Goal: Information Seeking & Learning: Learn about a topic

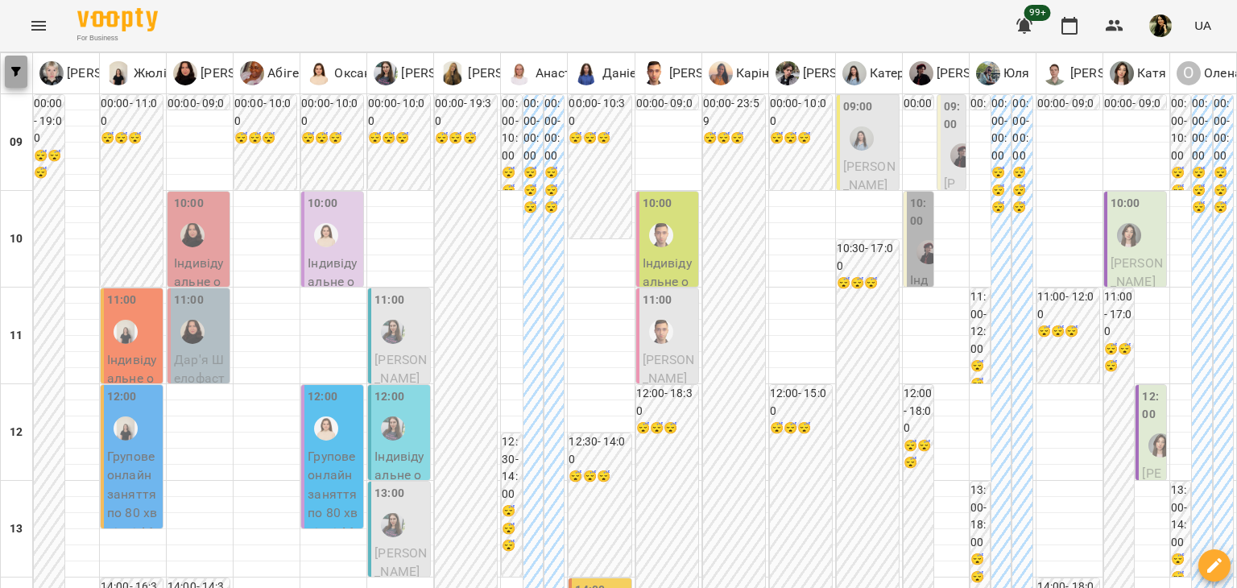
click at [19, 60] on button "button" at bounding box center [16, 72] width 23 height 32
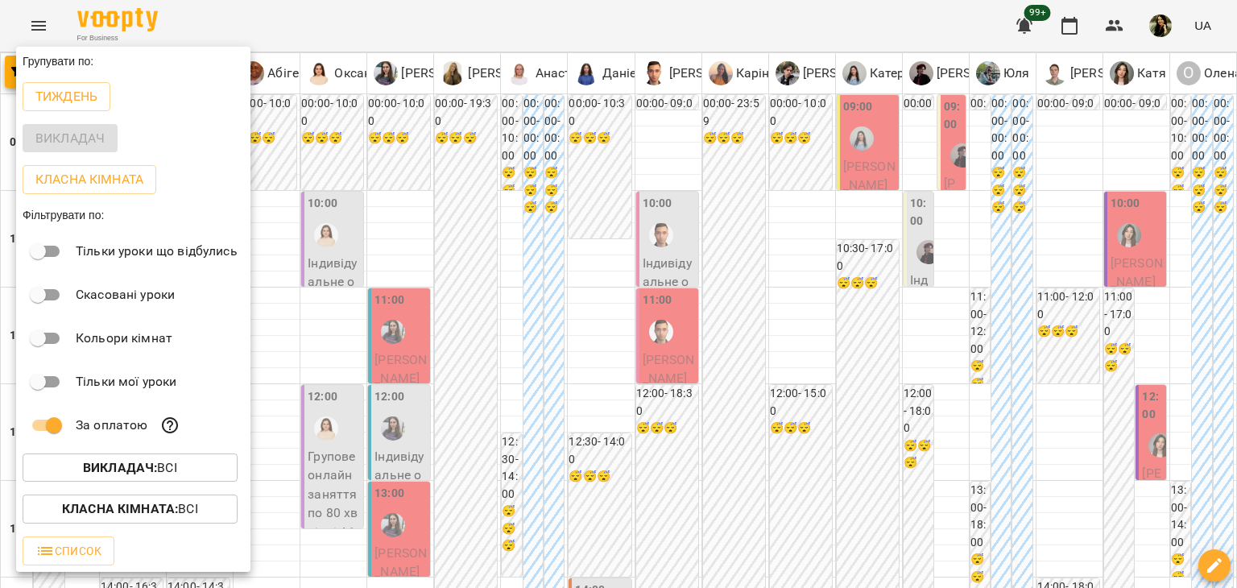
click at [323, 540] on div at bounding box center [618, 294] width 1237 height 588
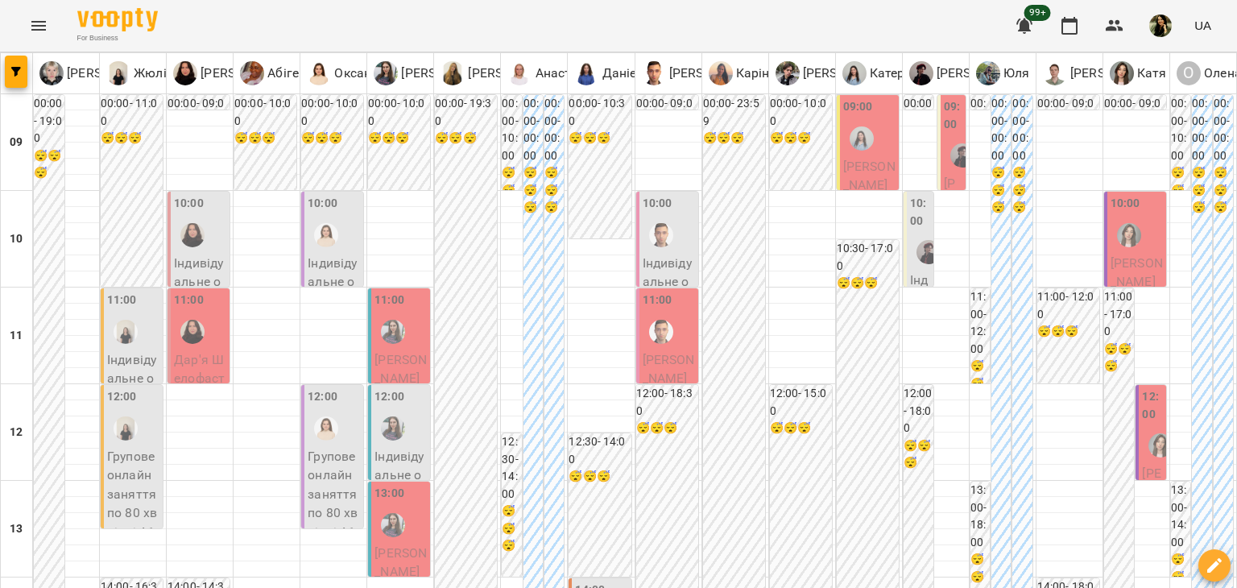
click at [219, 362] on span "Дар'я Шелофаст" at bounding box center [199, 369] width 51 height 35
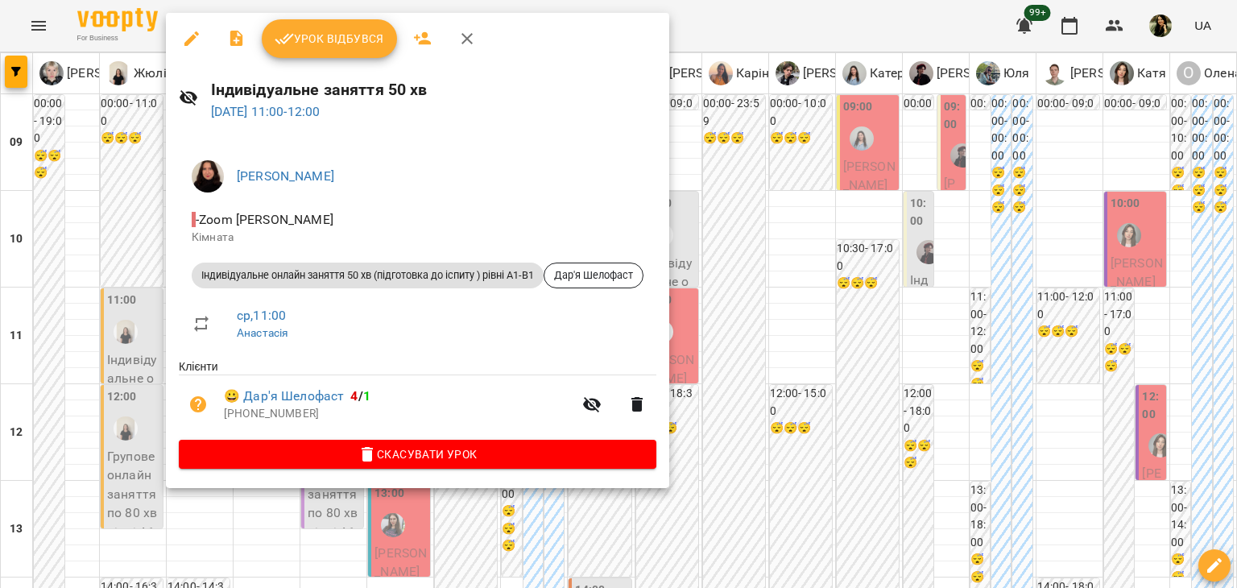
click at [192, 544] on div at bounding box center [618, 294] width 1237 height 588
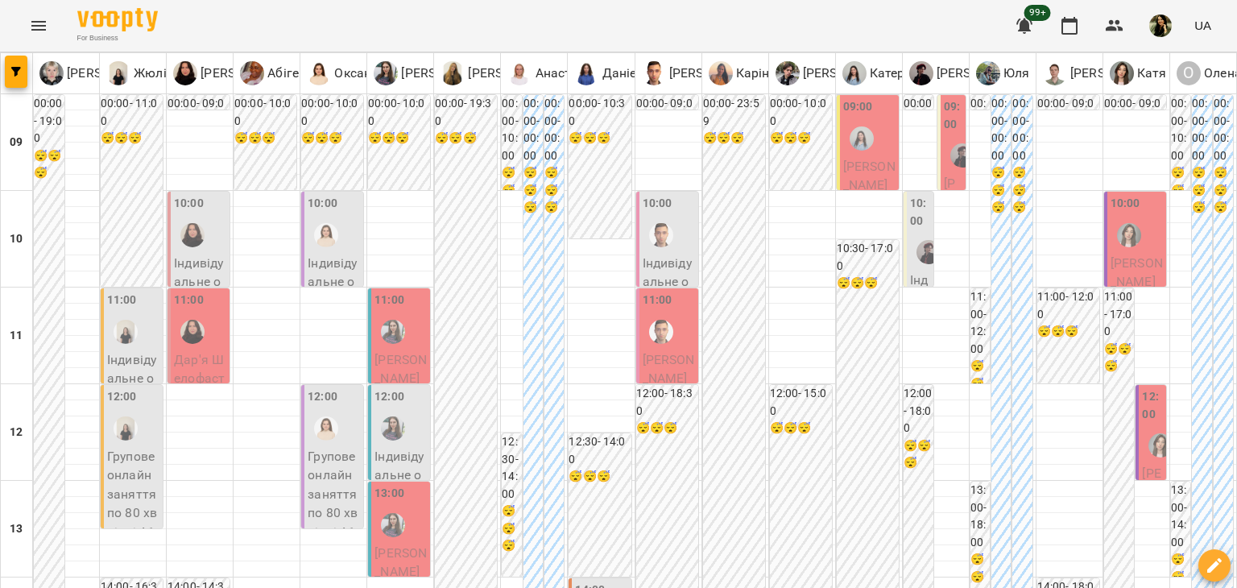
click at [399, 355] on span "[PERSON_NAME]" at bounding box center [400, 369] width 52 height 35
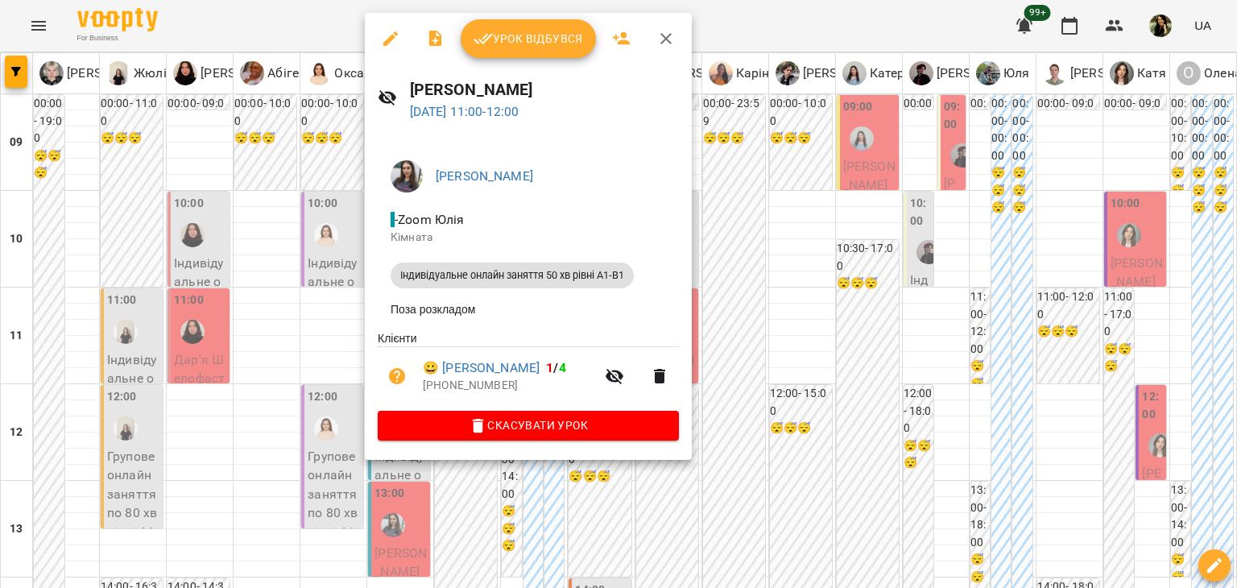
click at [277, 528] on div at bounding box center [618, 294] width 1237 height 588
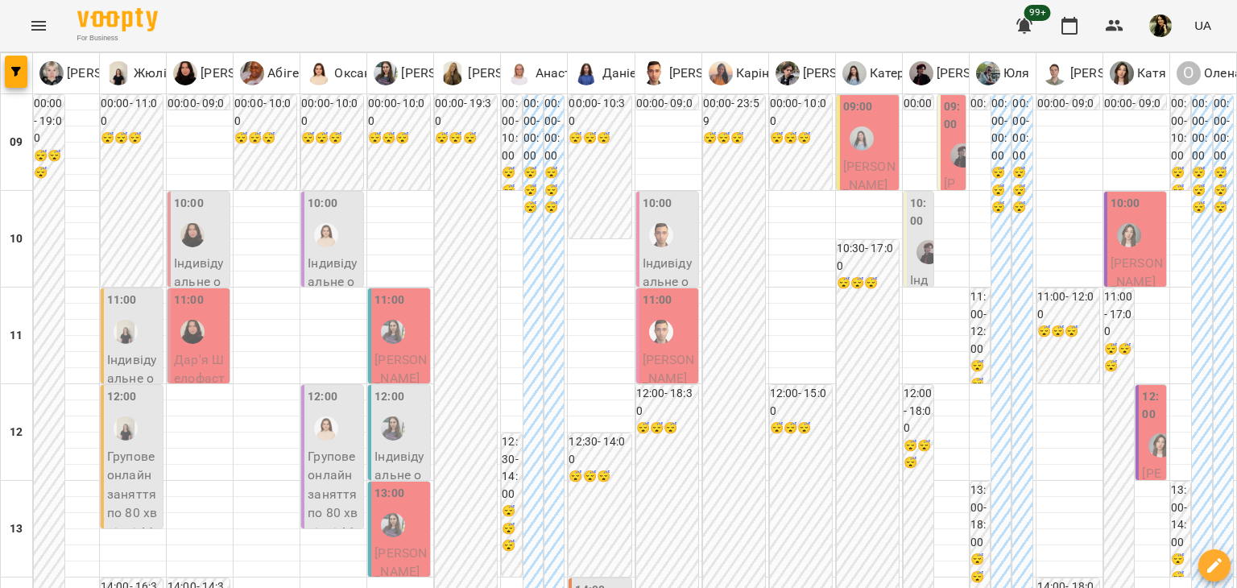
click at [647, 354] on span "[PERSON_NAME]" at bounding box center [669, 369] width 52 height 35
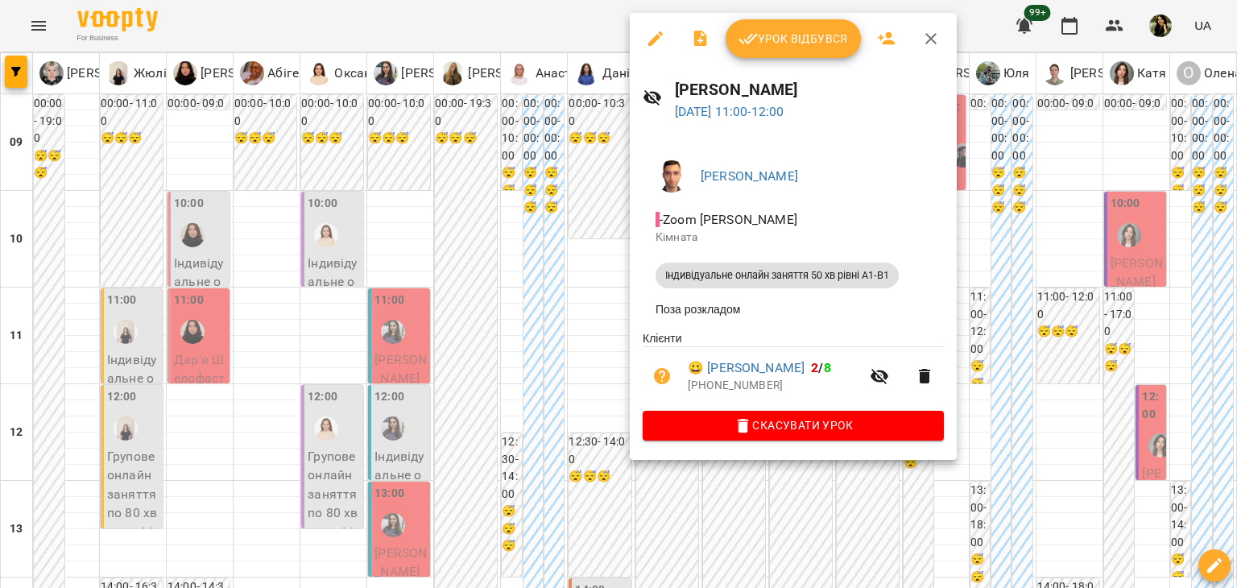
click at [424, 554] on div at bounding box center [618, 294] width 1237 height 588
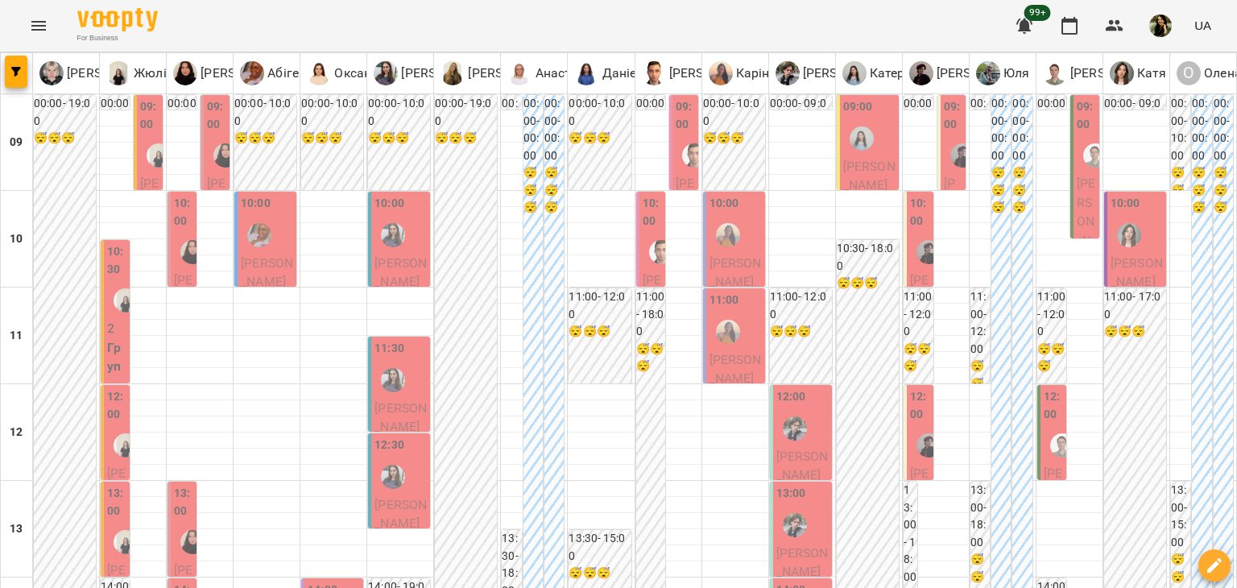
click at [258, 261] on span "[PERSON_NAME]" at bounding box center [267, 272] width 52 height 35
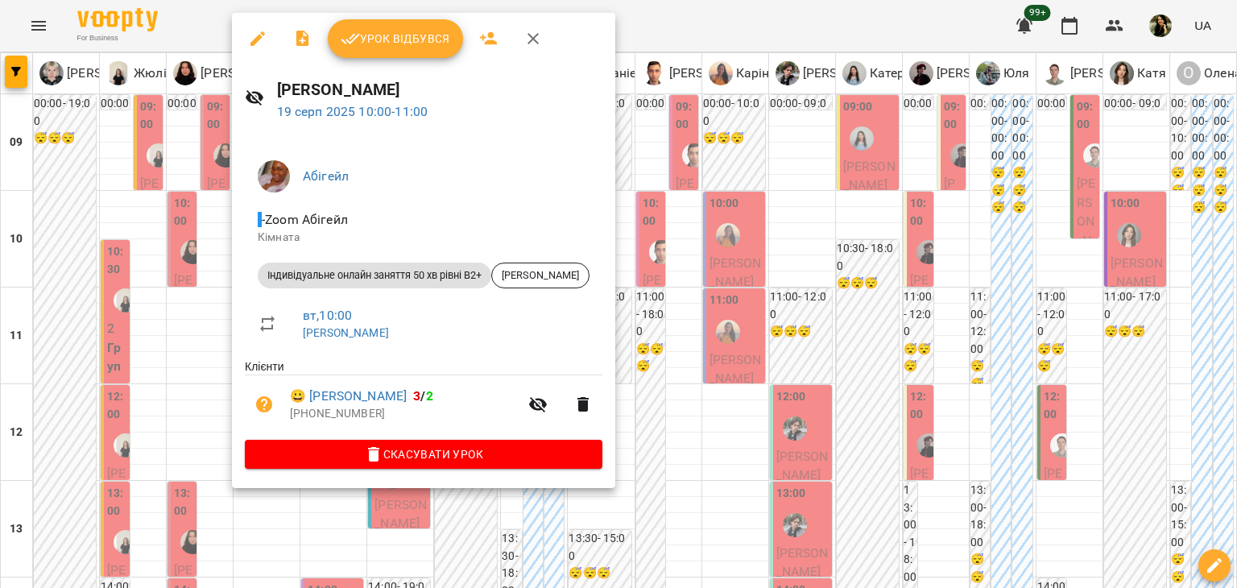
click at [193, 361] on div at bounding box center [618, 294] width 1237 height 588
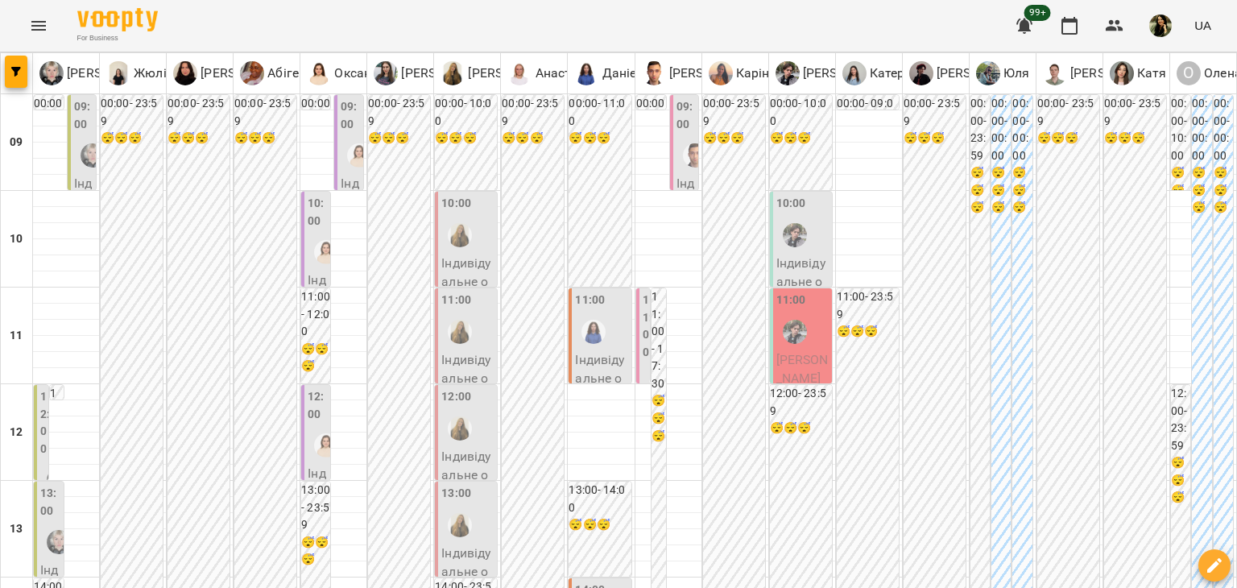
click at [798, 355] on span "[PERSON_NAME]" at bounding box center [802, 369] width 52 height 35
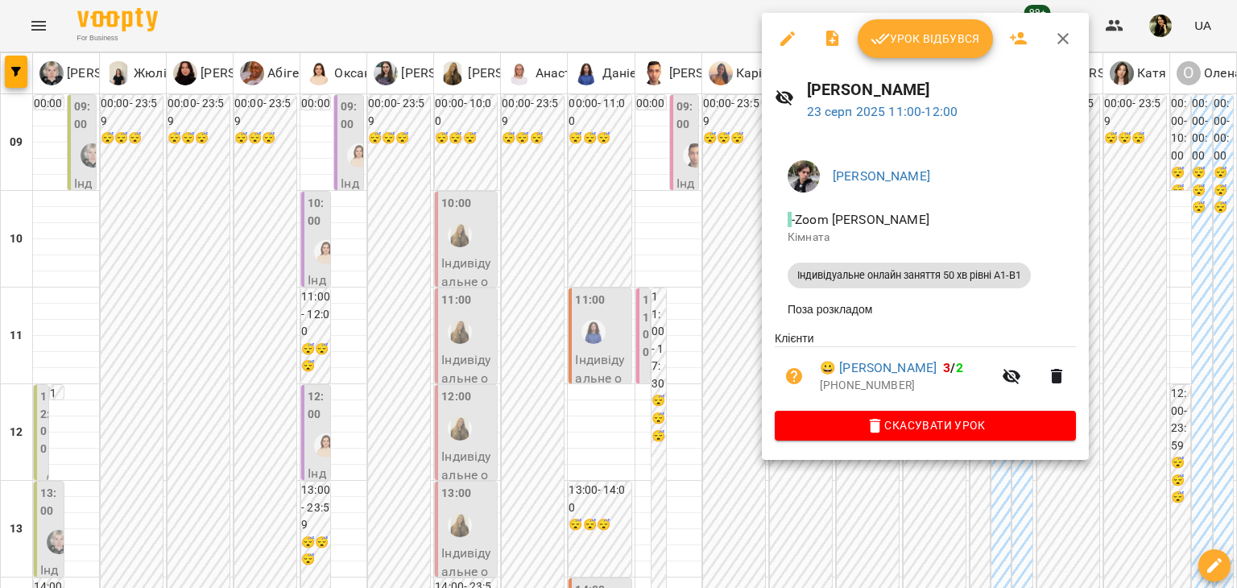
click at [592, 362] on div at bounding box center [618, 294] width 1237 height 588
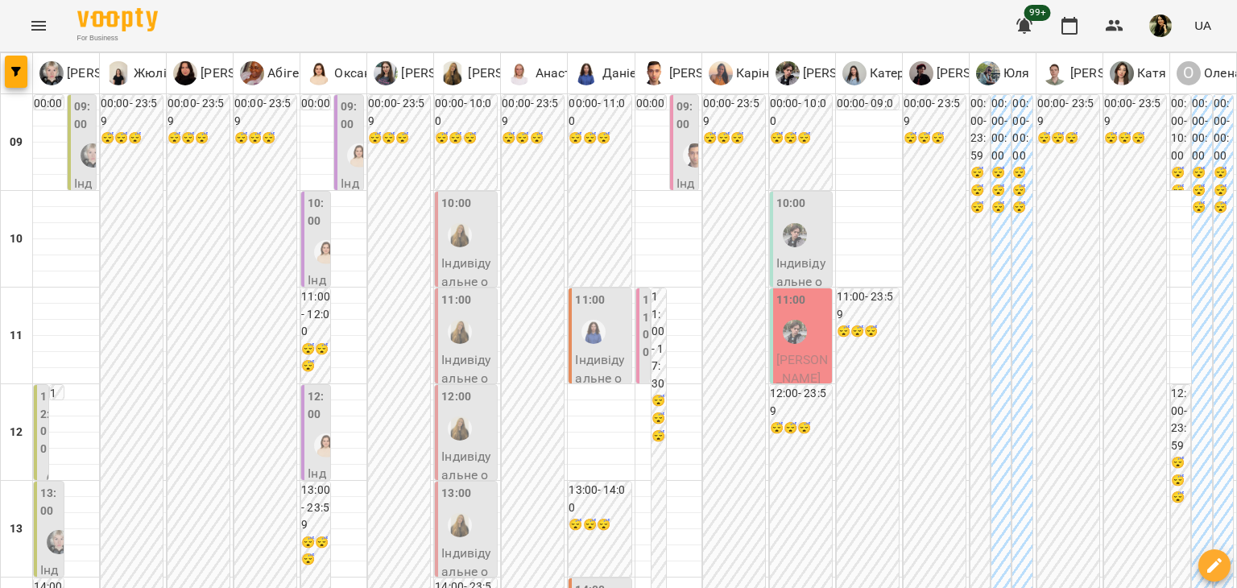
click at [592, 362] on p "Індивідуальне онлайн заняття 50 хв рівні А1-В1 - [PERSON_NAME]" at bounding box center [601, 435] width 52 height 171
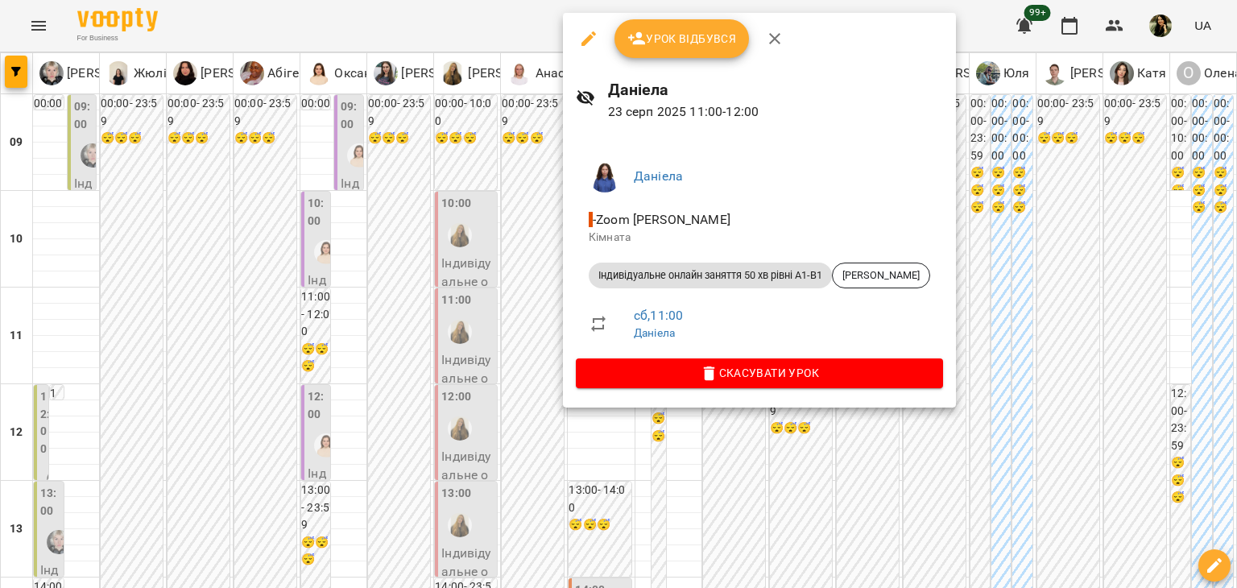
click at [312, 256] on div at bounding box center [618, 294] width 1237 height 588
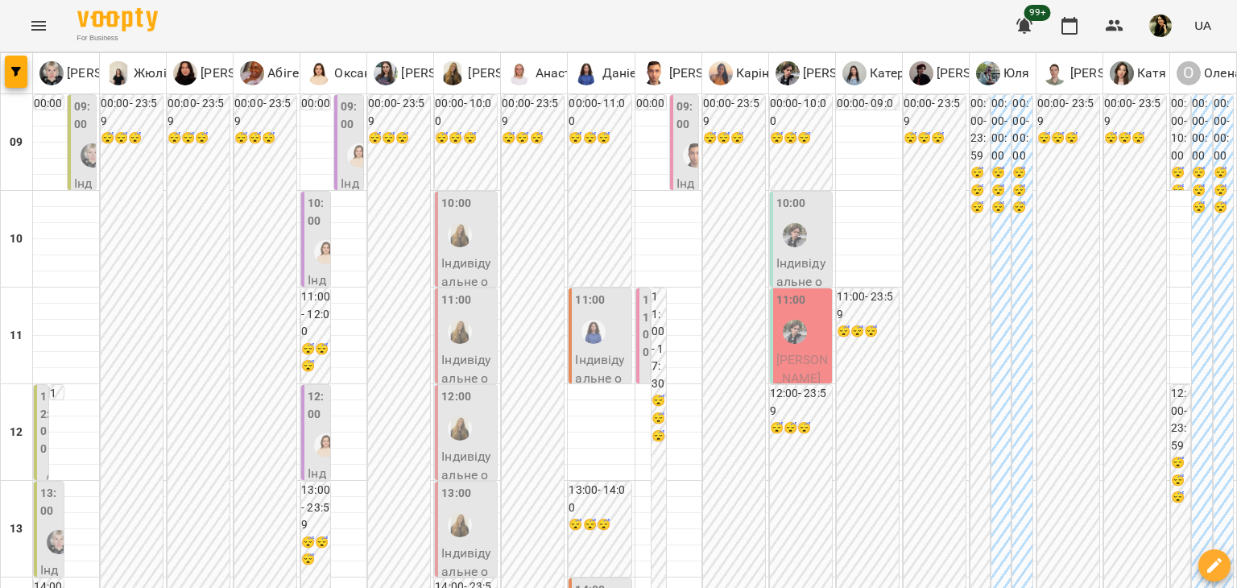
click at [311, 266] on div at bounding box center [326, 252] width 37 height 37
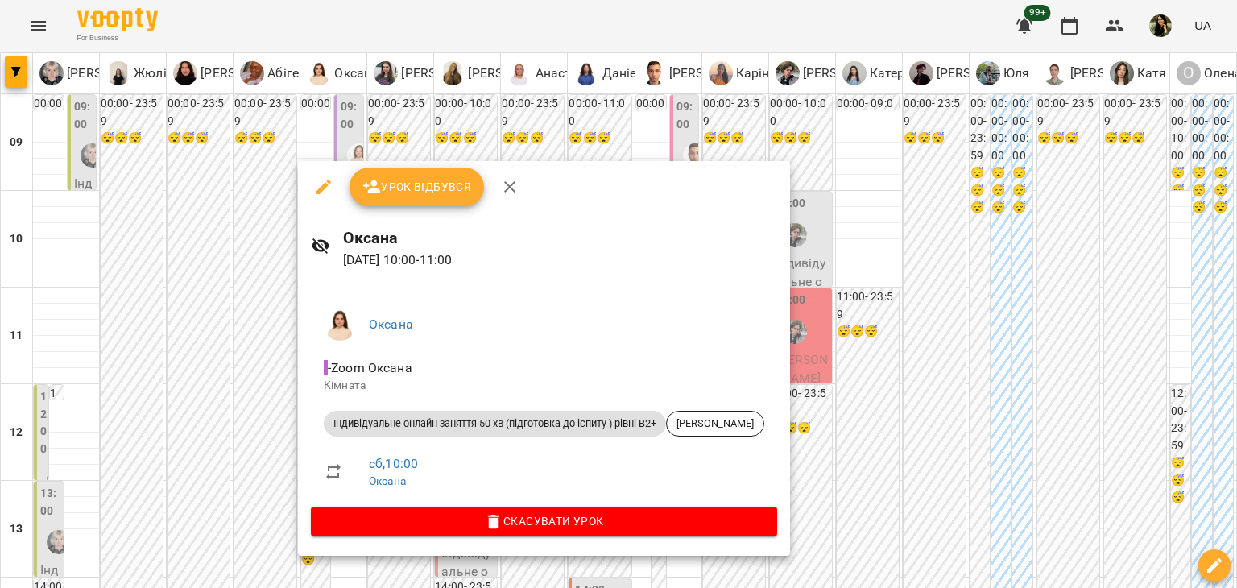
click at [219, 320] on div at bounding box center [618, 294] width 1237 height 588
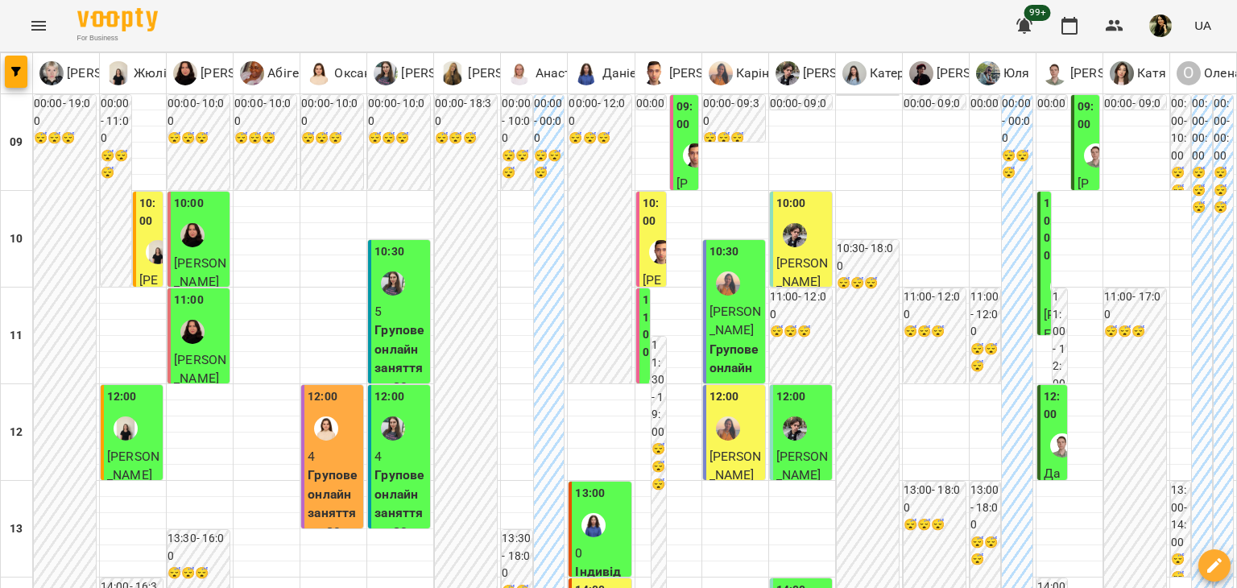
click at [813, 263] on span "[PERSON_NAME]" at bounding box center [802, 272] width 52 height 35
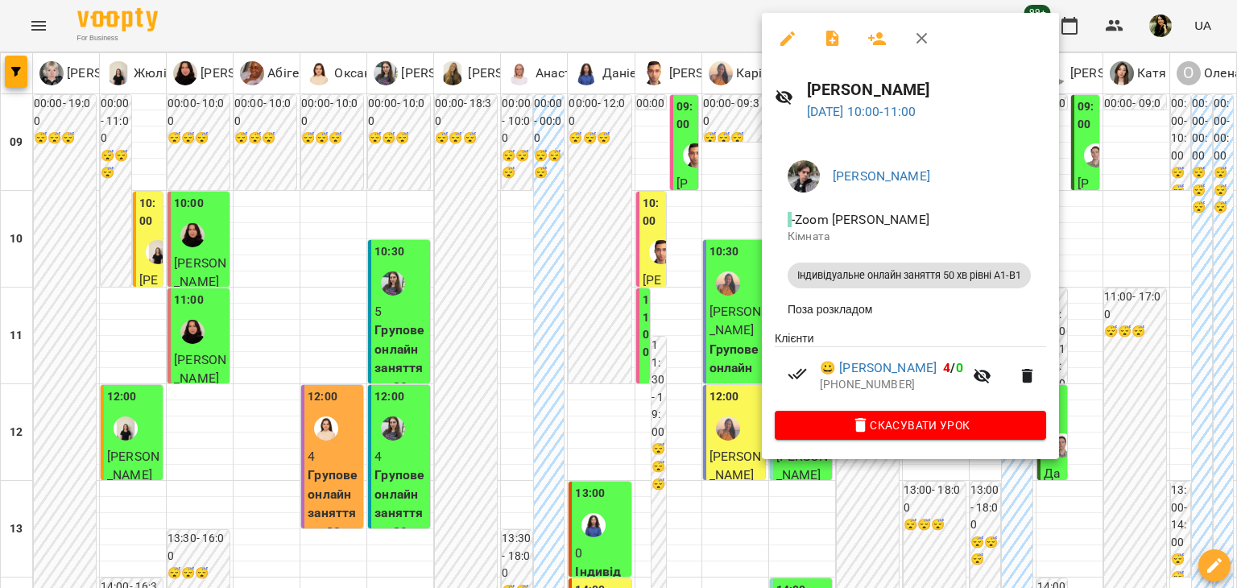
click at [496, 512] on div at bounding box center [618, 294] width 1237 height 588
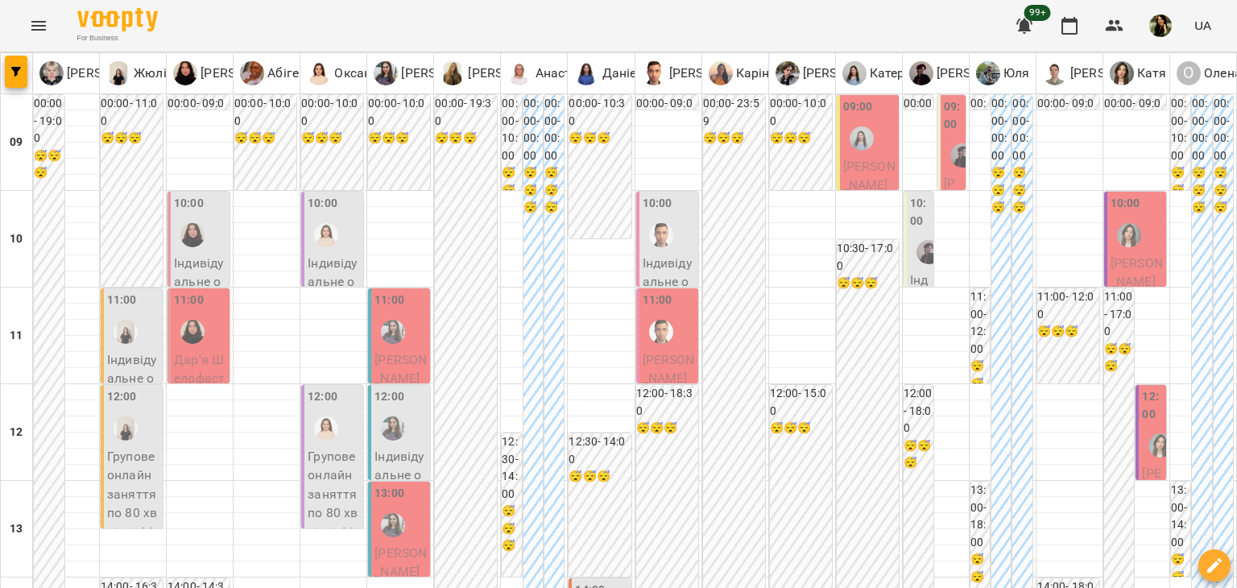
scroll to position [561, 0]
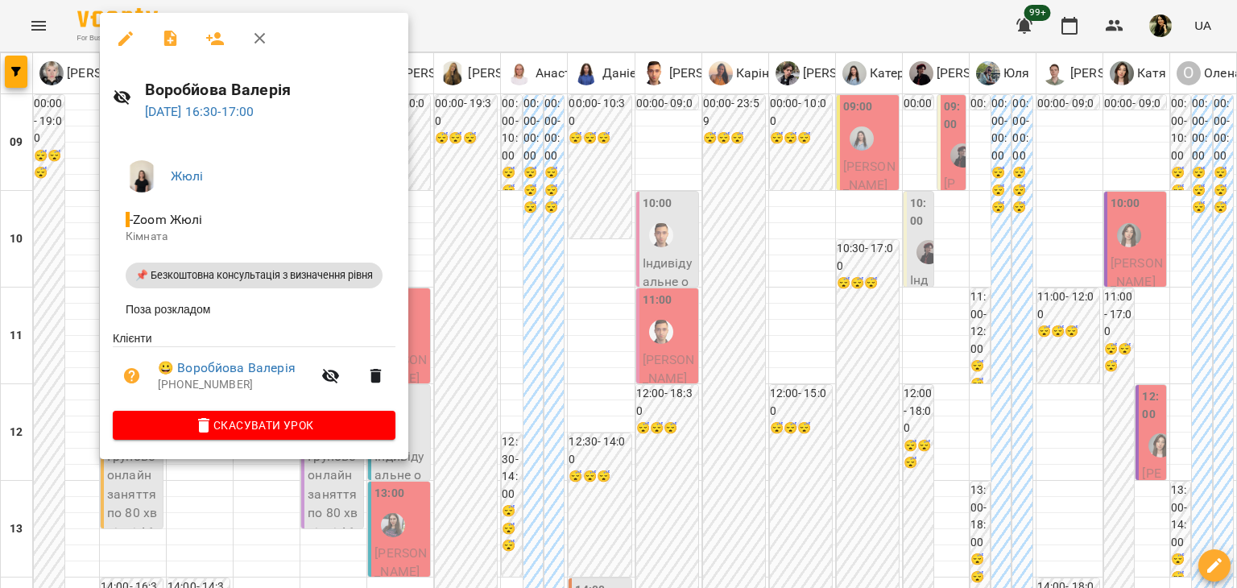
click at [70, 294] on div at bounding box center [618, 294] width 1237 height 588
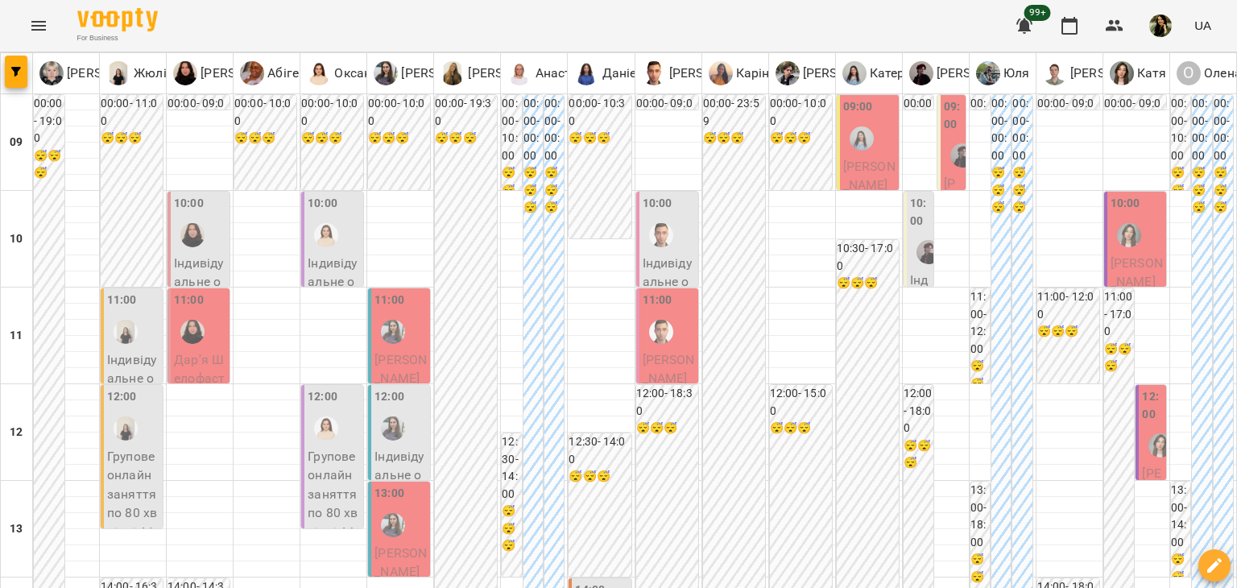
scroll to position [0, 0]
click at [194, 361] on span "Дар'я Шелофаст" at bounding box center [199, 369] width 51 height 35
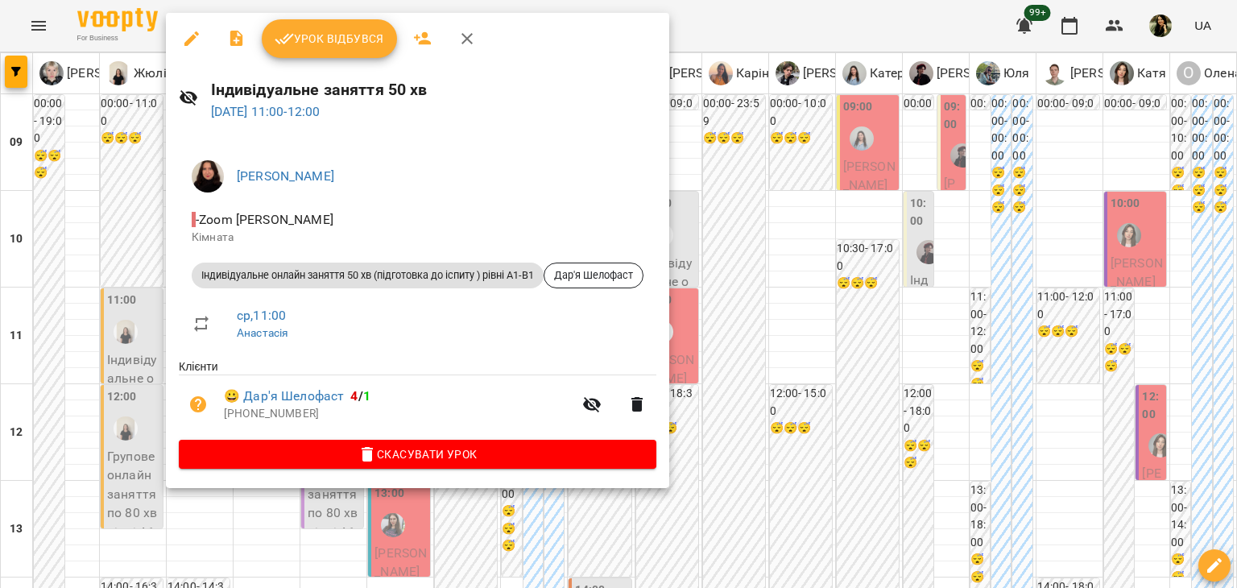
click at [180, 552] on div at bounding box center [618, 294] width 1237 height 588
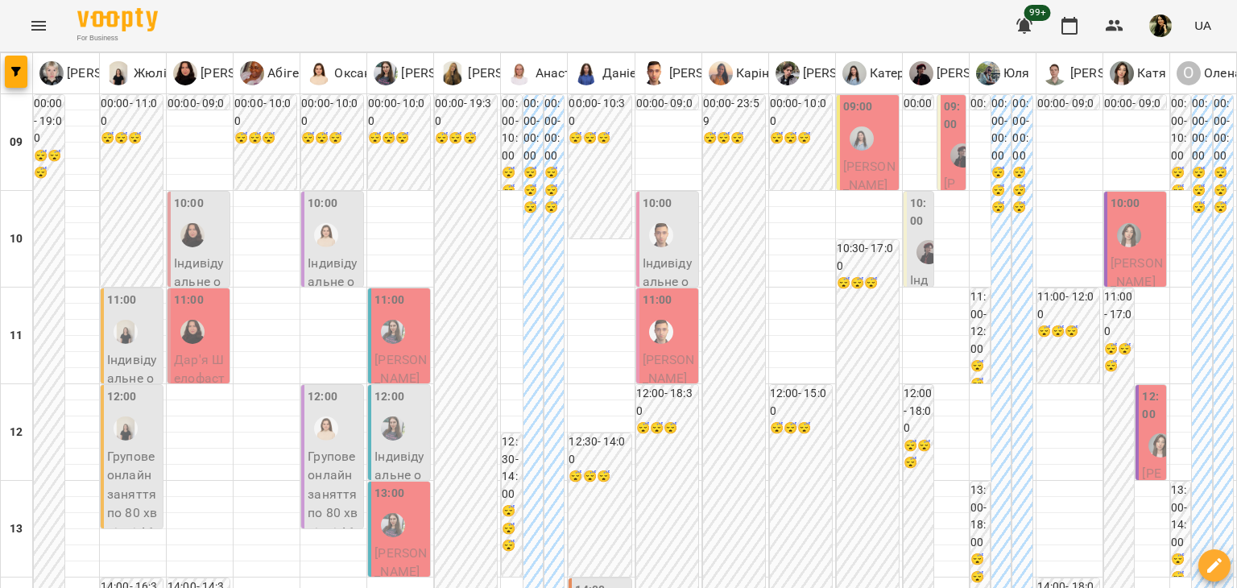
click at [401, 362] on span "[PERSON_NAME]" at bounding box center [400, 369] width 52 height 35
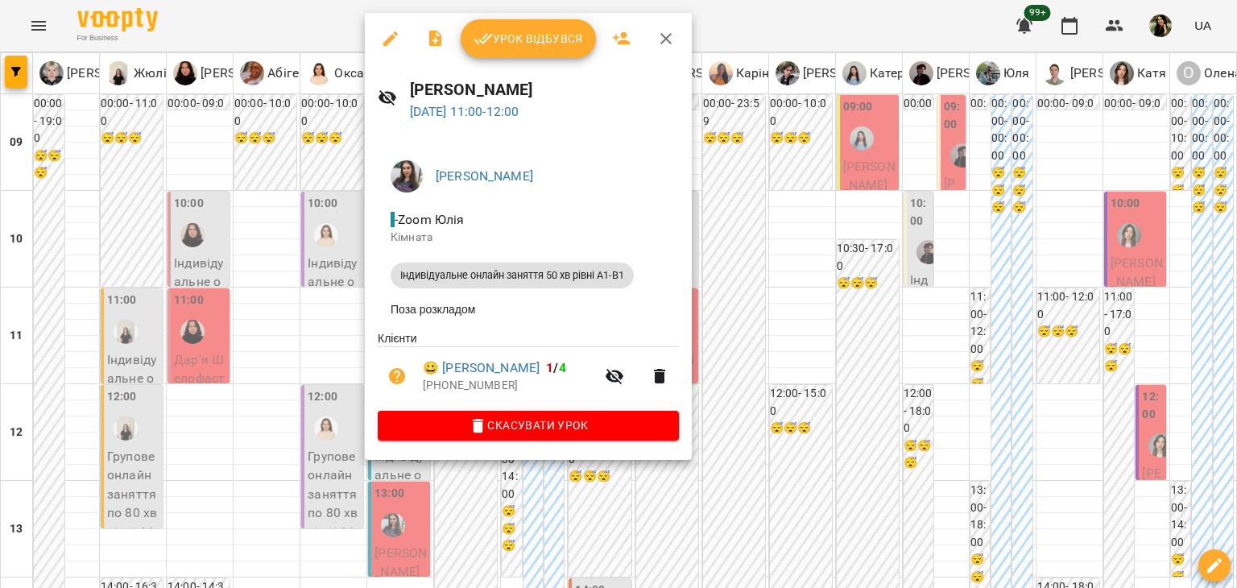
click at [290, 539] on div at bounding box center [618, 294] width 1237 height 588
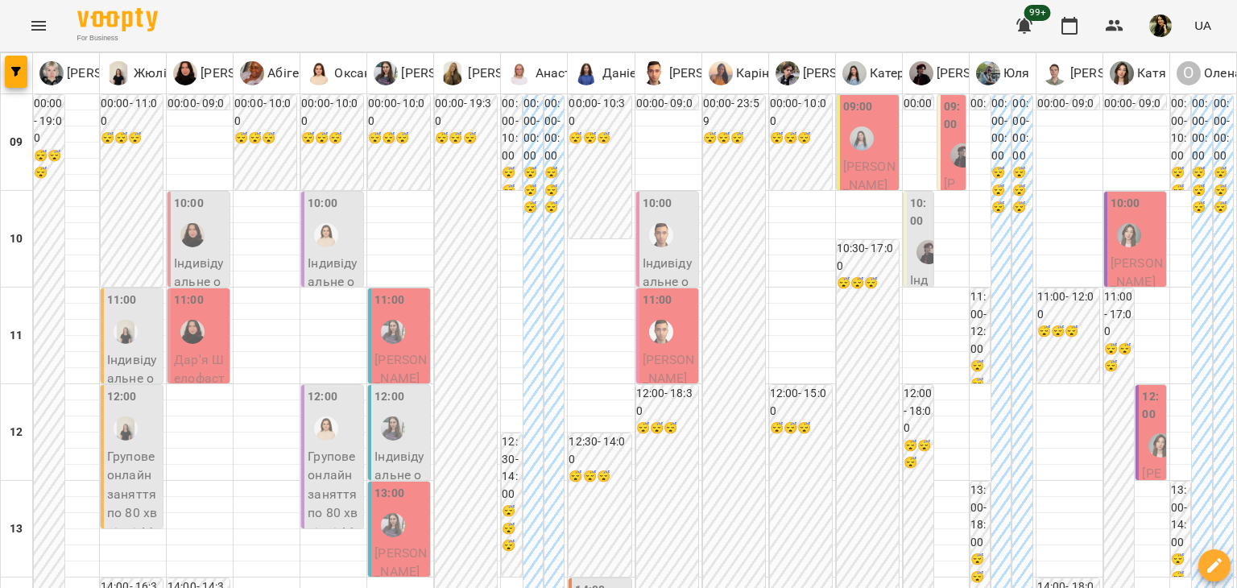
scroll to position [141, 0]
click at [390, 545] on span "[PERSON_NAME]" at bounding box center [400, 562] width 52 height 35
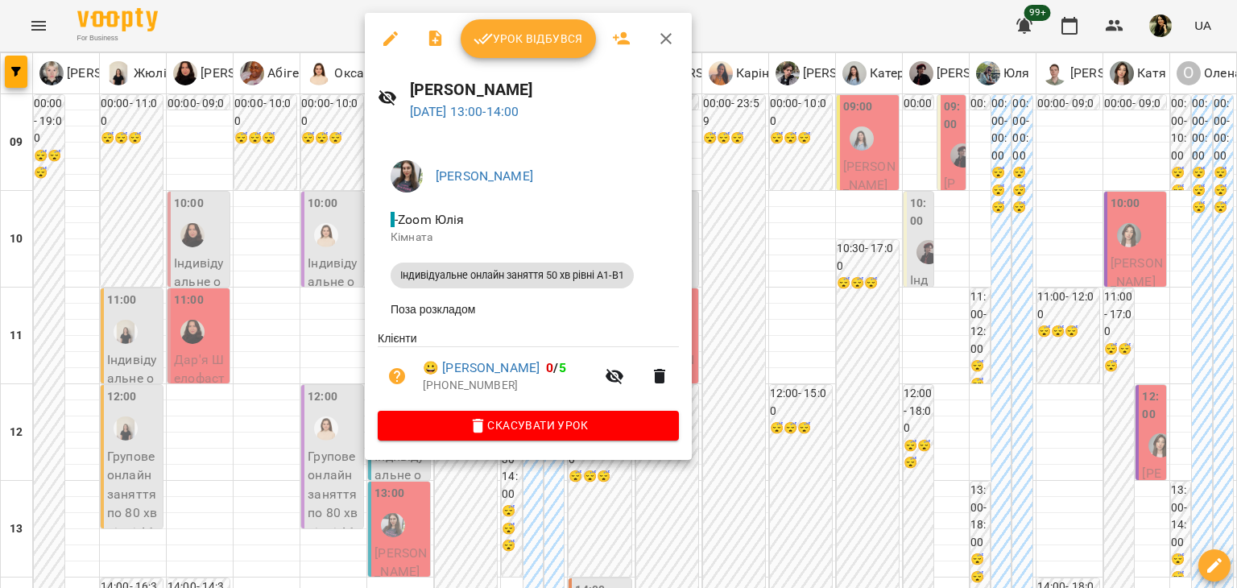
click at [277, 386] on div at bounding box center [618, 294] width 1237 height 588
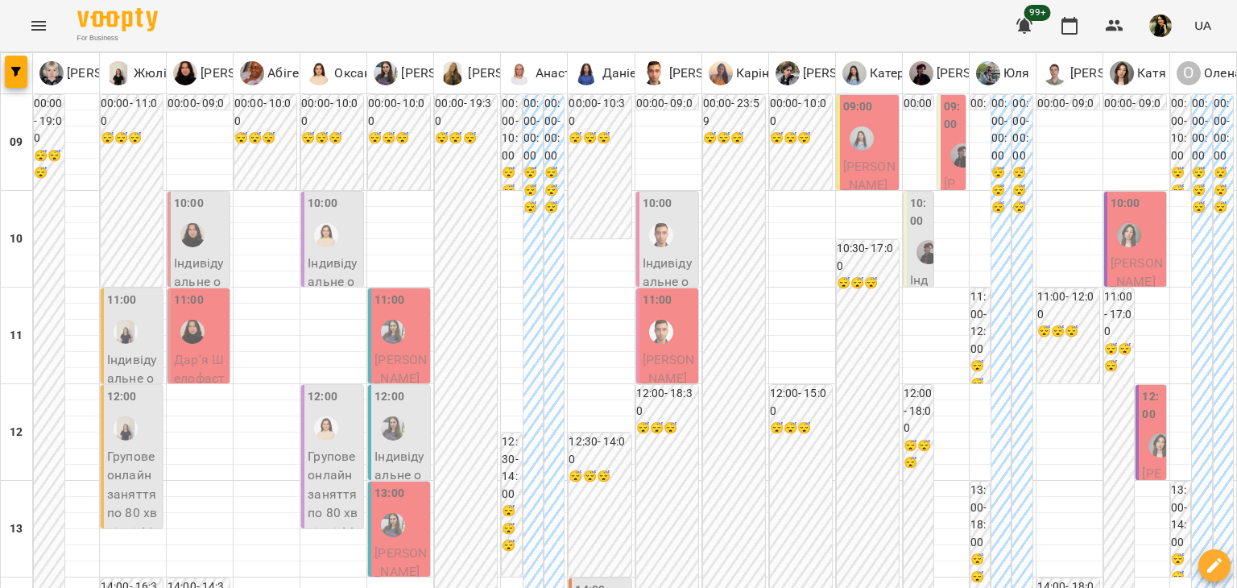
scroll to position [0, 0]
click at [221, 374] on span "Дар'я Шелофаст" at bounding box center [199, 369] width 51 height 35
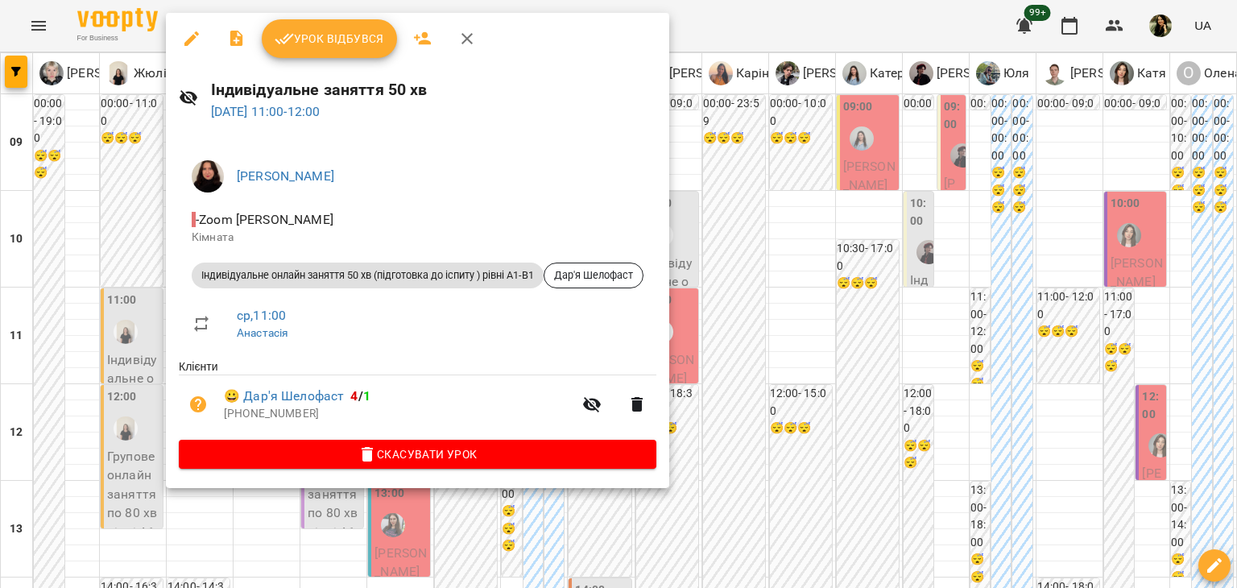
click at [79, 404] on div at bounding box center [618, 294] width 1237 height 588
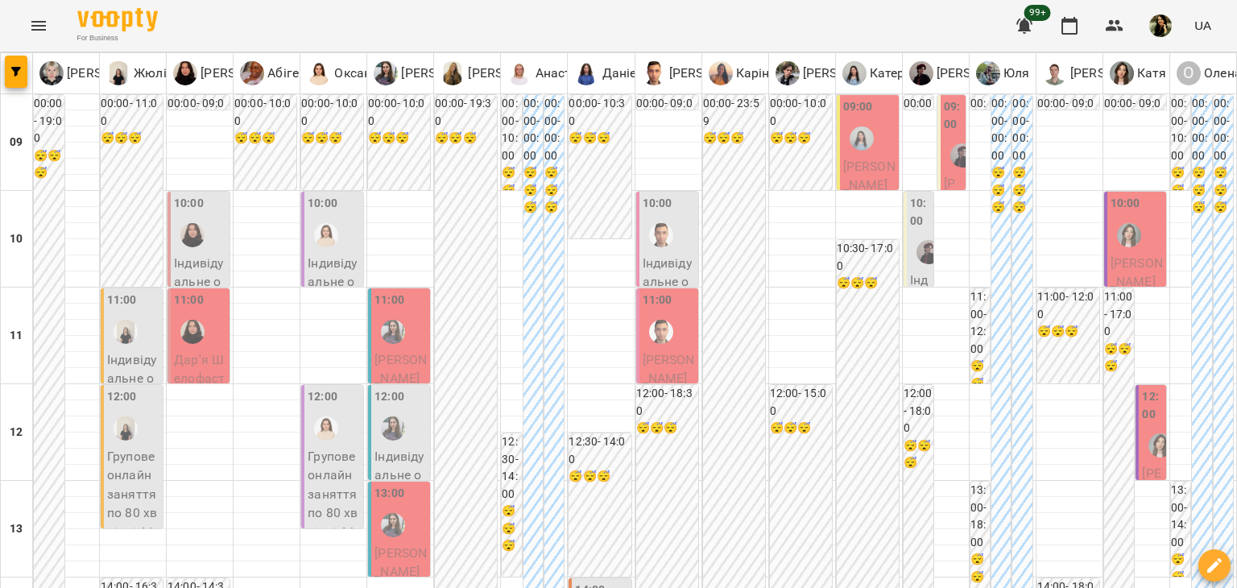
click at [393, 373] on span "[PERSON_NAME]" at bounding box center [400, 369] width 52 height 35
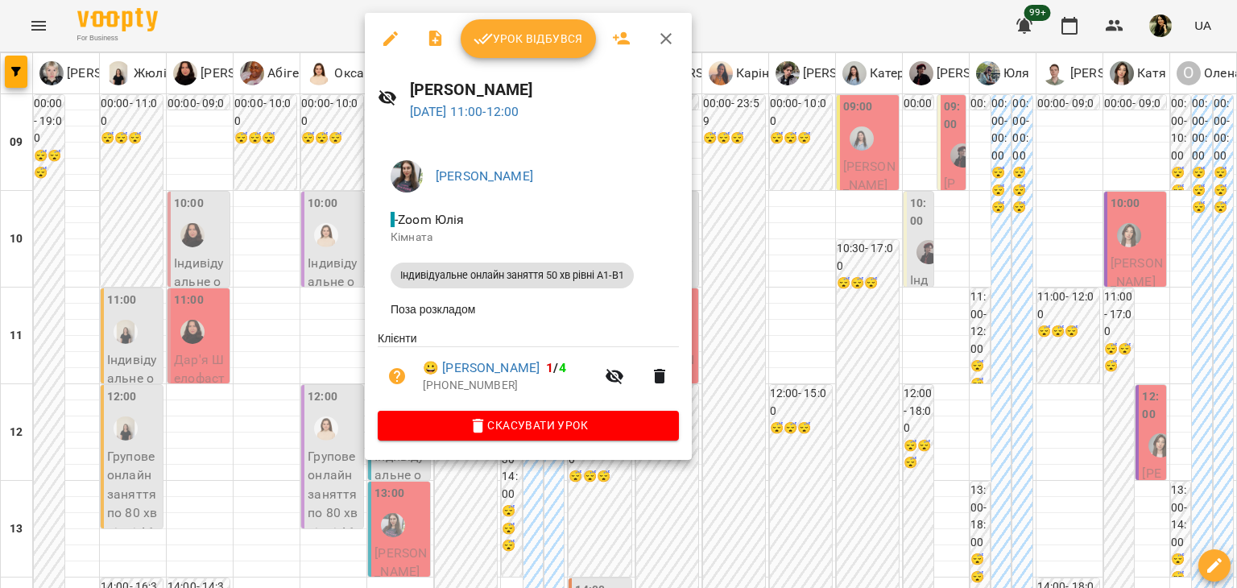
click at [283, 416] on div at bounding box center [618, 294] width 1237 height 588
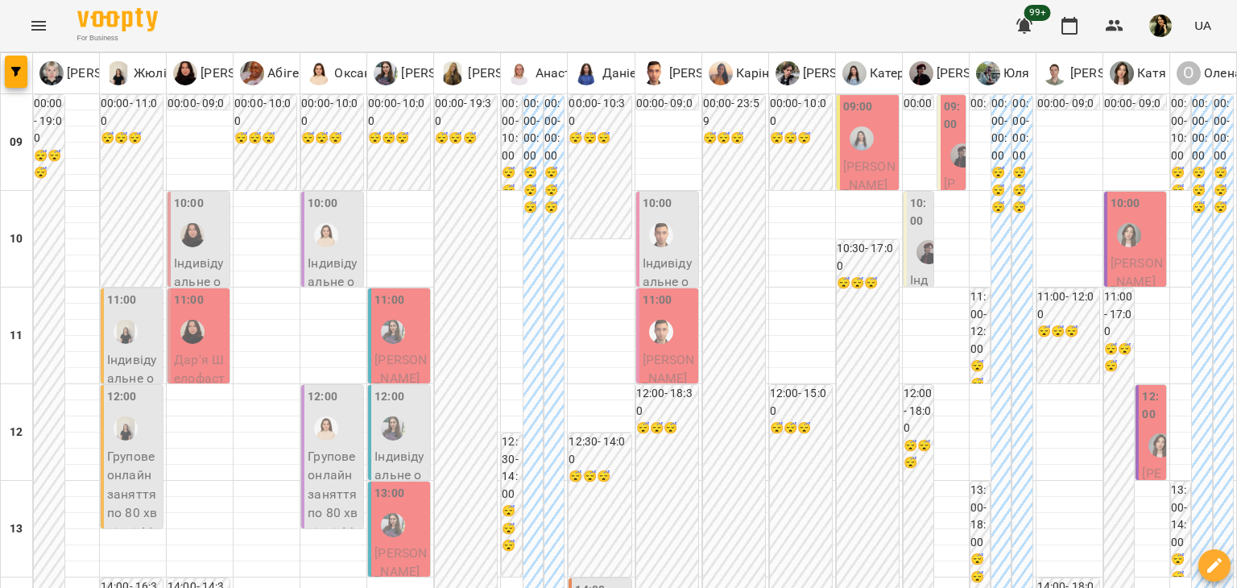
scroll to position [141, 0]
click at [407, 545] on span "[PERSON_NAME]" at bounding box center [400, 562] width 52 height 35
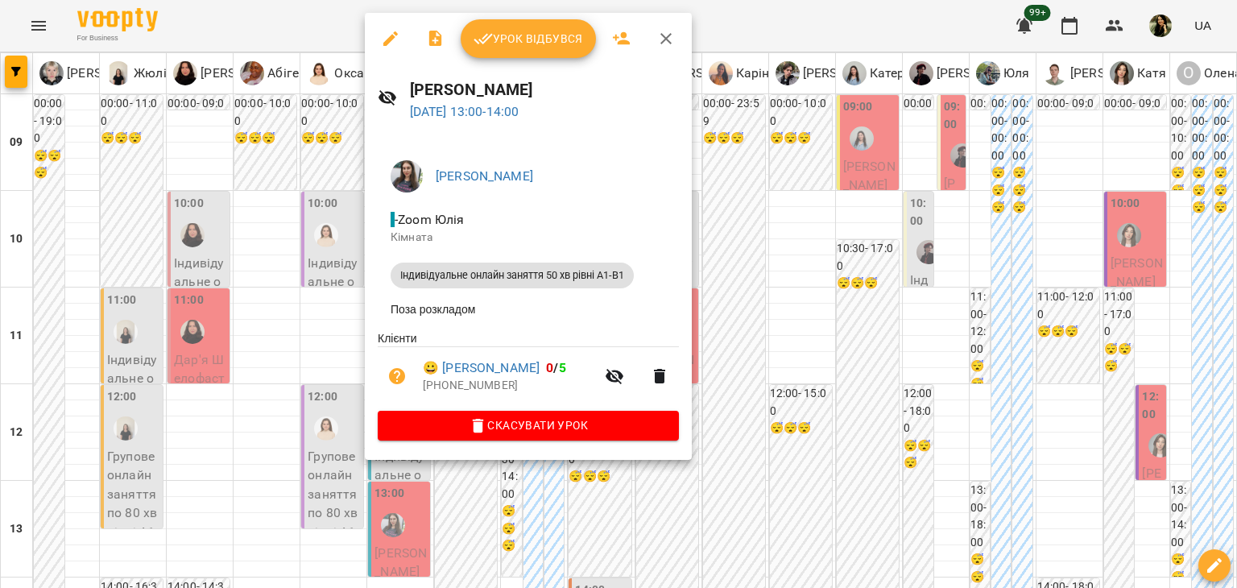
click at [281, 548] on div at bounding box center [618, 294] width 1237 height 588
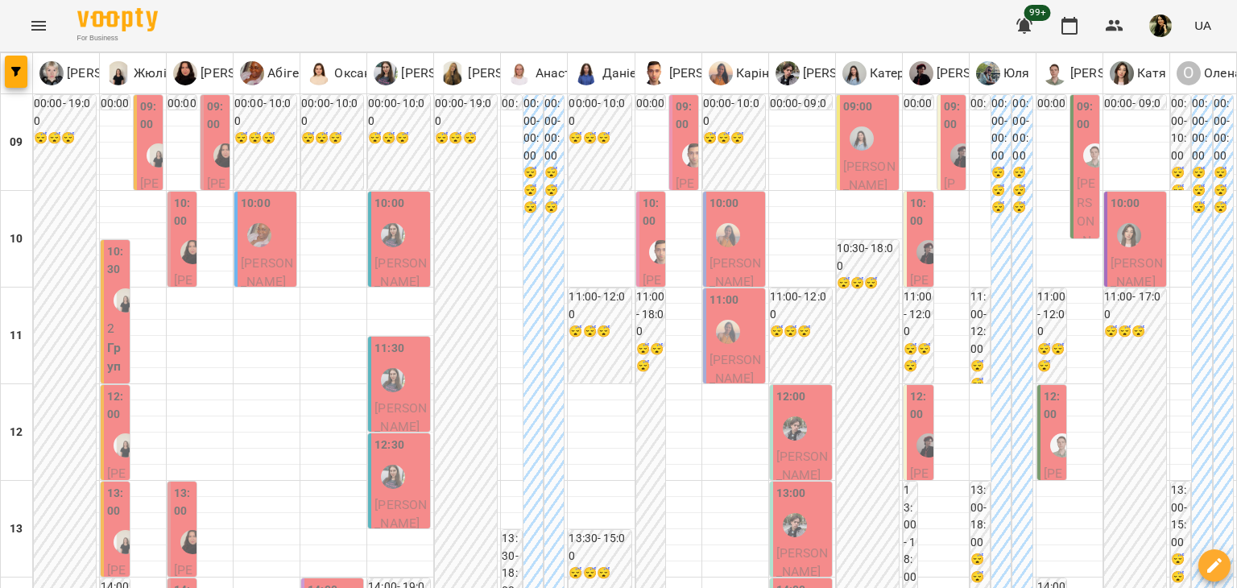
click at [398, 281] on span "[PERSON_NAME]" at bounding box center [400, 272] width 52 height 35
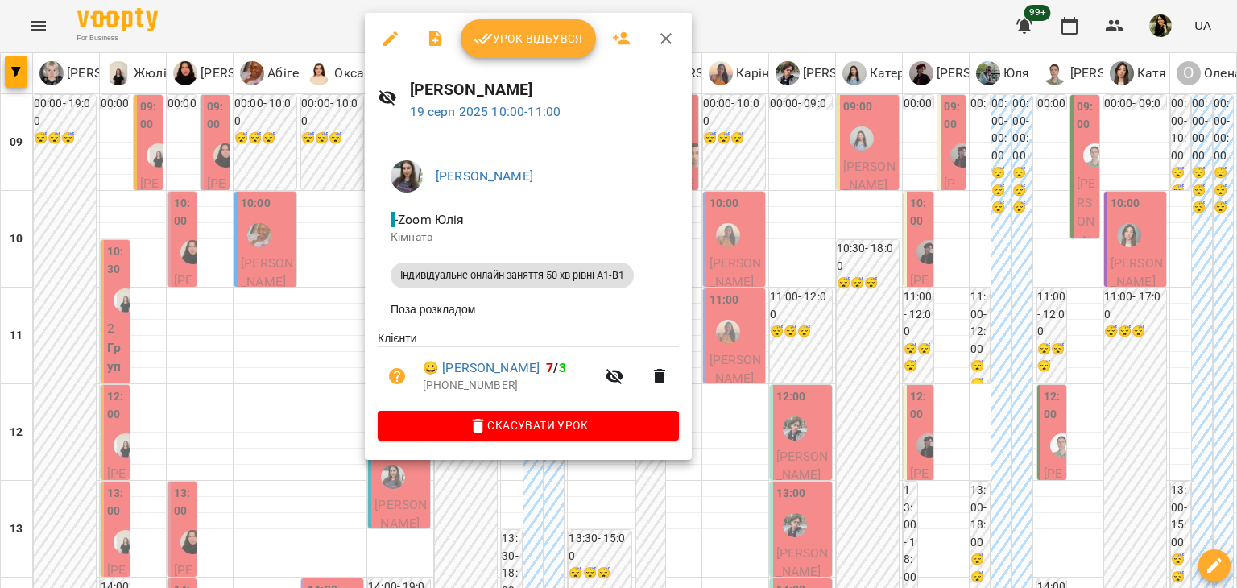
click at [296, 362] on div at bounding box center [618, 294] width 1237 height 588
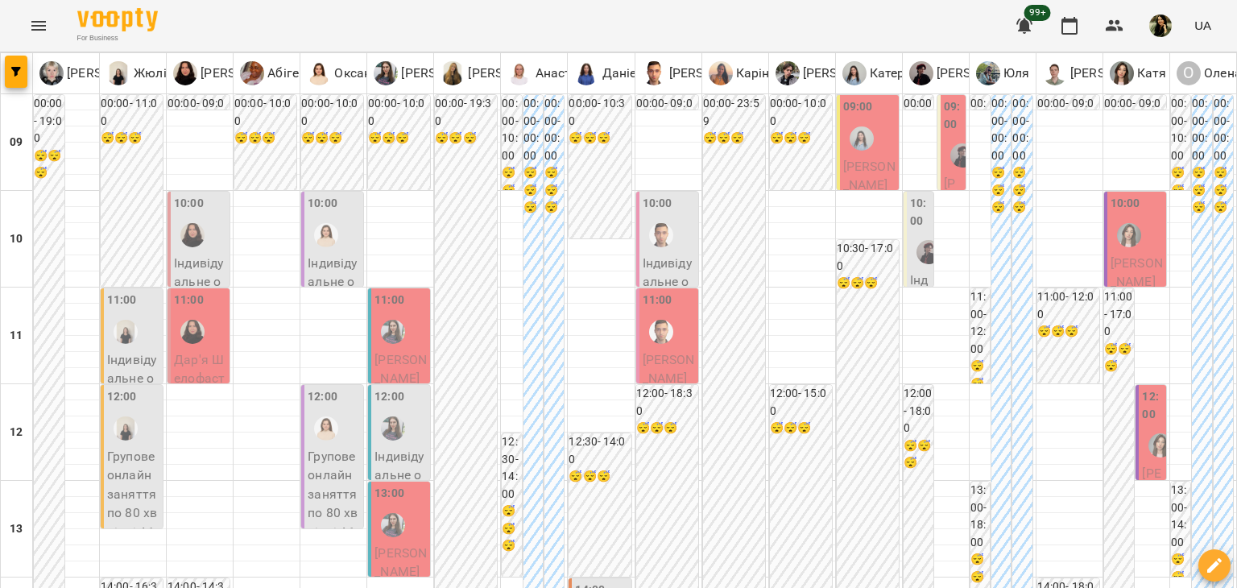
scroll to position [72, 0]
click at [399, 507] on div at bounding box center [392, 525] width 37 height 37
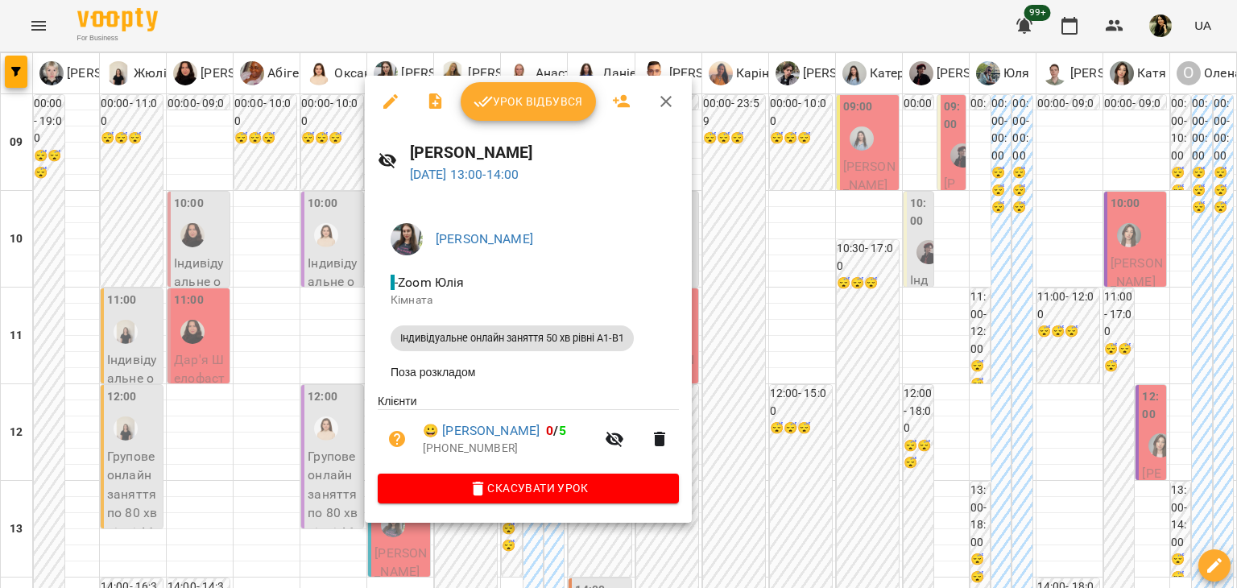
click at [219, 265] on div at bounding box center [618, 294] width 1237 height 588
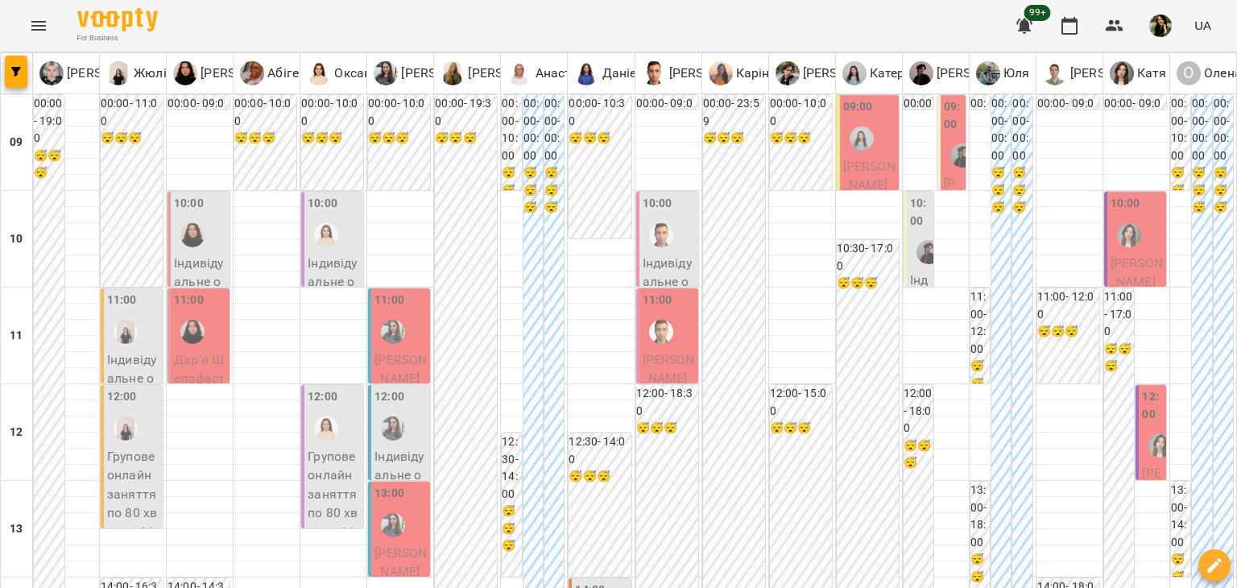
click at [219, 292] on div "11:00" at bounding box center [200, 321] width 52 height 59
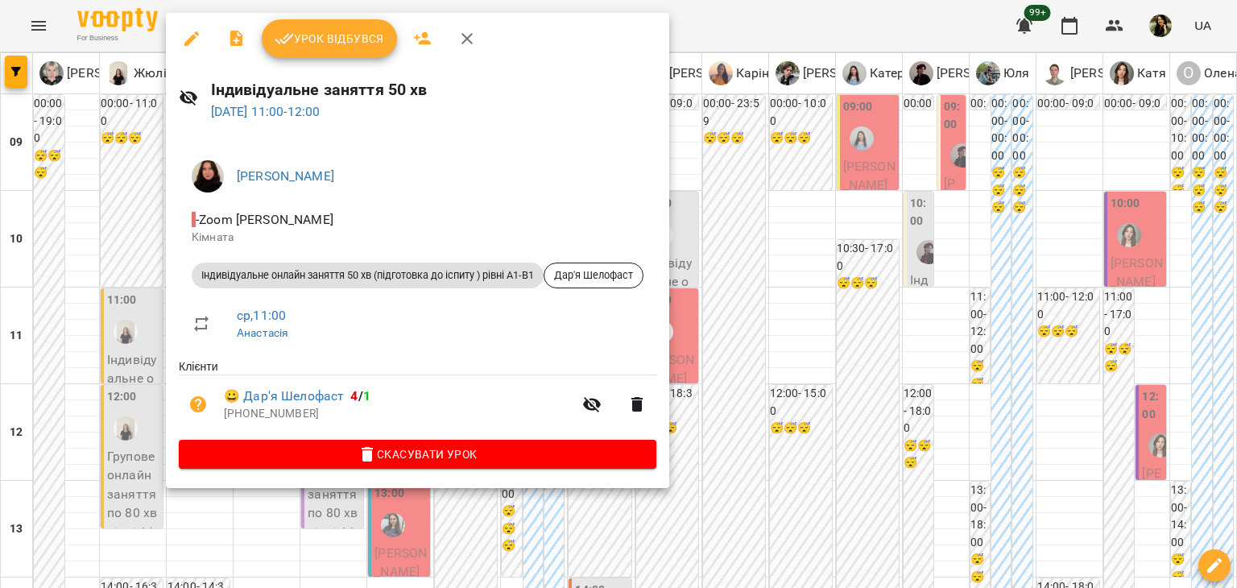
click at [176, 545] on div at bounding box center [618, 294] width 1237 height 588
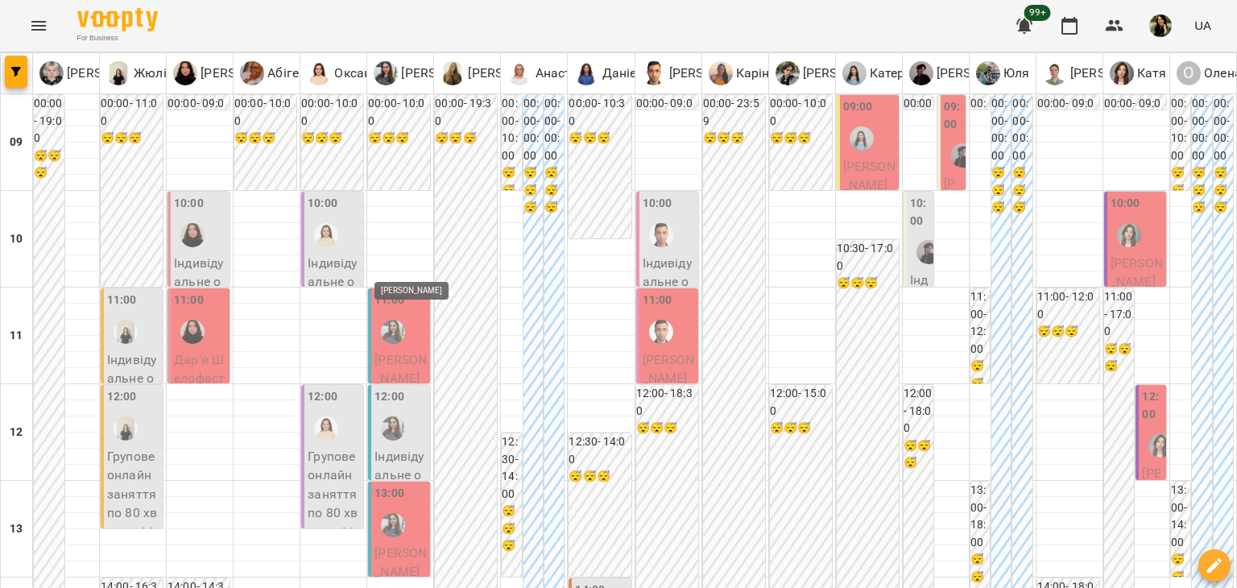
click at [385, 320] on img "Юлія" at bounding box center [393, 332] width 24 height 24
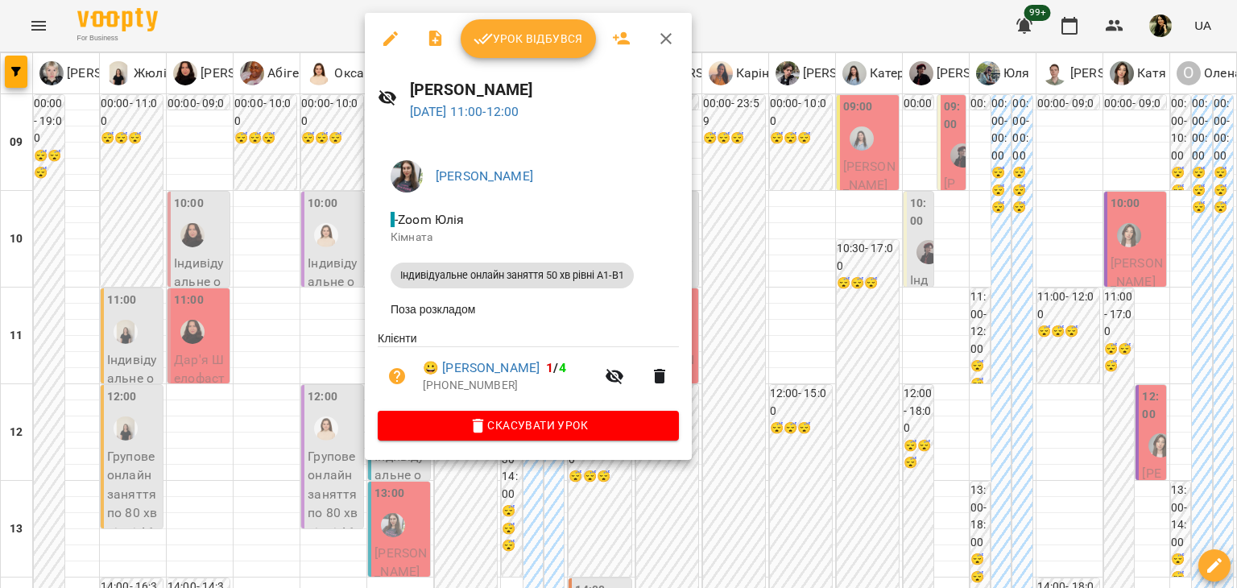
click at [327, 210] on div at bounding box center [618, 294] width 1237 height 588
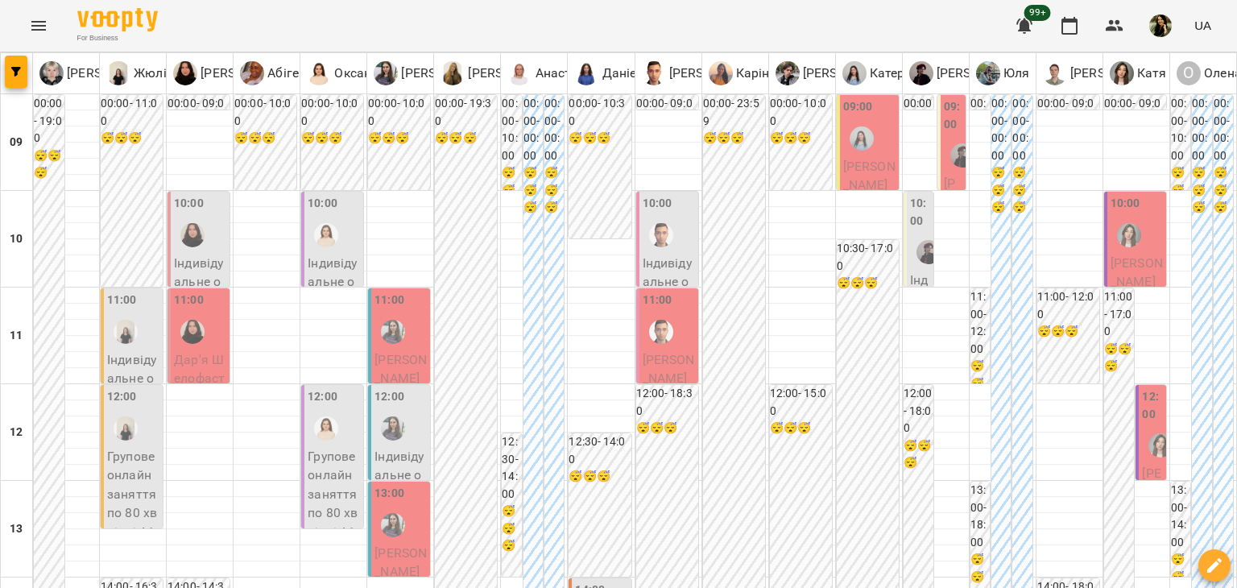
click at [327, 254] on p "Індивідуальне онлайн заняття 50 хв рівні А1-В1 - [PERSON_NAME]" at bounding box center [334, 339] width 52 height 171
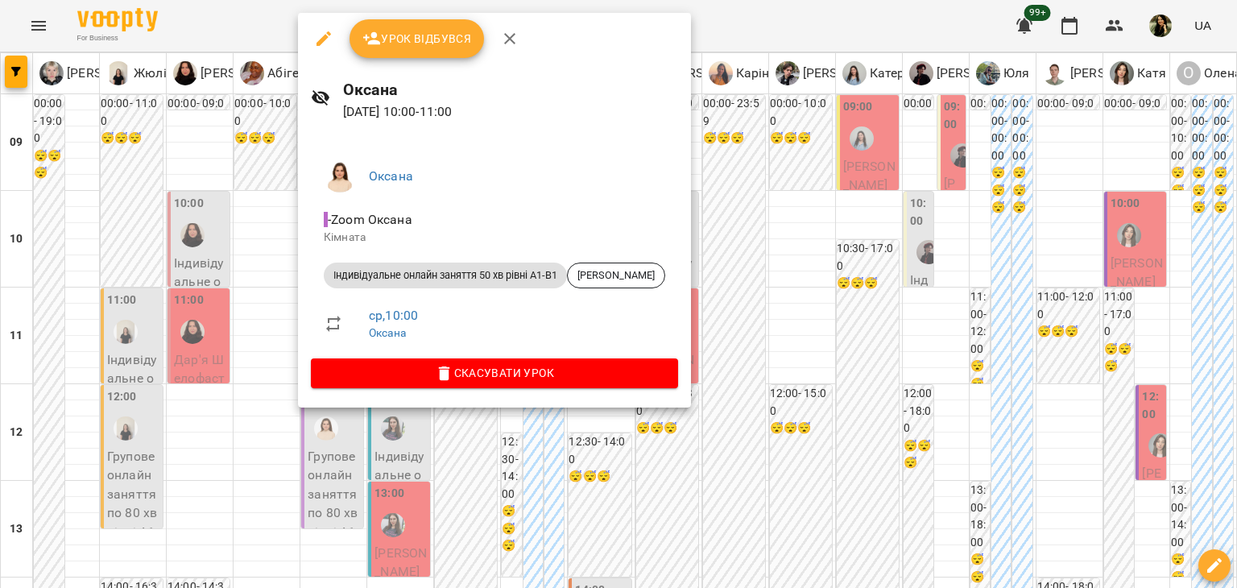
click at [227, 387] on div at bounding box center [618, 294] width 1237 height 588
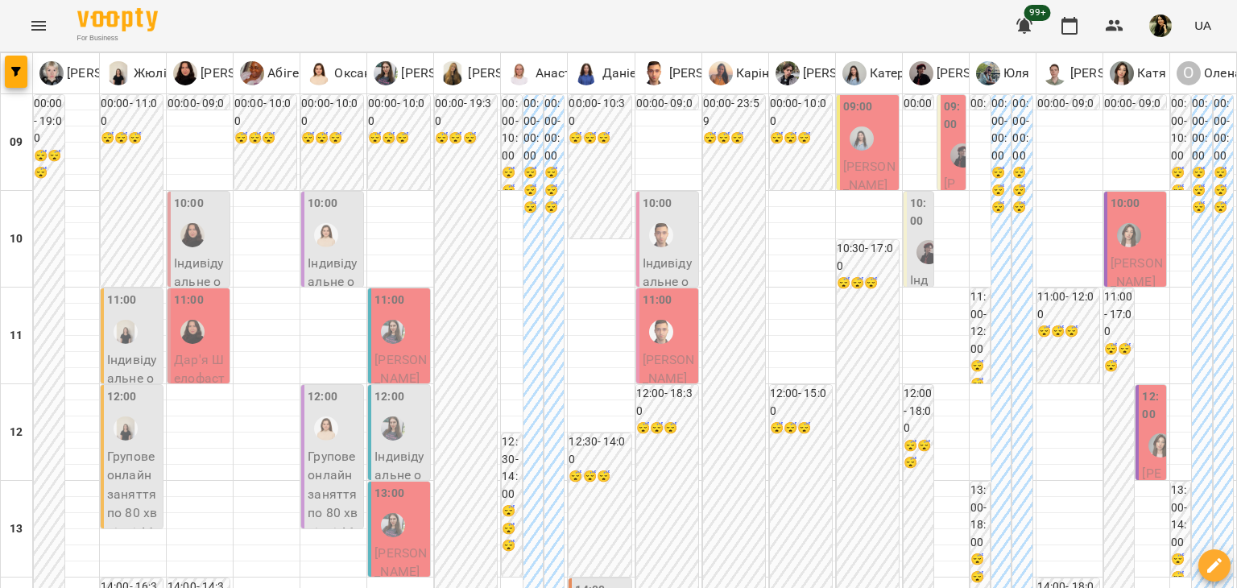
click at [202, 352] on span "Дар'я Шелофаст" at bounding box center [199, 369] width 51 height 35
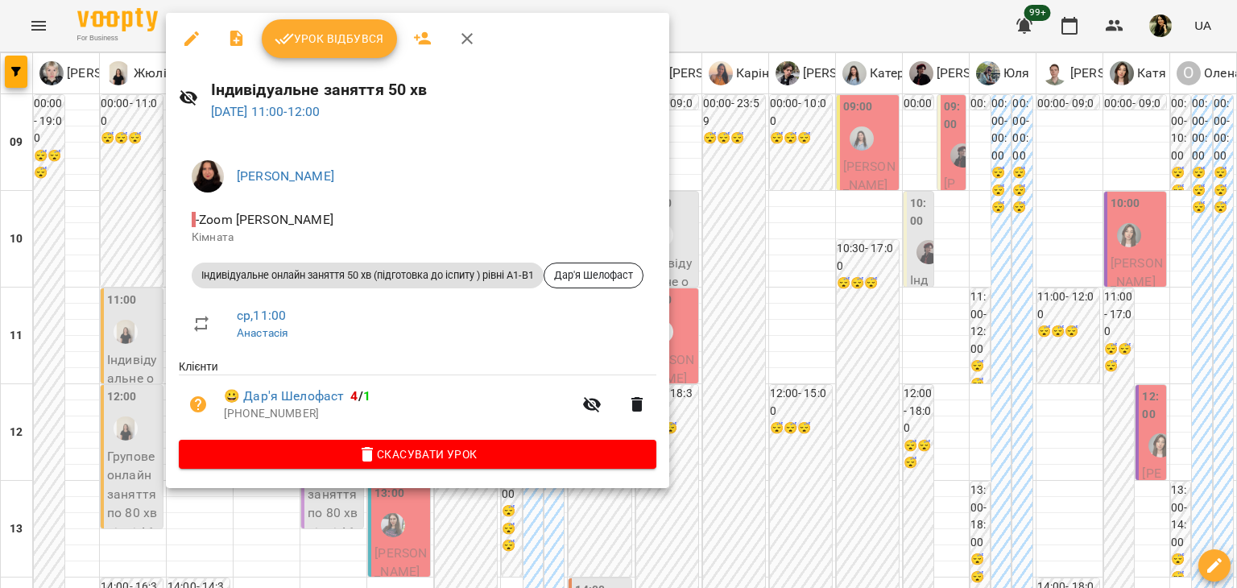
click at [141, 582] on div at bounding box center [618, 294] width 1237 height 588
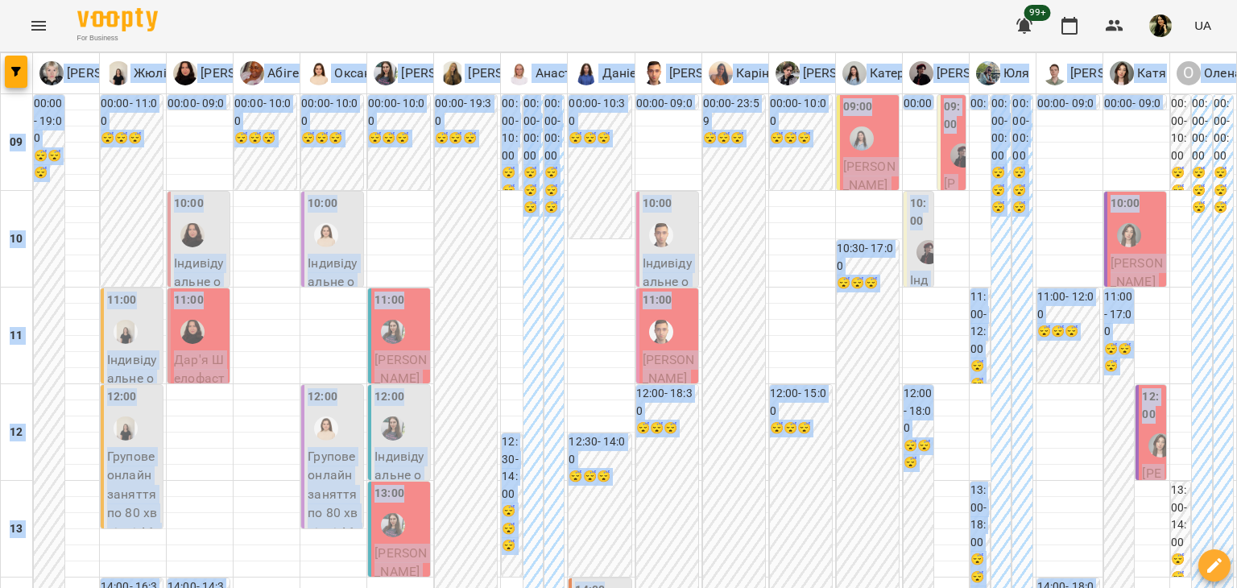
drag, startPoint x: 1236, startPoint y: 47, endPoint x: 1236, endPoint y: 99, distance: 52.3
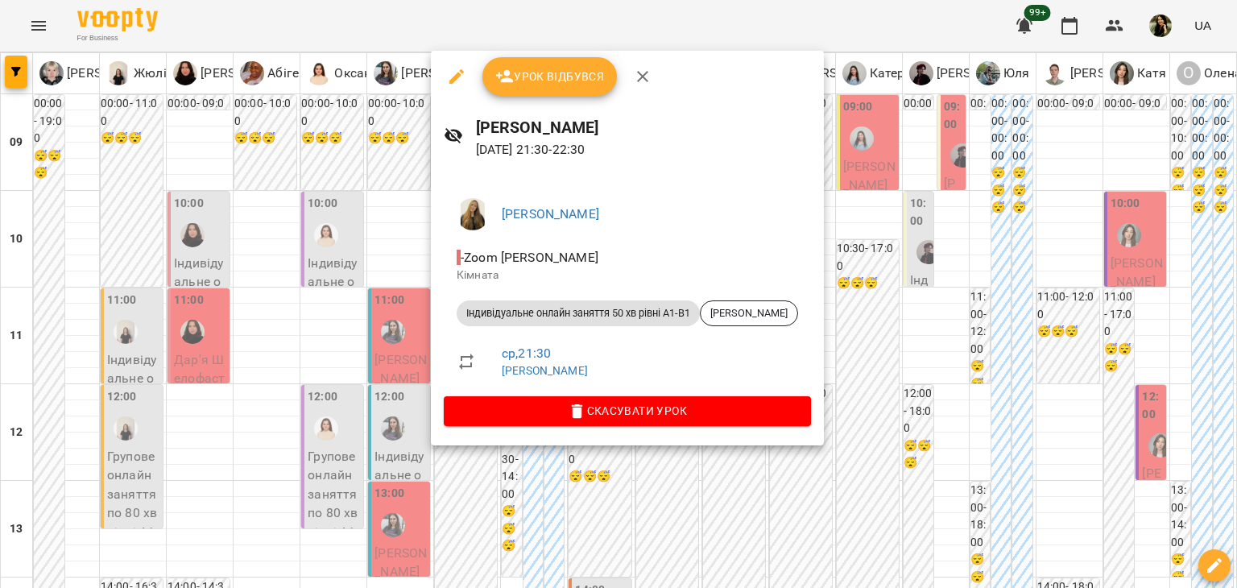
click at [322, 521] on div at bounding box center [618, 294] width 1237 height 588
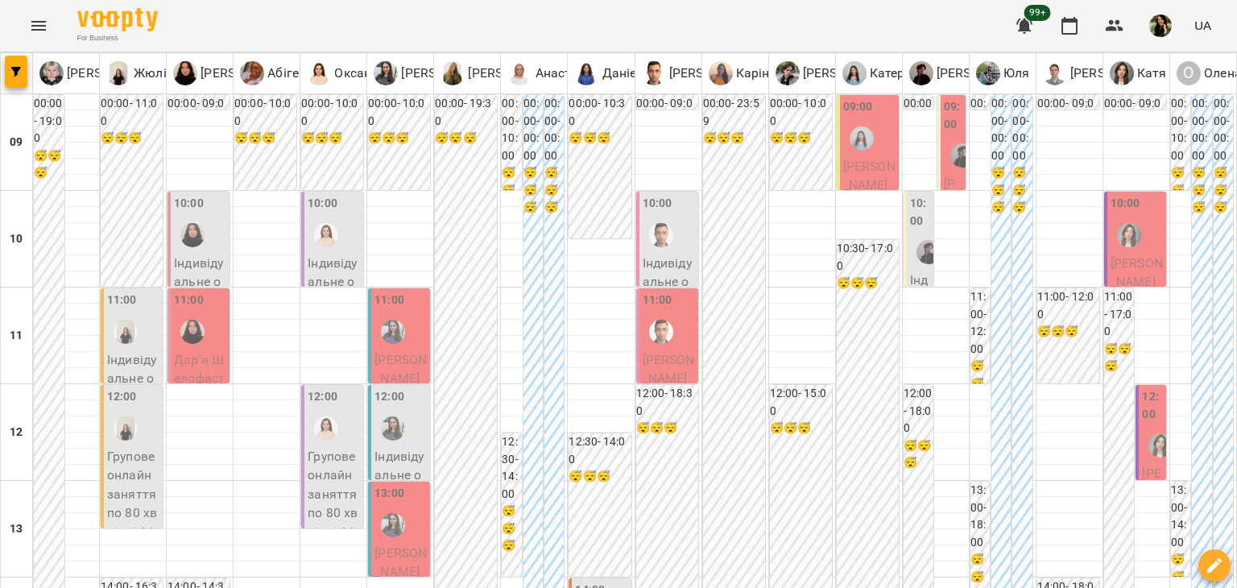
scroll to position [0, 0]
click at [857, 176] on span "[PERSON_NAME]" at bounding box center [869, 176] width 52 height 35
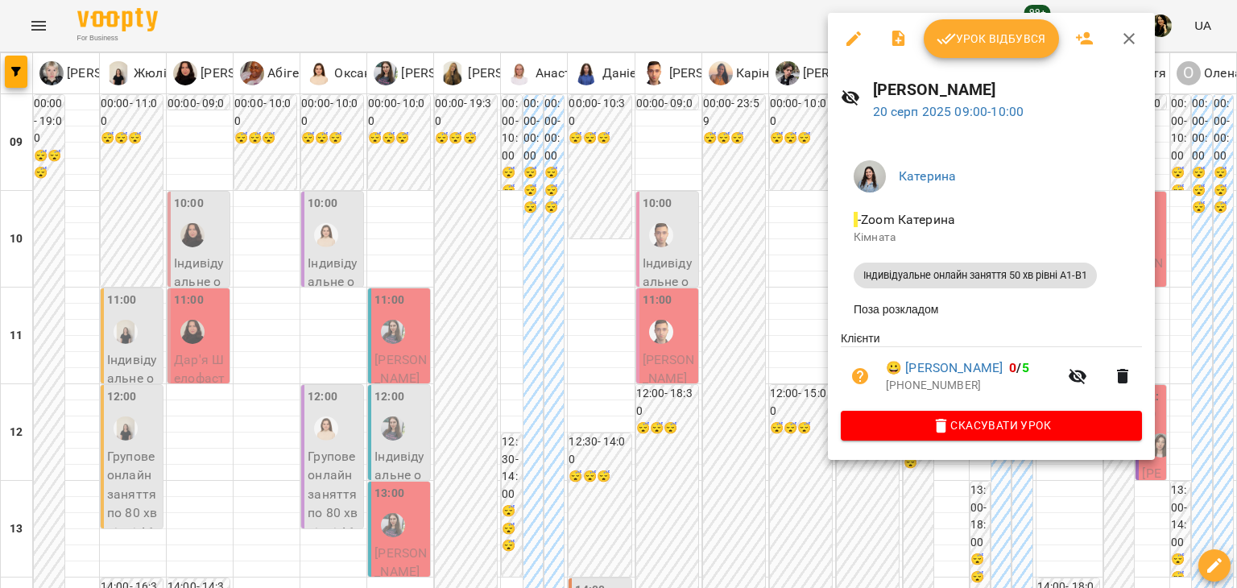
click at [780, 197] on div at bounding box center [618, 294] width 1237 height 588
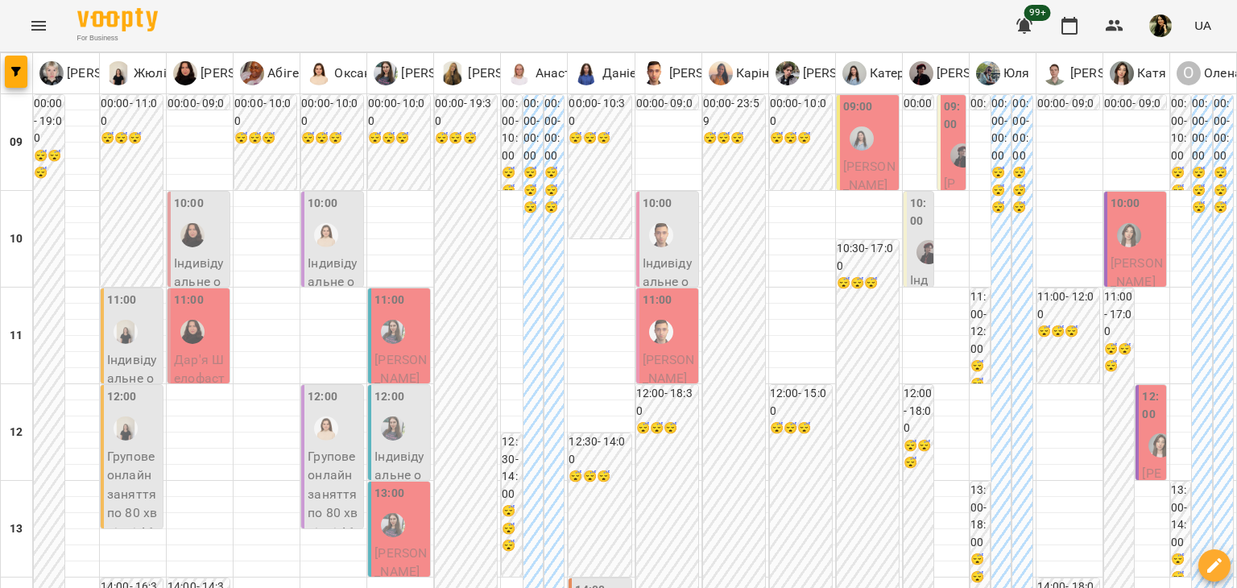
click at [937, 168] on div "09:00 [PERSON_NAME] Індивідуальне онлайн заняття 50 хв рівні А1-В1" at bounding box center [951, 392] width 28 height 595
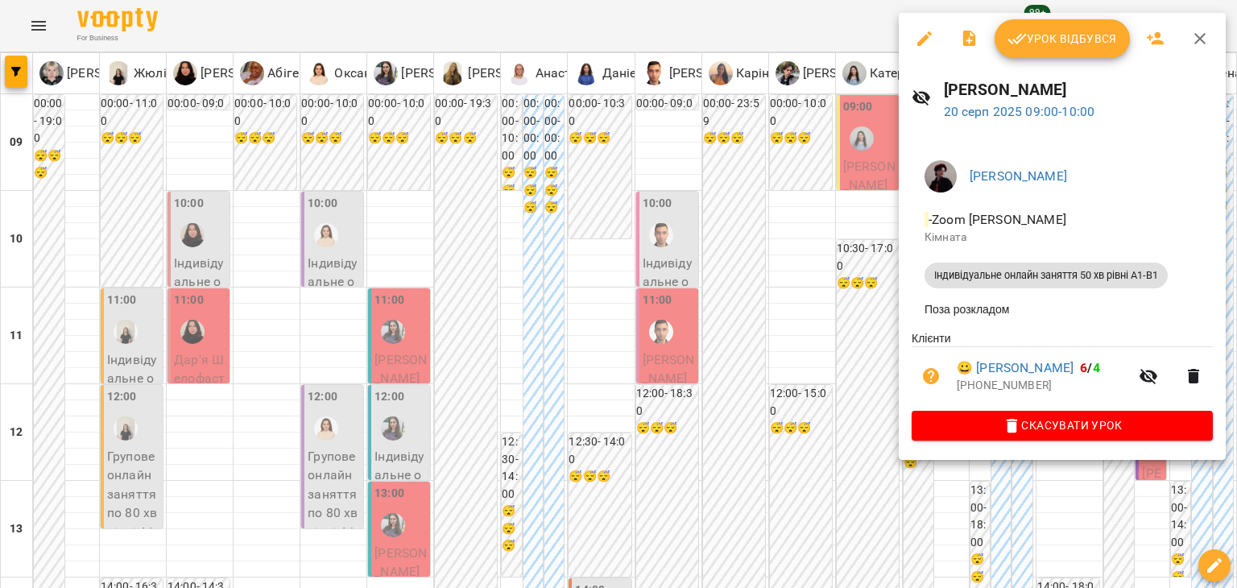
click at [846, 242] on div at bounding box center [618, 294] width 1237 height 588
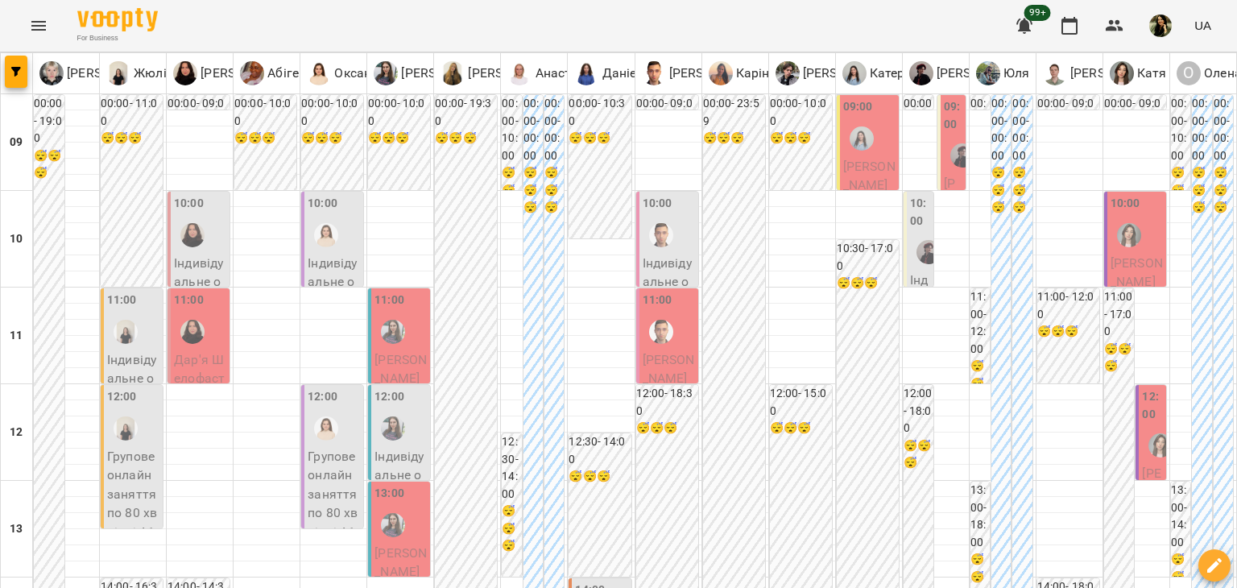
click at [657, 345] on div at bounding box center [661, 331] width 37 height 37
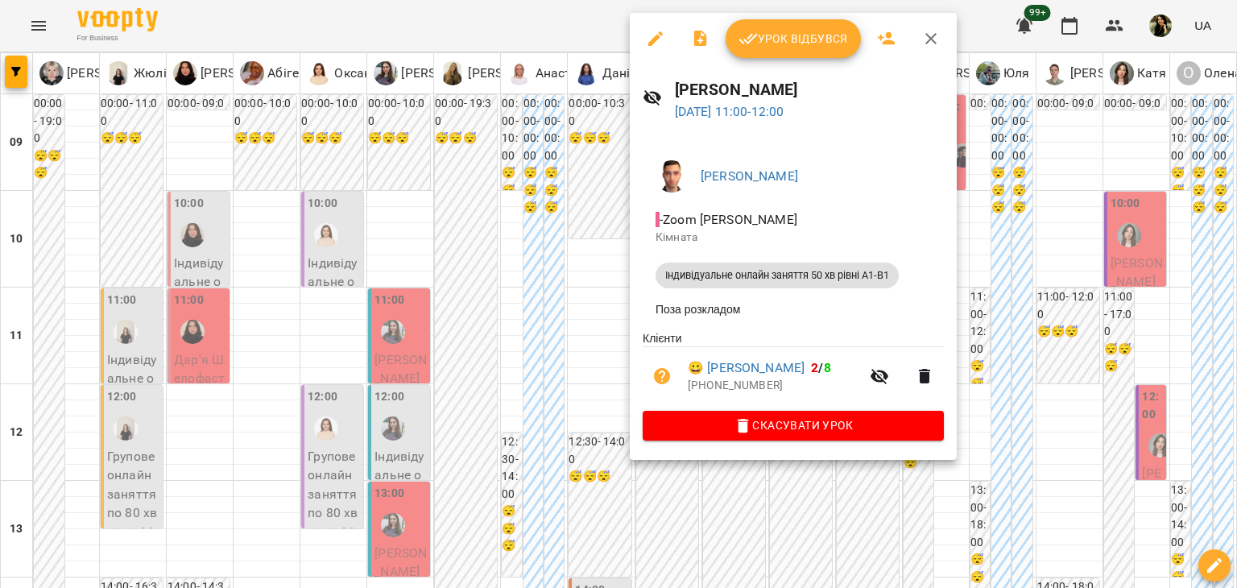
click at [554, 397] on div at bounding box center [618, 294] width 1237 height 588
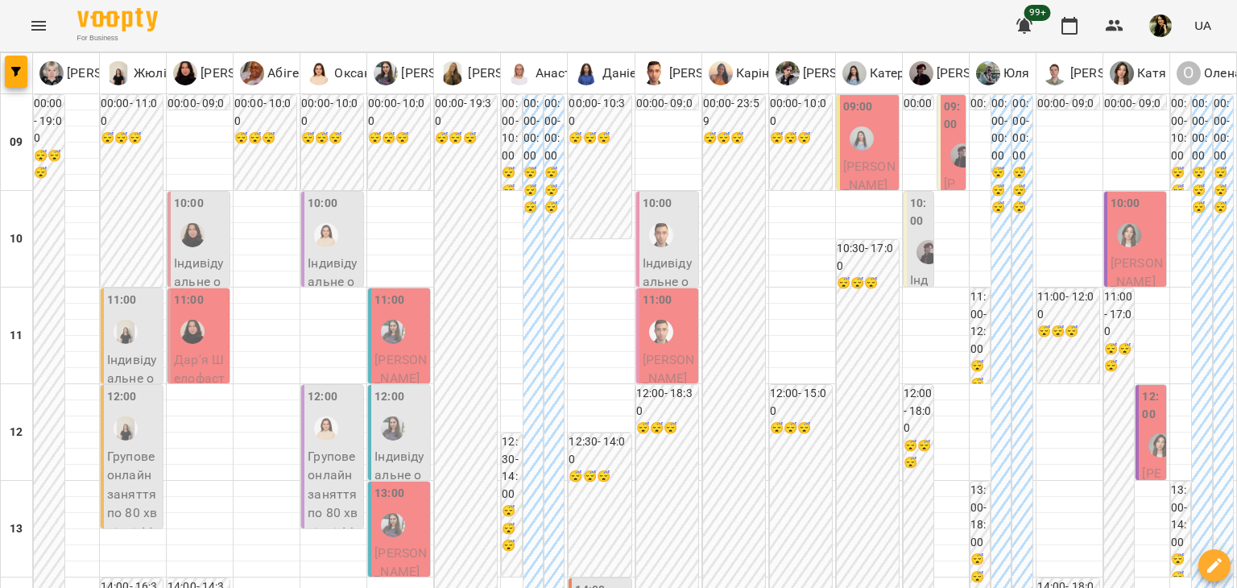
click at [1130, 268] on span "[PERSON_NAME]" at bounding box center [1137, 272] width 52 height 35
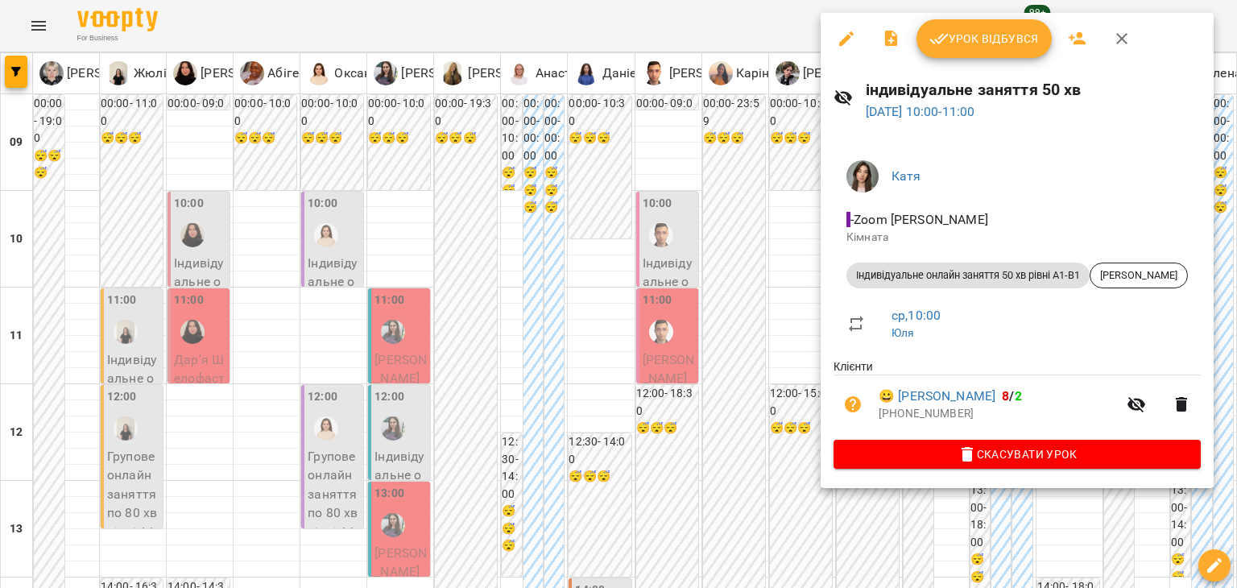
click at [805, 321] on div at bounding box center [618, 294] width 1237 height 588
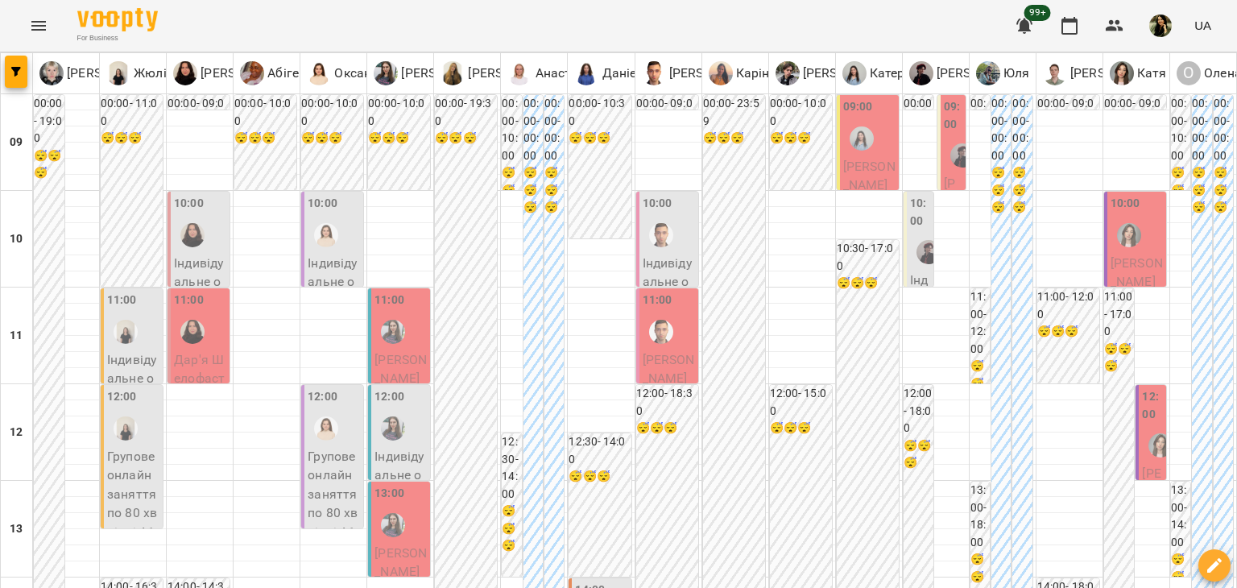
click at [1142, 454] on div at bounding box center [1160, 445] width 37 height 37
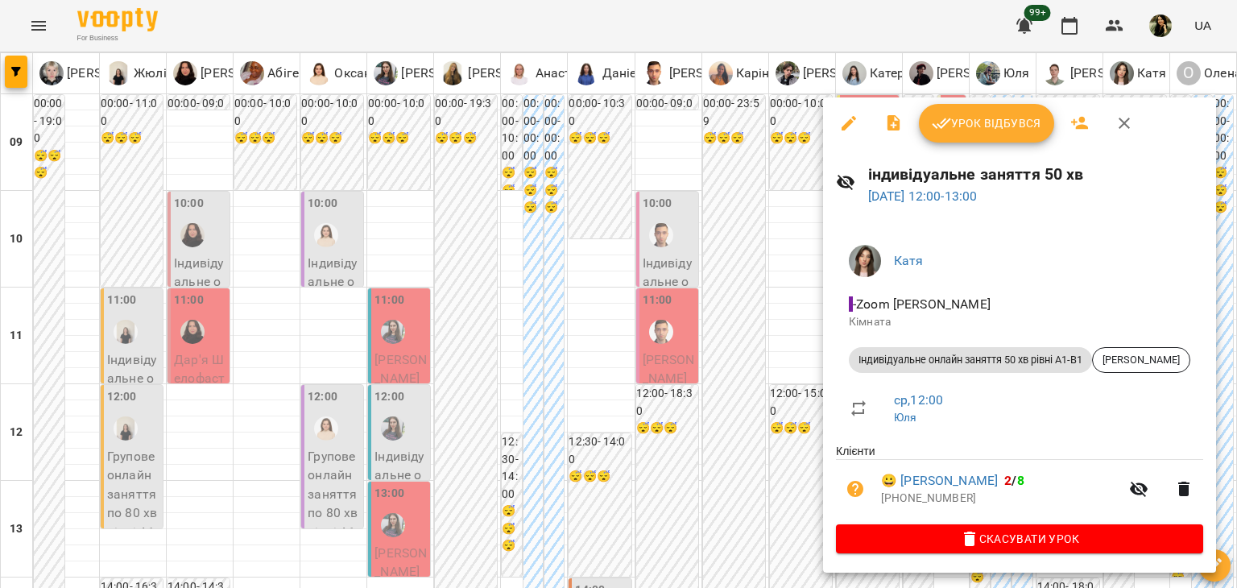
click at [808, 350] on div at bounding box center [618, 294] width 1237 height 588
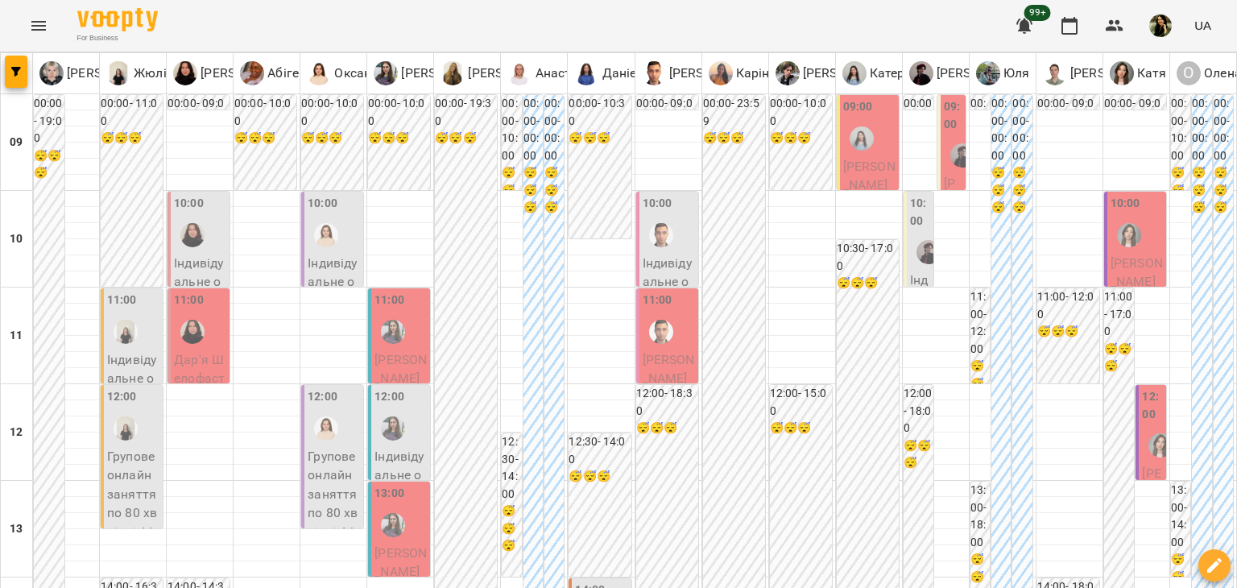
scroll to position [966, 0]
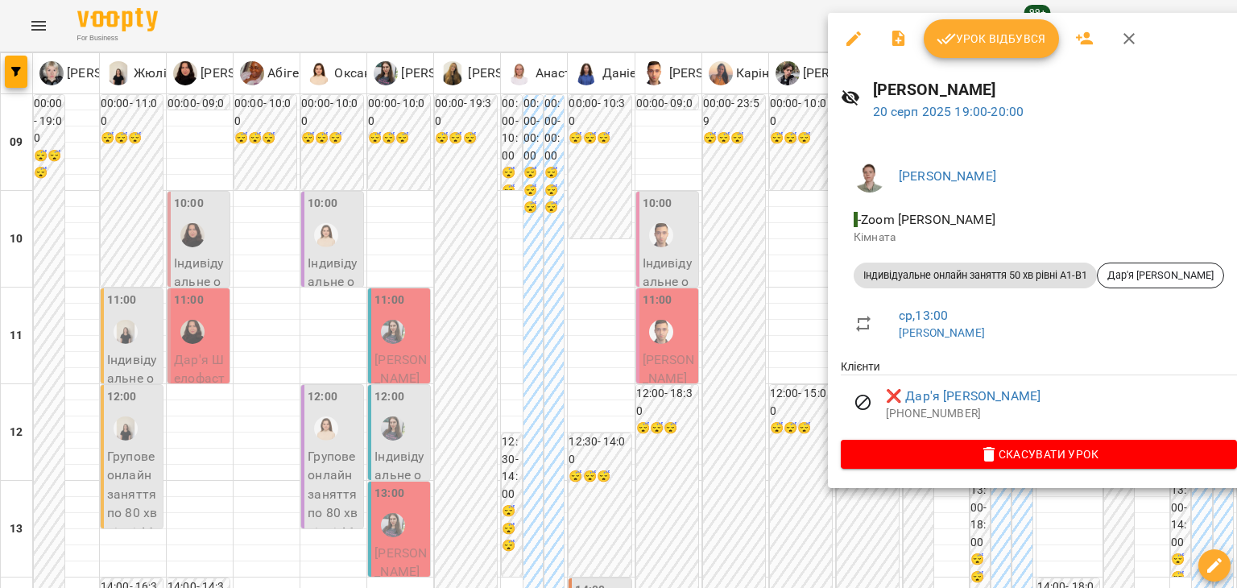
click at [774, 316] on div at bounding box center [618, 294] width 1237 height 588
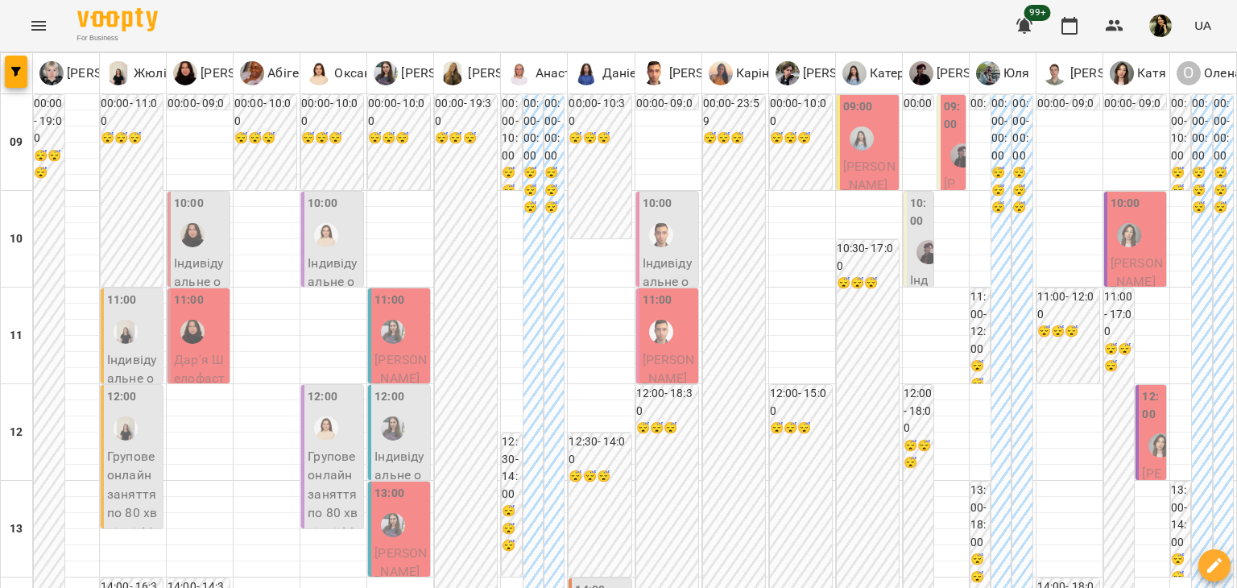
scroll to position [0, 0]
click at [142, 355] on p "Індивідуальне онлайн заняття 50 хв рівні А1-В1 - [PERSON_NAME]" at bounding box center [133, 435] width 52 height 171
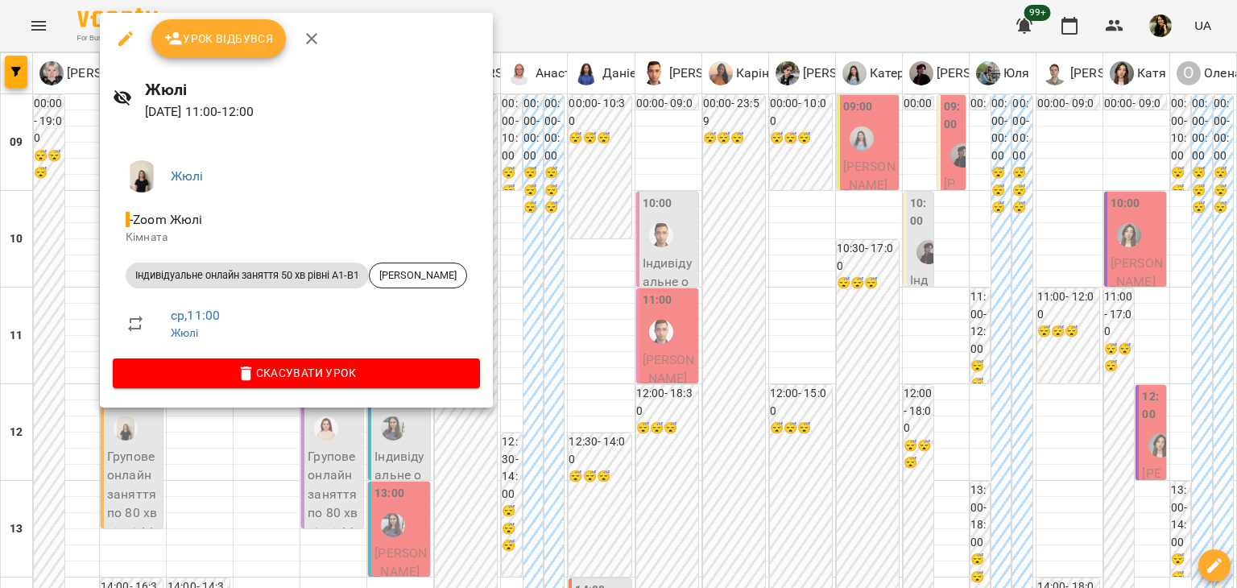
click at [64, 329] on div at bounding box center [618, 294] width 1237 height 588
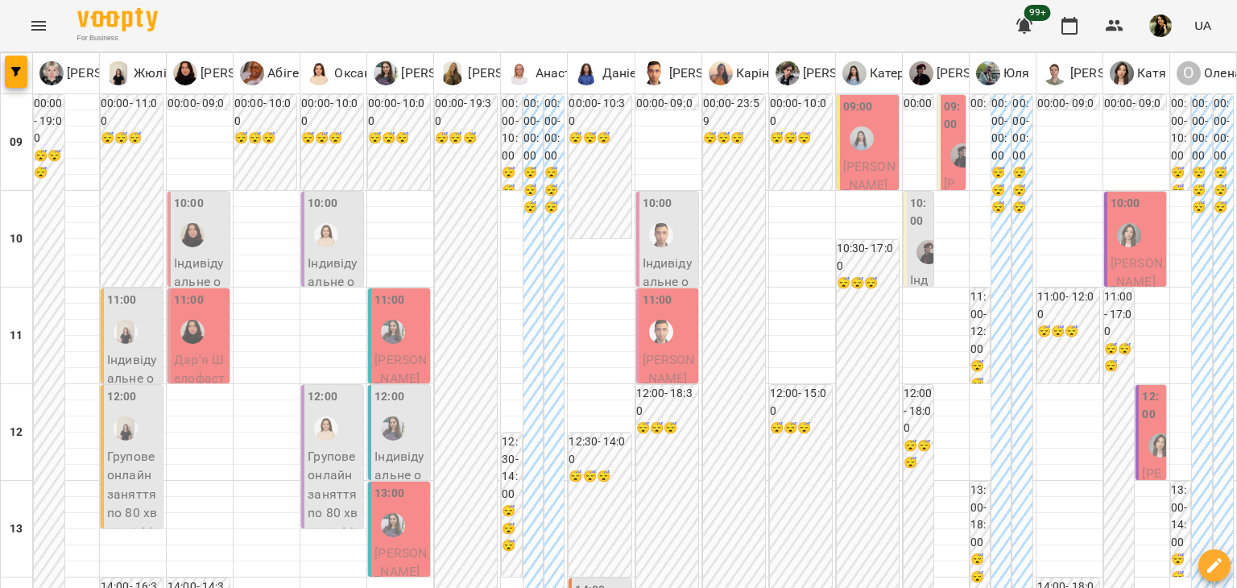
click at [207, 263] on p "Індивідуальне онлайн заняття 50 хв рівні В2+ - [PERSON_NAME]" at bounding box center [200, 330] width 52 height 152
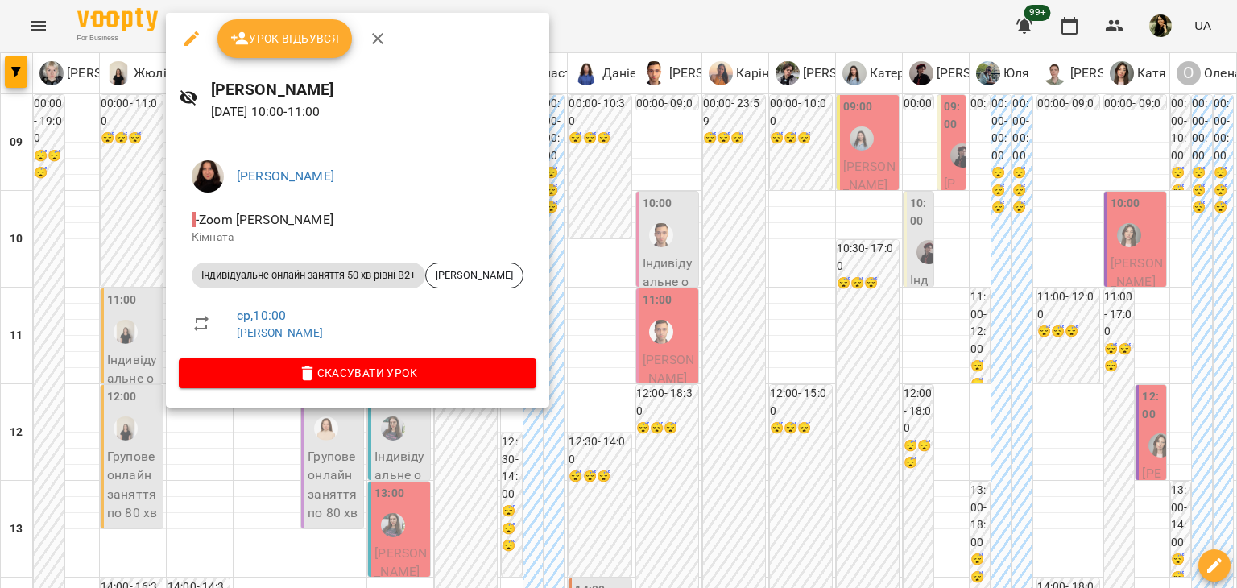
click at [95, 345] on div at bounding box center [618, 294] width 1237 height 588
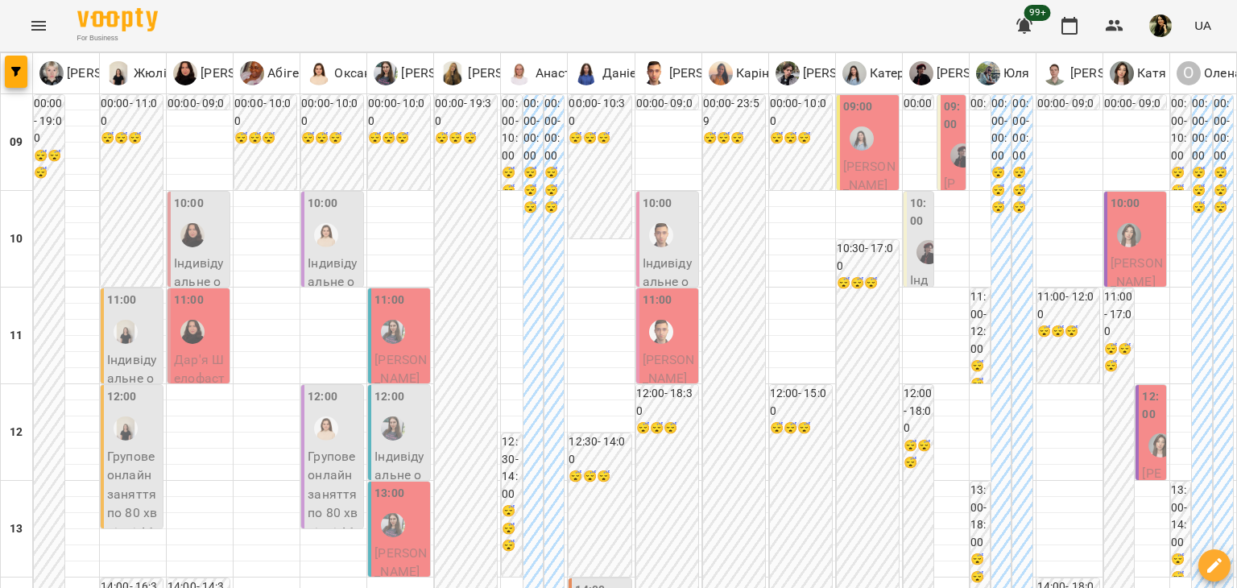
scroll to position [966, 0]
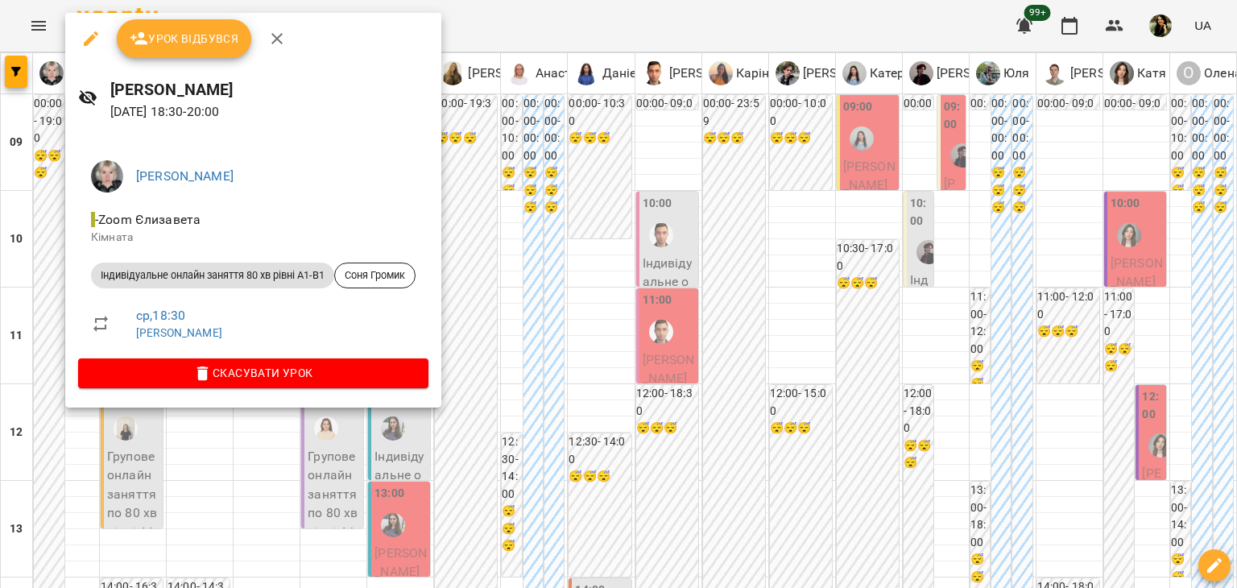
click at [250, 532] on div at bounding box center [618, 294] width 1237 height 588
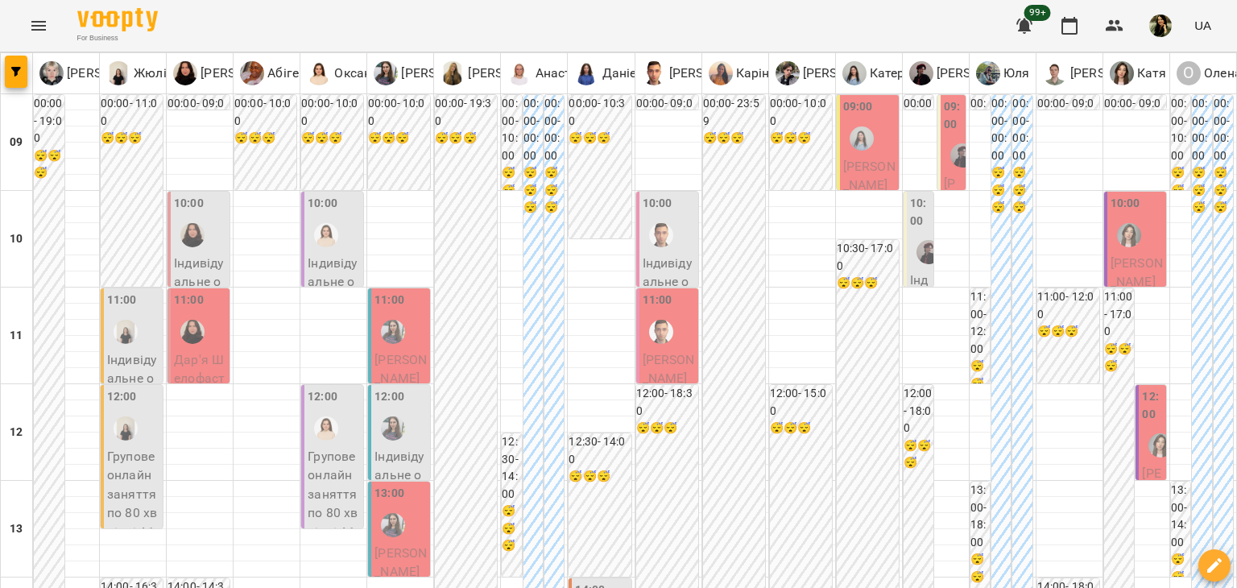
scroll to position [0, 0]
click at [850, 168] on span "[PERSON_NAME]" at bounding box center [869, 176] width 52 height 35
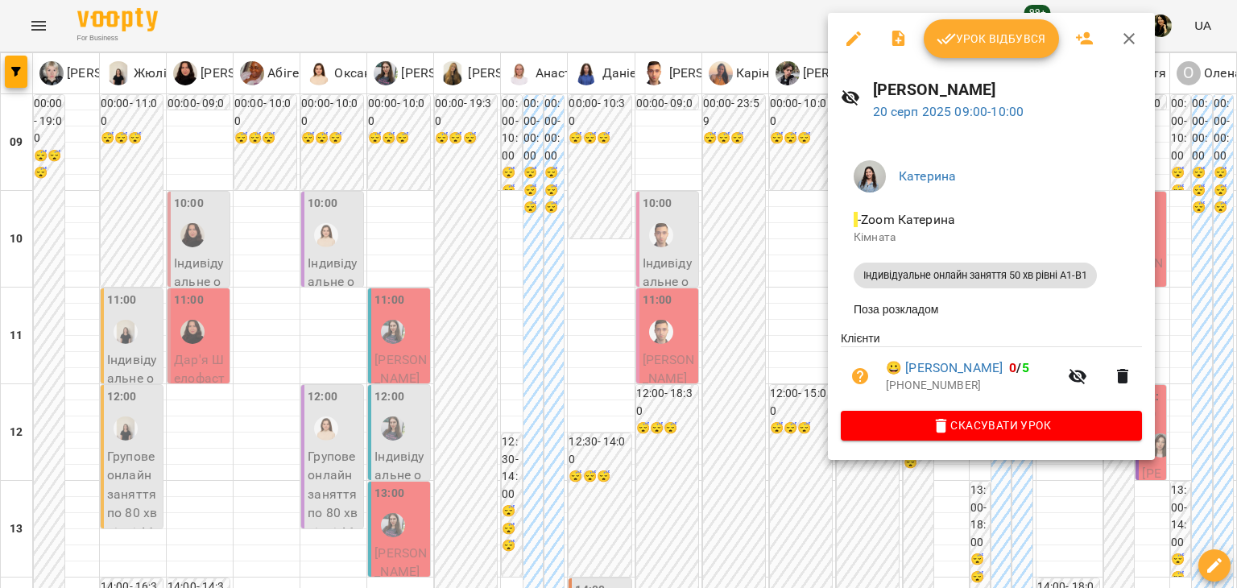
click at [752, 226] on div at bounding box center [618, 294] width 1237 height 588
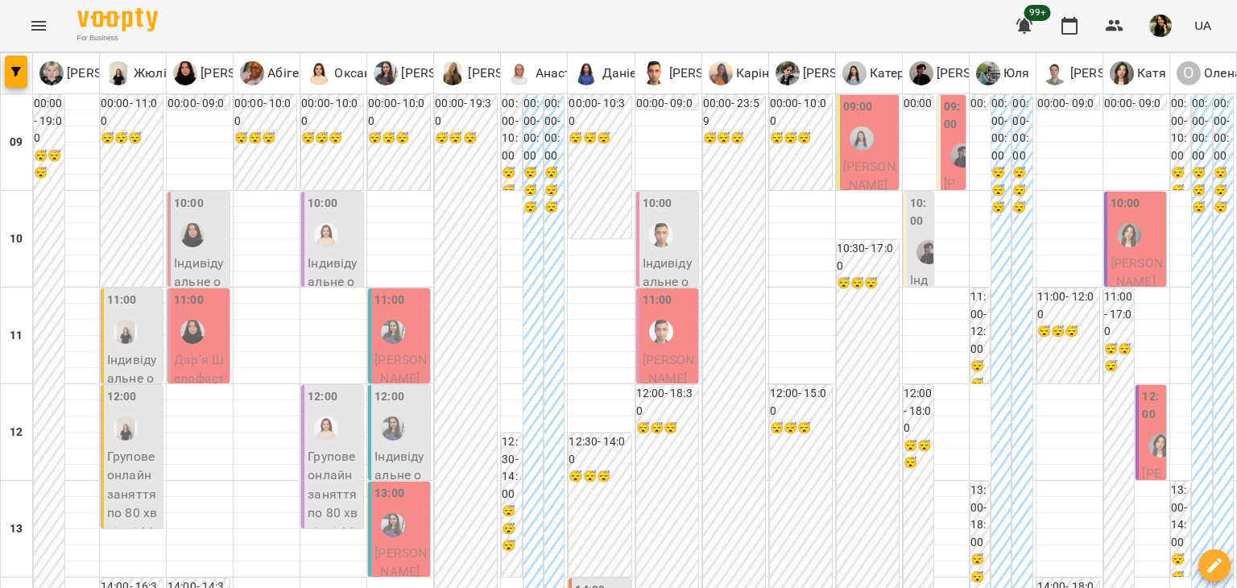
click at [945, 168] on div at bounding box center [962, 155] width 37 height 37
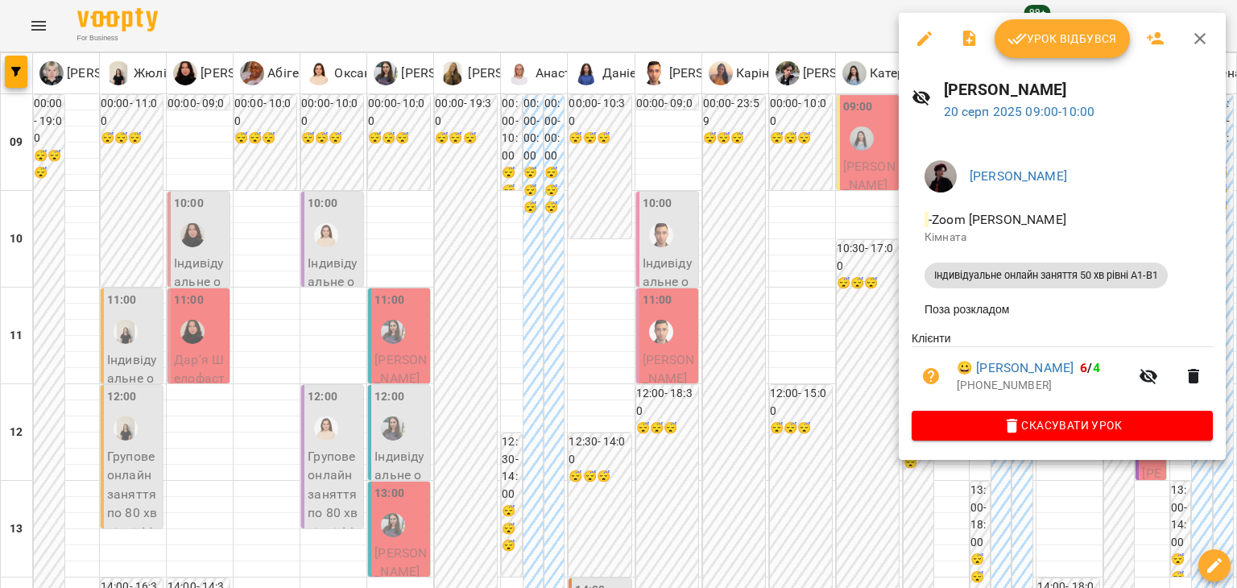
click at [822, 271] on div at bounding box center [618, 294] width 1237 height 588
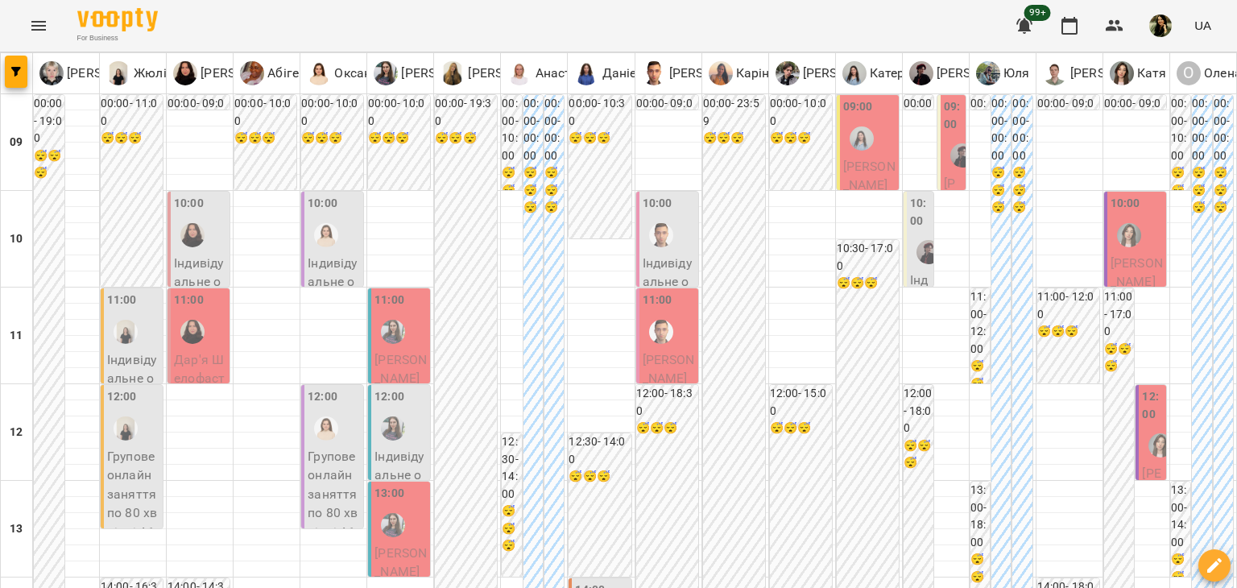
click at [1125, 261] on span "[PERSON_NAME]" at bounding box center [1137, 272] width 52 height 35
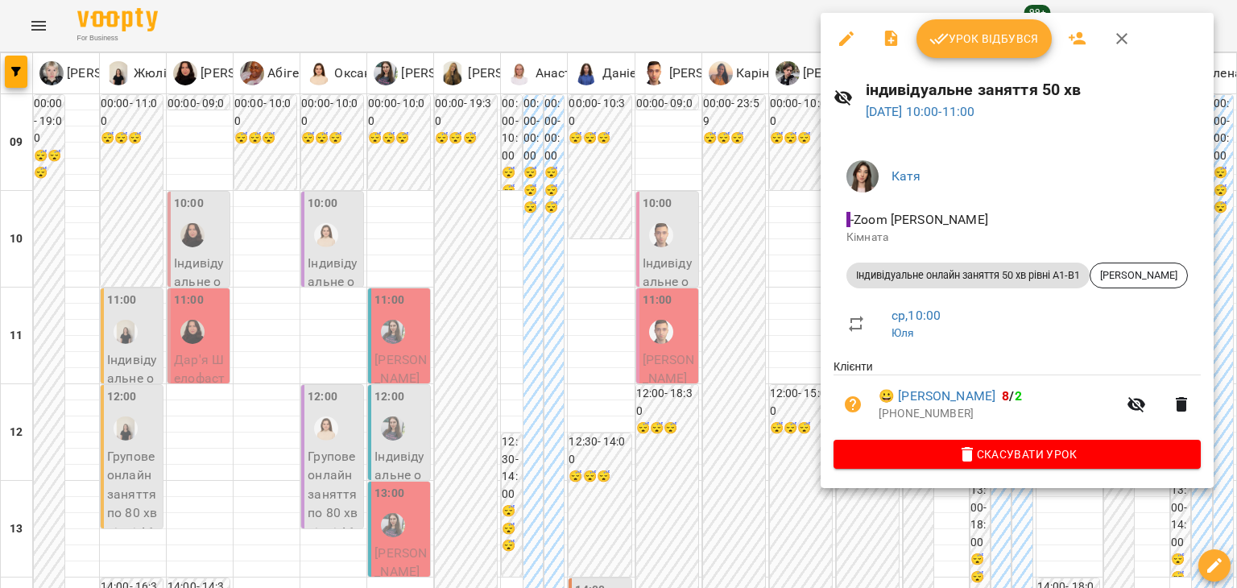
click at [767, 294] on div at bounding box center [618, 294] width 1237 height 588
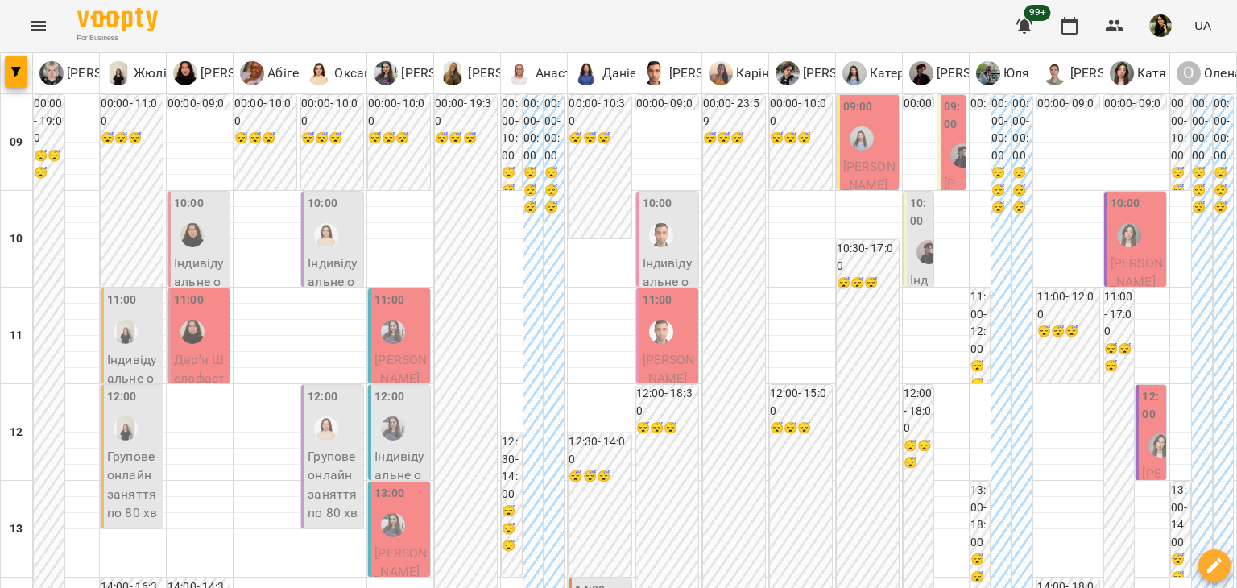
click at [643, 358] on span "[PERSON_NAME]" at bounding box center [669, 369] width 52 height 35
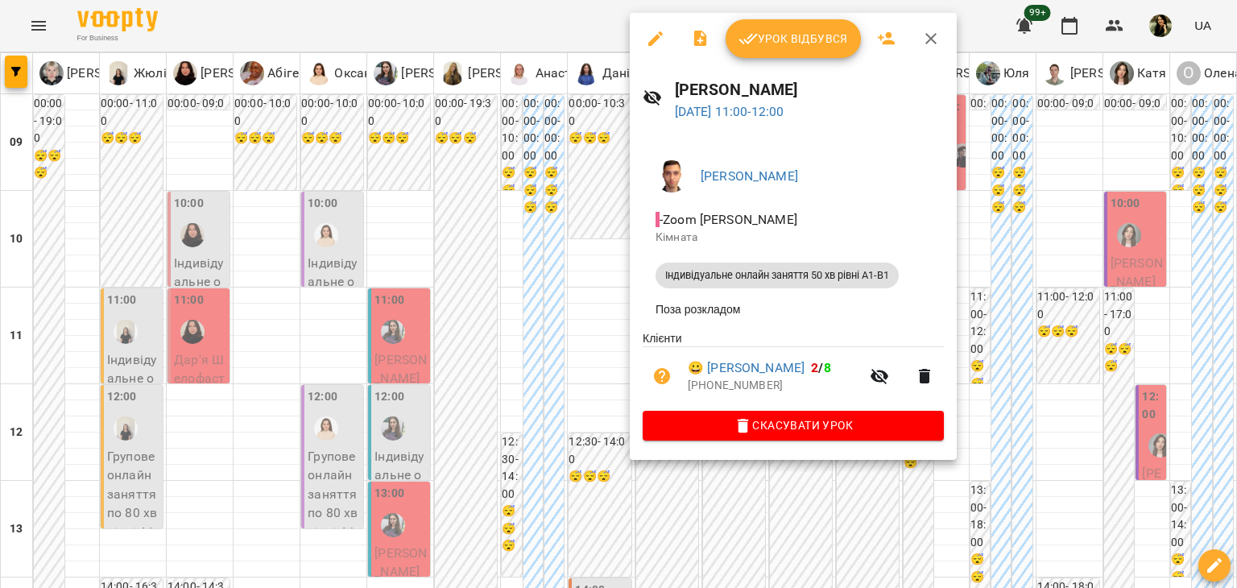
click at [515, 329] on div at bounding box center [618, 294] width 1237 height 588
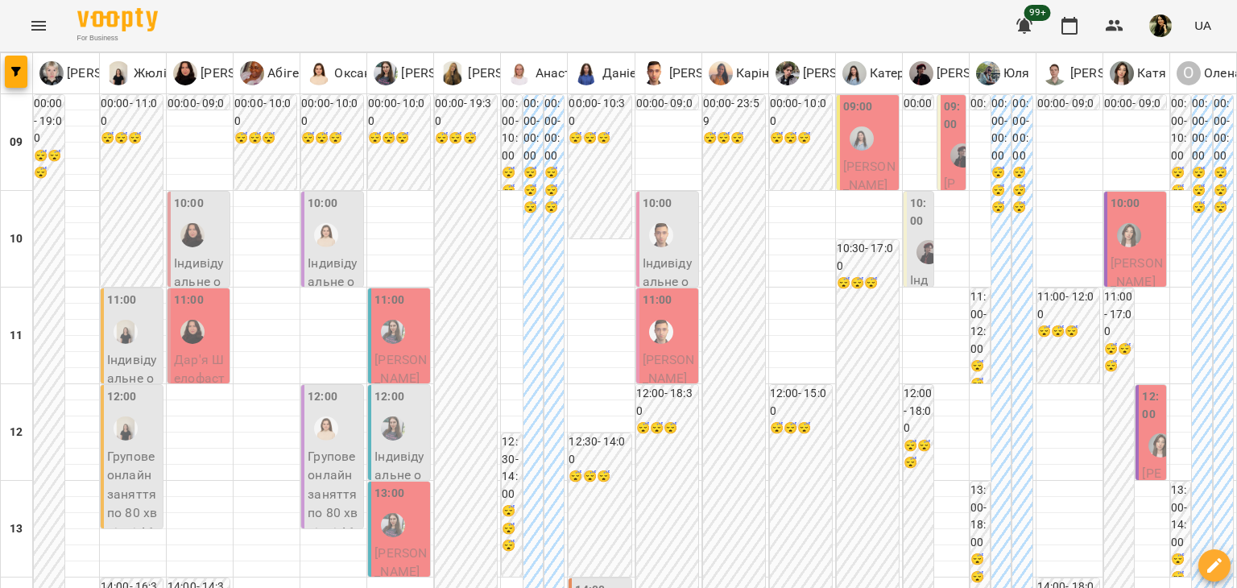
click at [416, 346] on div "11:00" at bounding box center [400, 321] width 52 height 59
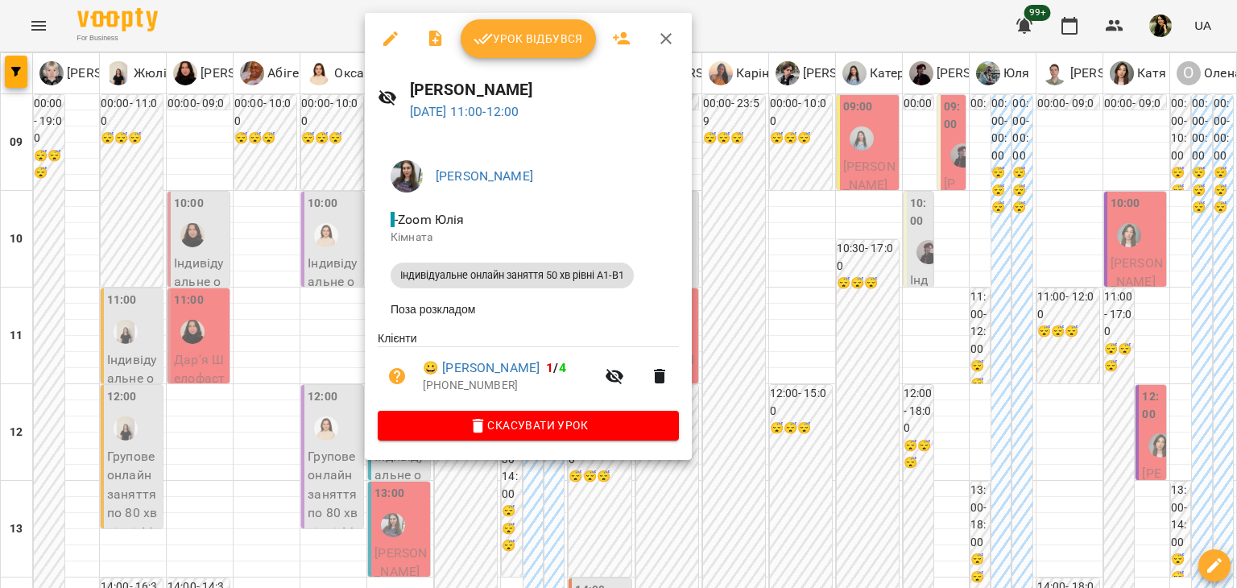
click at [191, 371] on div at bounding box center [618, 294] width 1237 height 588
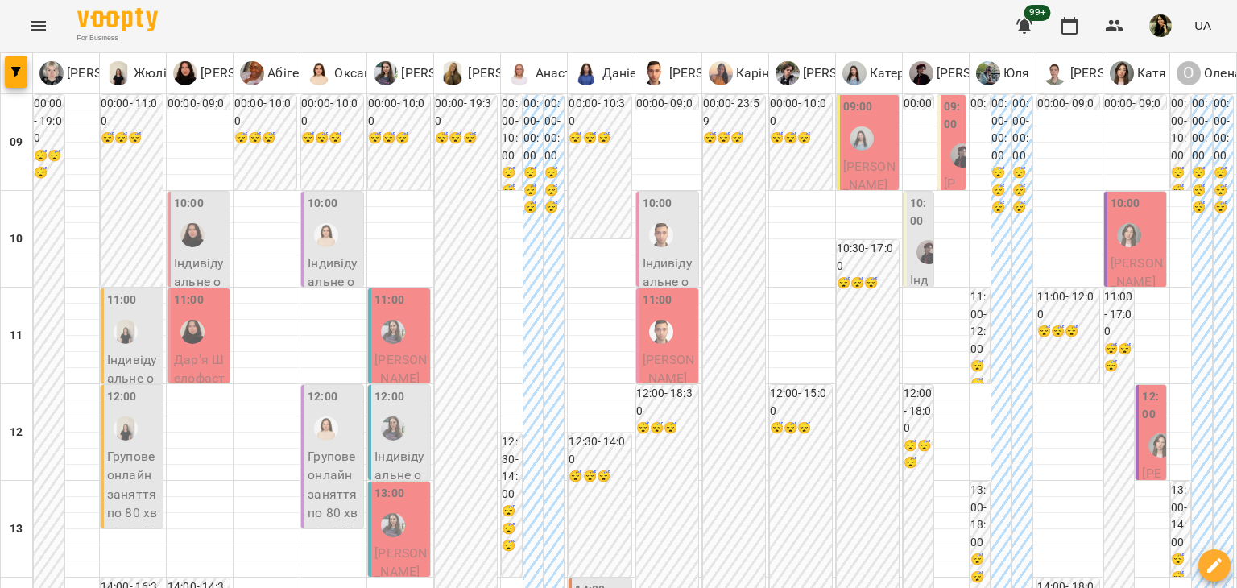
click at [191, 371] on span "Дар'я Шелофаст" at bounding box center [199, 369] width 51 height 35
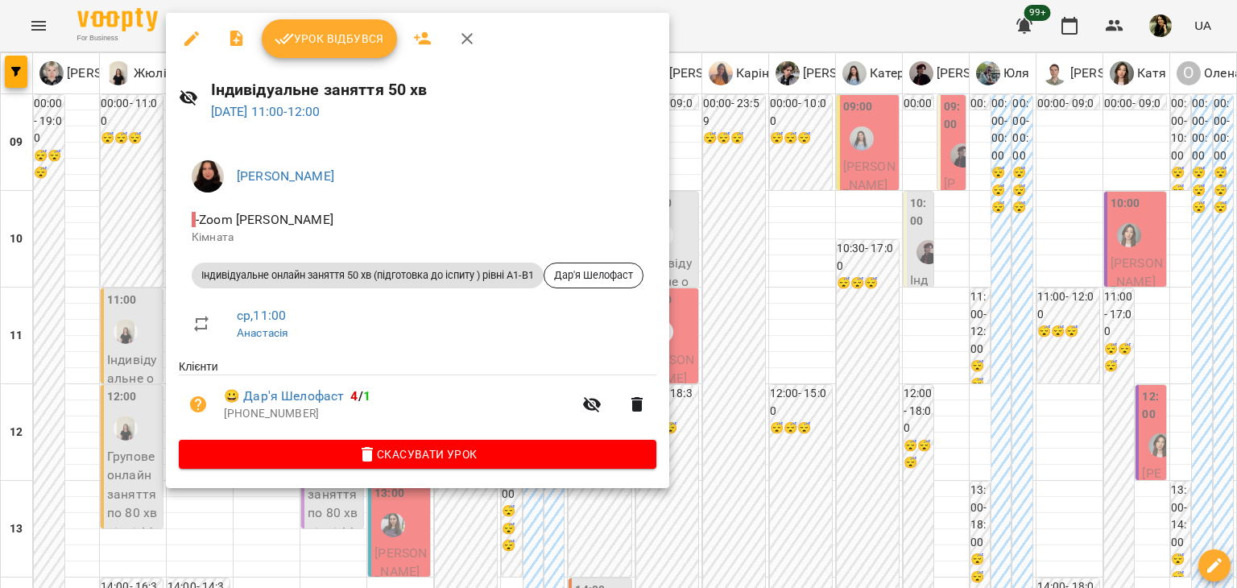
click at [837, 424] on div at bounding box center [618, 294] width 1237 height 588
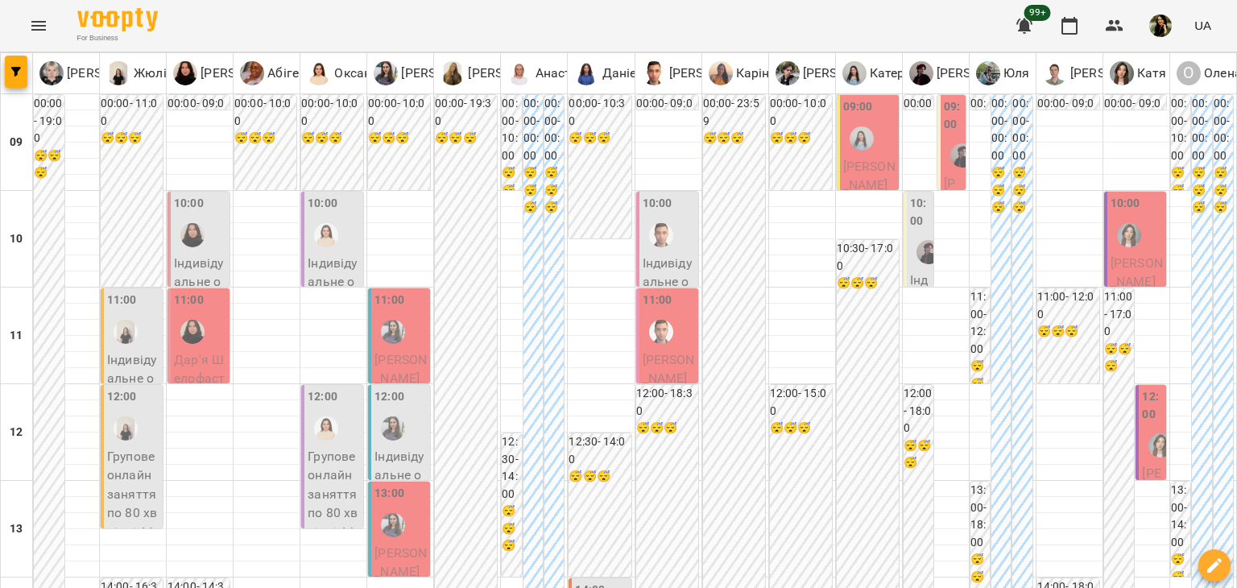
click at [1142, 468] on span "[PERSON_NAME]" at bounding box center [1151, 520] width 19 height 110
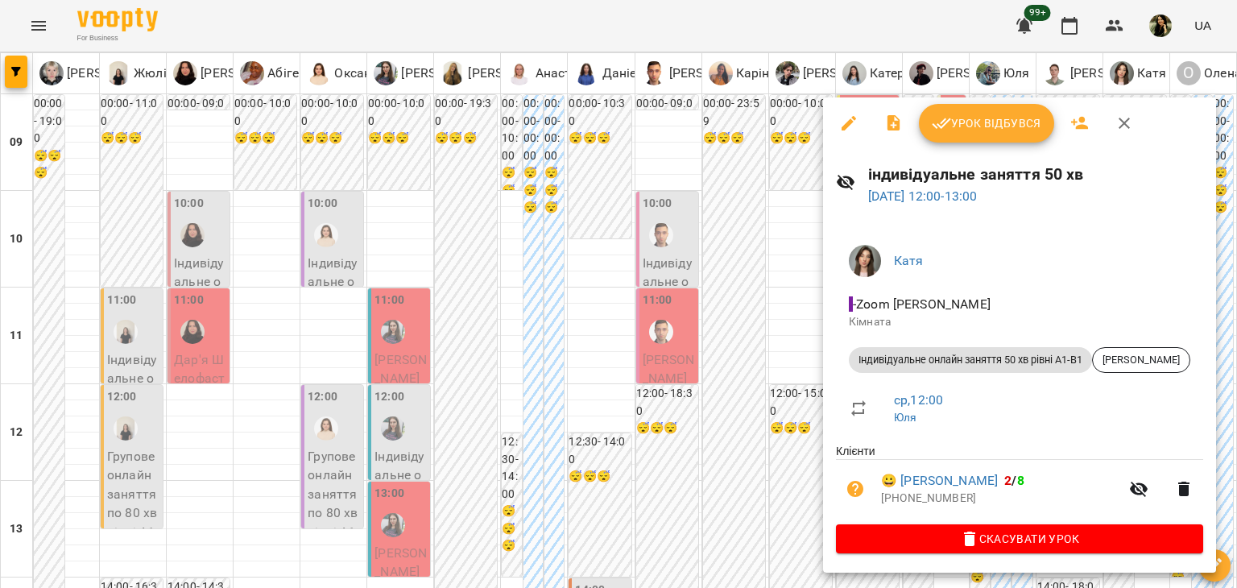
click at [773, 368] on div at bounding box center [618, 294] width 1237 height 588
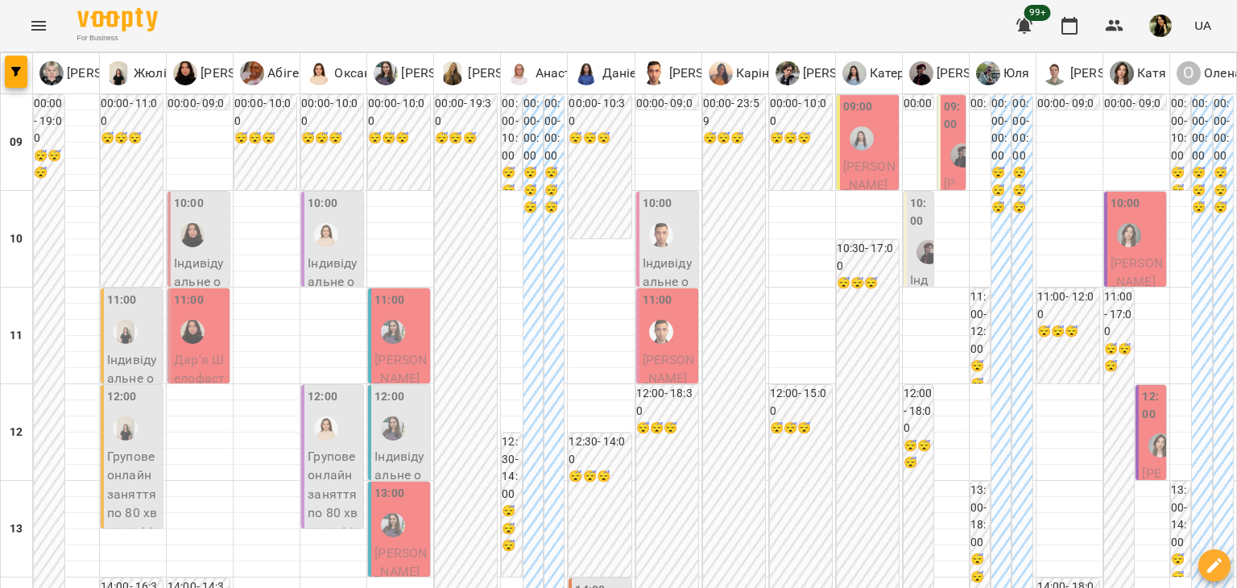
scroll to position [292, 0]
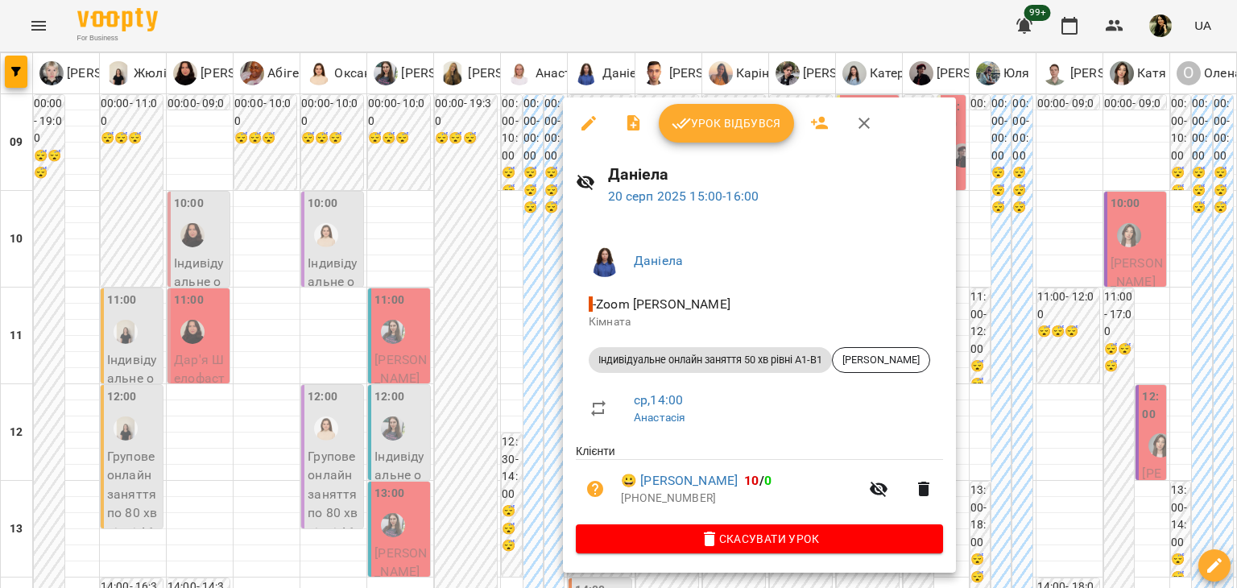
click at [379, 374] on div at bounding box center [618, 294] width 1237 height 588
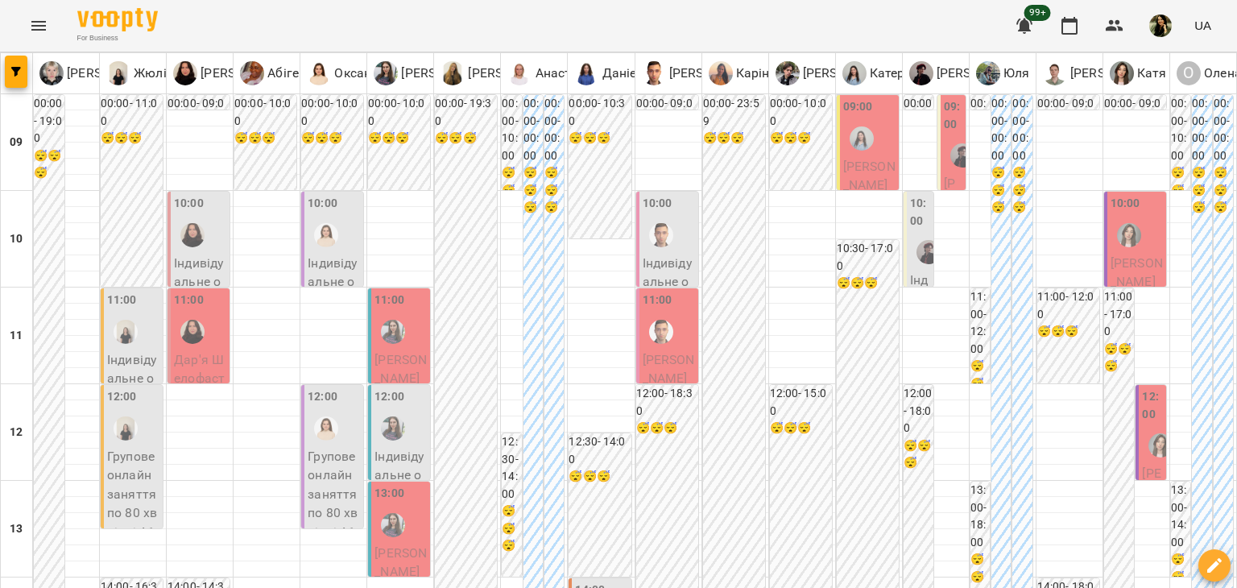
scroll to position [541, 0]
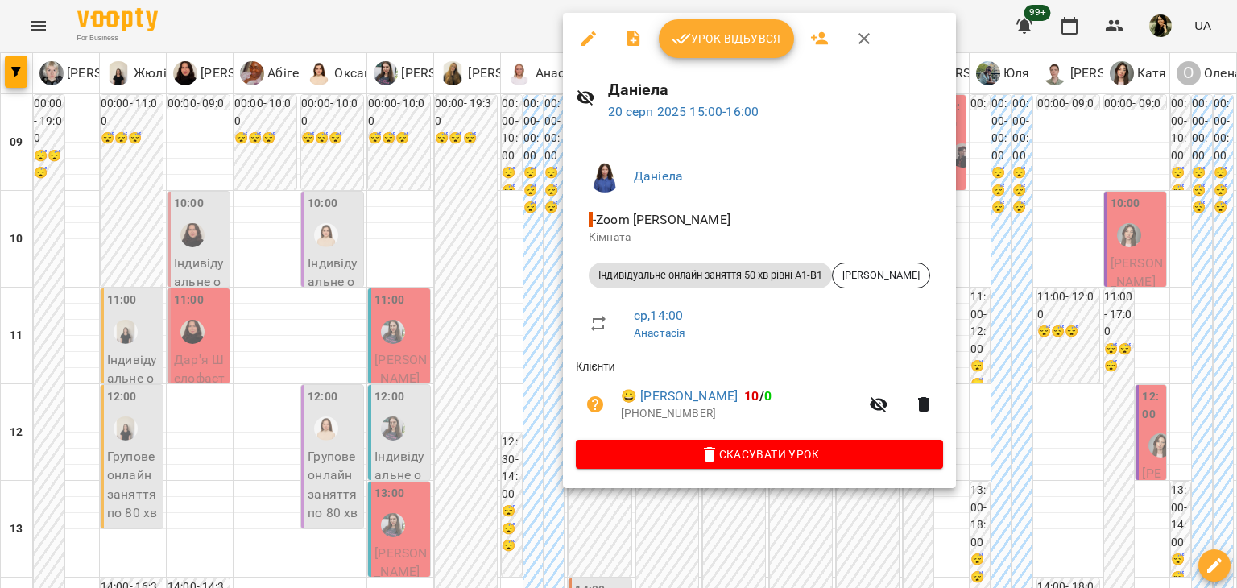
click at [503, 346] on div at bounding box center [618, 294] width 1237 height 588
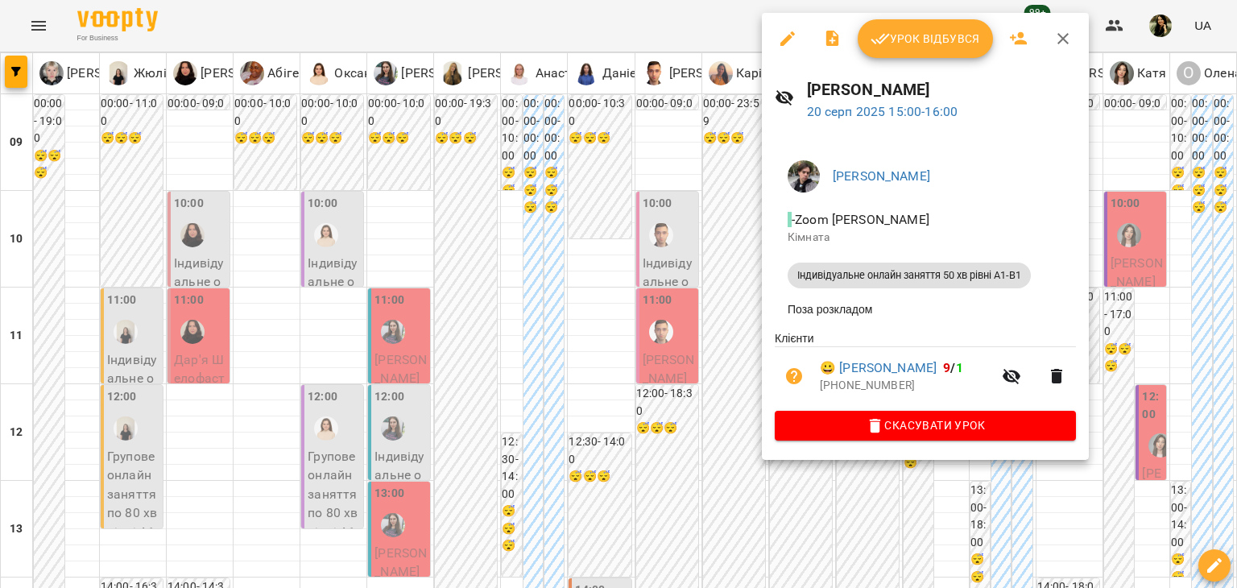
click at [712, 287] on div at bounding box center [618, 294] width 1237 height 588
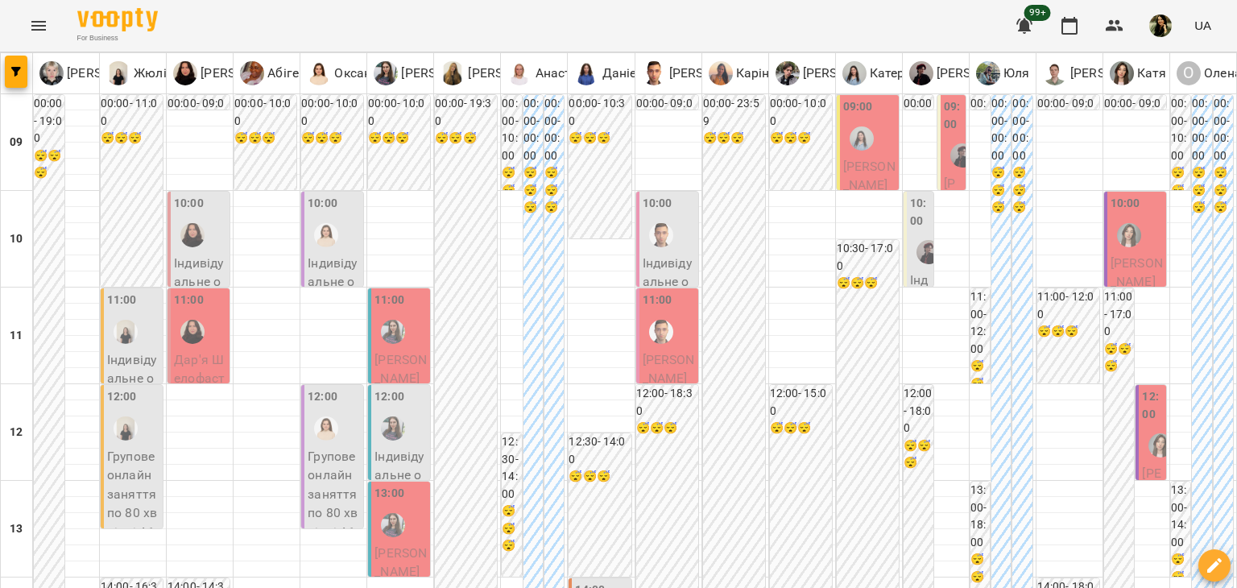
scroll to position [687, 0]
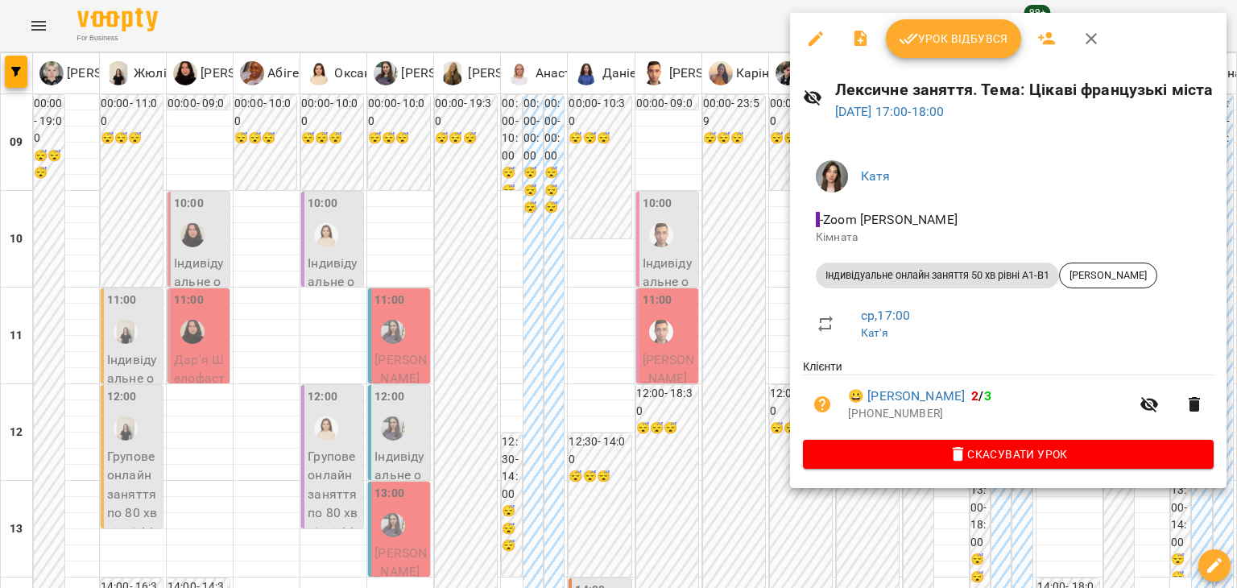
click at [714, 288] on div at bounding box center [618, 294] width 1237 height 588
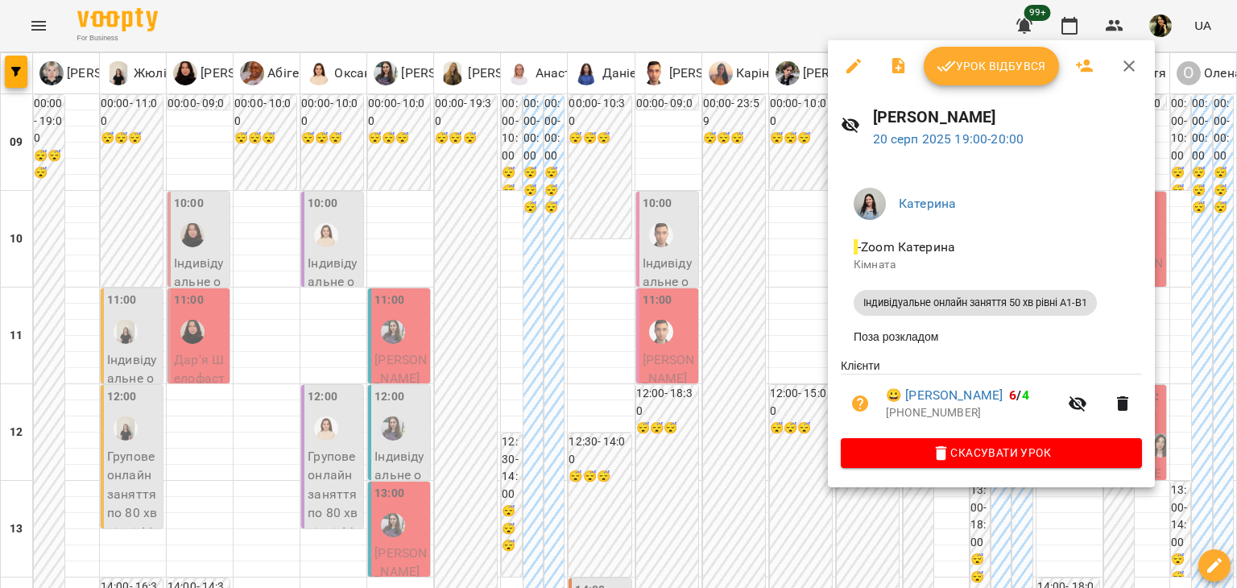
click at [730, 281] on div at bounding box center [618, 294] width 1237 height 588
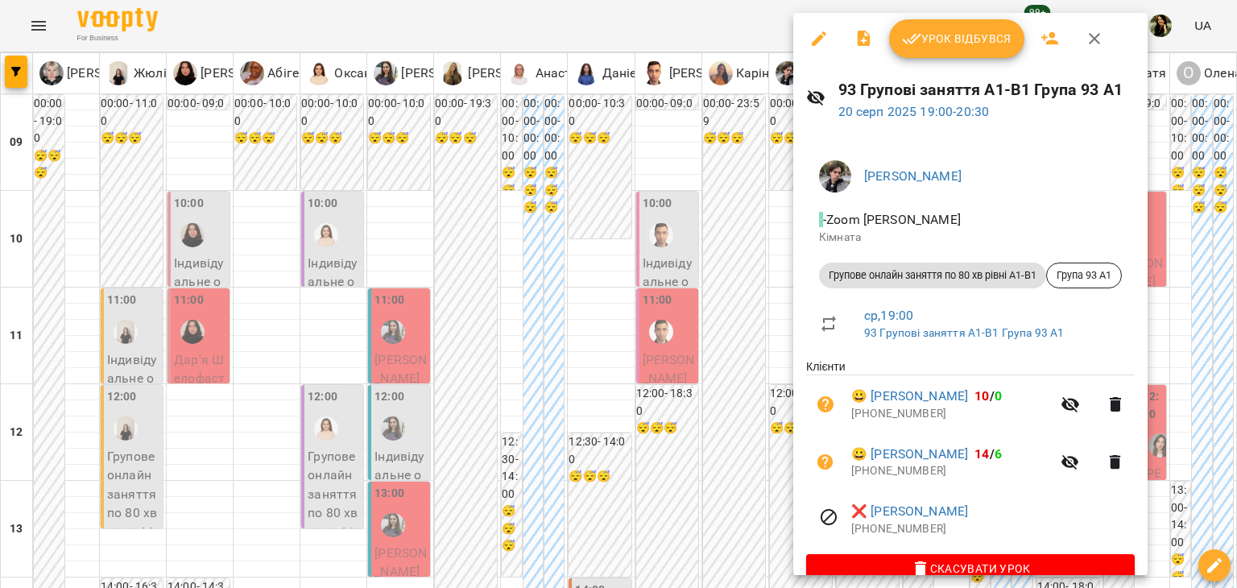
click at [725, 278] on div at bounding box center [618, 294] width 1237 height 588
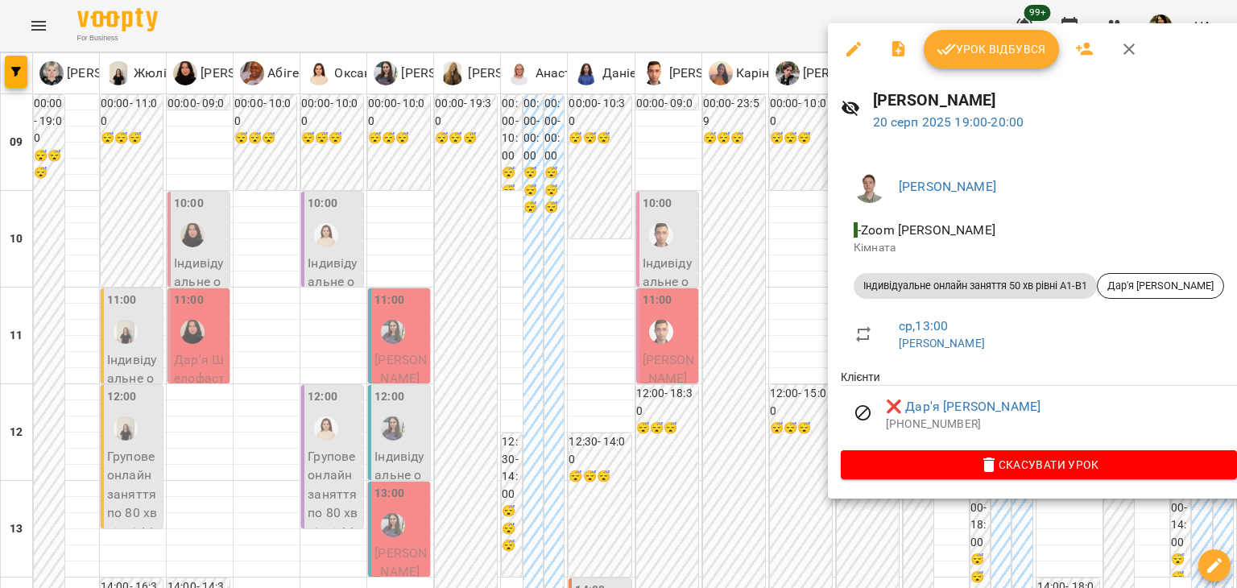
click at [704, 236] on div at bounding box center [618, 294] width 1237 height 588
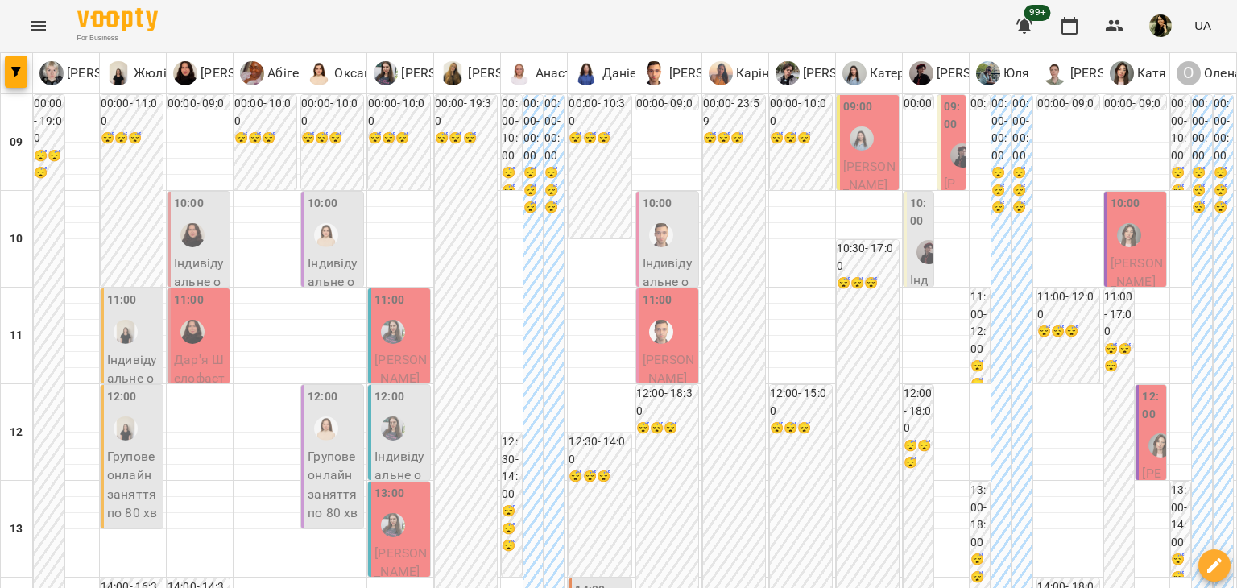
scroll to position [0, 0]
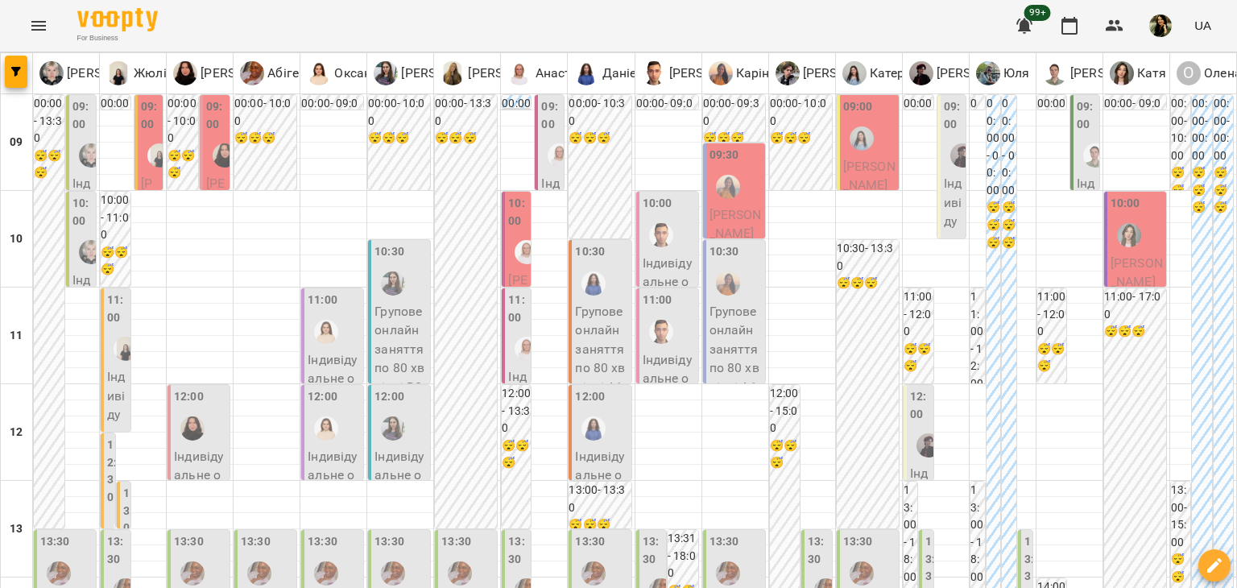
click at [141, 181] on span "[PERSON_NAME]" at bounding box center [149, 240] width 17 height 129
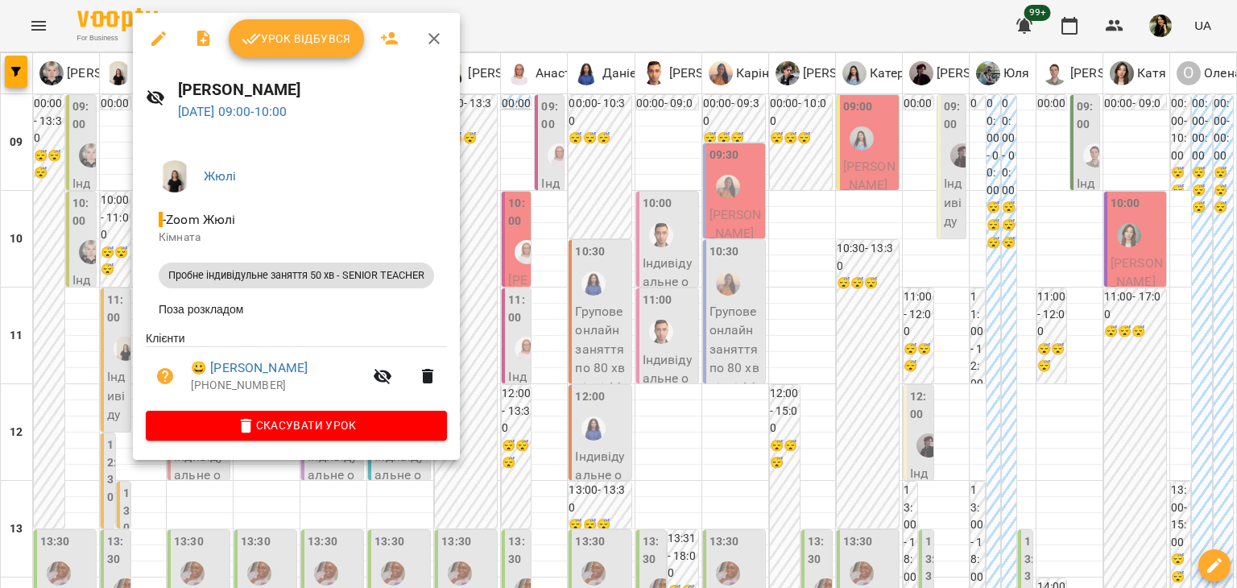
click at [378, 537] on div at bounding box center [618, 294] width 1237 height 588
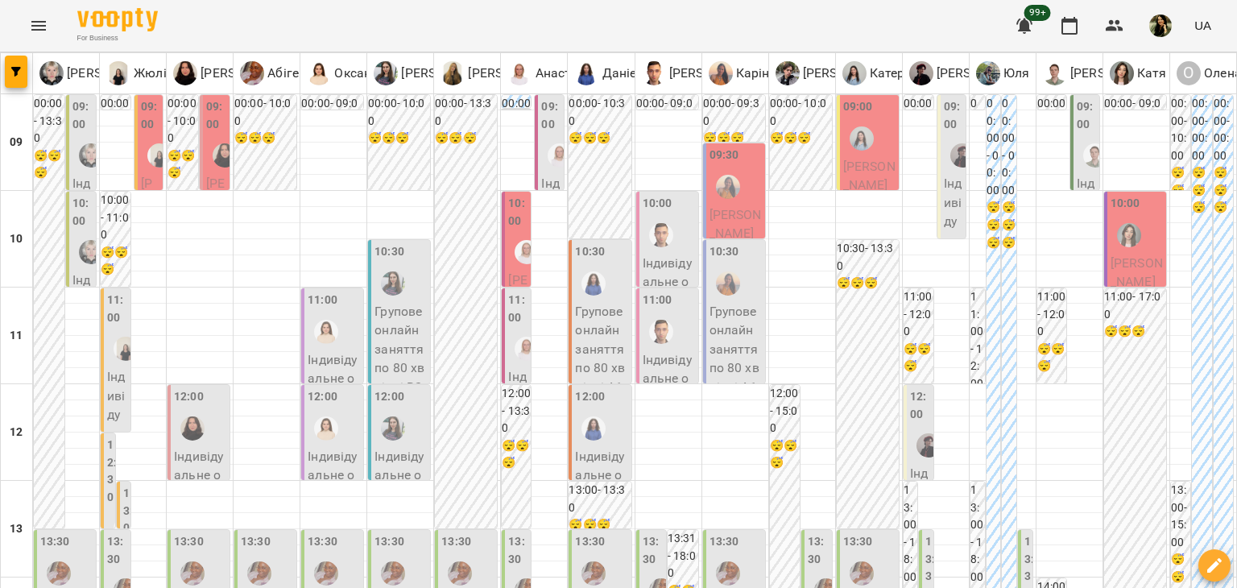
click at [213, 181] on span "[PERSON_NAME]" at bounding box center [215, 231] width 19 height 110
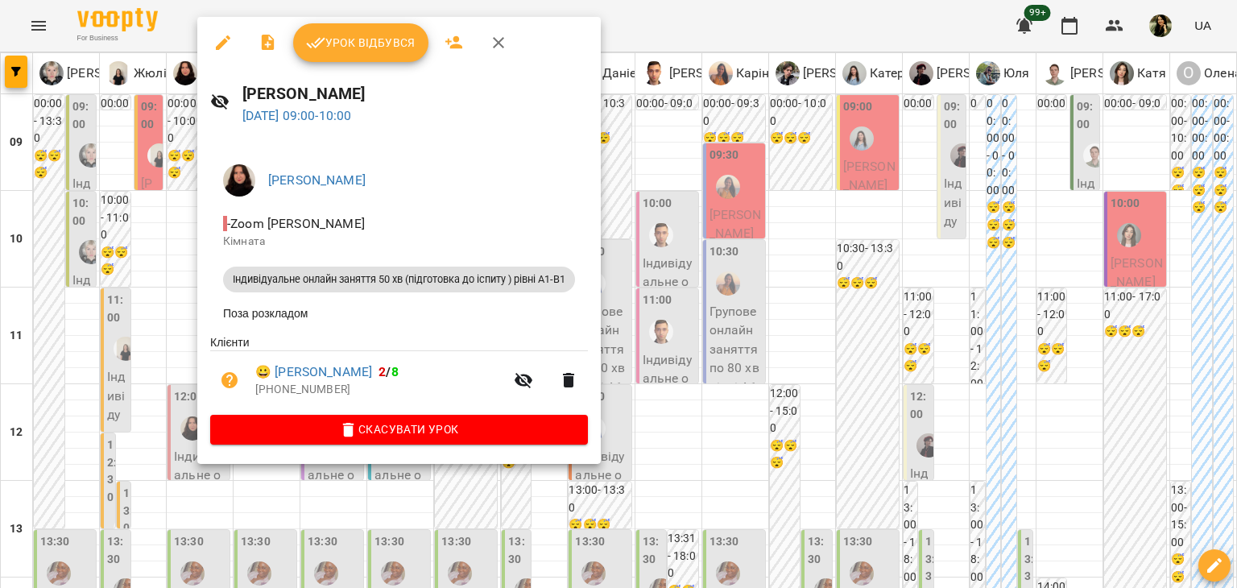
click at [157, 268] on div at bounding box center [618, 294] width 1237 height 588
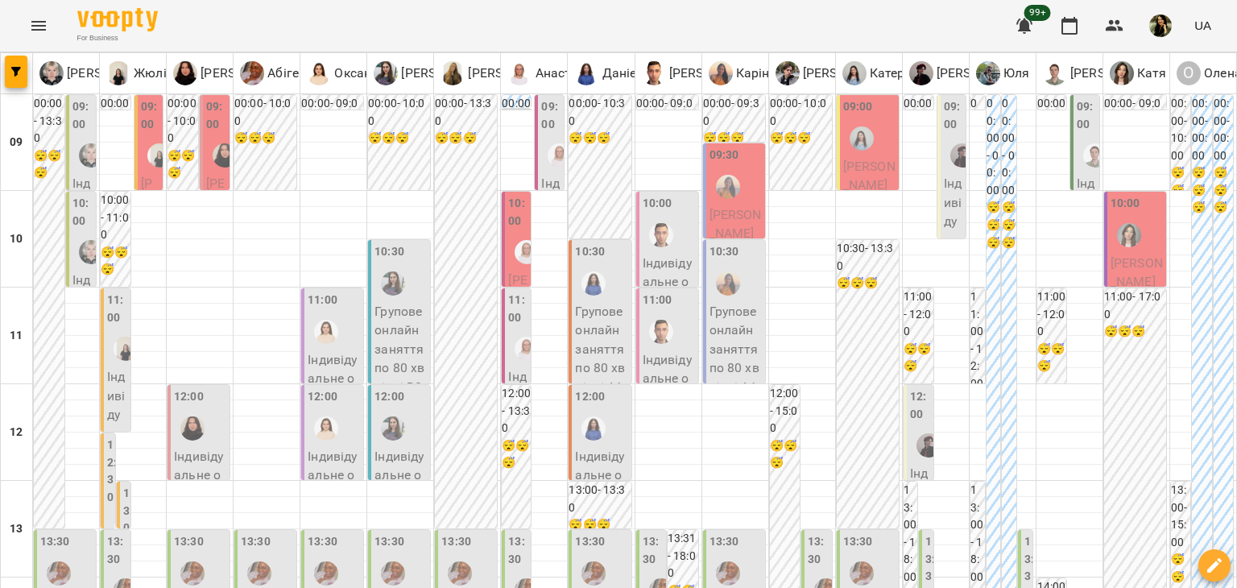
click at [667, 254] on p "Індивідуальне онлайн заняття 50 хв рівні А1-В1 - [PERSON_NAME]" at bounding box center [669, 339] width 52 height 171
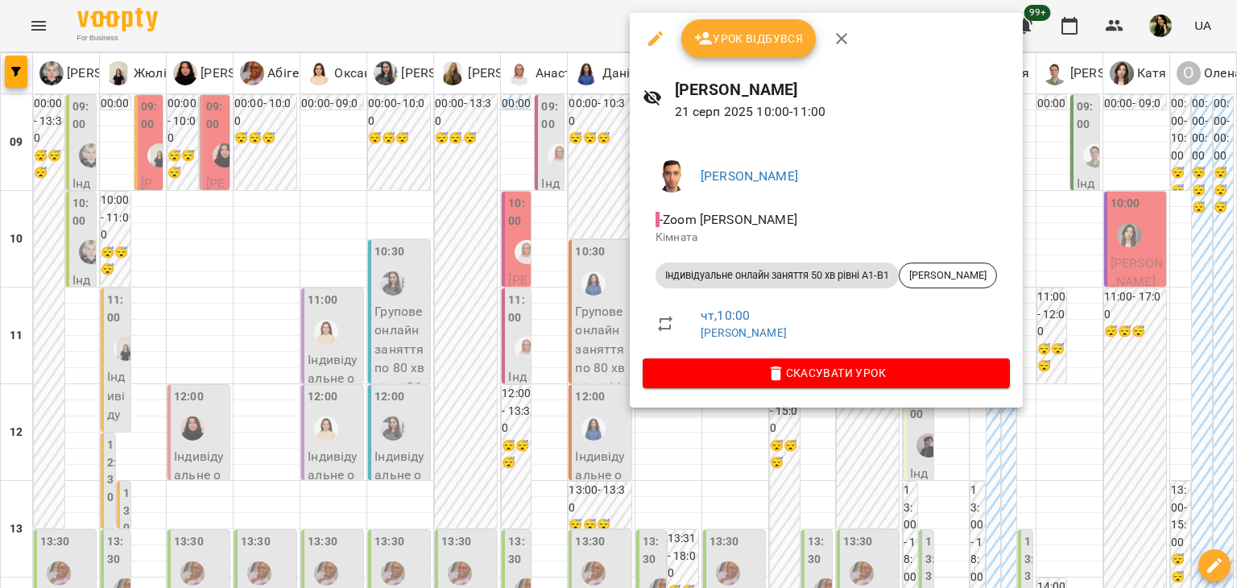
click at [359, 184] on div at bounding box center [618, 294] width 1237 height 588
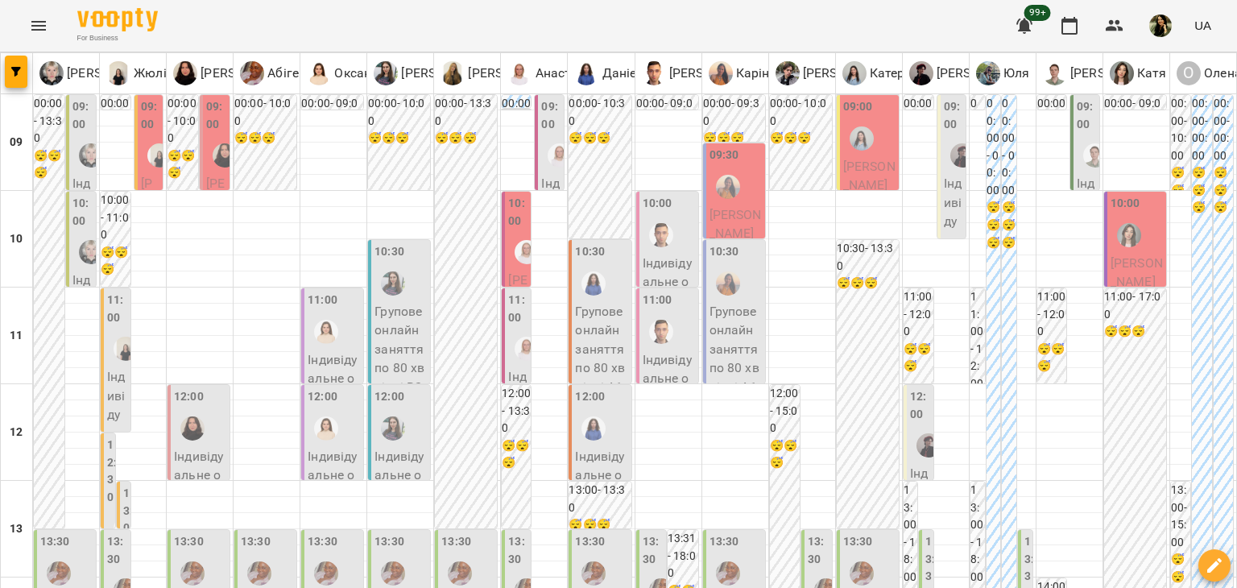
click at [656, 252] on div at bounding box center [661, 235] width 37 height 37
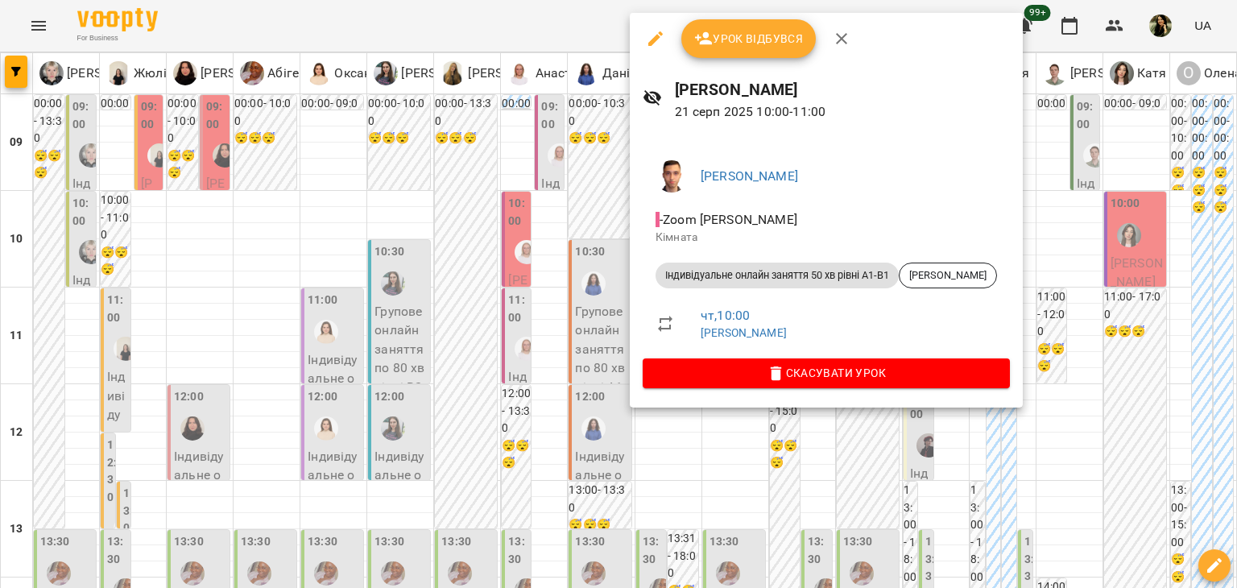
click at [781, 537] on div at bounding box center [618, 294] width 1237 height 588
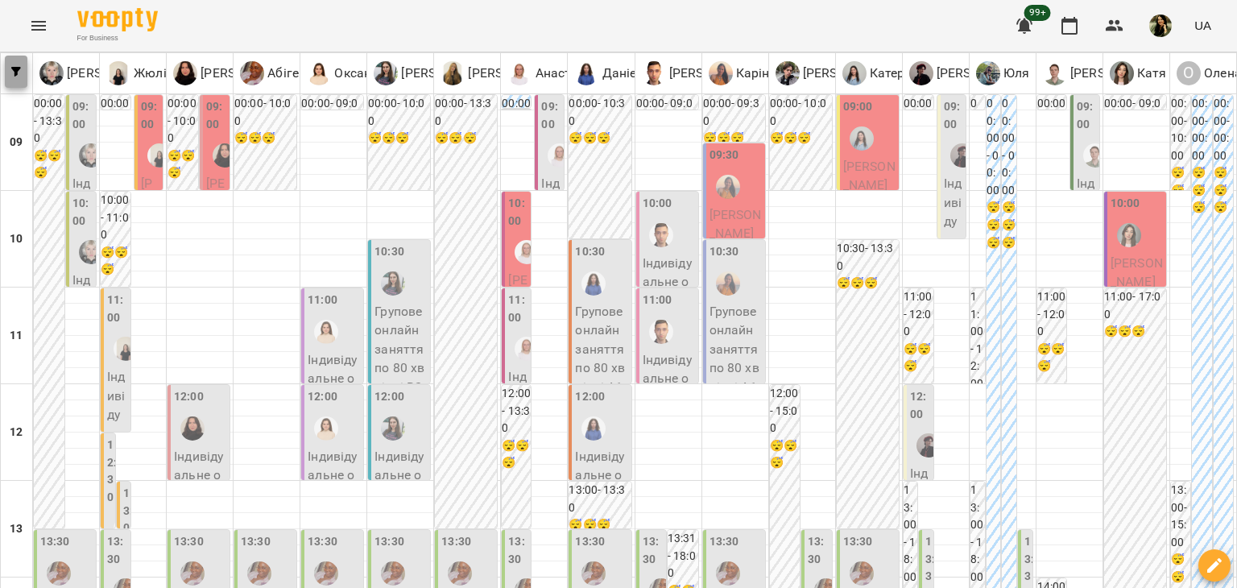
click at [16, 68] on icon "button" at bounding box center [16, 72] width 10 height 10
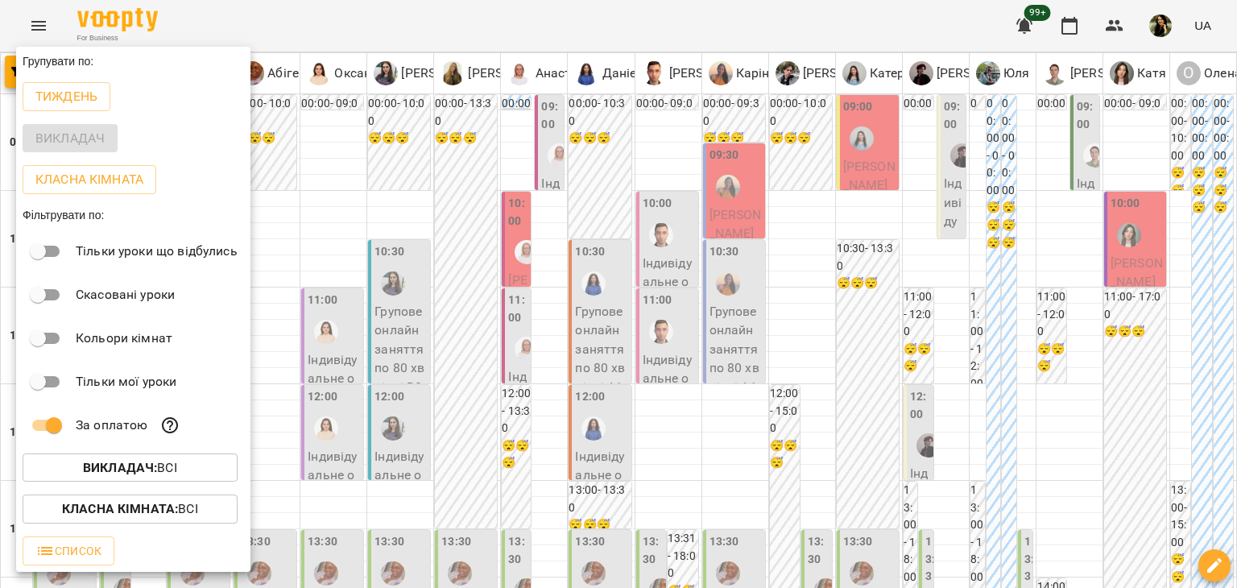
click at [865, 550] on div at bounding box center [618, 294] width 1237 height 588
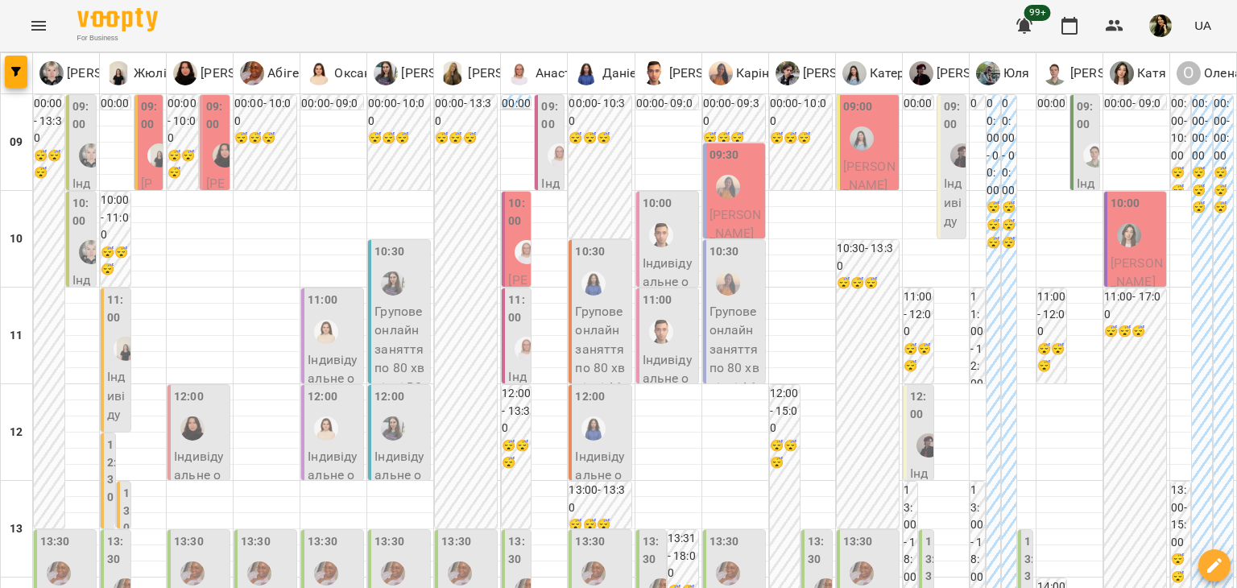
click at [913, 422] on label "12:00" at bounding box center [920, 405] width 20 height 35
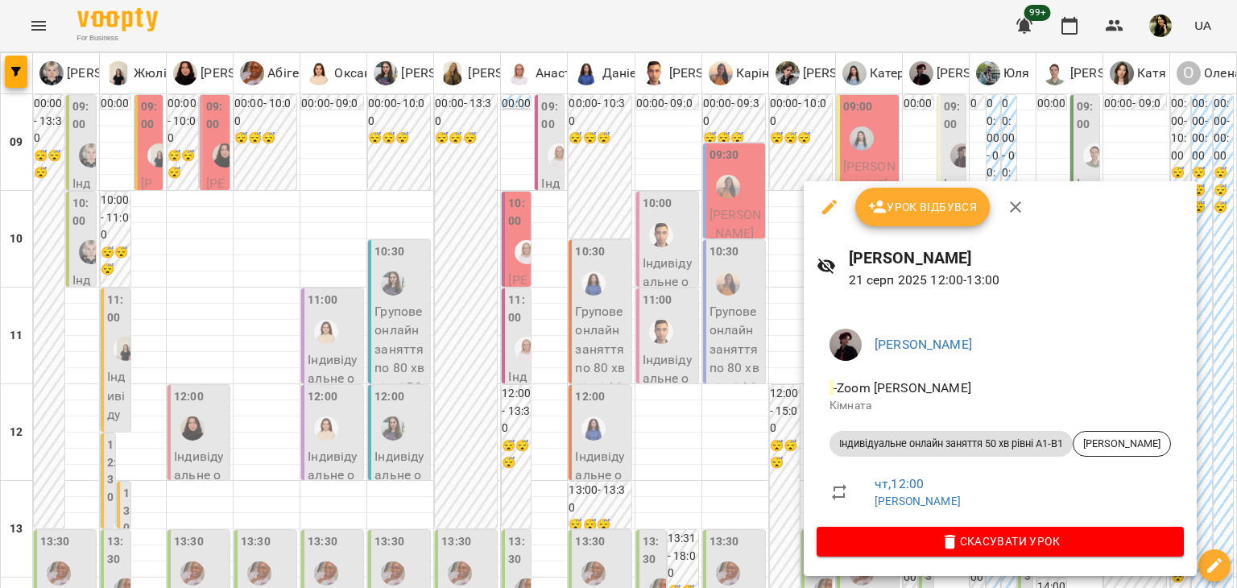
click at [747, 542] on div at bounding box center [618, 294] width 1237 height 588
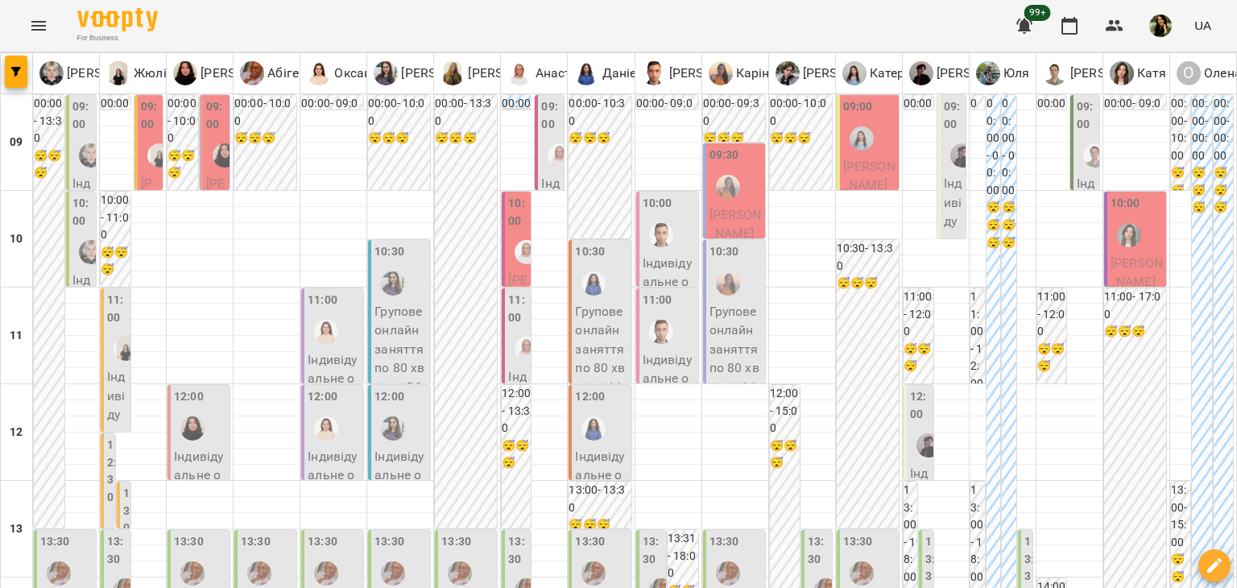
click at [728, 212] on span "[PERSON_NAME]" at bounding box center [736, 224] width 52 height 35
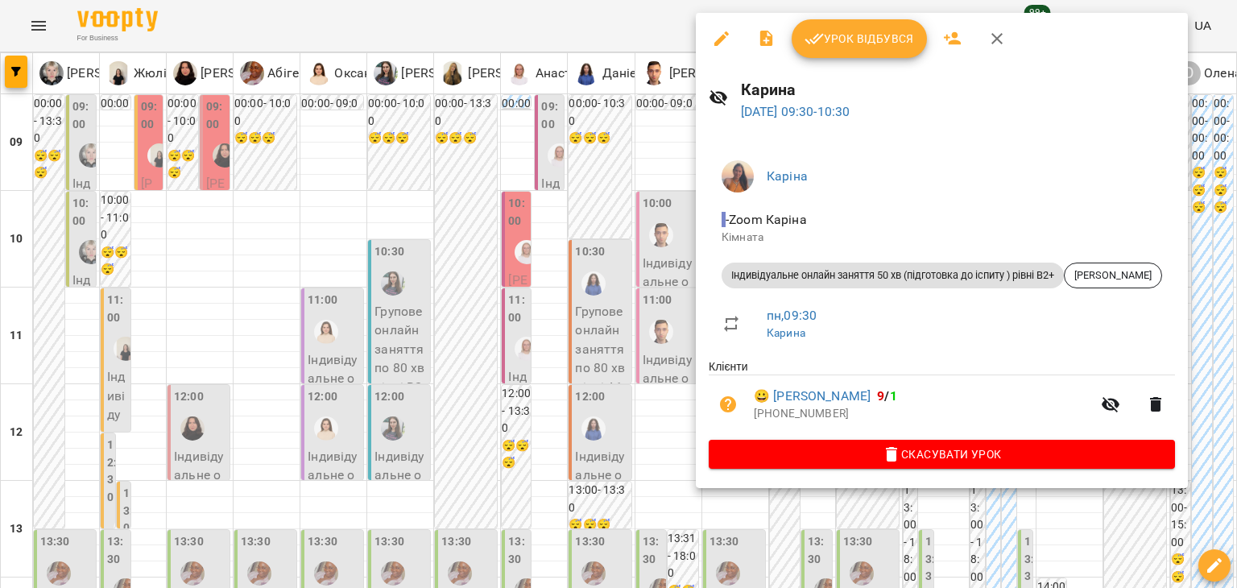
click at [817, 548] on div at bounding box center [618, 294] width 1237 height 588
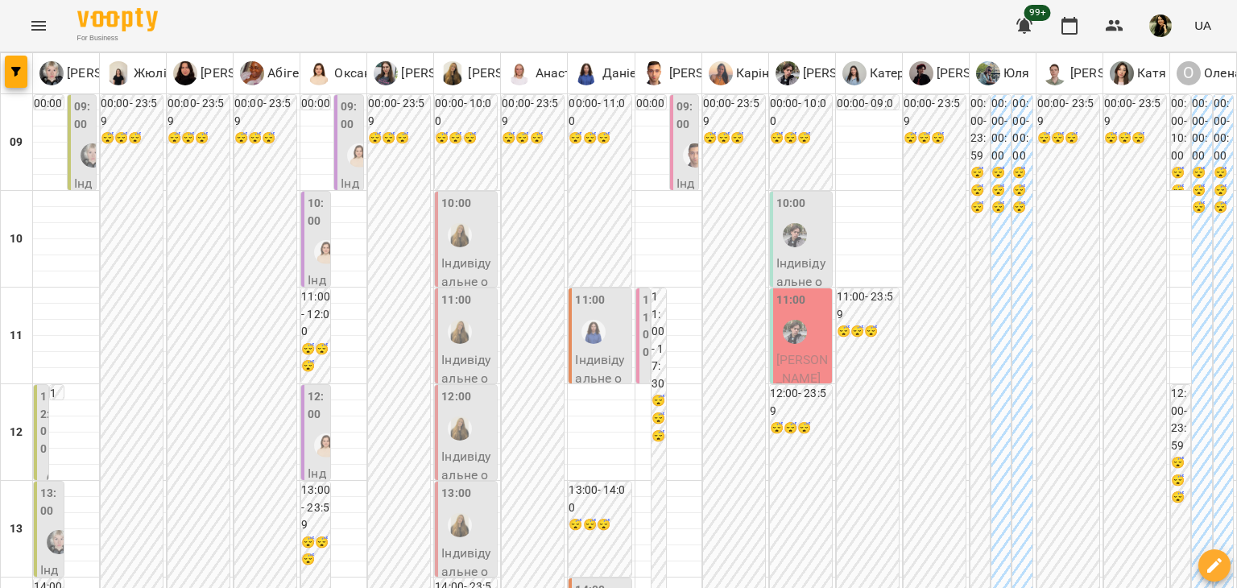
click at [792, 260] on p "Індивідуальне онлайн заняття 50 хв рівні А1-В1 - [PERSON_NAME]" at bounding box center [802, 339] width 52 height 171
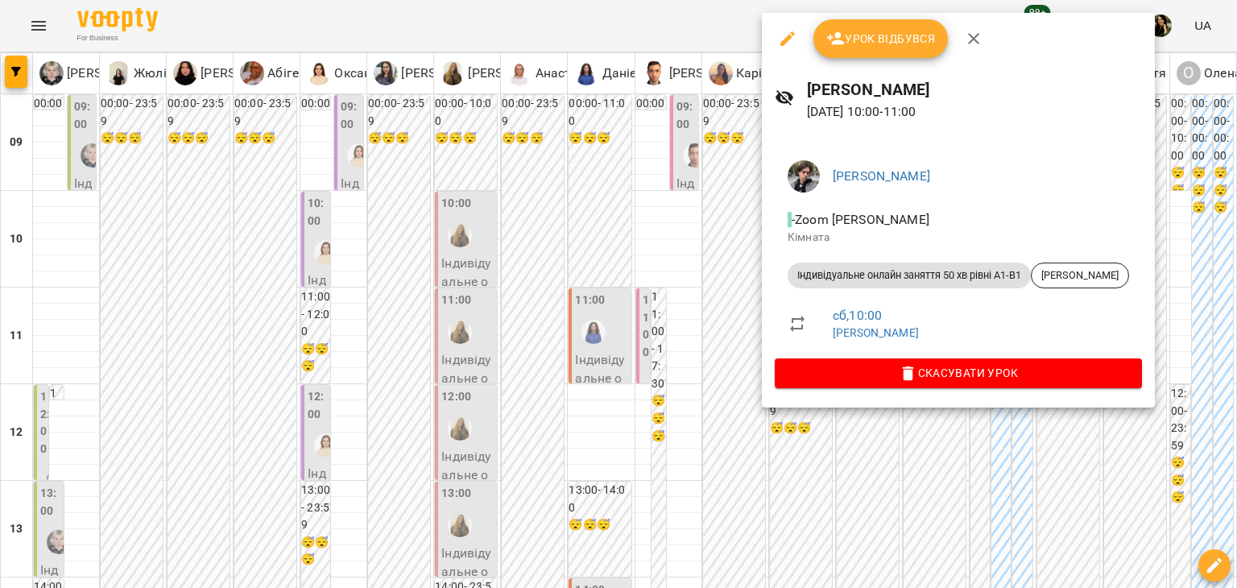
click at [799, 546] on div at bounding box center [618, 294] width 1237 height 588
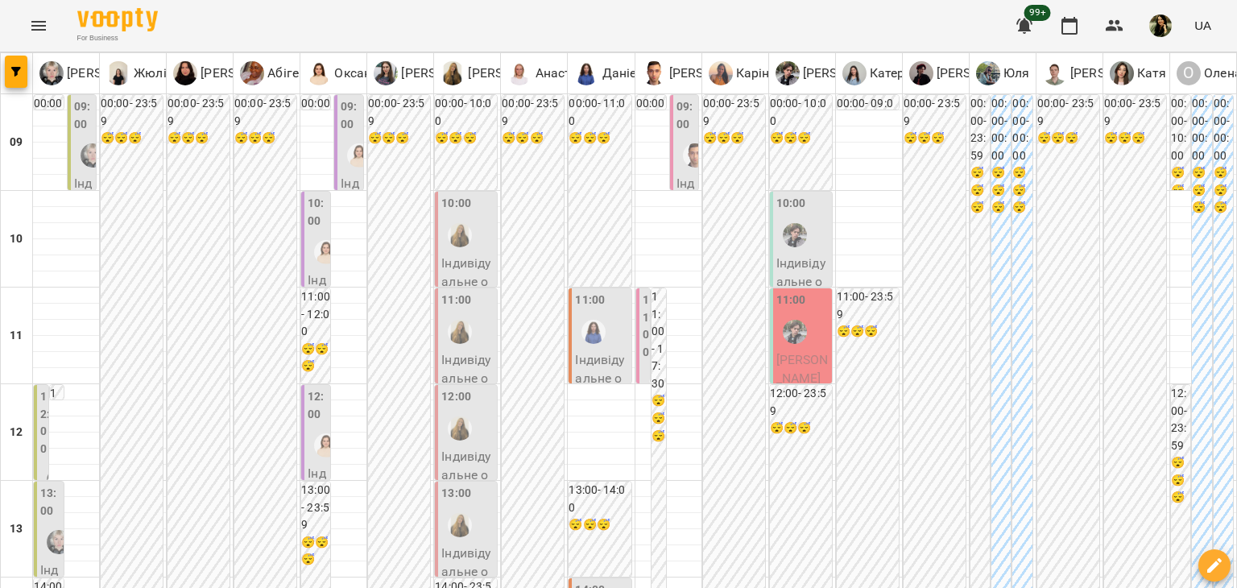
click at [788, 259] on p "Індивідуальне онлайн заняття 50 хв рівні А1-В1 - [PERSON_NAME]" at bounding box center [802, 339] width 52 height 171
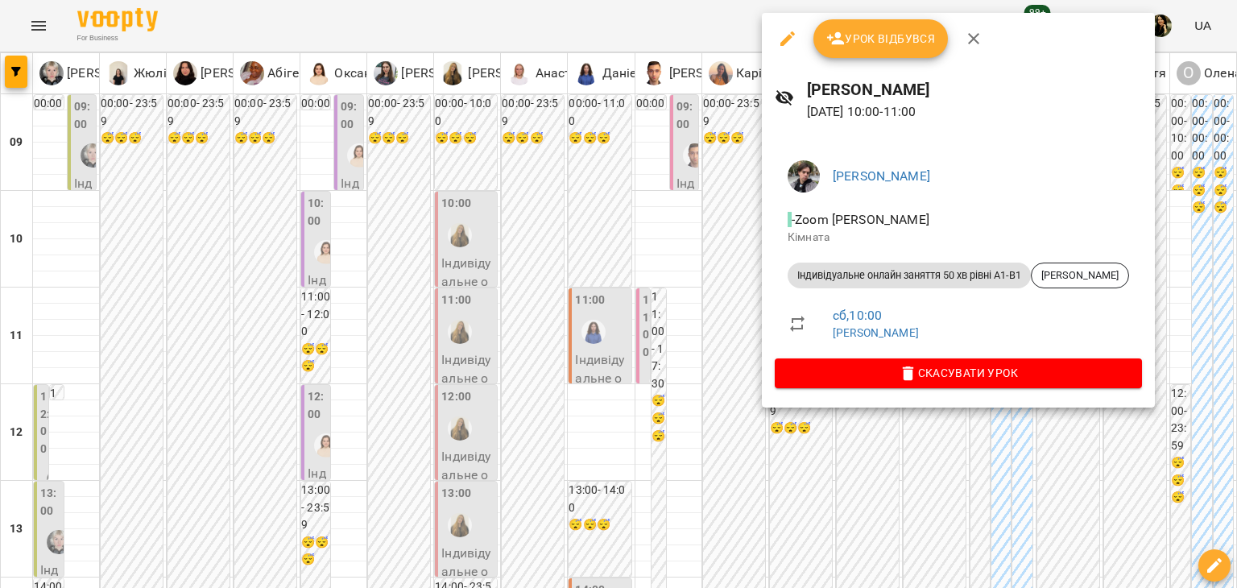
click at [734, 296] on div at bounding box center [618, 294] width 1237 height 588
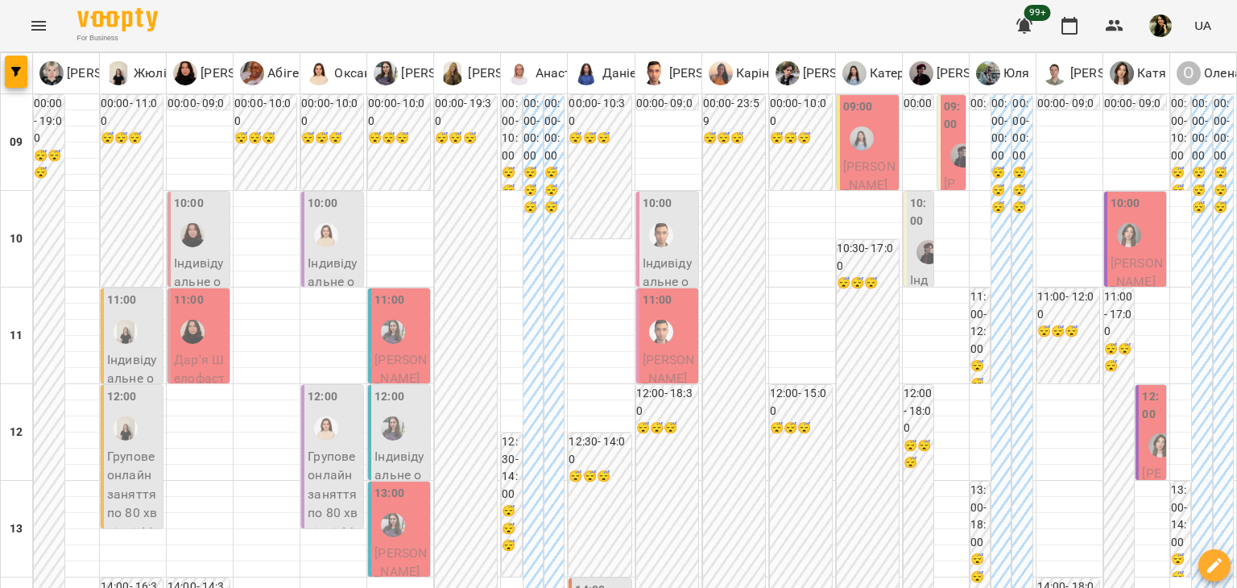
scroll to position [966, 0]
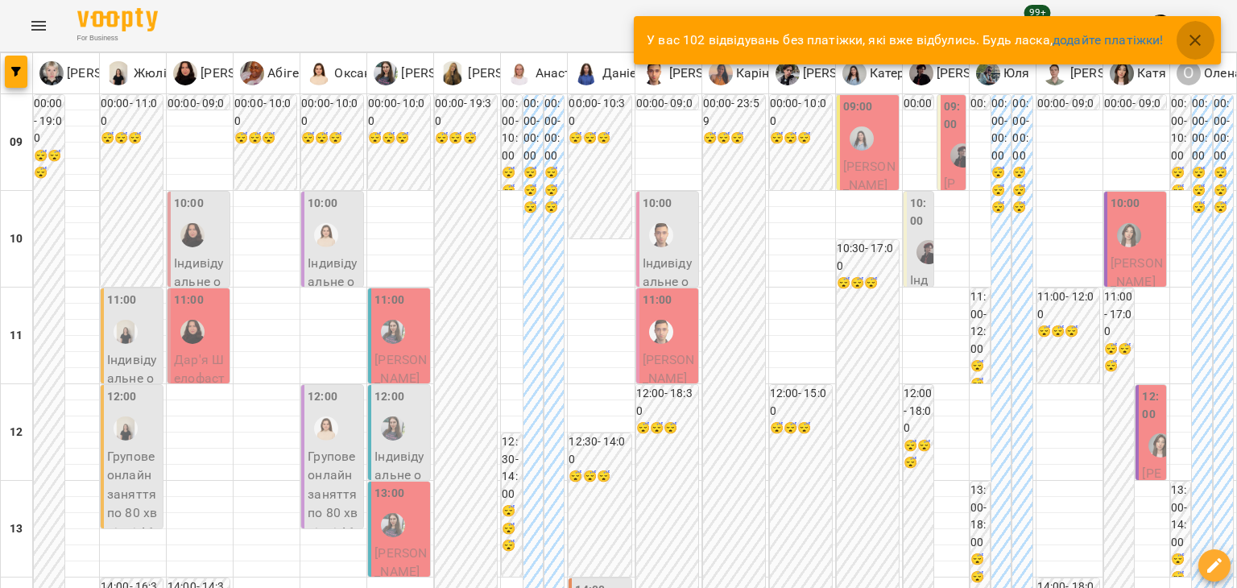
click at [1203, 34] on icon "button" at bounding box center [1194, 40] width 19 height 19
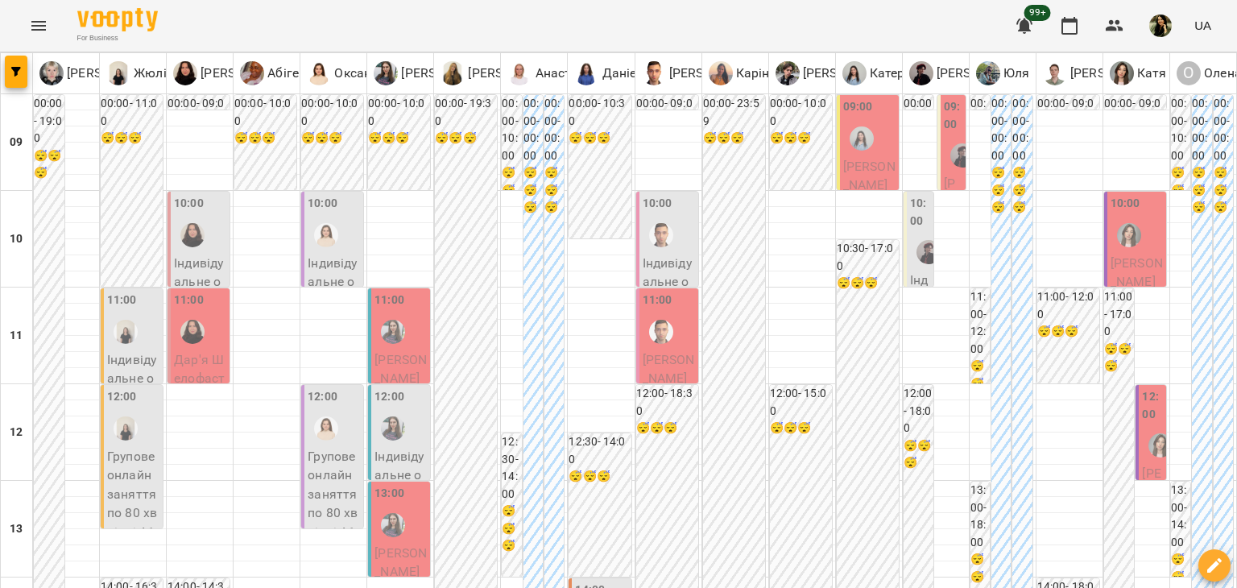
scroll to position [902, 0]
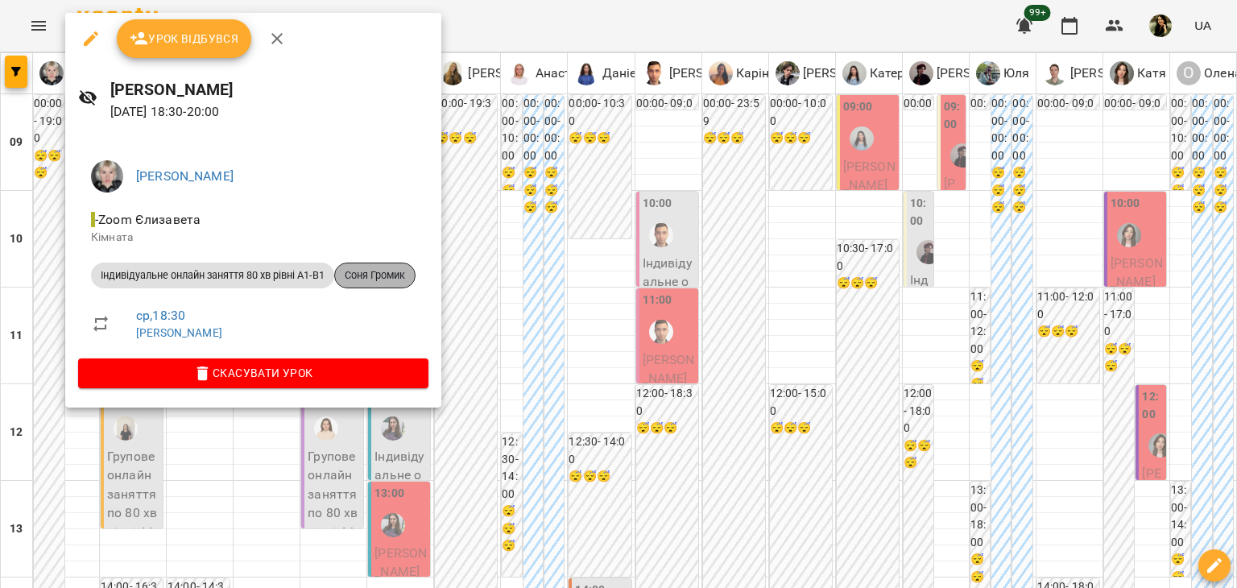
click at [387, 275] on span "Соня Громик" at bounding box center [375, 275] width 80 height 14
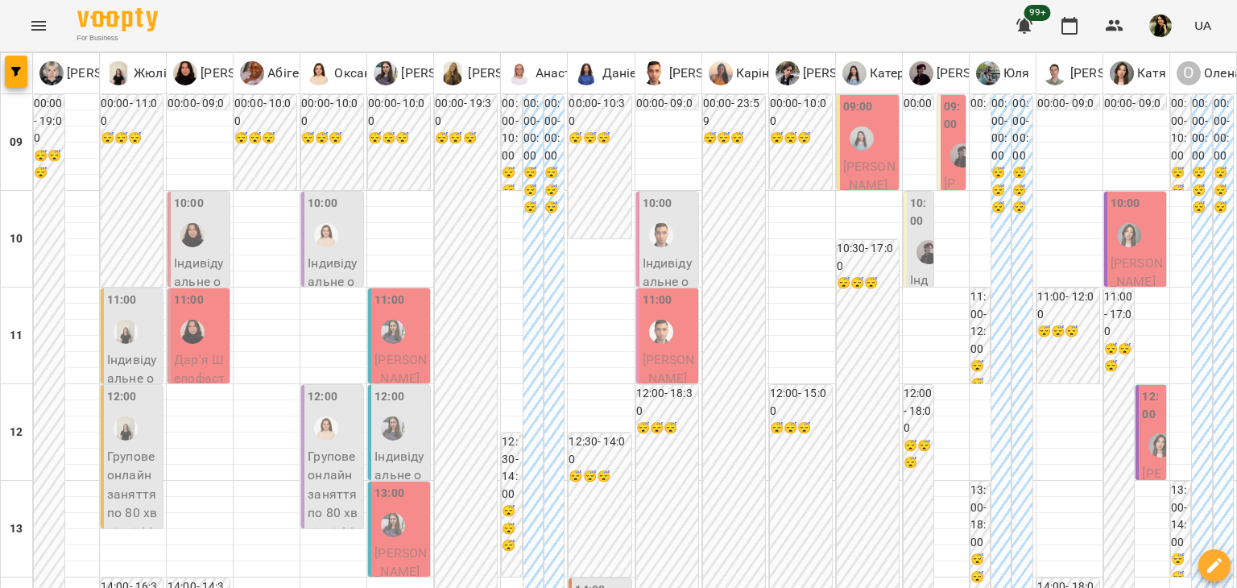
scroll to position [966, 0]
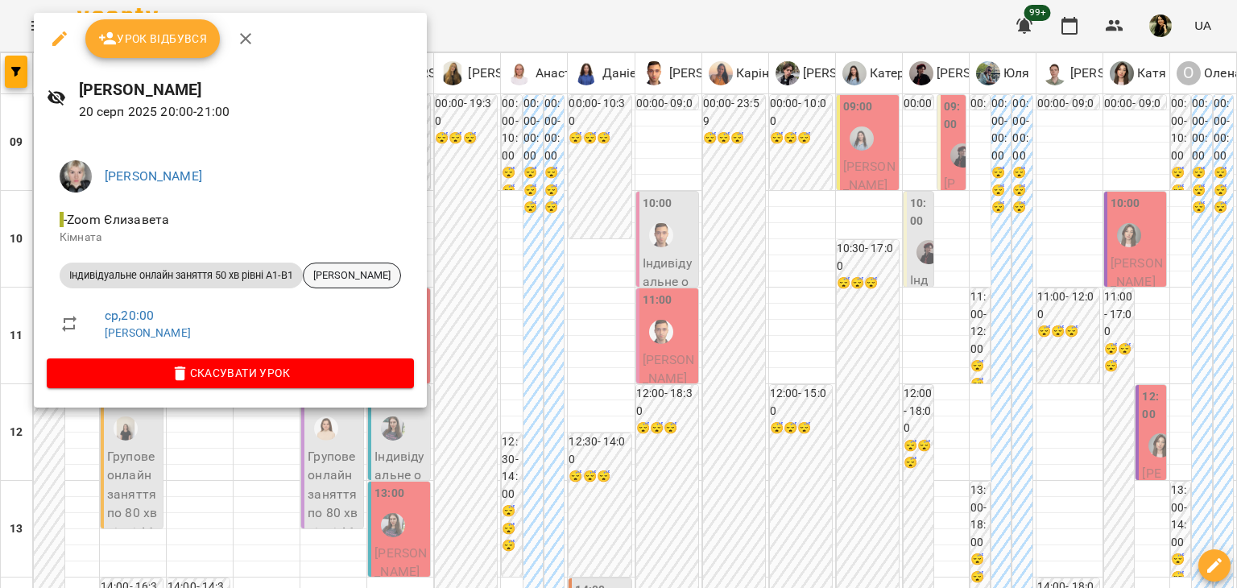
click at [372, 279] on span "[PERSON_NAME]" at bounding box center [352, 275] width 97 height 14
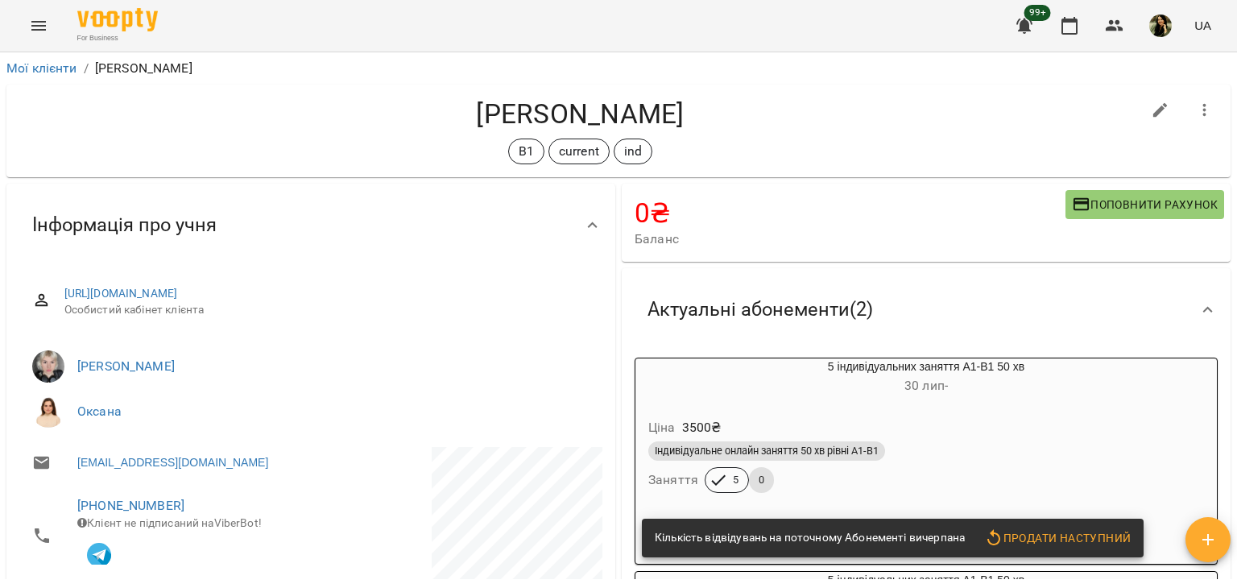
drag, startPoint x: 1236, startPoint y: 94, endPoint x: 1229, endPoint y: 130, distance: 36.2
click at [1229, 130] on div "Мої клієнти / Дар'я [PERSON_NAME]'я [PERSON_NAME] В1 current ind 0 ₴ Баланс Поп…" at bounding box center [618, 346] width 1237 height 588
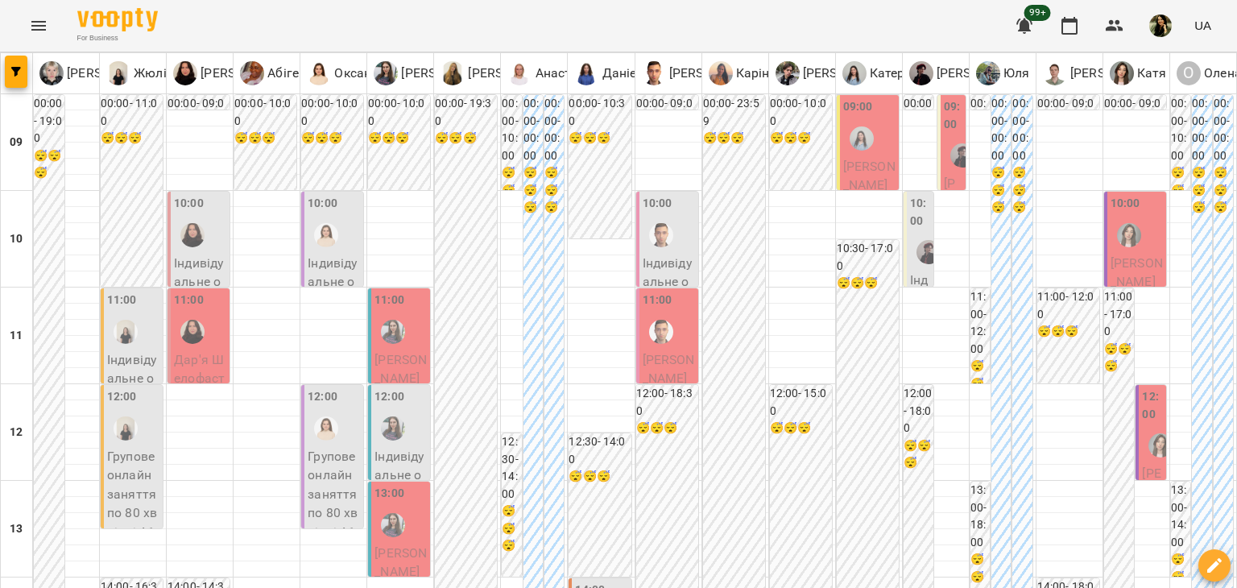
scroll to position [966, 0]
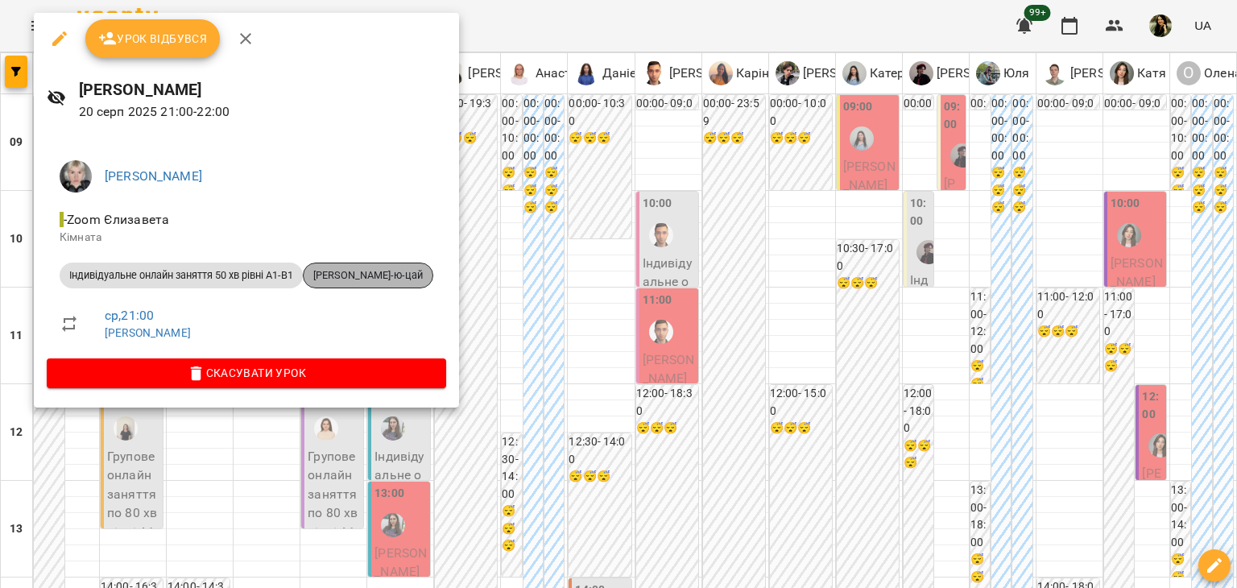
click at [374, 267] on div "[PERSON_NAME]-ю-цай" at bounding box center [368, 276] width 130 height 26
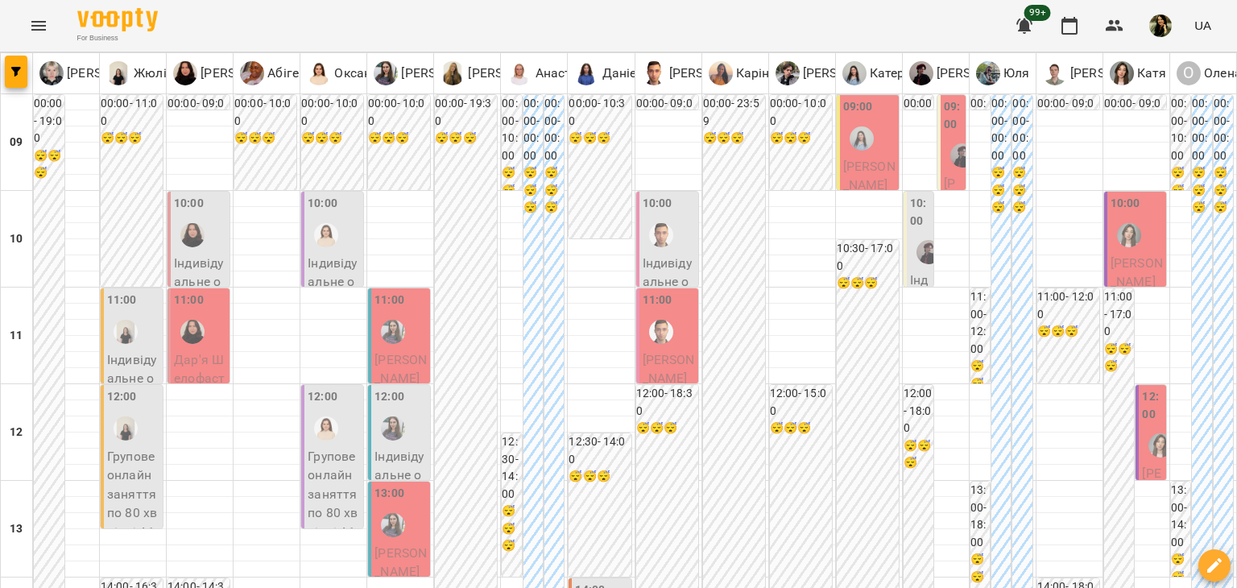
click at [136, 361] on p "Індивідуальне онлайн заняття 50 хв рівні А1-В1 - [PERSON_NAME]" at bounding box center [133, 435] width 52 height 171
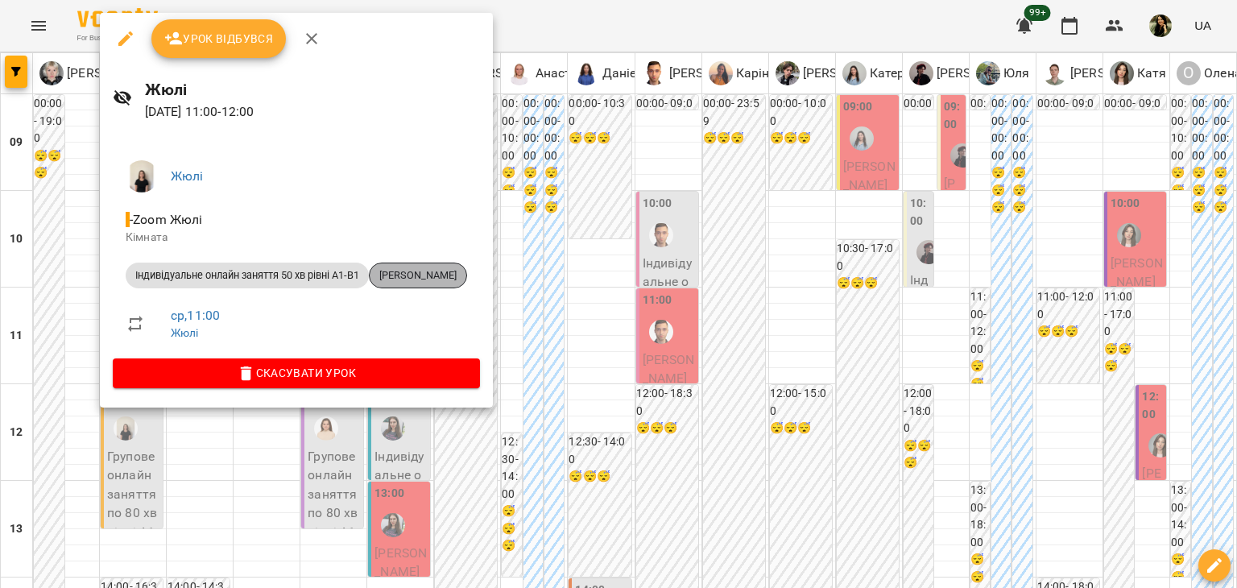
click at [422, 285] on div "[PERSON_NAME]" at bounding box center [418, 276] width 98 height 26
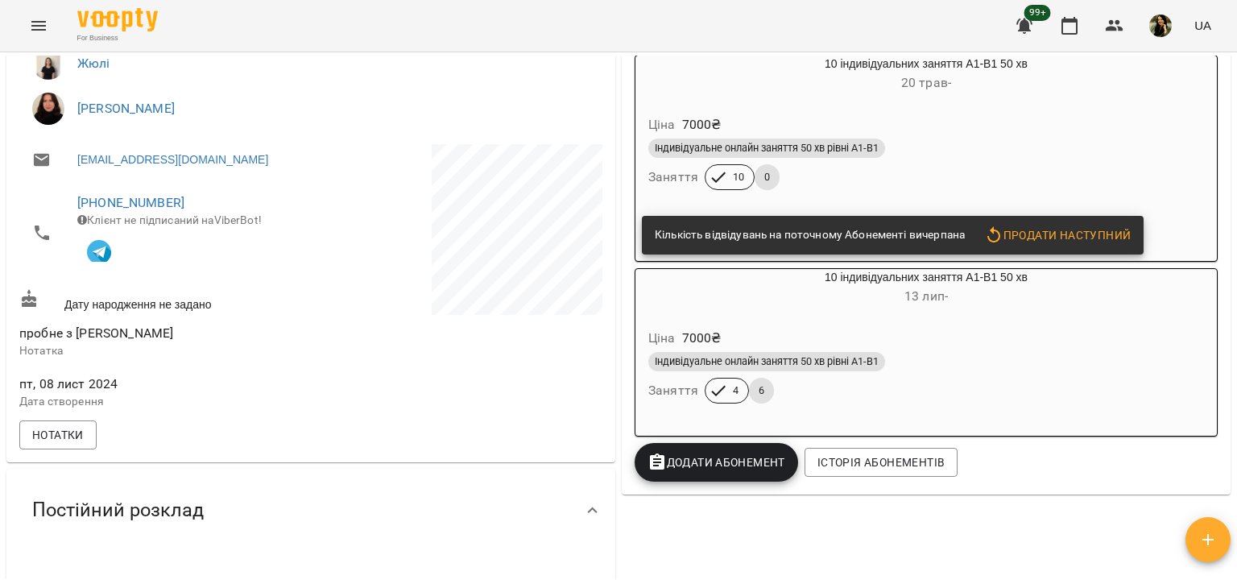
scroll to position [321, 0]
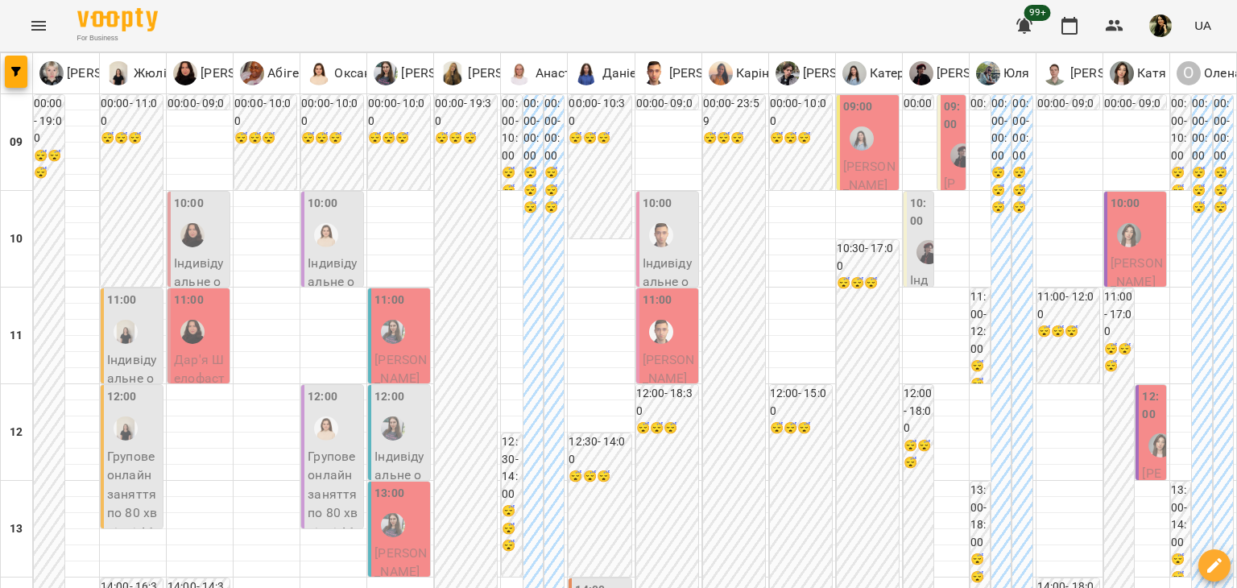
click at [103, 365] on div "11:00 Індивідуальне онлайн заняття 50 хв рівні А1-В1 - [PERSON_NAME]" at bounding box center [132, 406] width 62 height 236
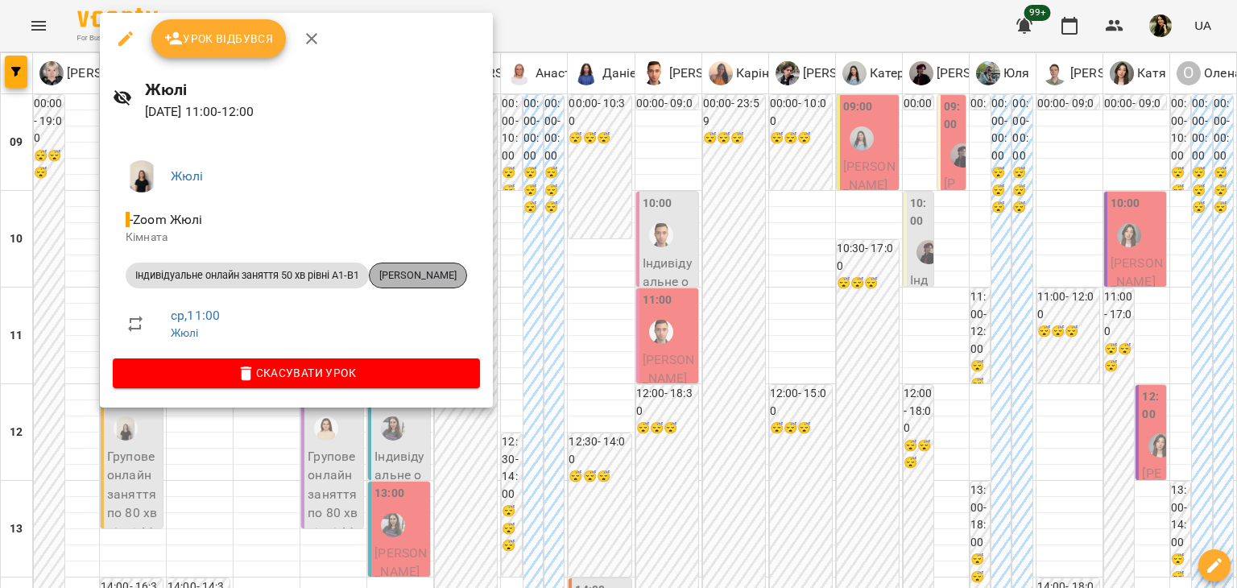
click at [437, 264] on div "[PERSON_NAME]" at bounding box center [418, 276] width 98 height 26
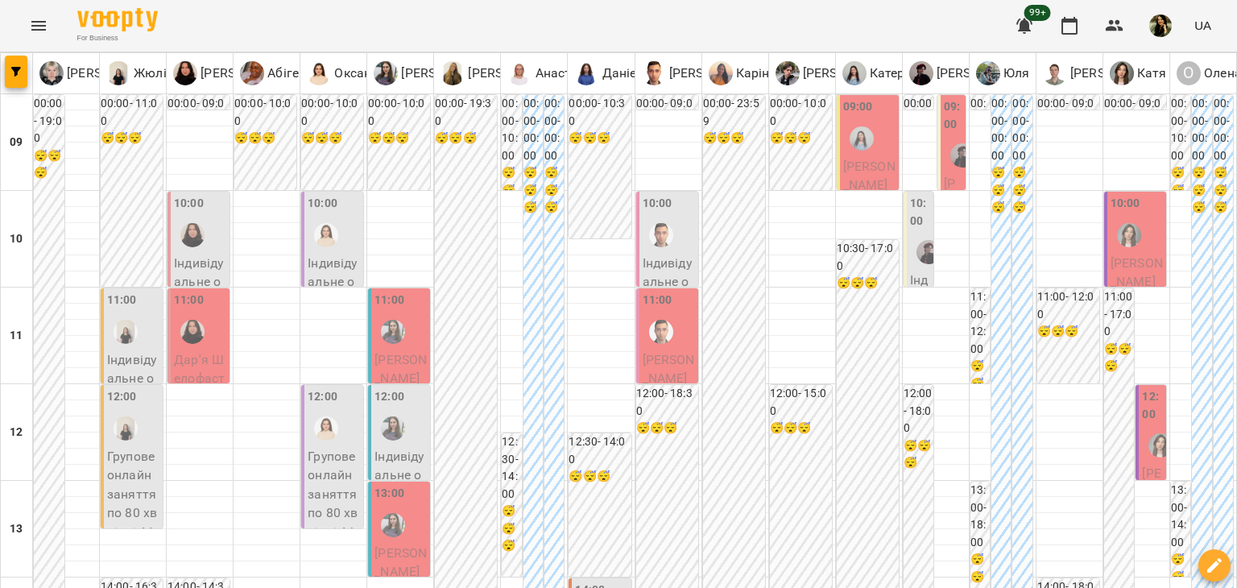
scroll to position [693, 0]
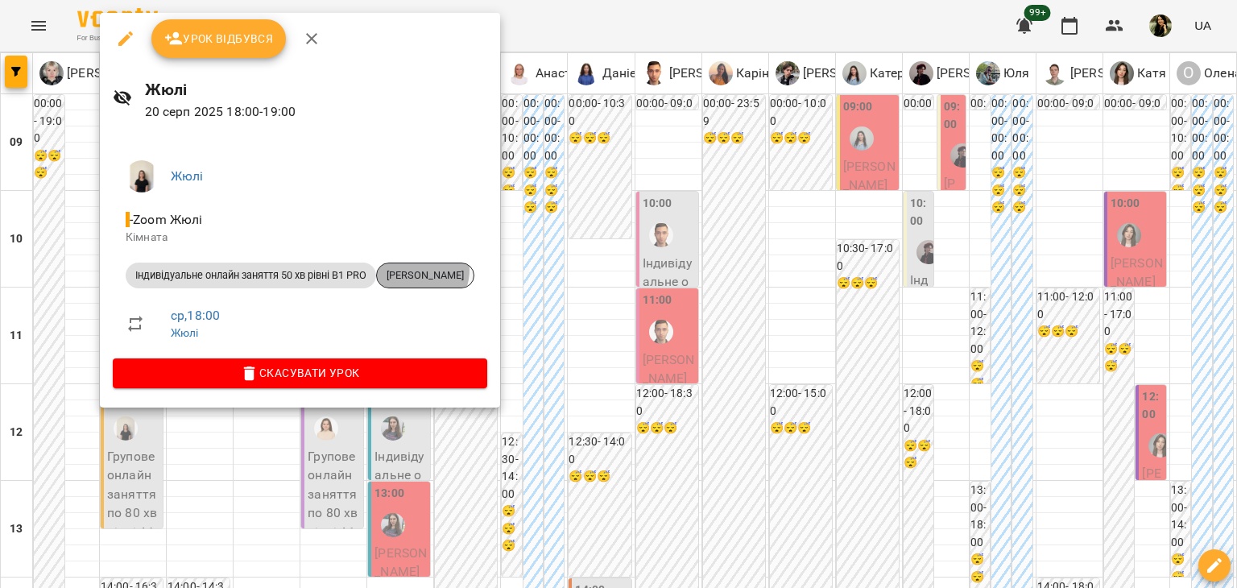
click at [422, 270] on span "[PERSON_NAME]" at bounding box center [425, 275] width 97 height 14
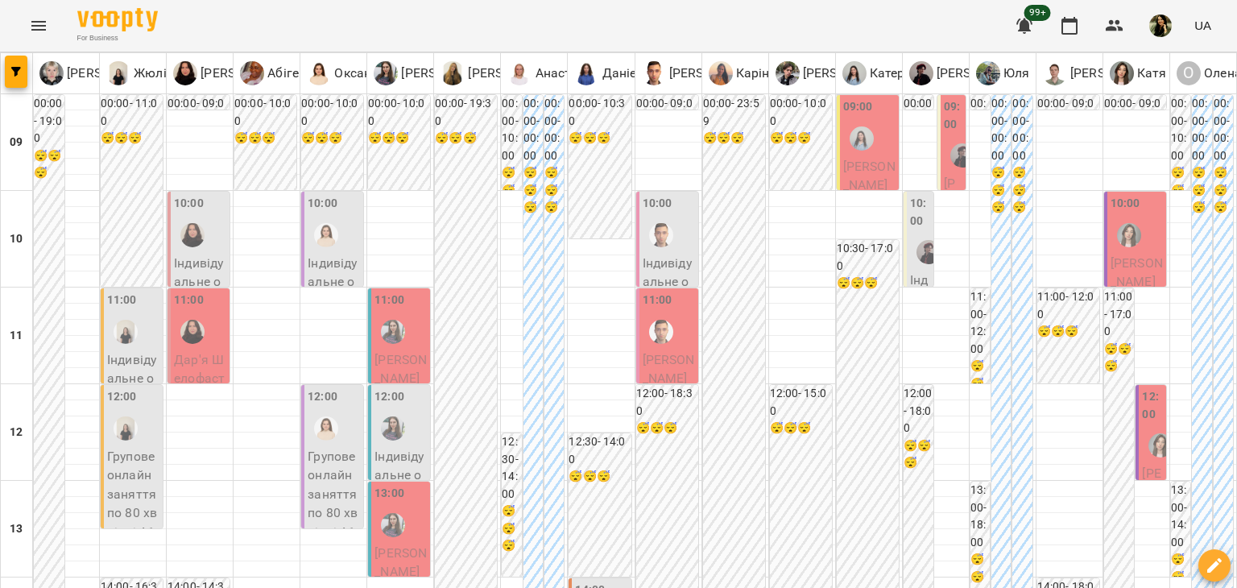
click at [199, 371] on span "Дар'я Шелофаст" at bounding box center [199, 369] width 51 height 35
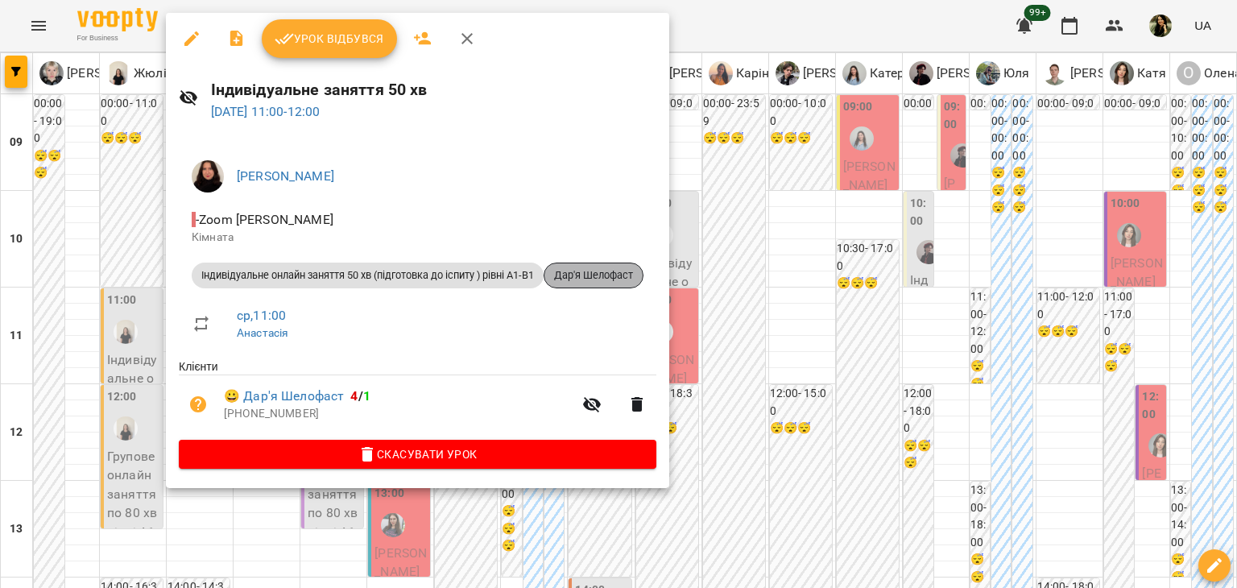
click at [627, 274] on span "Дар'я Шелофаст" at bounding box center [593, 275] width 98 height 14
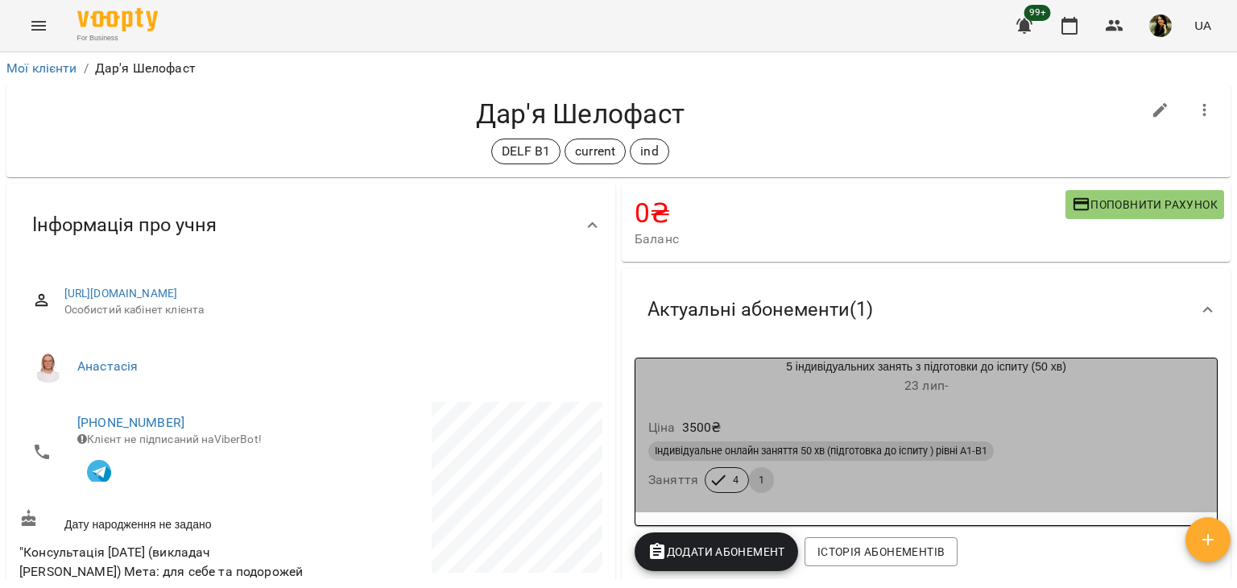
click at [1119, 474] on div "Індивідуальне онлайн заняття 50 хв (підготовка до іспиту ) рівні А1-В1 Заняття …" at bounding box center [926, 467] width 562 height 58
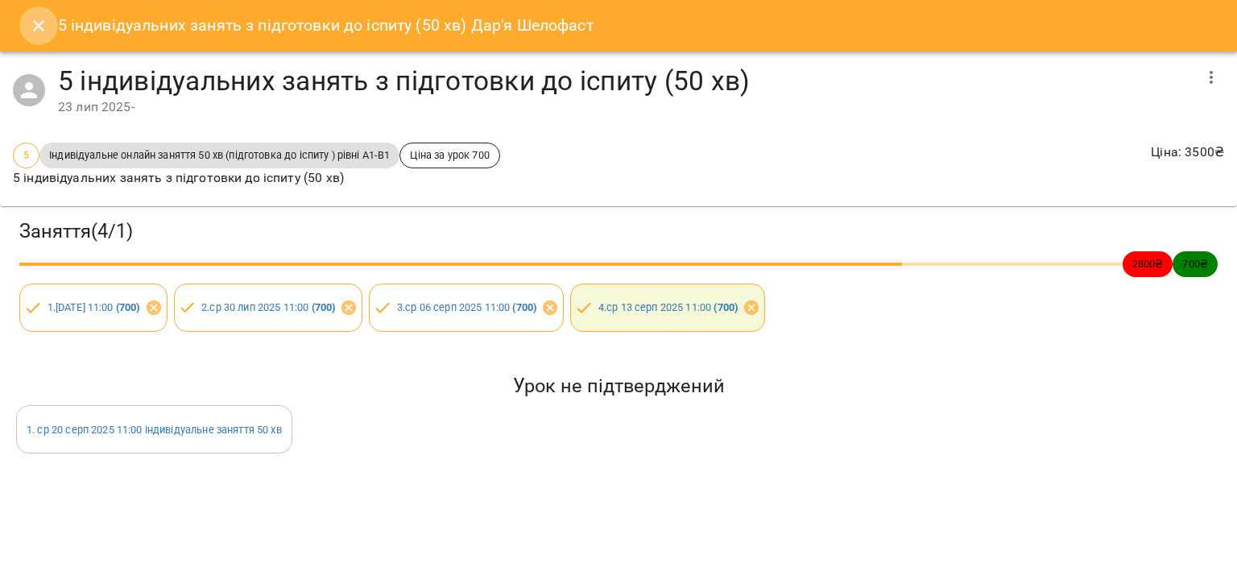
click at [35, 31] on icon "Close" at bounding box center [38, 25] width 19 height 19
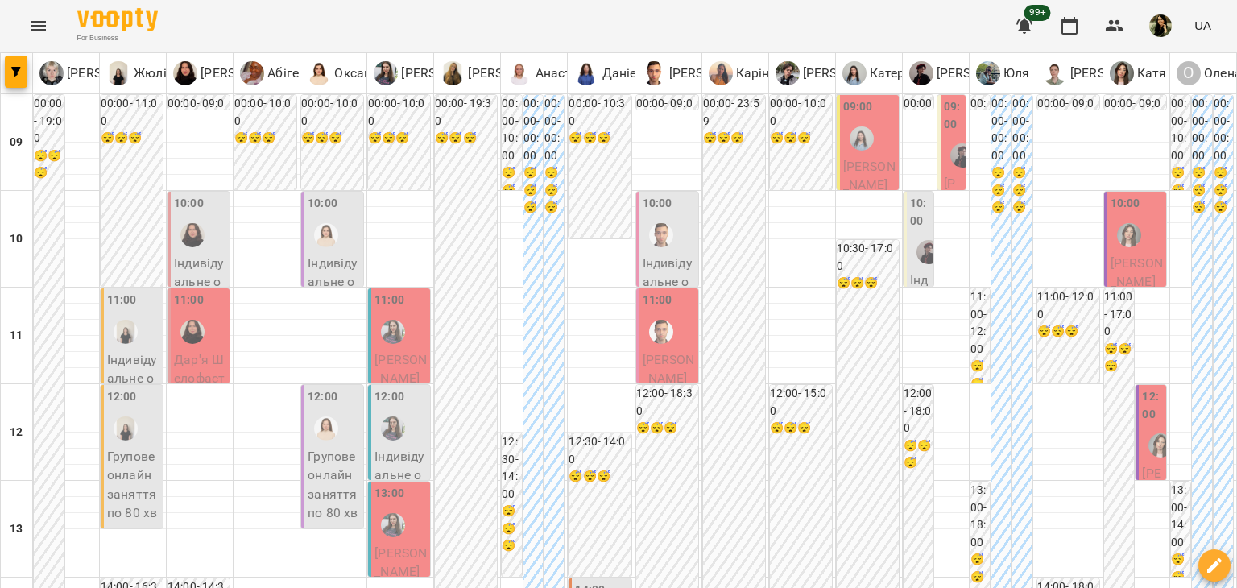
scroll to position [556, 0]
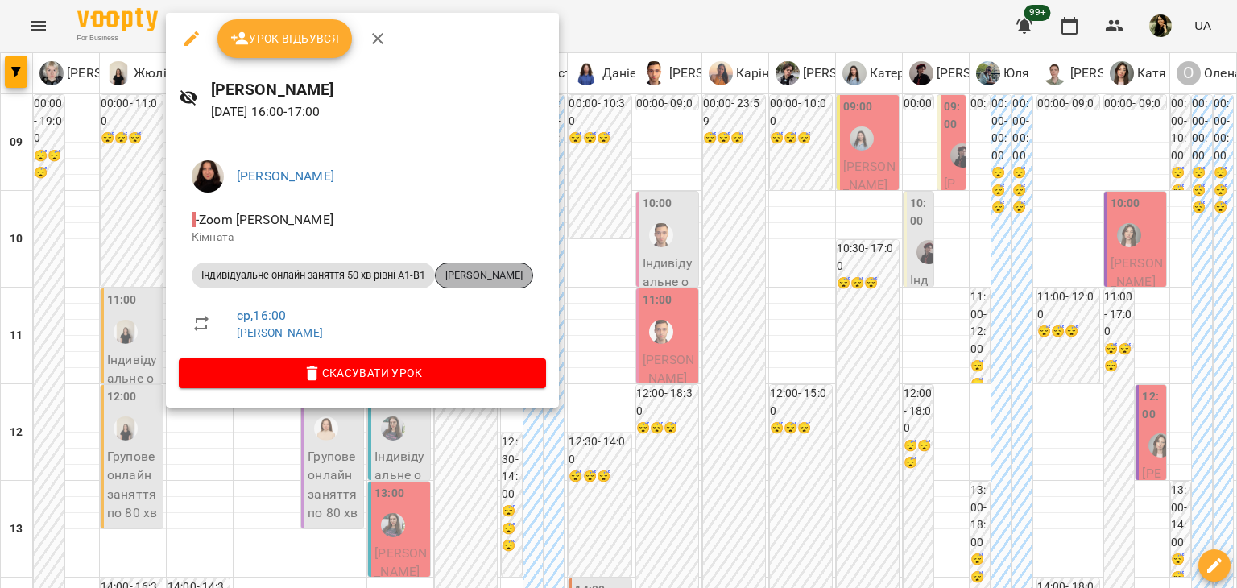
click at [522, 268] on span "[PERSON_NAME]" at bounding box center [484, 275] width 97 height 14
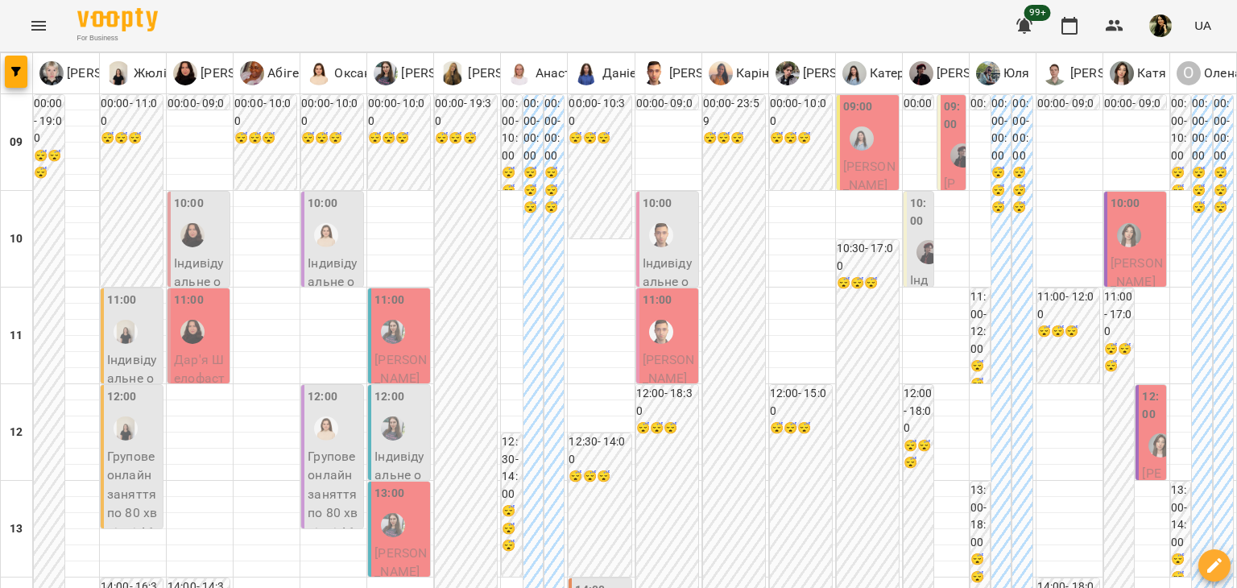
click at [861, 165] on span "[PERSON_NAME]" at bounding box center [869, 176] width 52 height 35
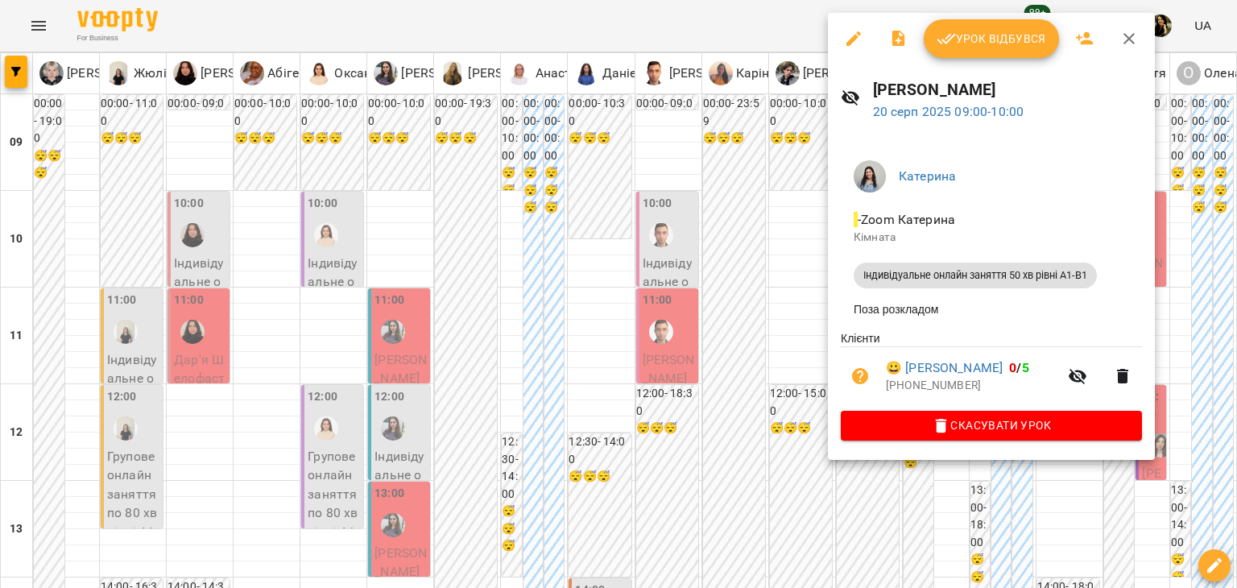
click at [830, 544] on div at bounding box center [618, 294] width 1237 height 588
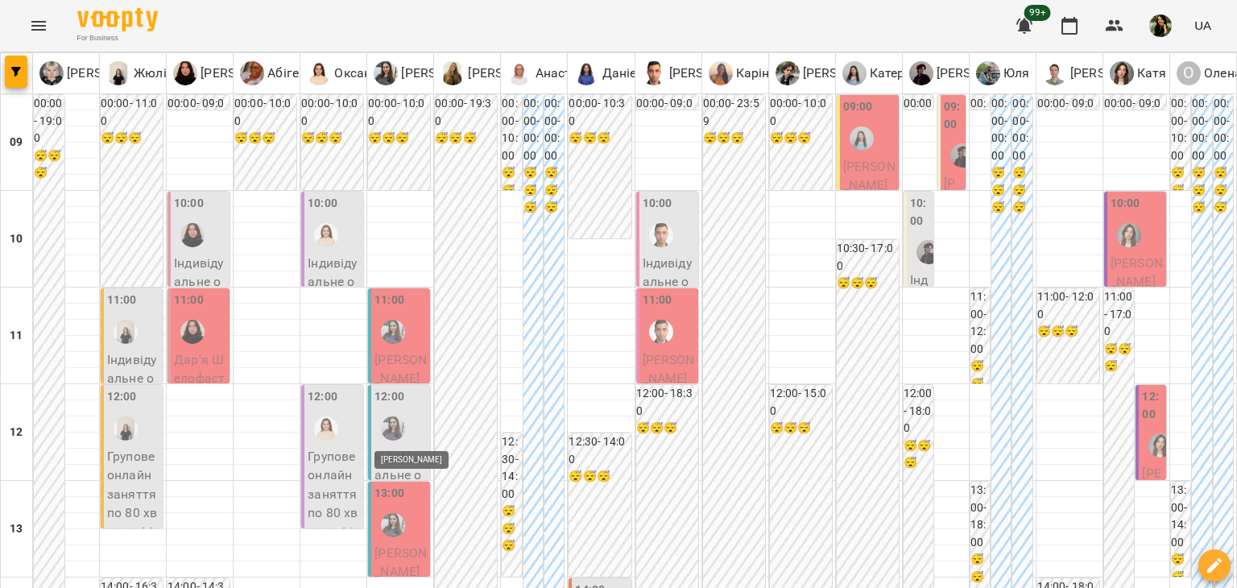
click at [393, 437] on img "Юлія" at bounding box center [393, 428] width 24 height 24
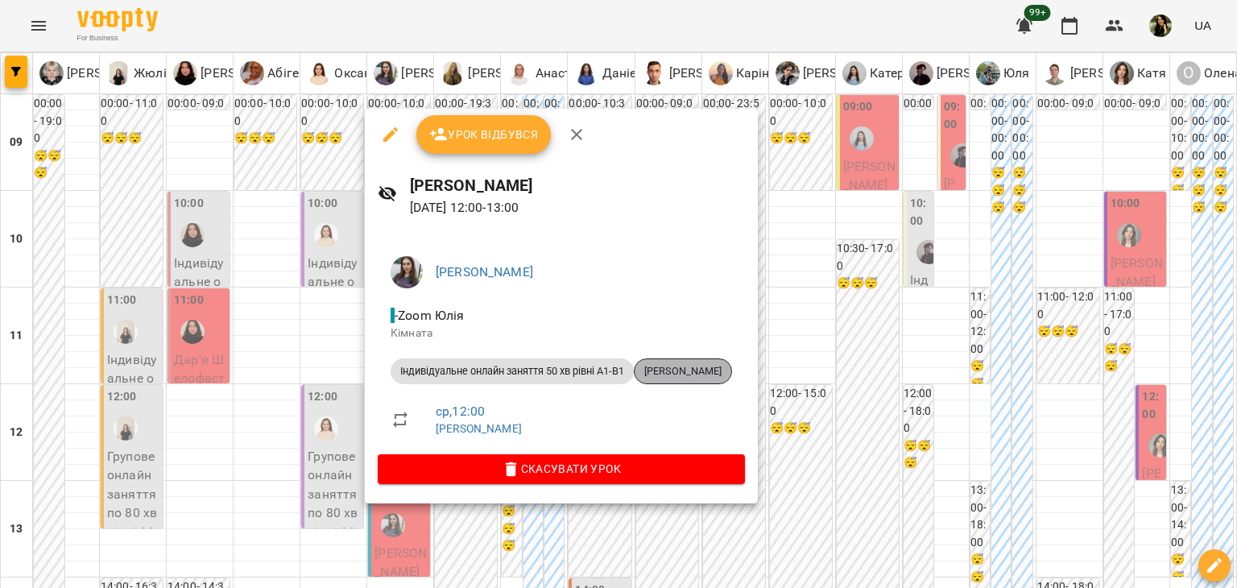
click at [731, 371] on span "[PERSON_NAME]" at bounding box center [683, 371] width 97 height 14
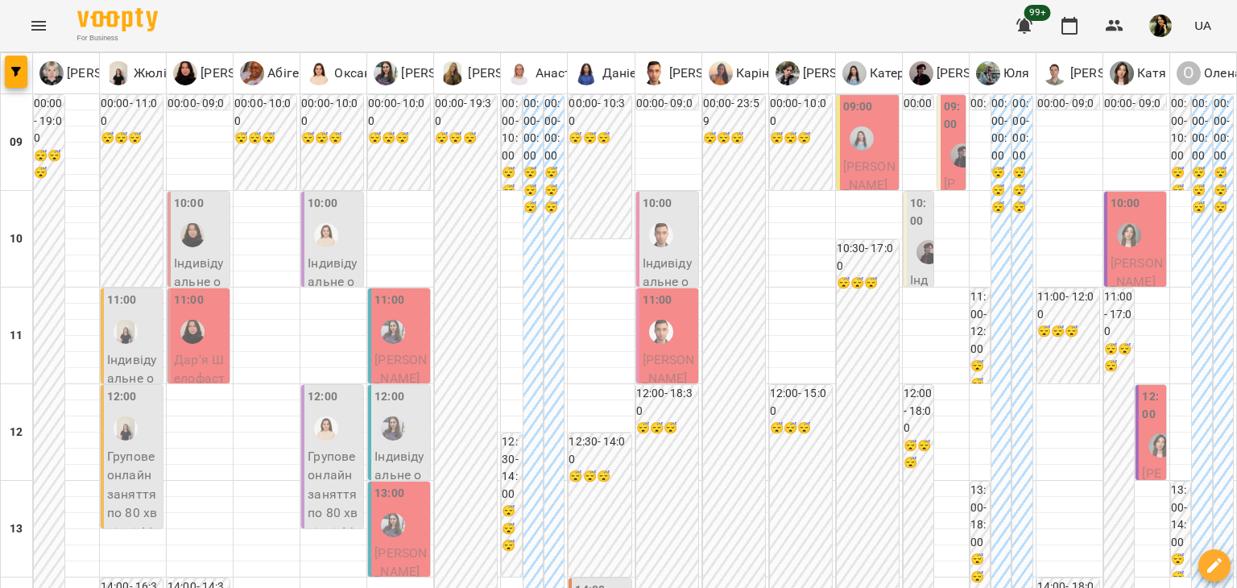
click at [662, 255] on p "Індивідуальне онлайн заняття 50 хв рівні А1-В1 - [PERSON_NAME]" at bounding box center [669, 339] width 52 height 171
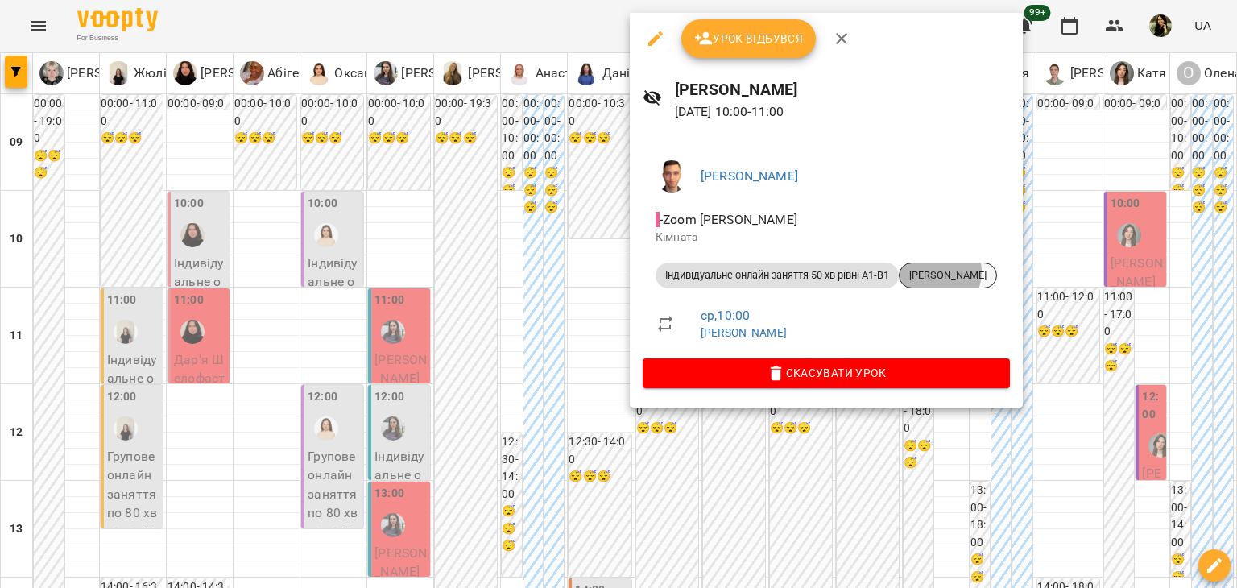
click at [937, 271] on span "[PERSON_NAME]" at bounding box center [948, 275] width 97 height 14
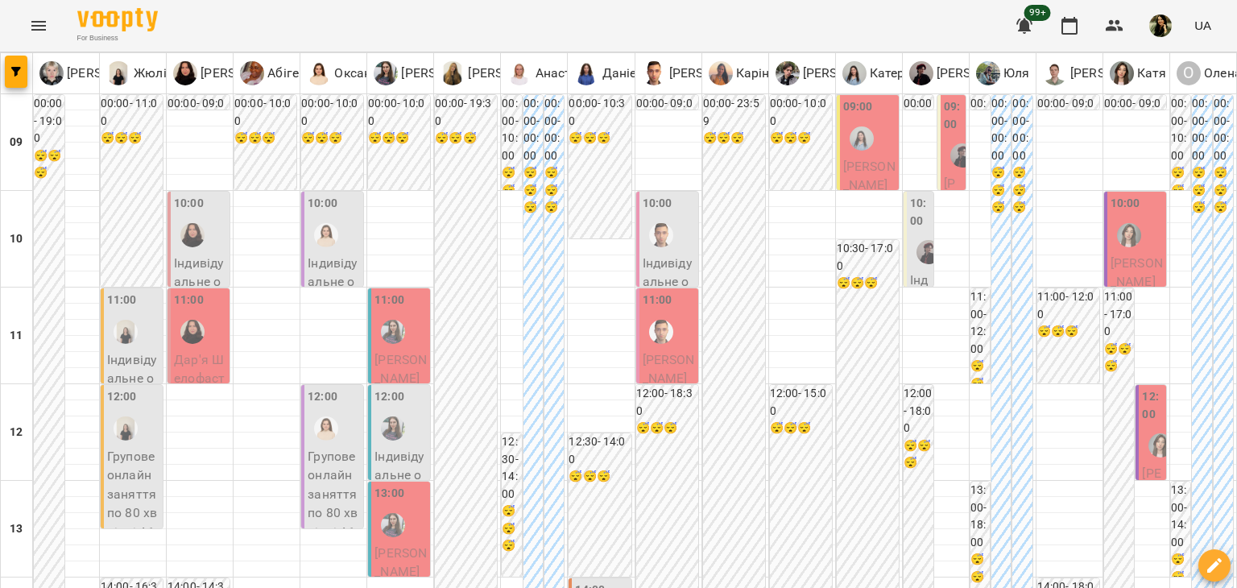
click at [391, 376] on span "[PERSON_NAME]" at bounding box center [400, 369] width 52 height 35
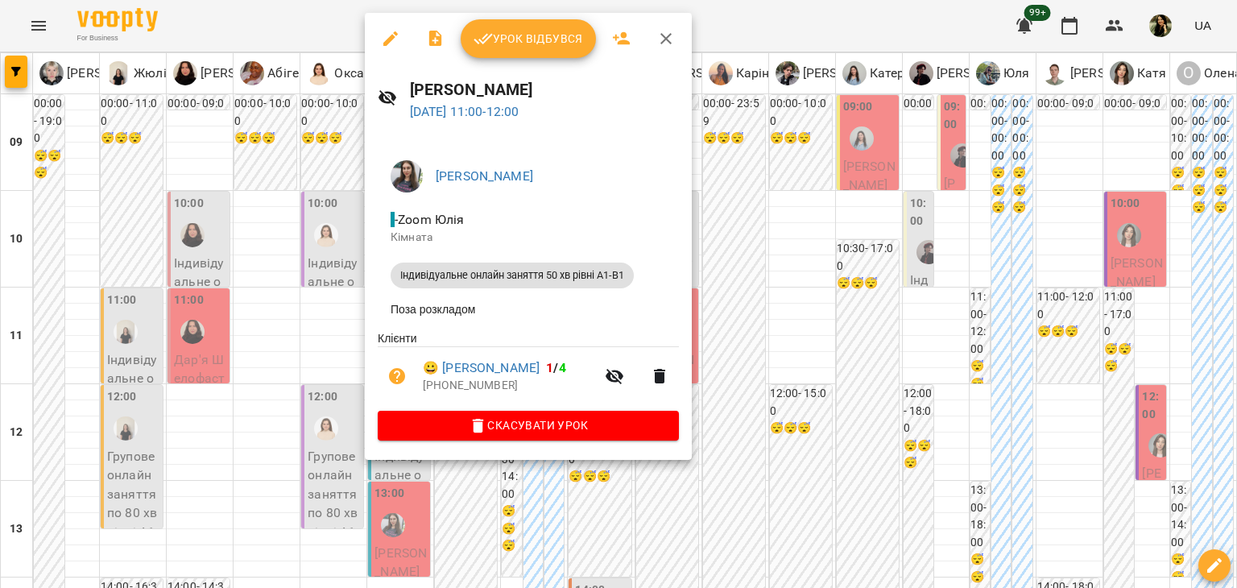
click at [277, 580] on div at bounding box center [618, 294] width 1237 height 588
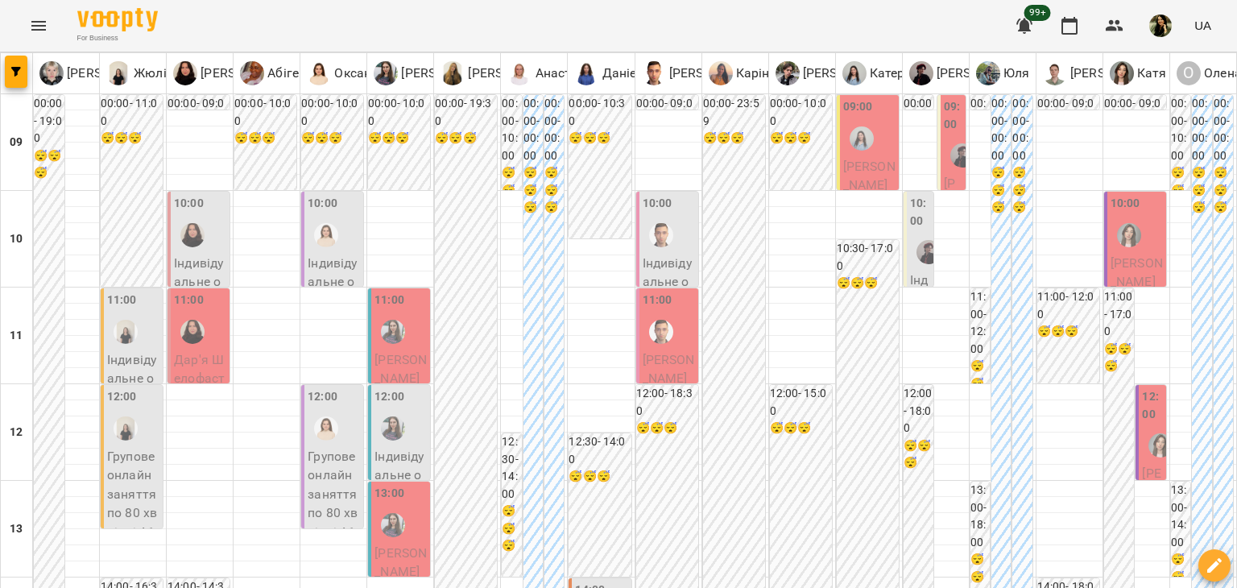
click at [397, 352] on span "[PERSON_NAME]" at bounding box center [400, 369] width 52 height 35
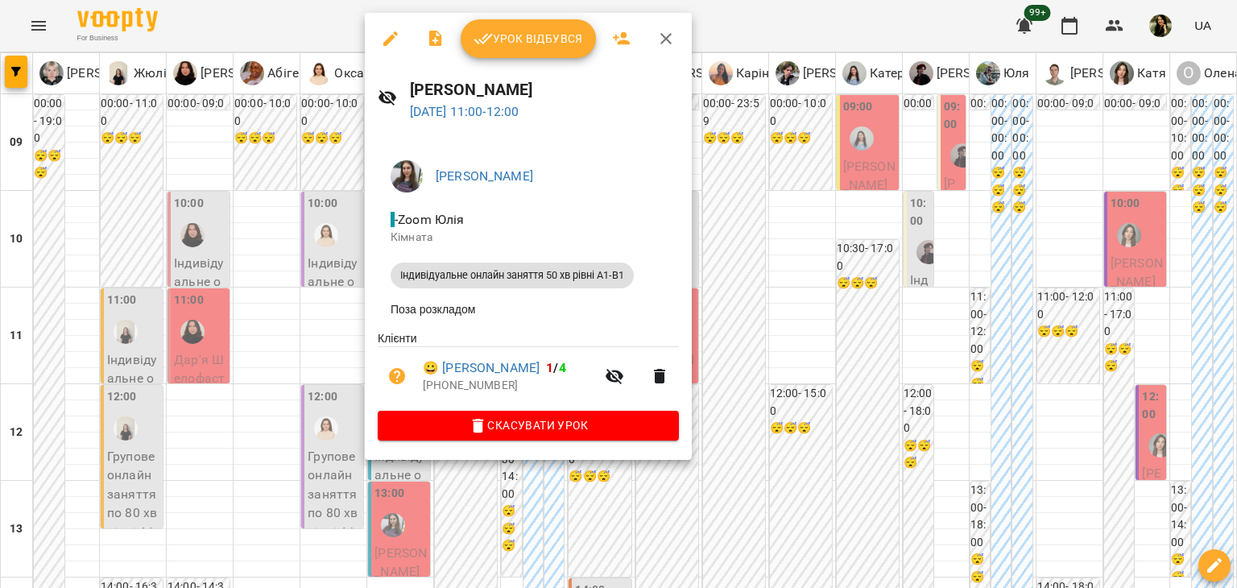
click at [320, 349] on div at bounding box center [618, 294] width 1237 height 588
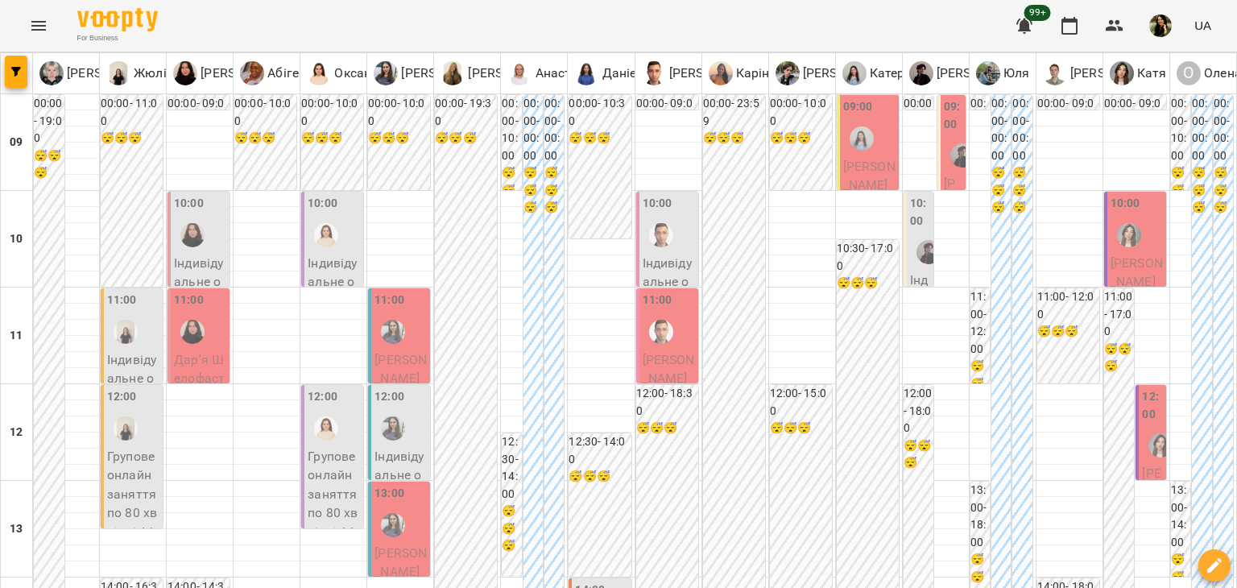
scroll to position [416, 0]
click at [422, 544] on p "[PERSON_NAME]" at bounding box center [400, 563] width 52 height 38
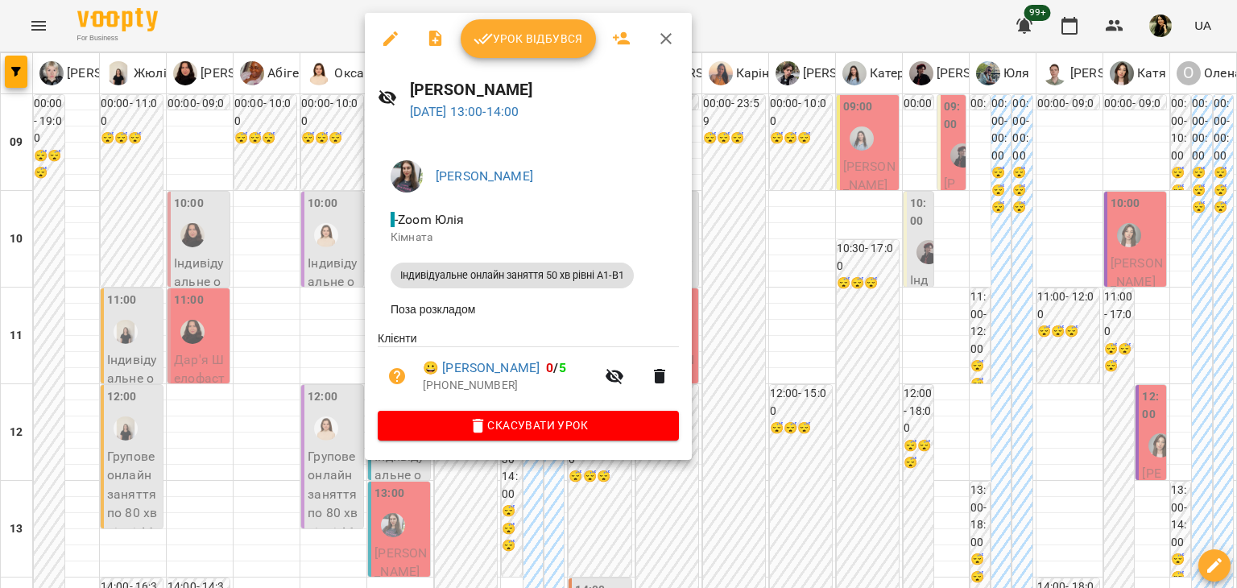
click at [287, 216] on div at bounding box center [618, 294] width 1237 height 588
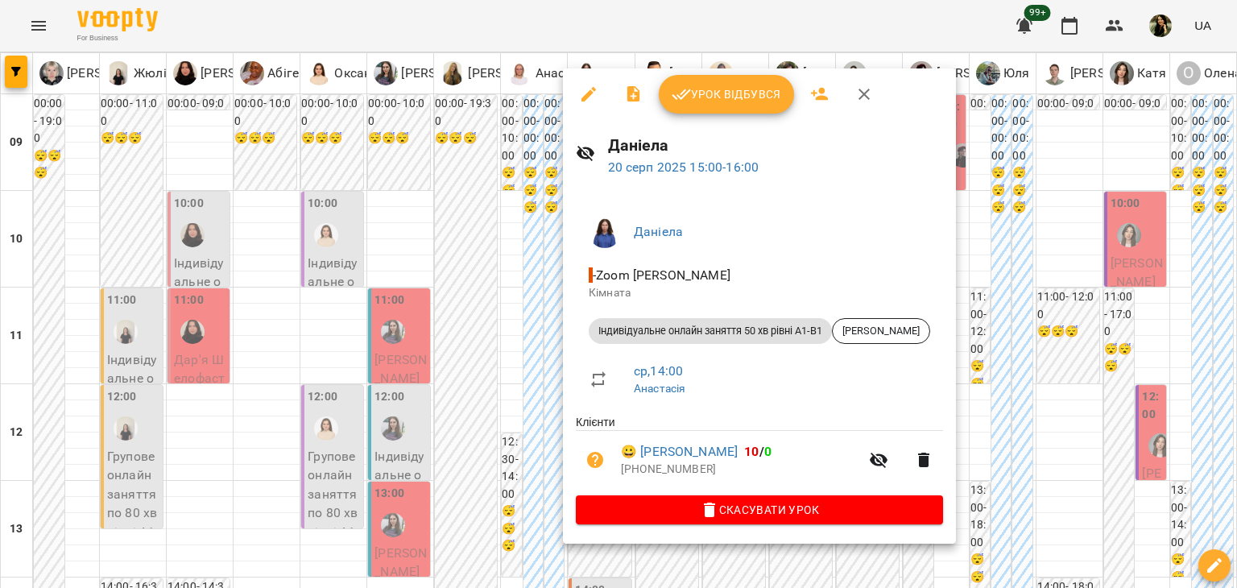
click at [469, 365] on div at bounding box center [618, 294] width 1237 height 588
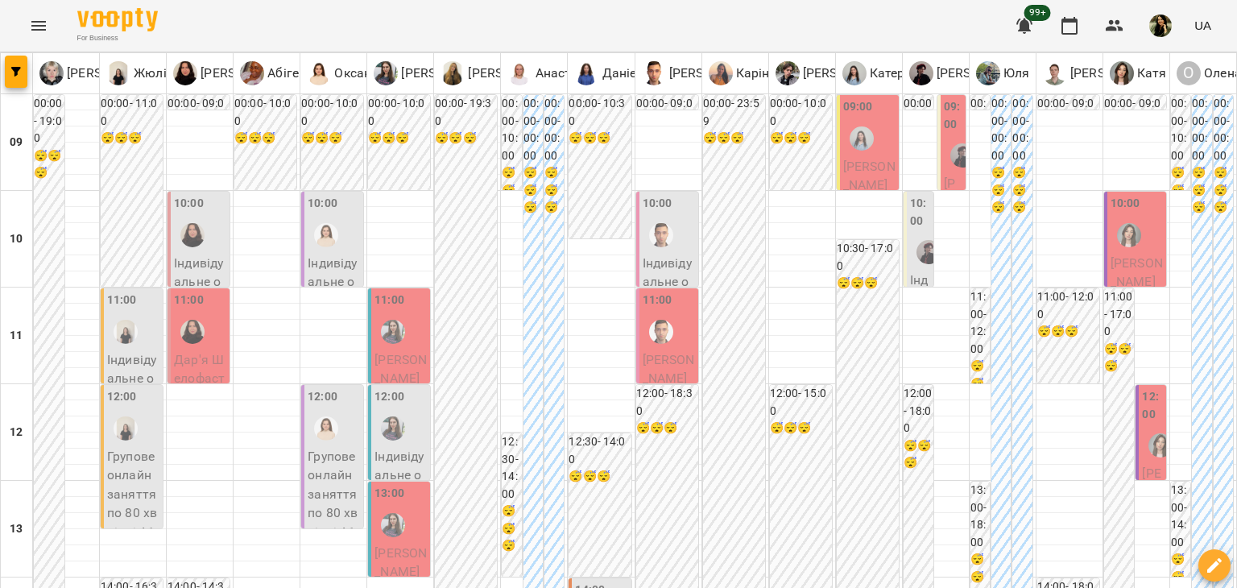
scroll to position [0, 0]
click at [650, 362] on span "[PERSON_NAME]" at bounding box center [669, 369] width 52 height 35
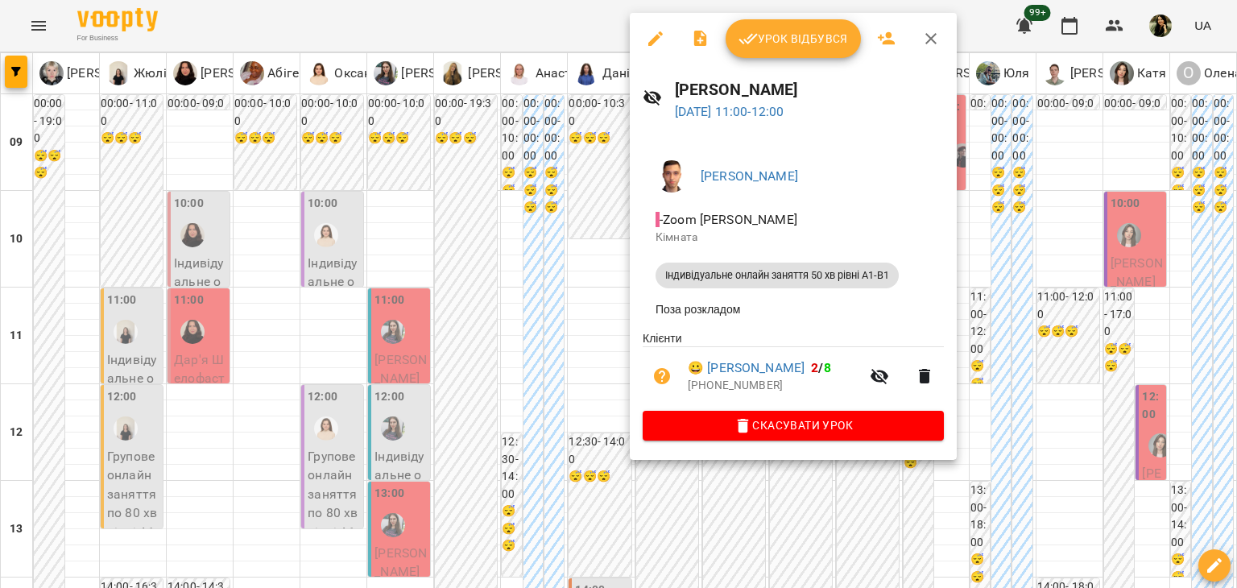
click at [586, 349] on div at bounding box center [618, 294] width 1237 height 588
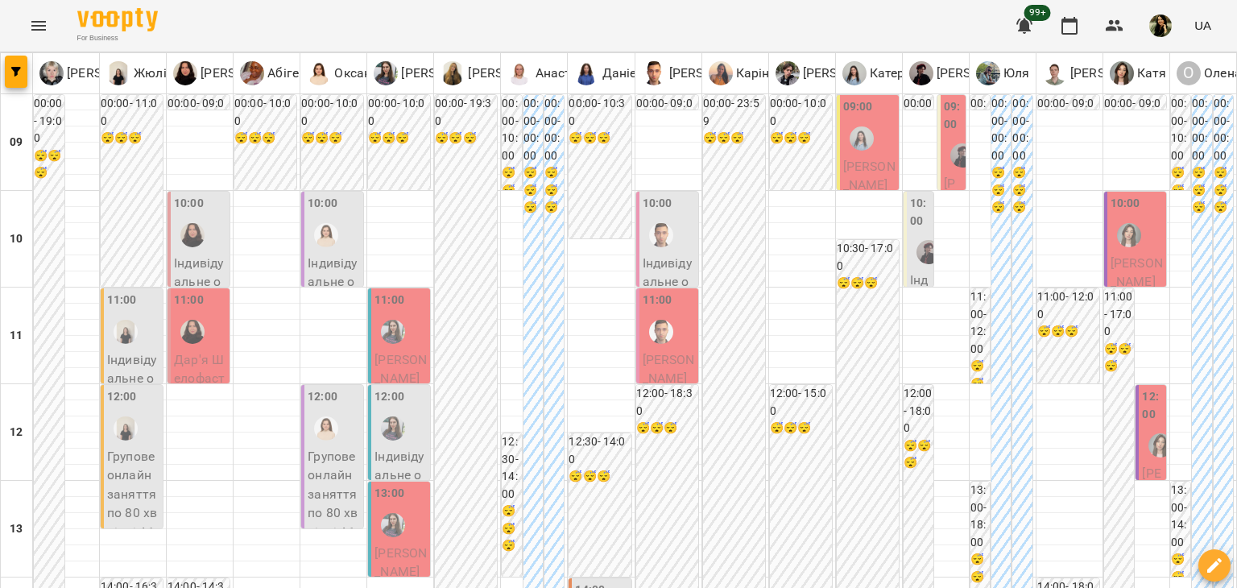
scroll to position [551, 0]
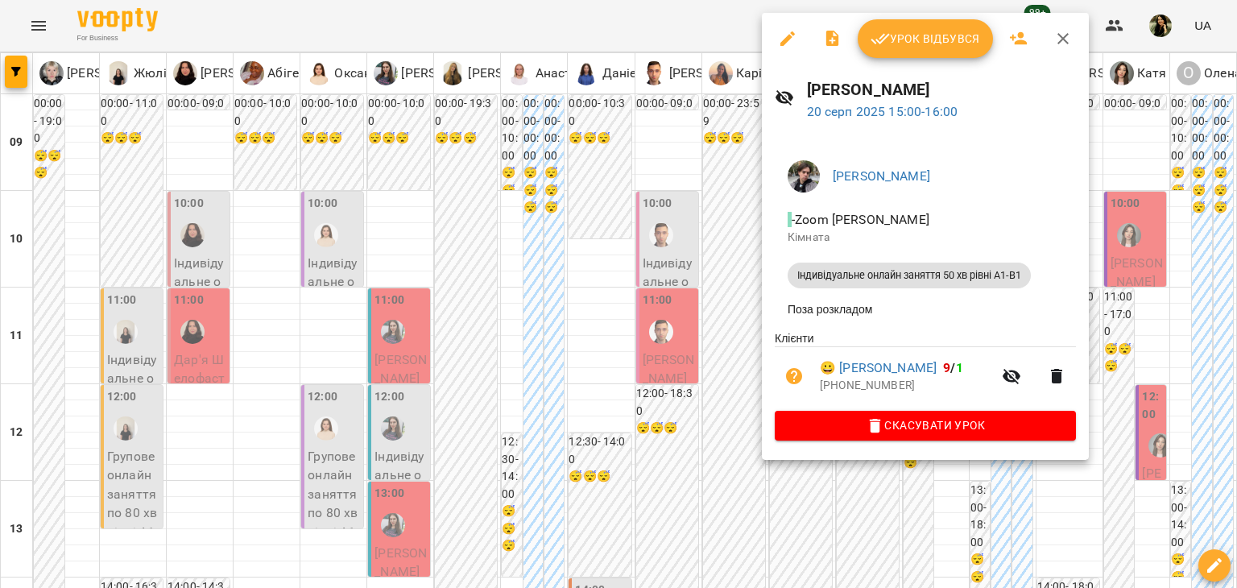
click at [696, 279] on div at bounding box center [618, 294] width 1237 height 588
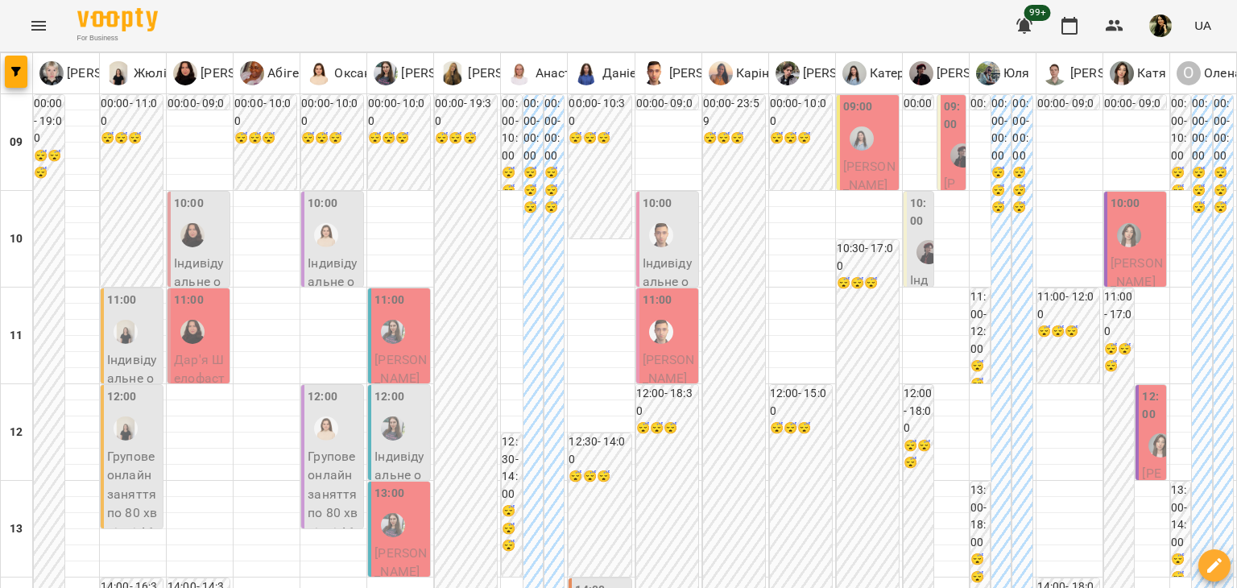
scroll to position [966, 0]
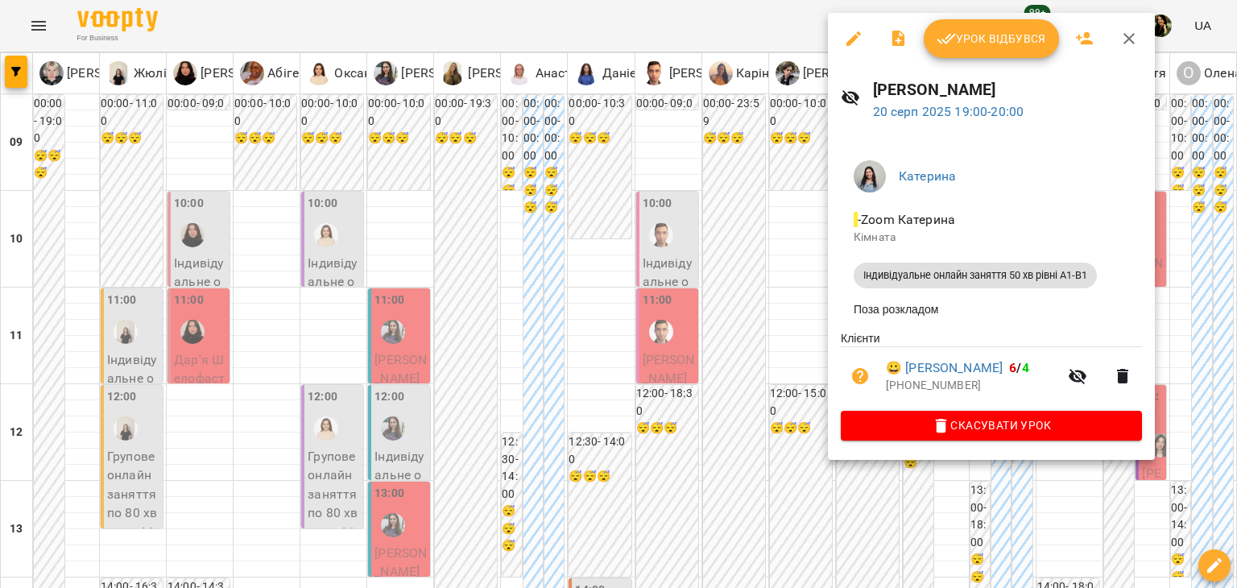
click at [808, 186] on div at bounding box center [618, 294] width 1237 height 588
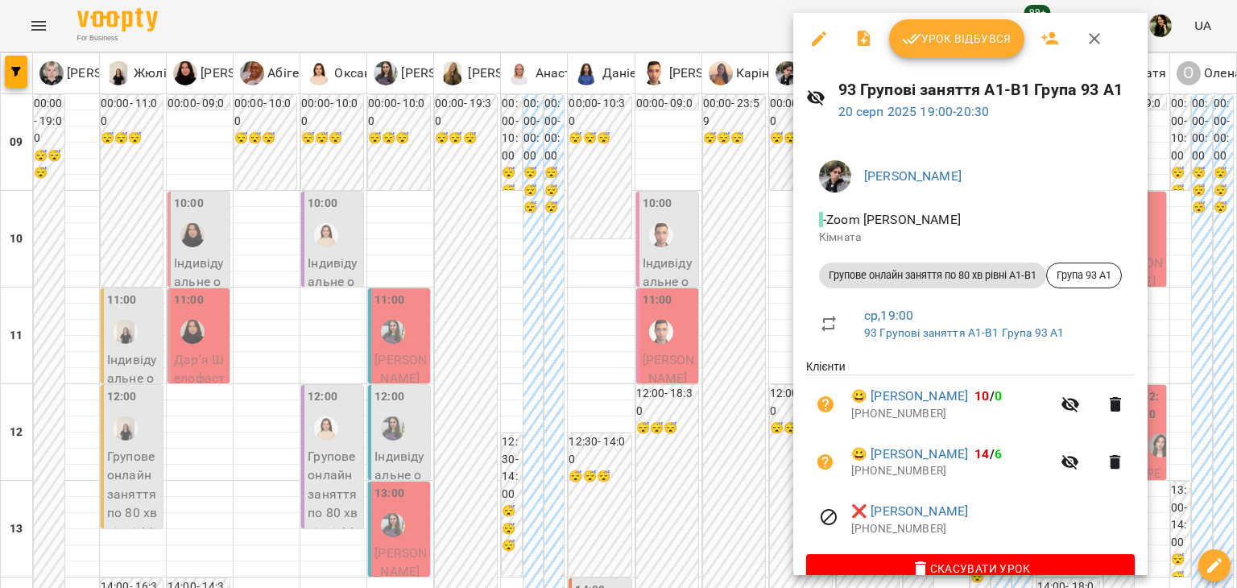
click at [728, 296] on div at bounding box center [618, 294] width 1237 height 588
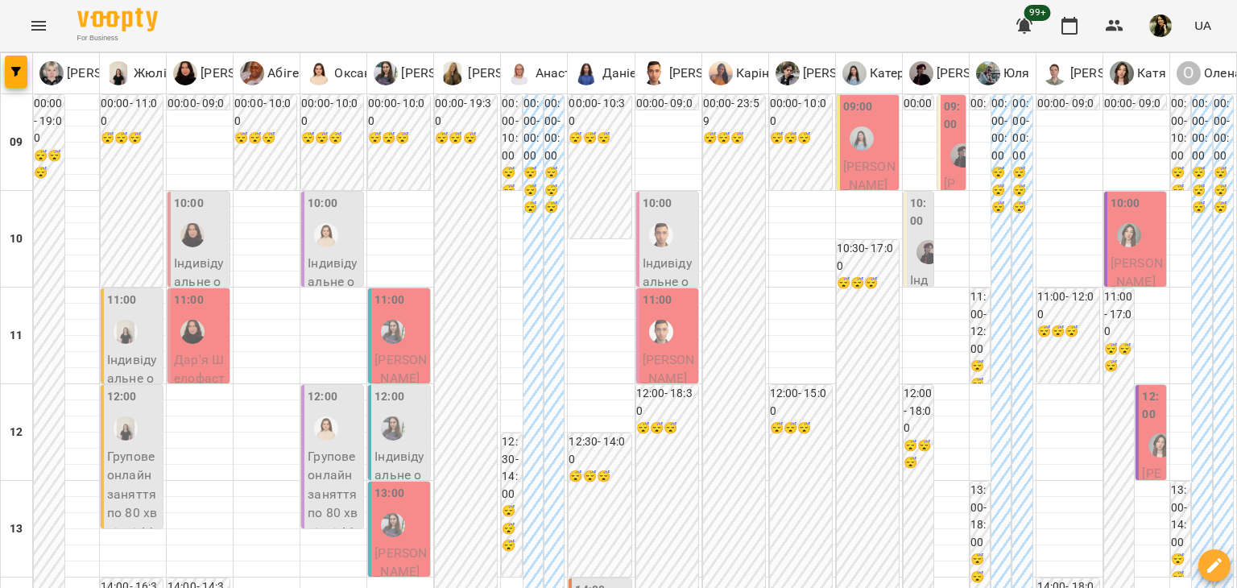
scroll to position [0, 0]
click at [944, 168] on div at bounding box center [962, 155] width 37 height 37
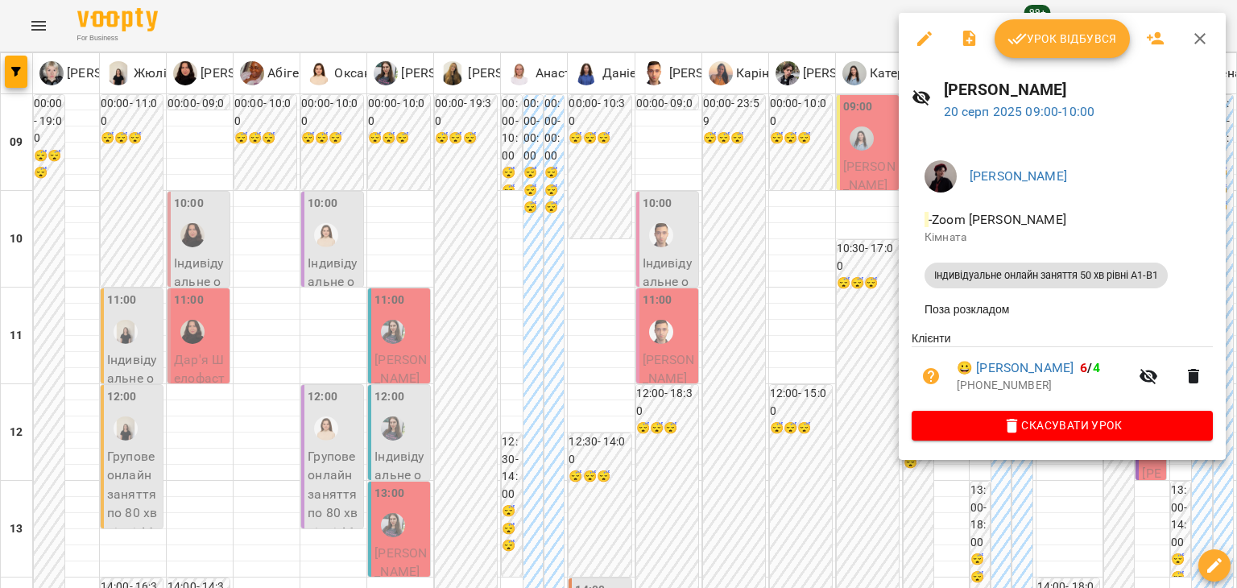
click at [831, 297] on div at bounding box center [618, 294] width 1237 height 588
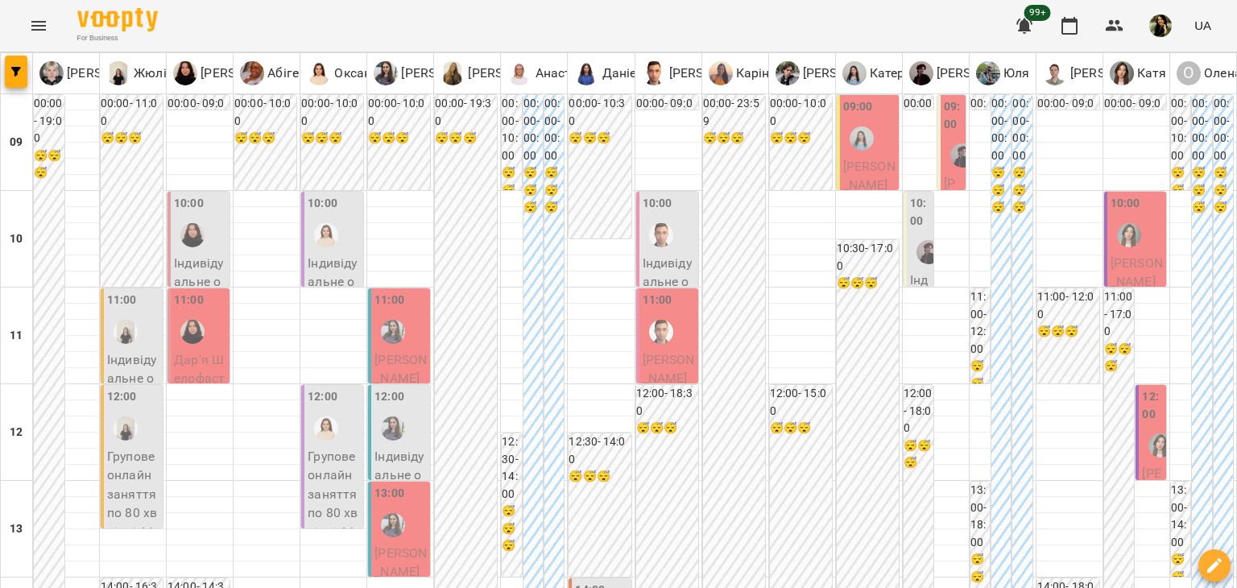
click at [1111, 275] on span "[PERSON_NAME]" at bounding box center [1137, 272] width 52 height 35
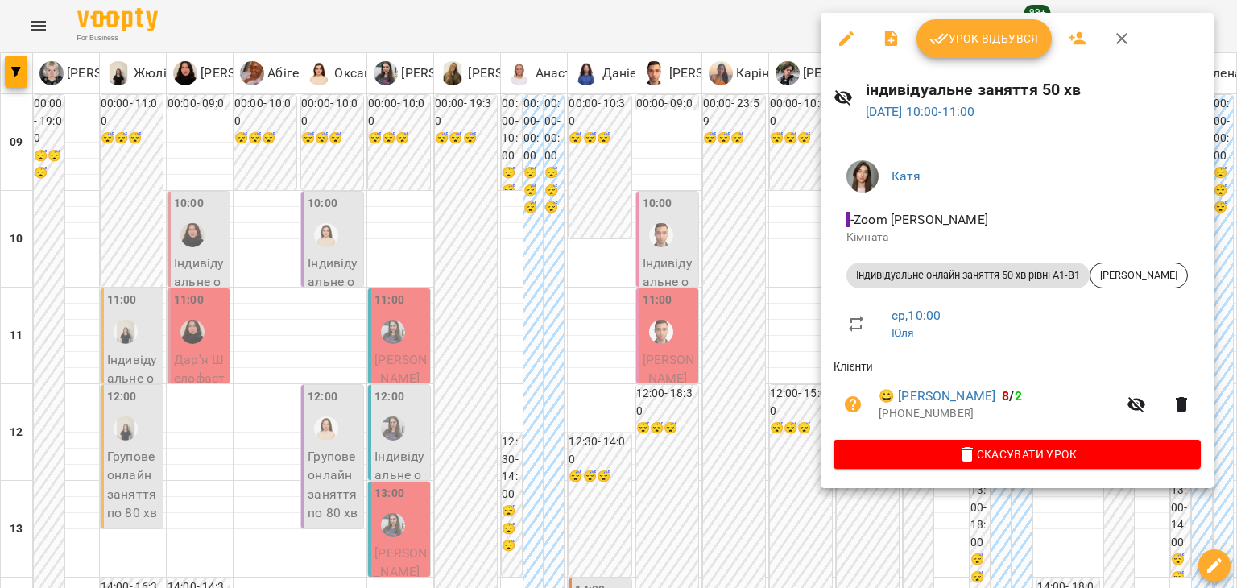
click at [797, 365] on div at bounding box center [618, 294] width 1237 height 588
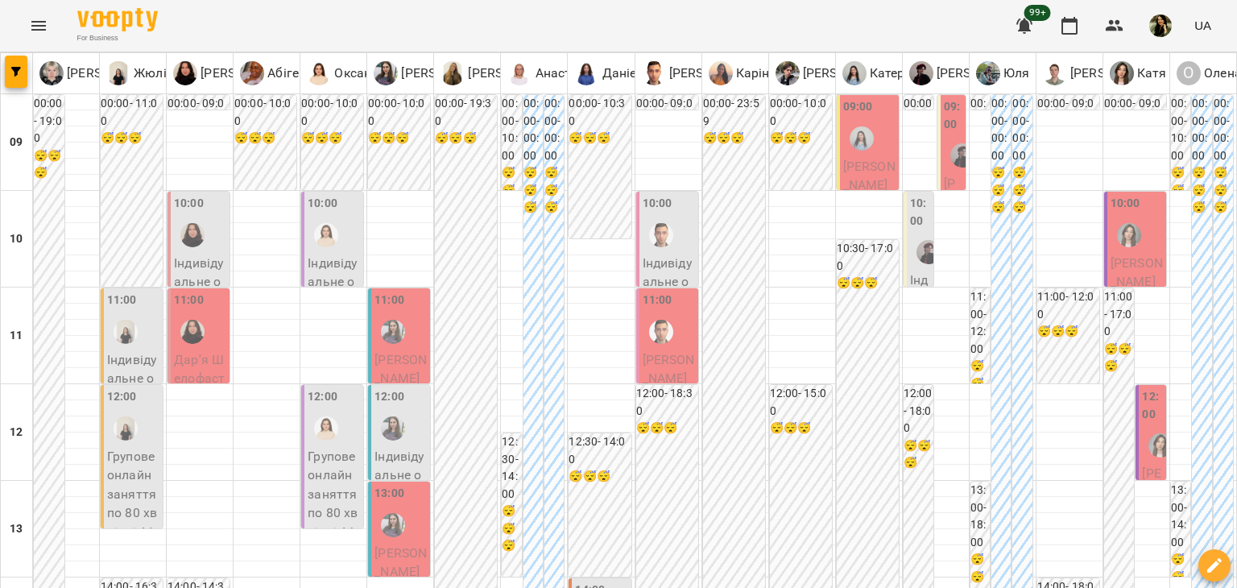
click at [1142, 420] on label "12:00" at bounding box center [1152, 405] width 21 height 35
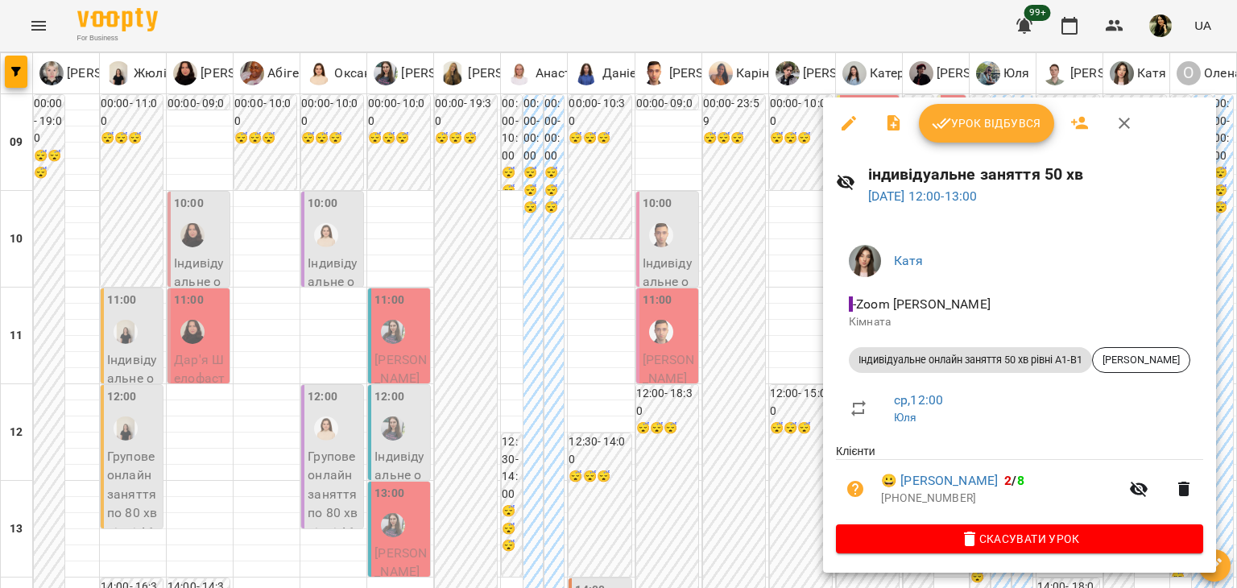
click at [818, 404] on div at bounding box center [618, 294] width 1237 height 588
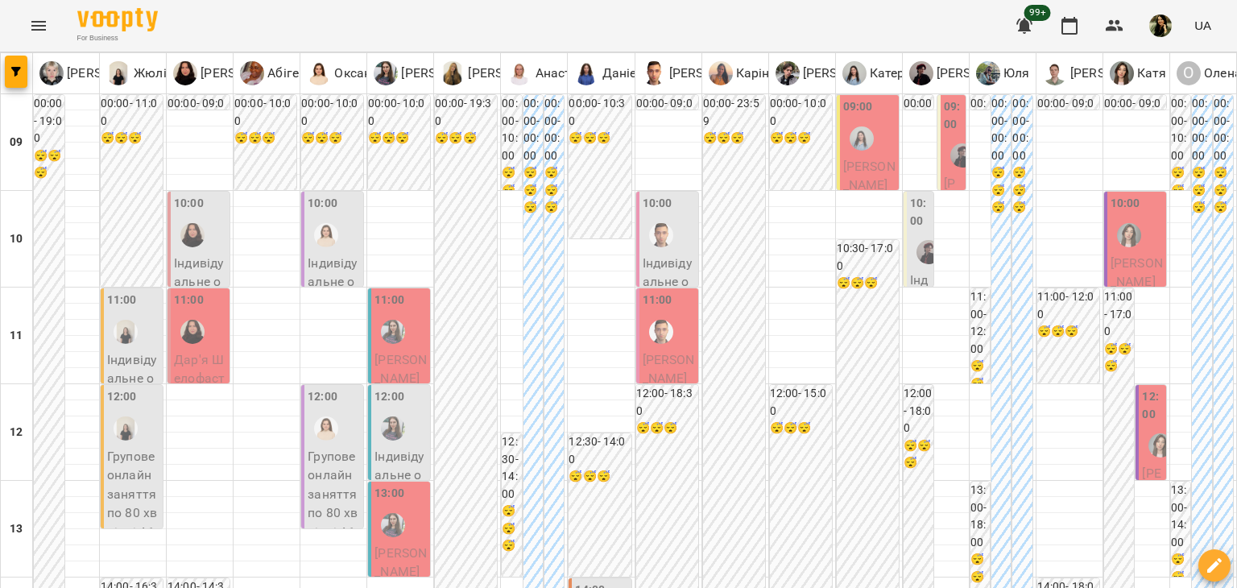
scroll to position [797, 0]
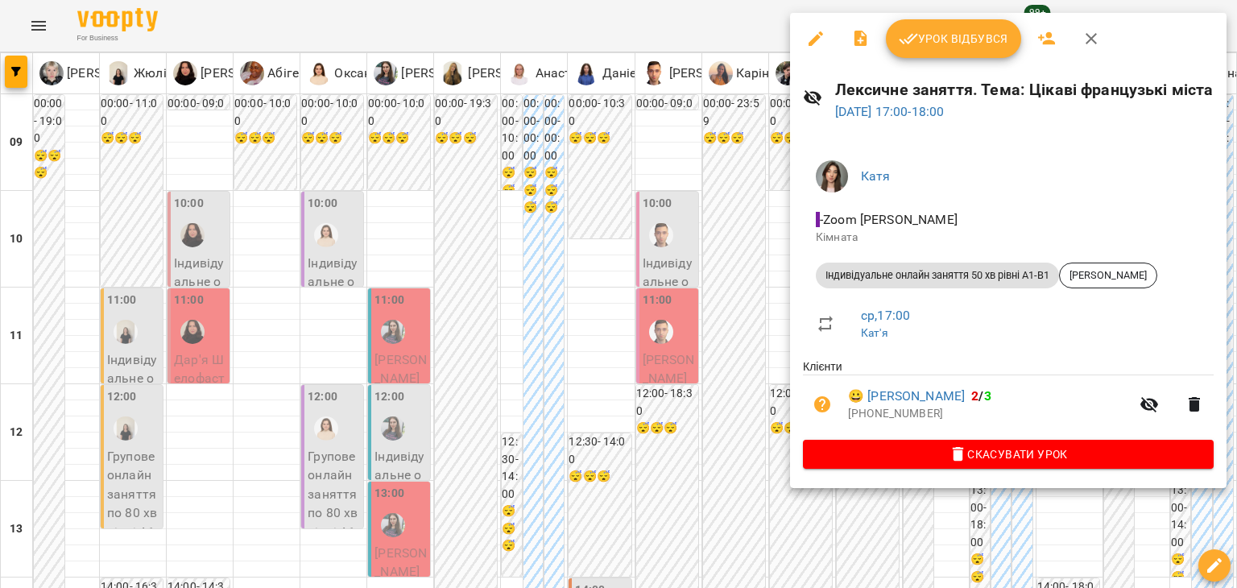
click at [928, 519] on div at bounding box center [618, 294] width 1237 height 588
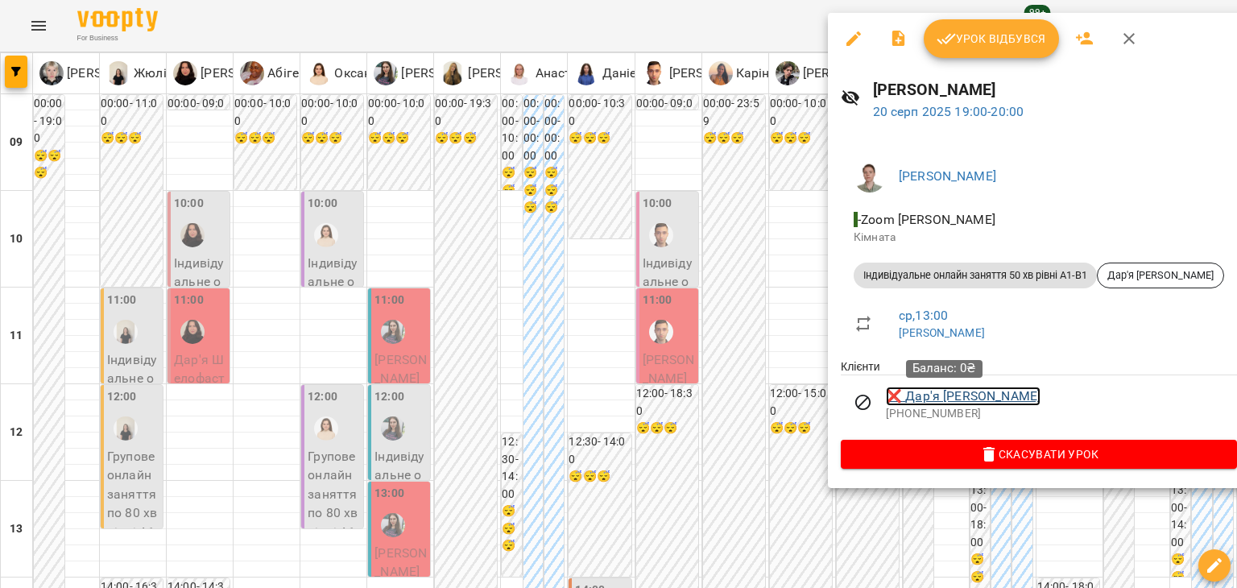
click at [921, 397] on link "❌ Дар'я [PERSON_NAME]" at bounding box center [963, 396] width 155 height 19
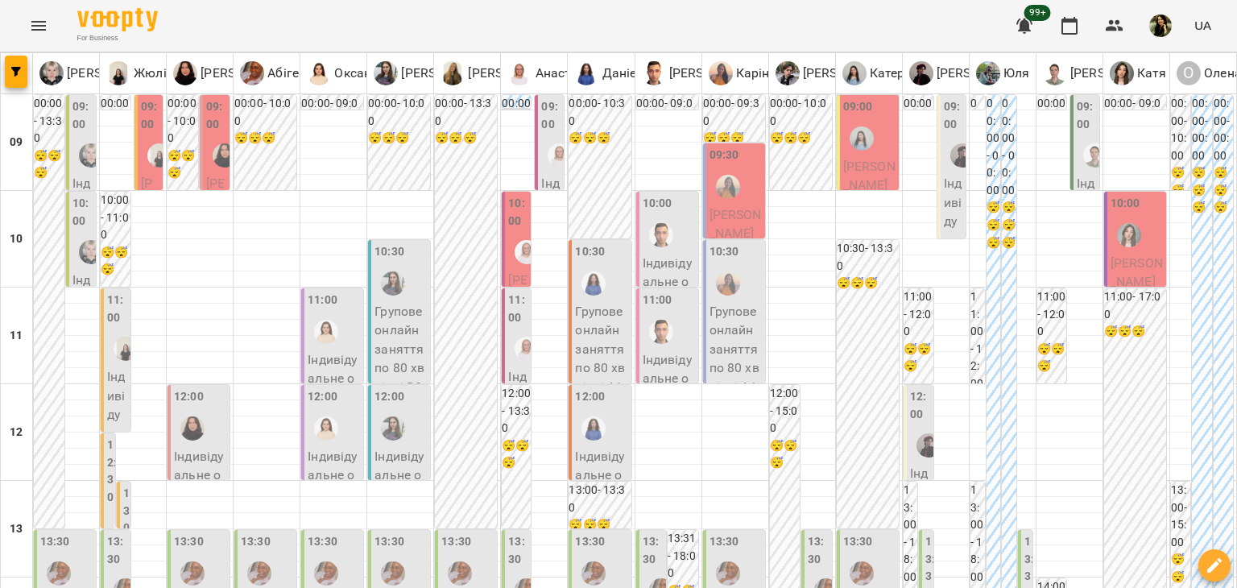
click at [151, 176] on span "[PERSON_NAME]" at bounding box center [149, 240] width 17 height 129
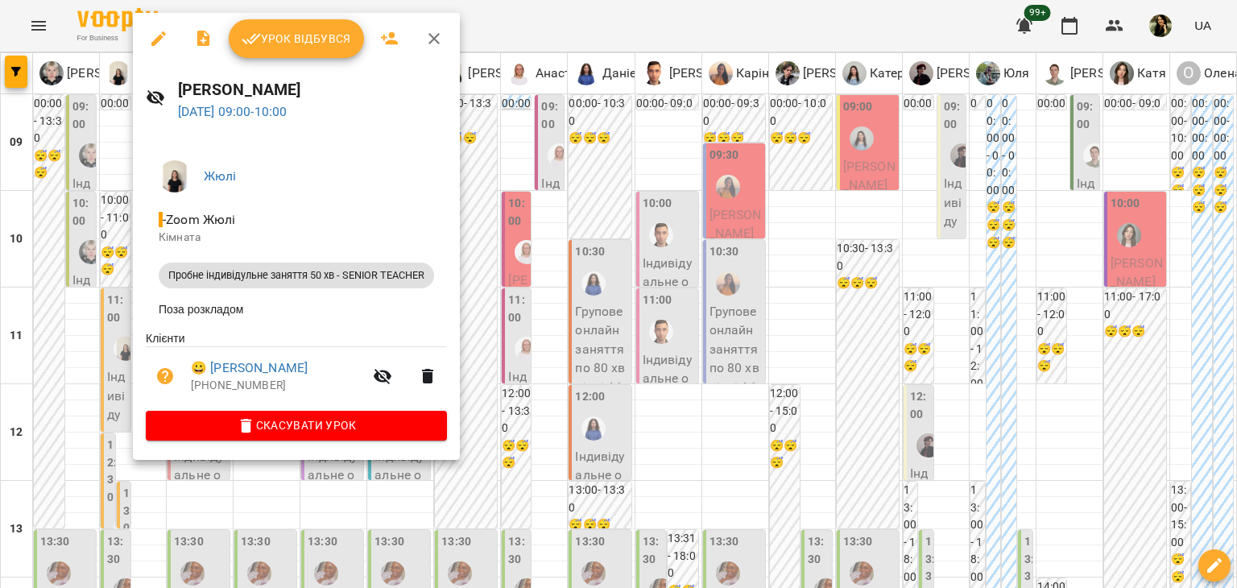
click at [75, 350] on div at bounding box center [618, 294] width 1237 height 588
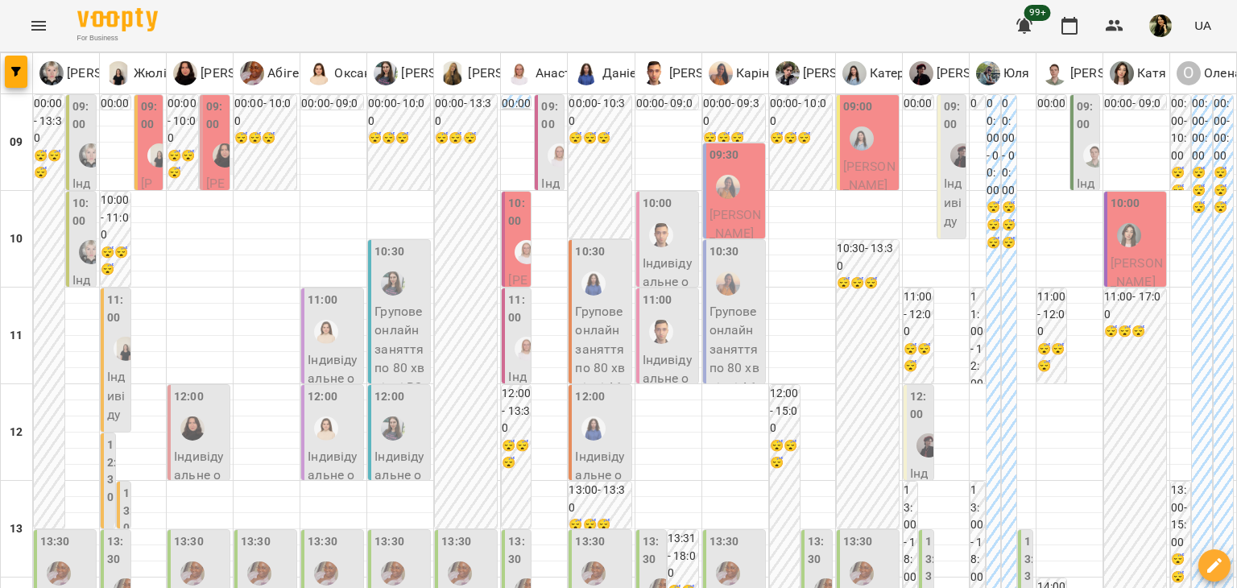
click at [230, 159] on div at bounding box center [200, 167] width 66 height 16
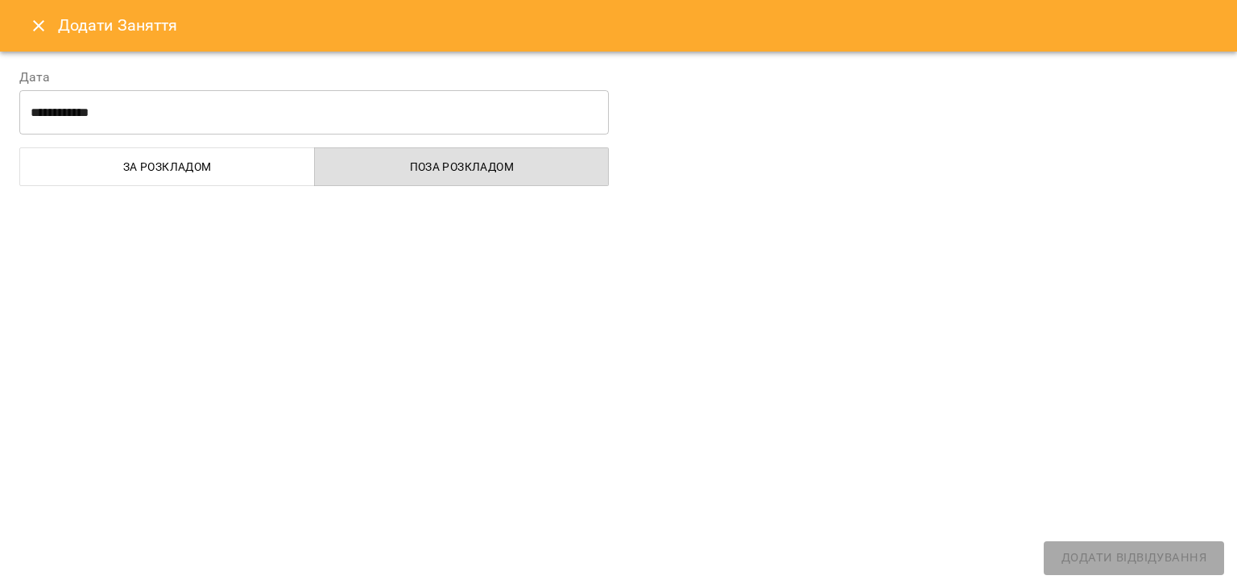
select select
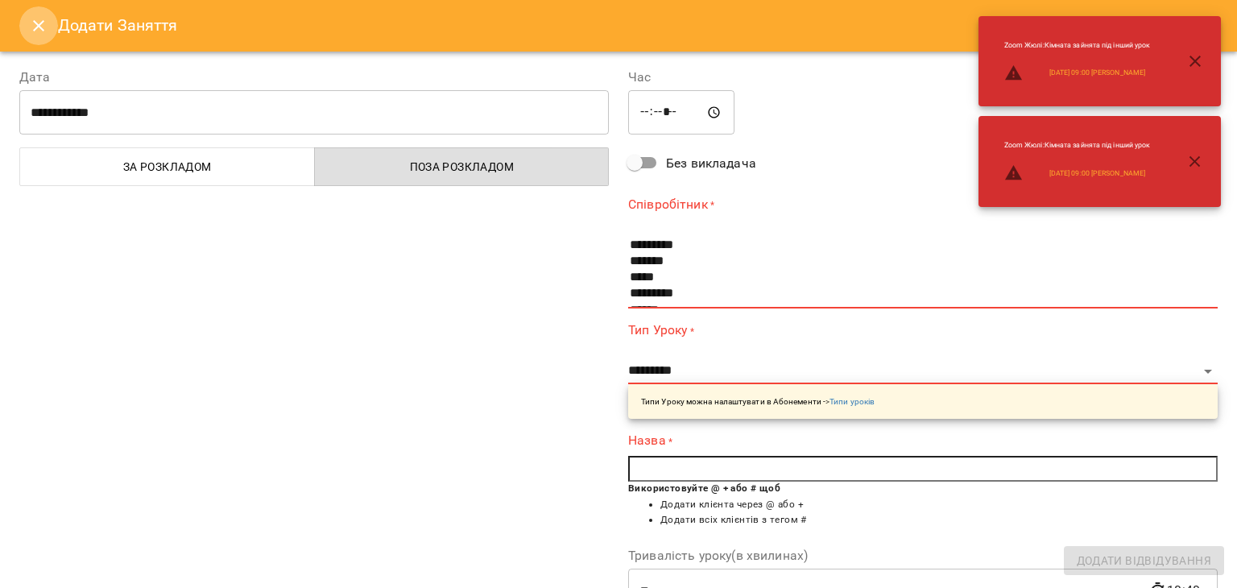
click at [39, 27] on icon "Close" at bounding box center [38, 25] width 11 height 11
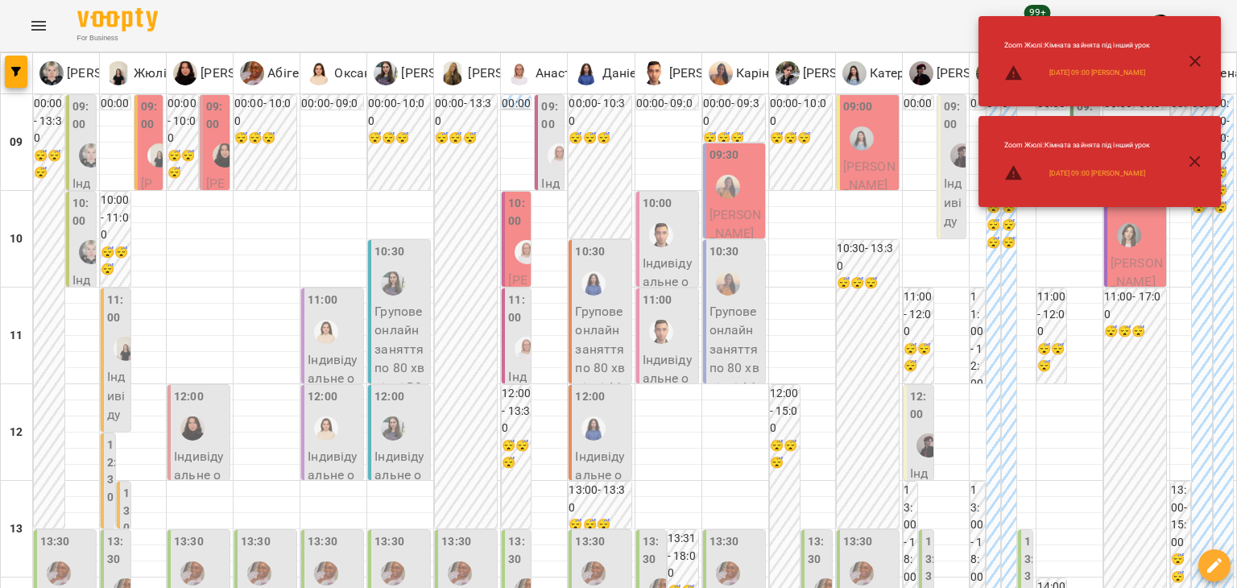
click at [206, 178] on span "[PERSON_NAME]" at bounding box center [215, 231] width 19 height 110
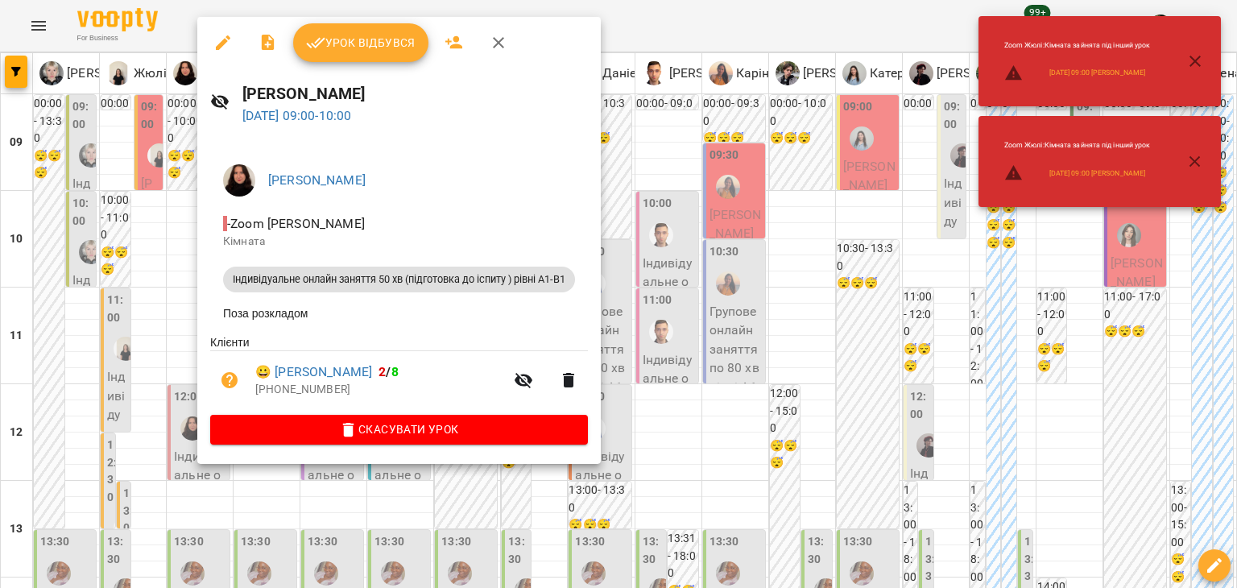
click at [170, 320] on div at bounding box center [618, 294] width 1237 height 588
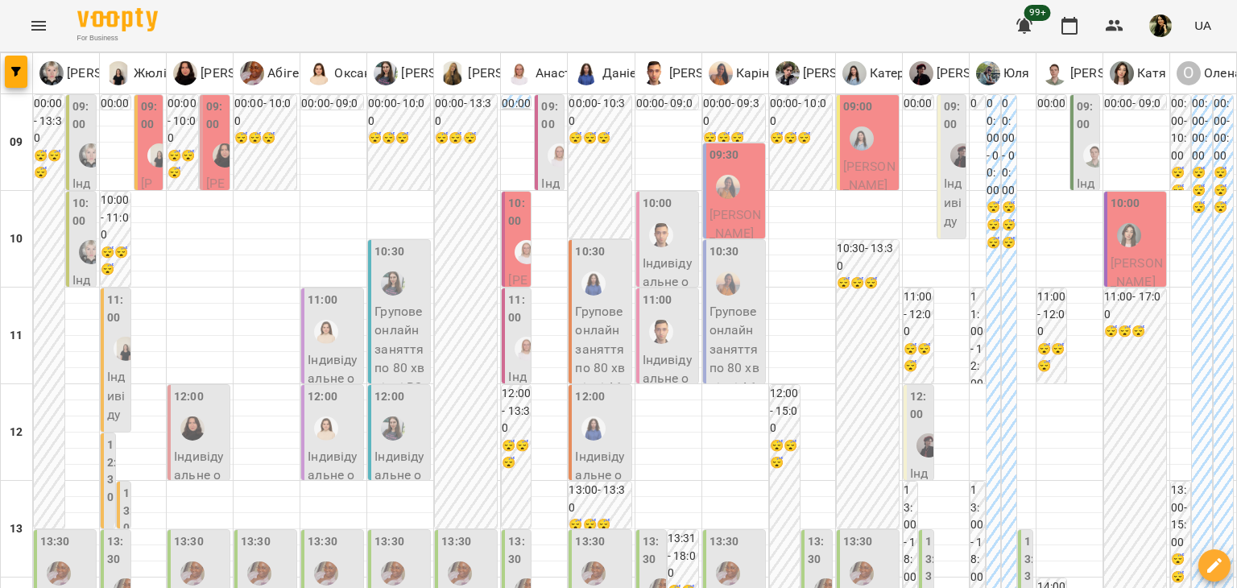
click at [511, 213] on label "10:00" at bounding box center [517, 212] width 19 height 35
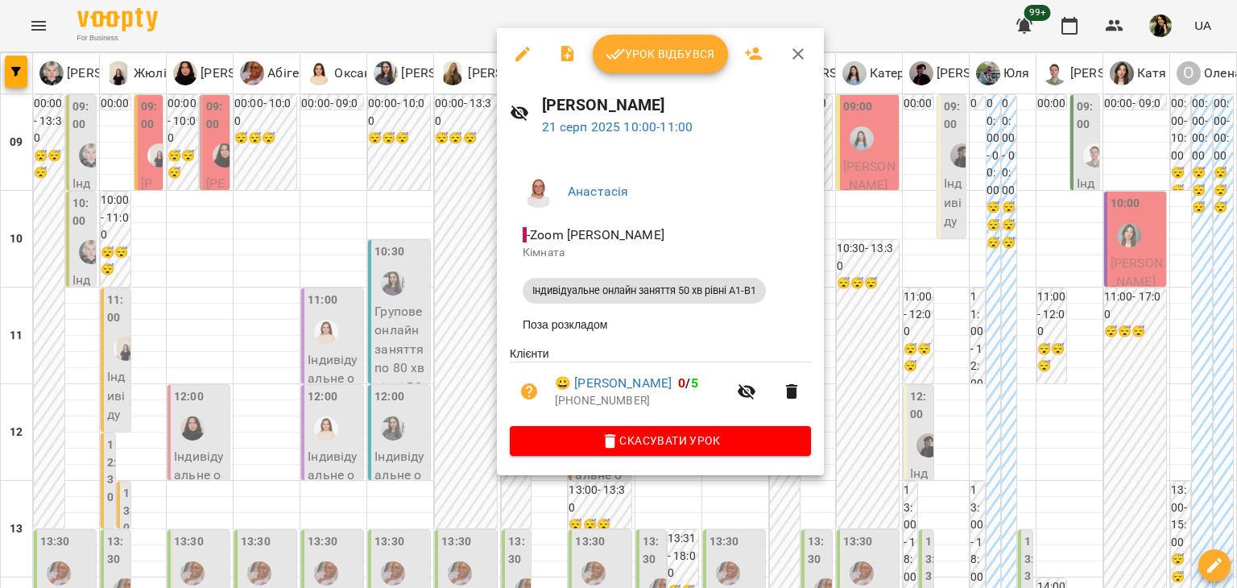
click at [362, 191] on div at bounding box center [618, 294] width 1237 height 588
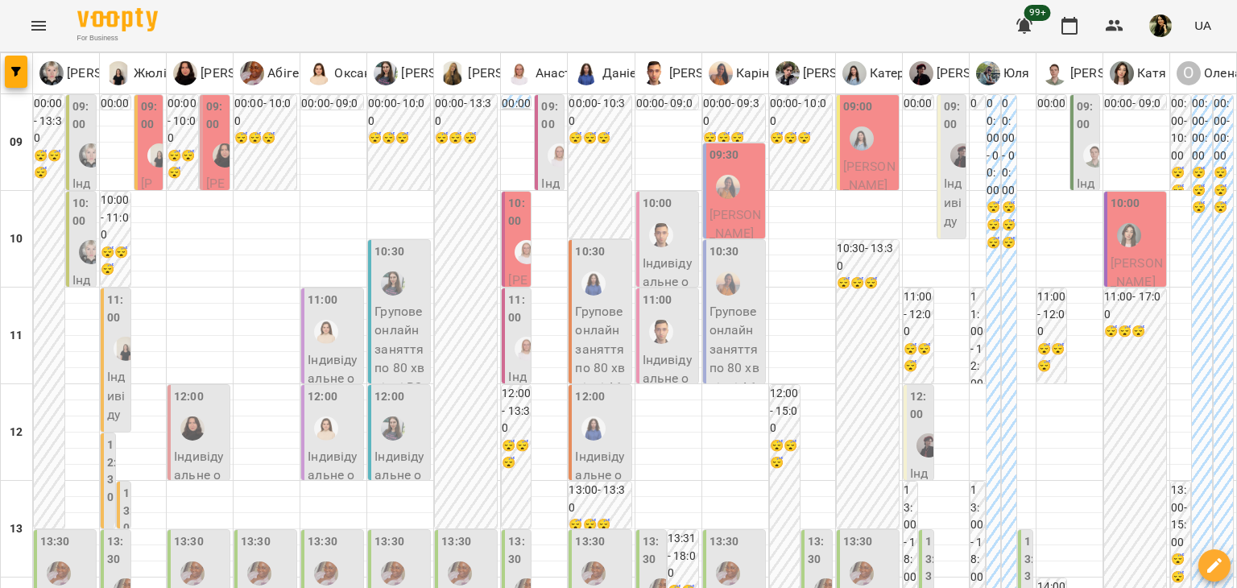
click at [734, 219] on span "[PERSON_NAME]" at bounding box center [736, 224] width 52 height 35
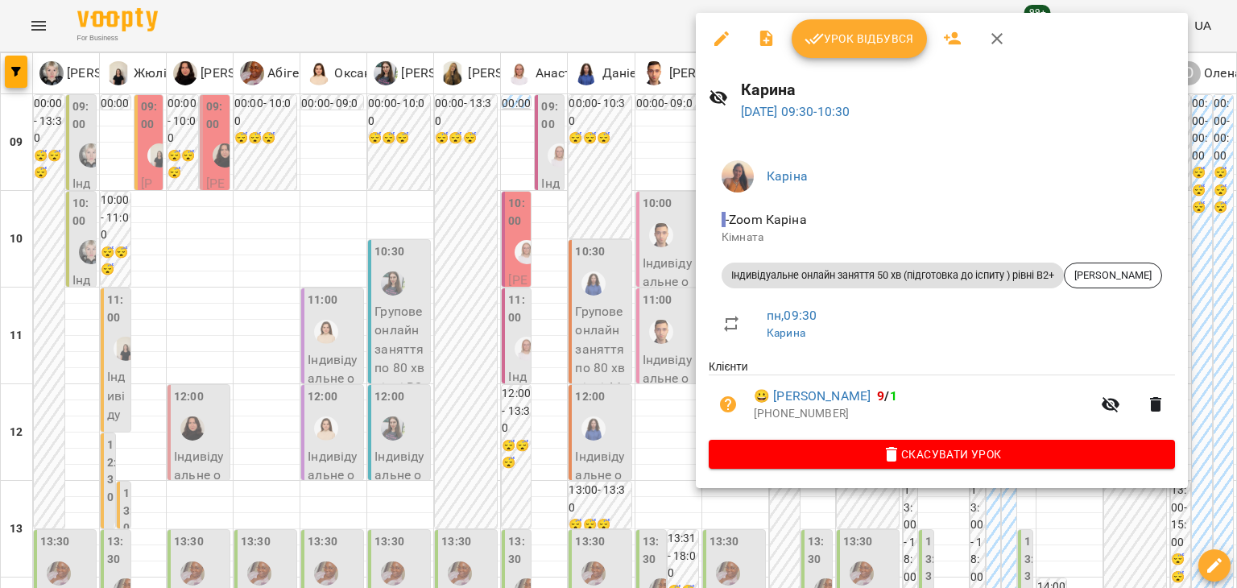
click at [628, 157] on div at bounding box center [618, 294] width 1237 height 588
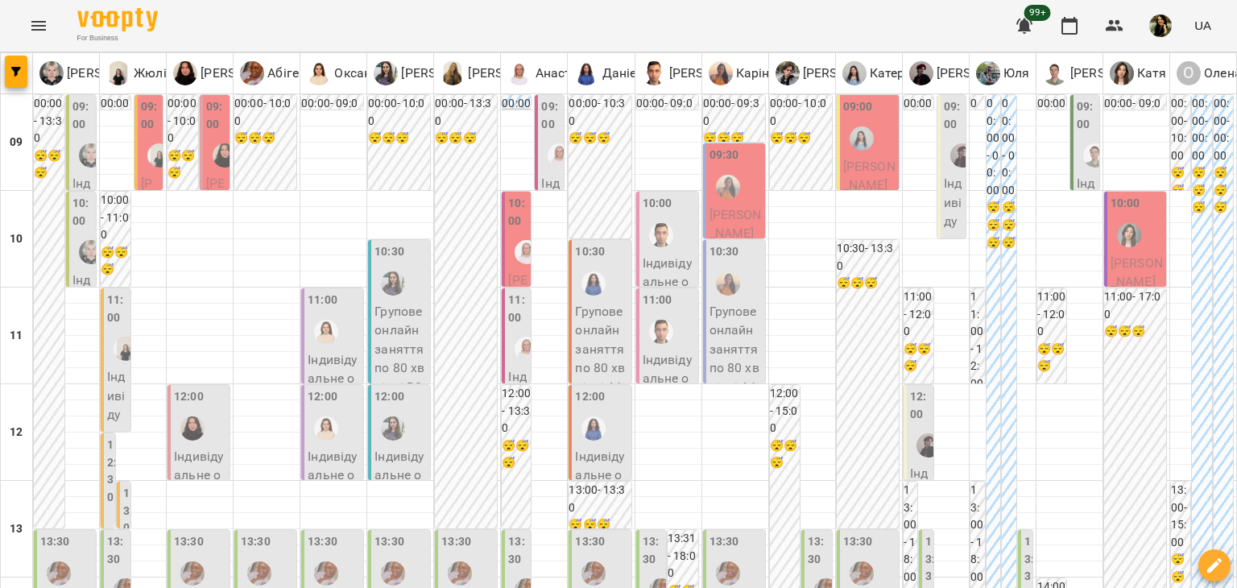
click at [883, 170] on p "[PERSON_NAME]" at bounding box center [869, 176] width 52 height 38
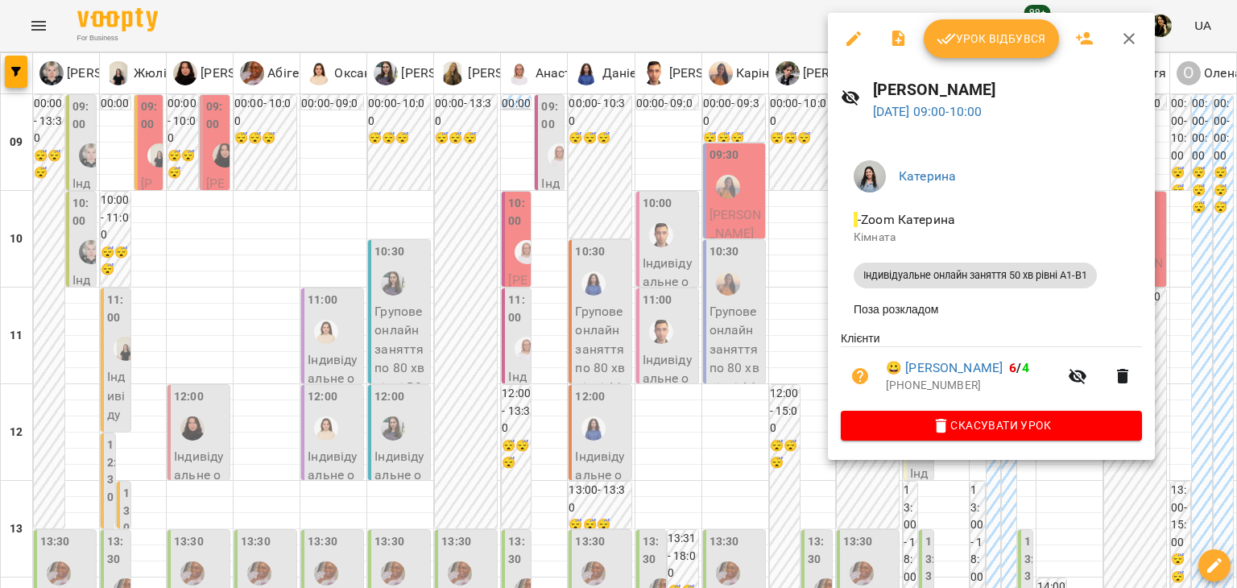
click at [792, 243] on div at bounding box center [618, 294] width 1237 height 588
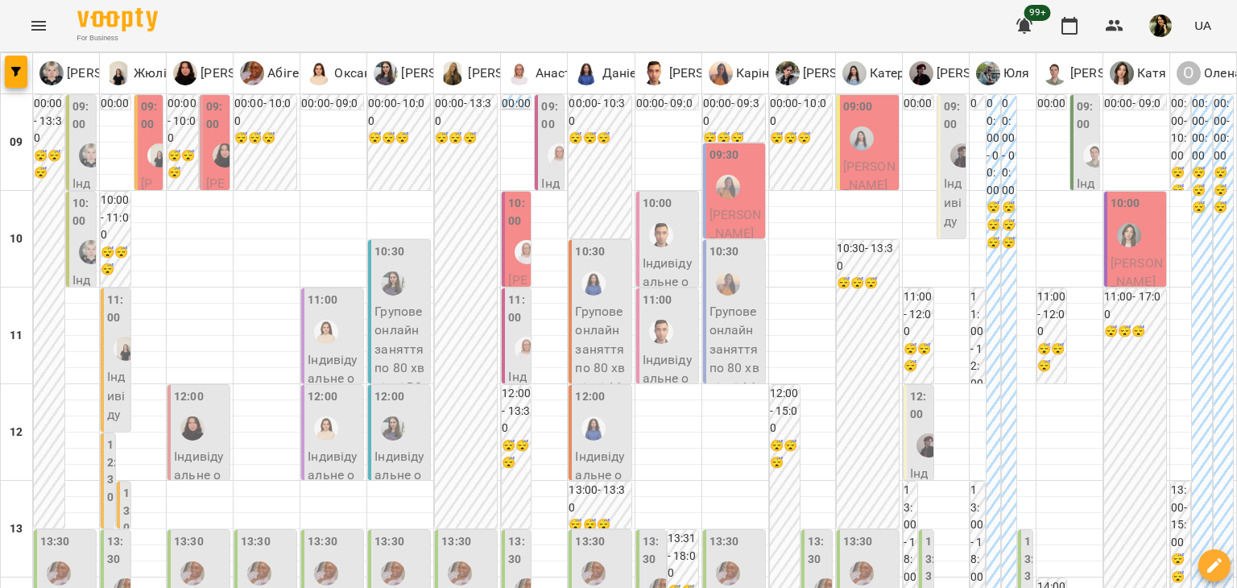
click at [1111, 271] on p "[PERSON_NAME]" at bounding box center [1137, 273] width 52 height 38
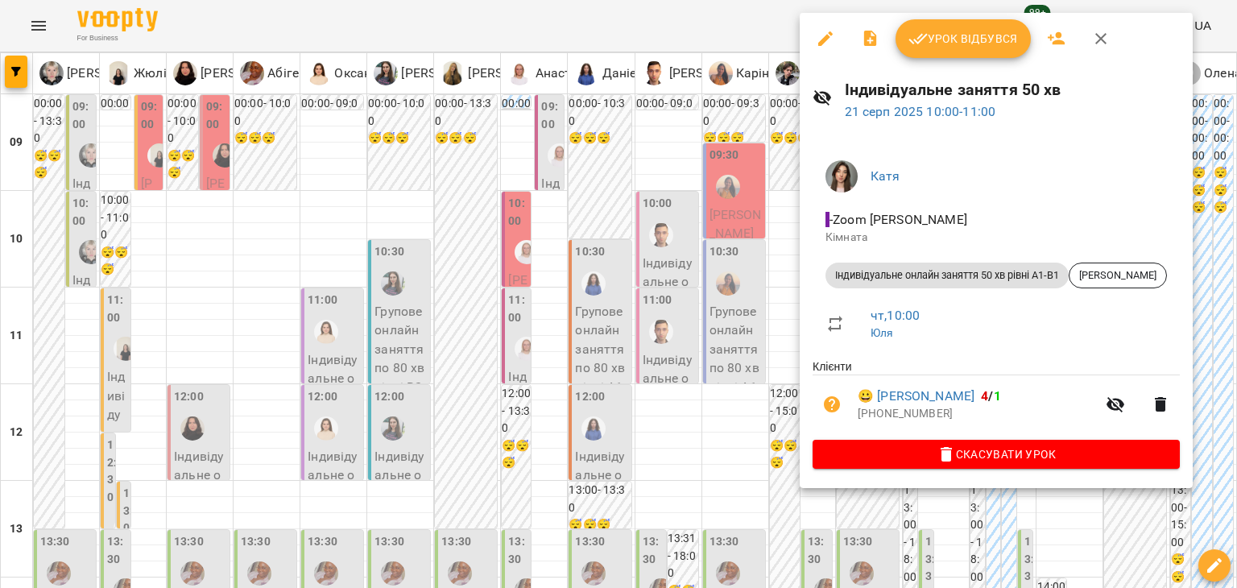
click at [676, 412] on div at bounding box center [618, 294] width 1237 height 588
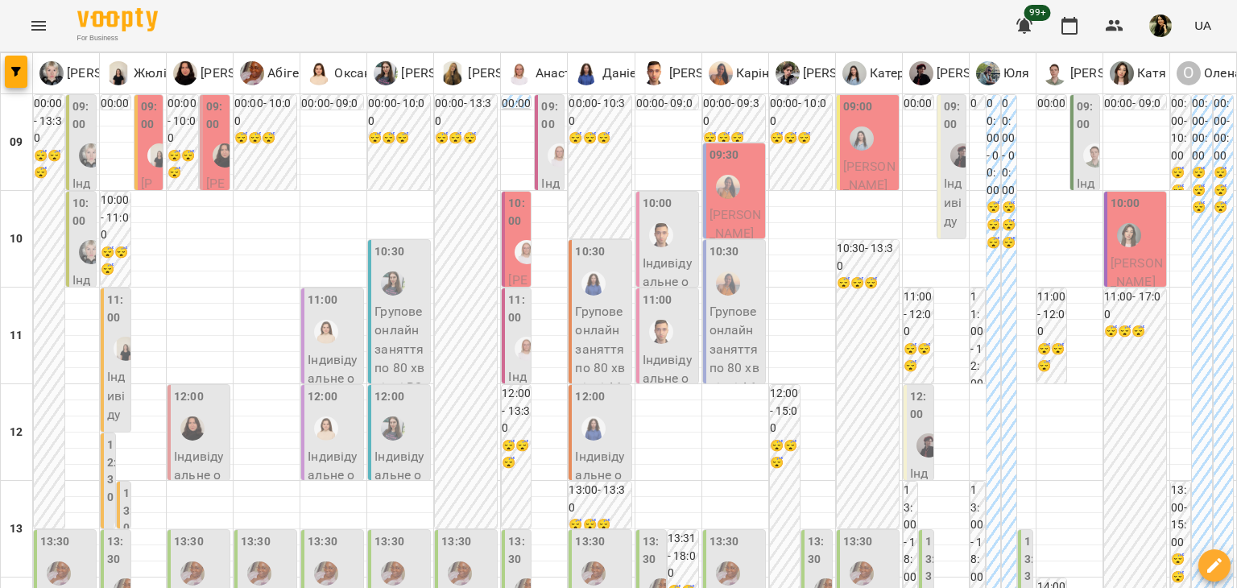
scroll to position [519, 0]
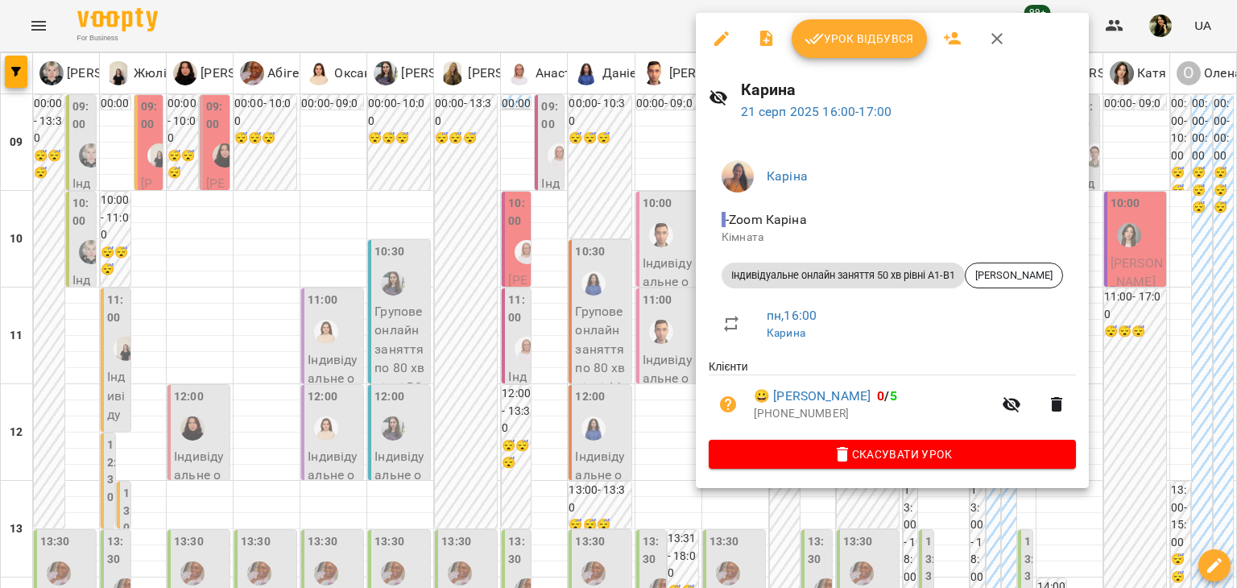
click at [610, 350] on div at bounding box center [618, 294] width 1237 height 588
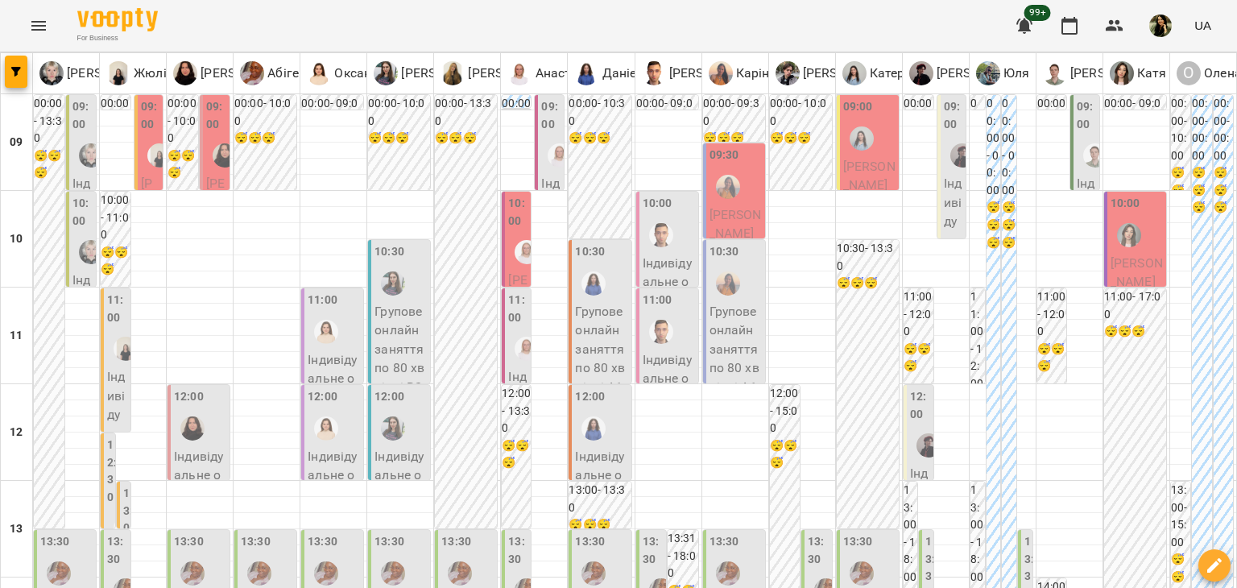
scroll to position [854, 0]
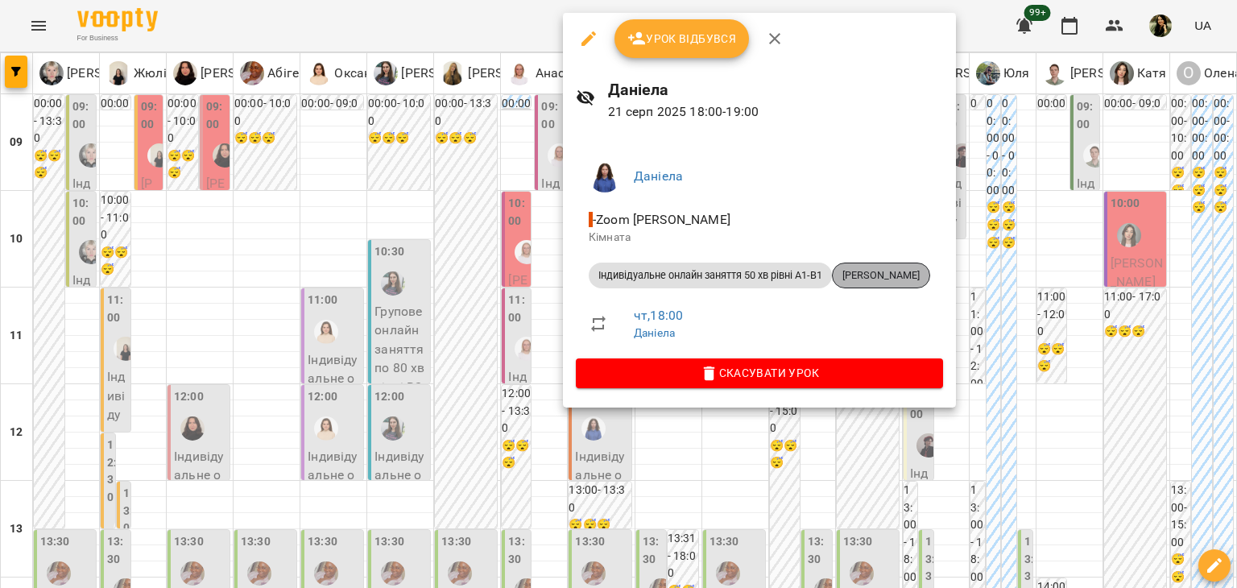
click at [887, 283] on div "[PERSON_NAME]" at bounding box center [881, 276] width 98 height 26
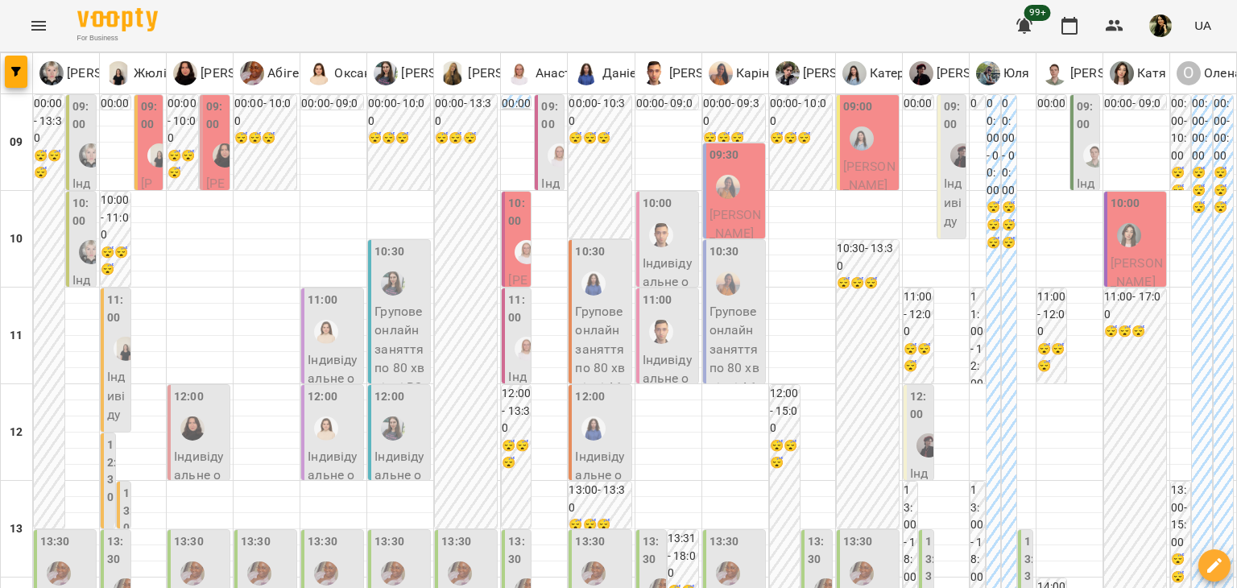
click at [1128, 268] on span "[PERSON_NAME]" at bounding box center [1137, 272] width 52 height 35
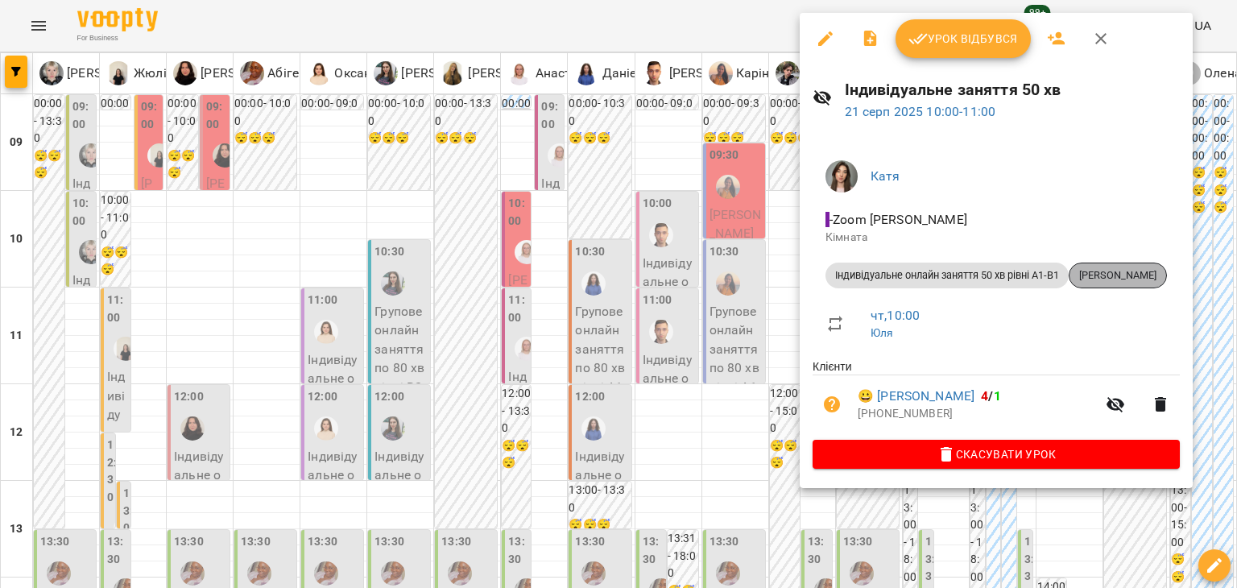
click at [1127, 278] on span "[PERSON_NAME]" at bounding box center [1118, 275] width 97 height 14
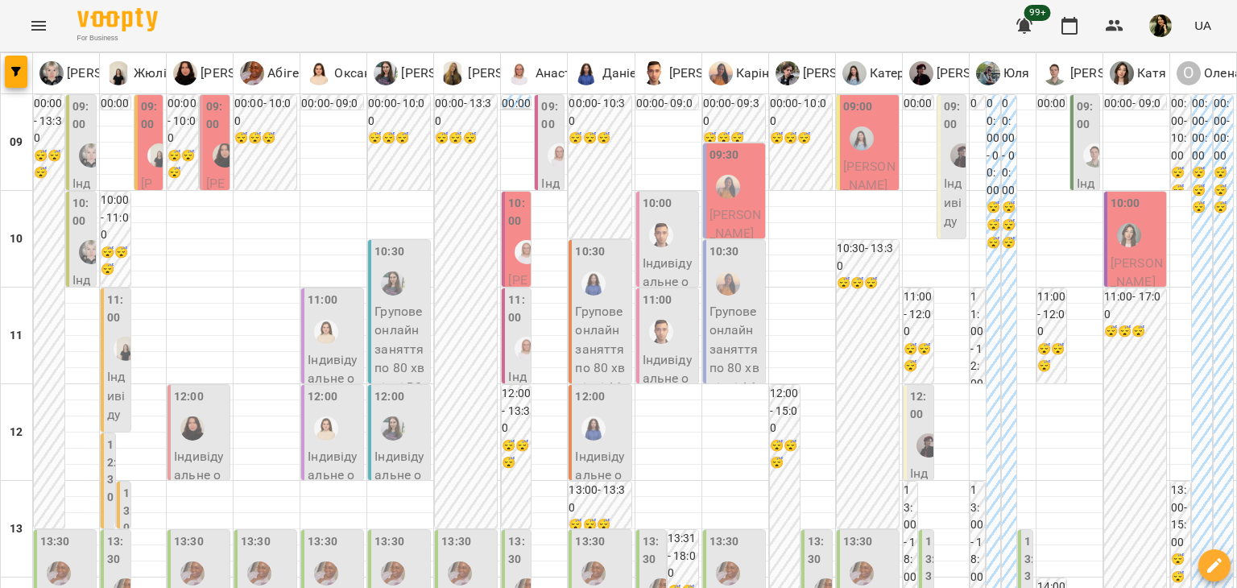
scroll to position [288, 0]
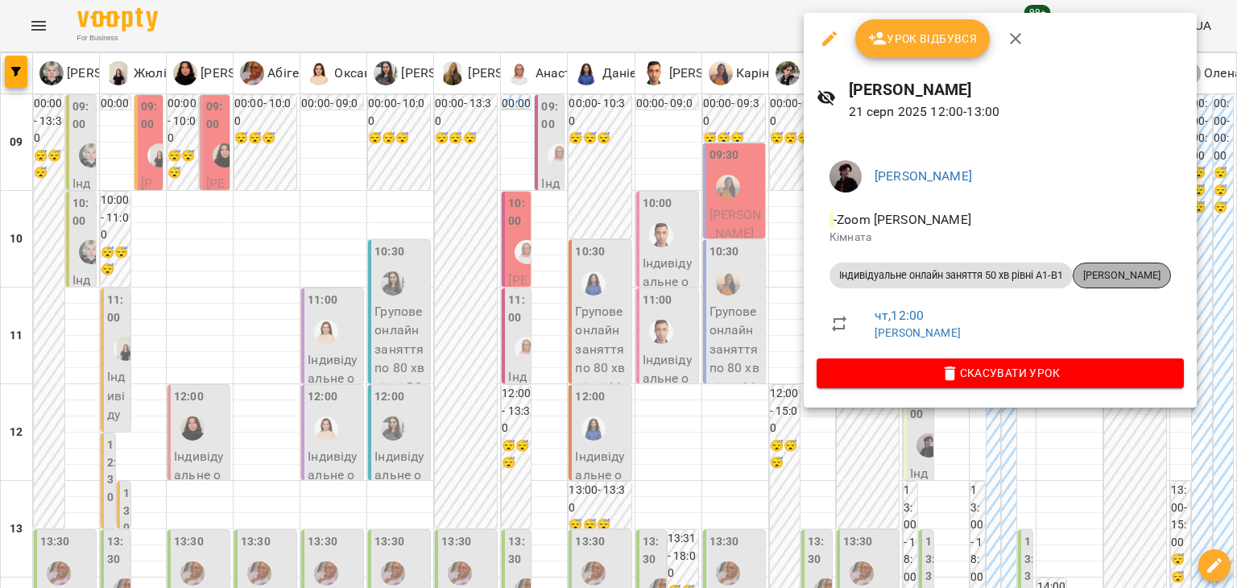
click at [1134, 277] on span "[PERSON_NAME]" at bounding box center [1122, 275] width 97 height 14
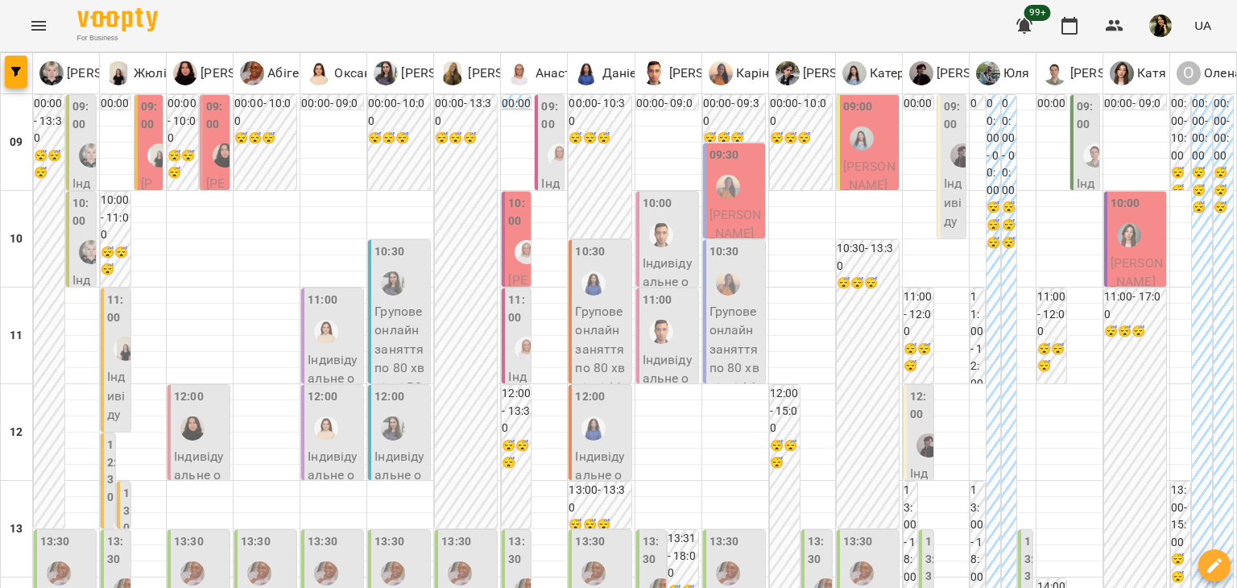
scroll to position [966, 0]
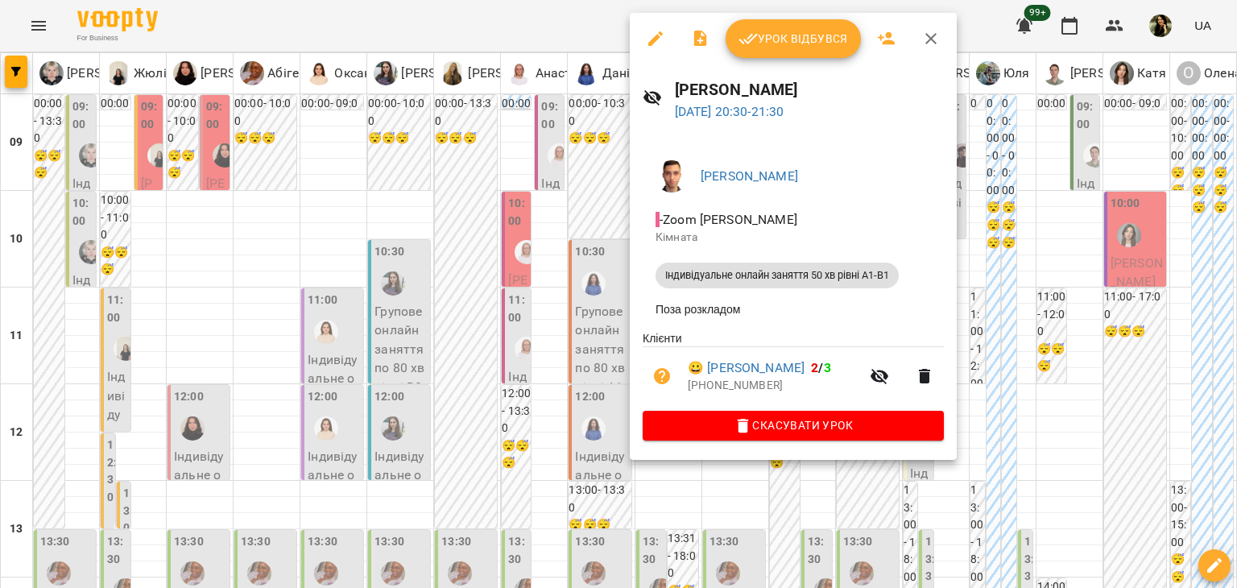
click at [575, 346] on div at bounding box center [618, 294] width 1237 height 588
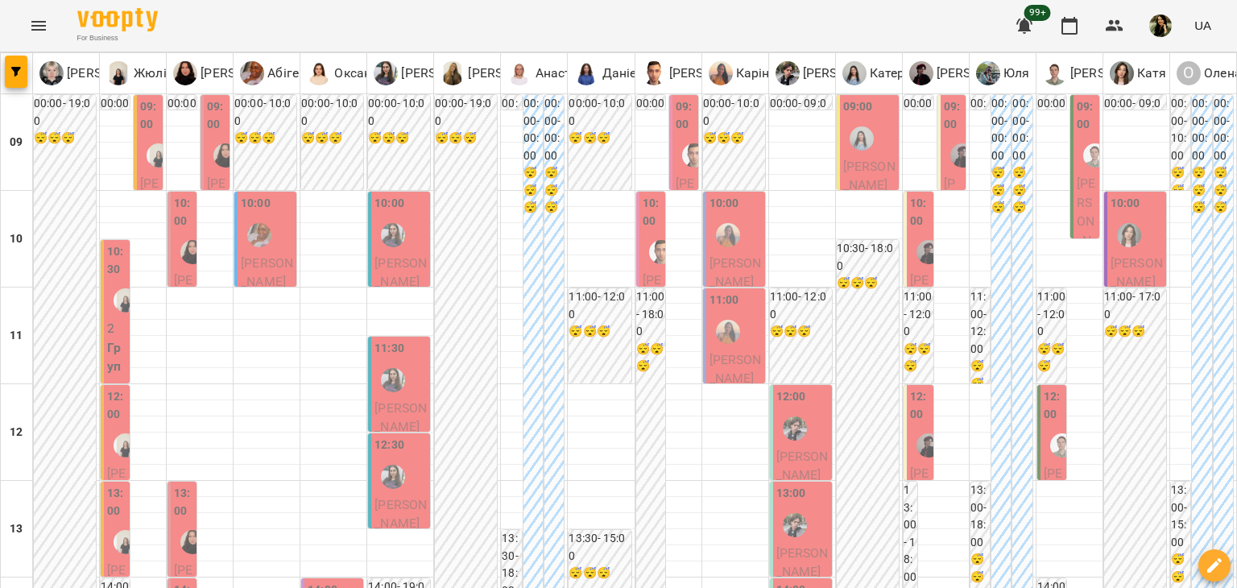
click at [271, 271] on p "[PERSON_NAME]" at bounding box center [267, 273] width 52 height 38
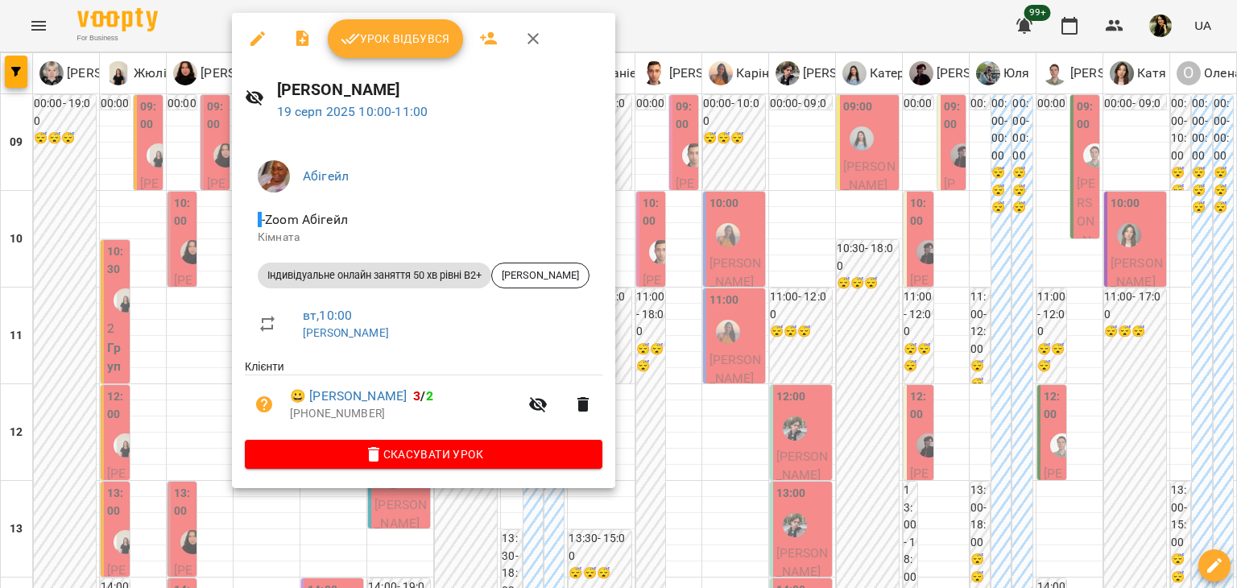
click at [207, 291] on div at bounding box center [618, 294] width 1237 height 588
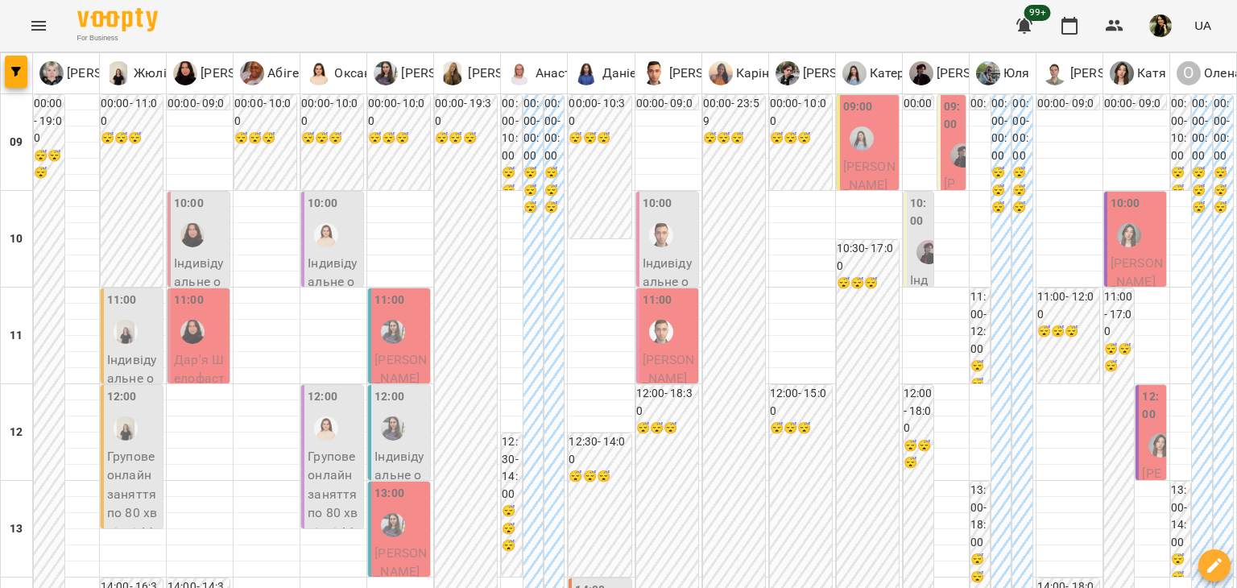
scroll to position [0, 0]
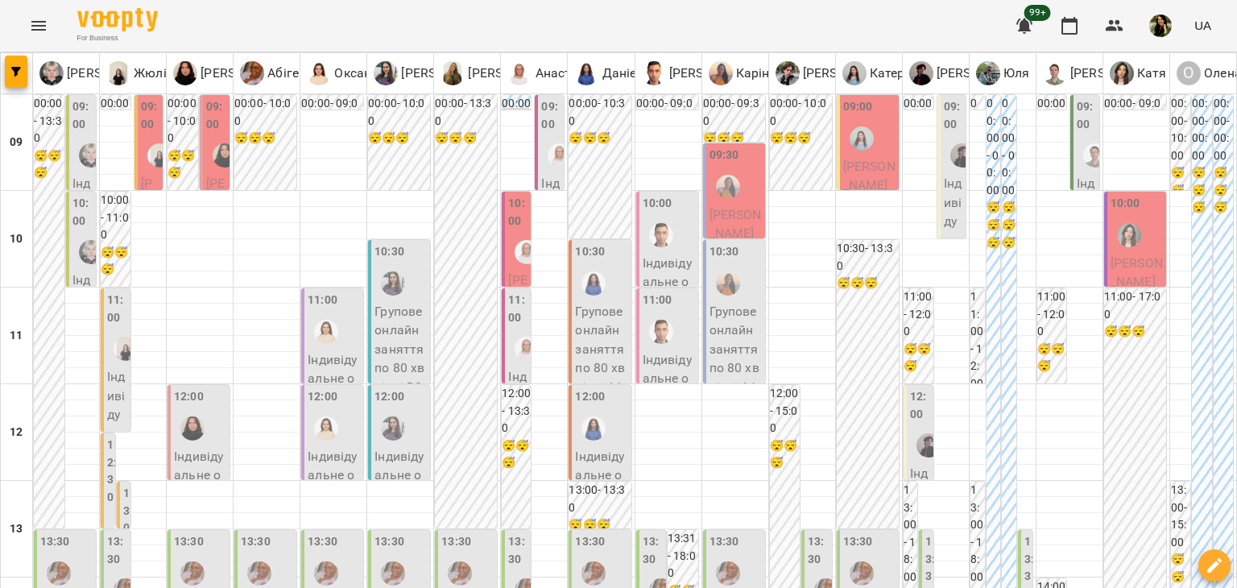
click at [154, 180] on span "[PERSON_NAME]" at bounding box center [149, 240] width 17 height 129
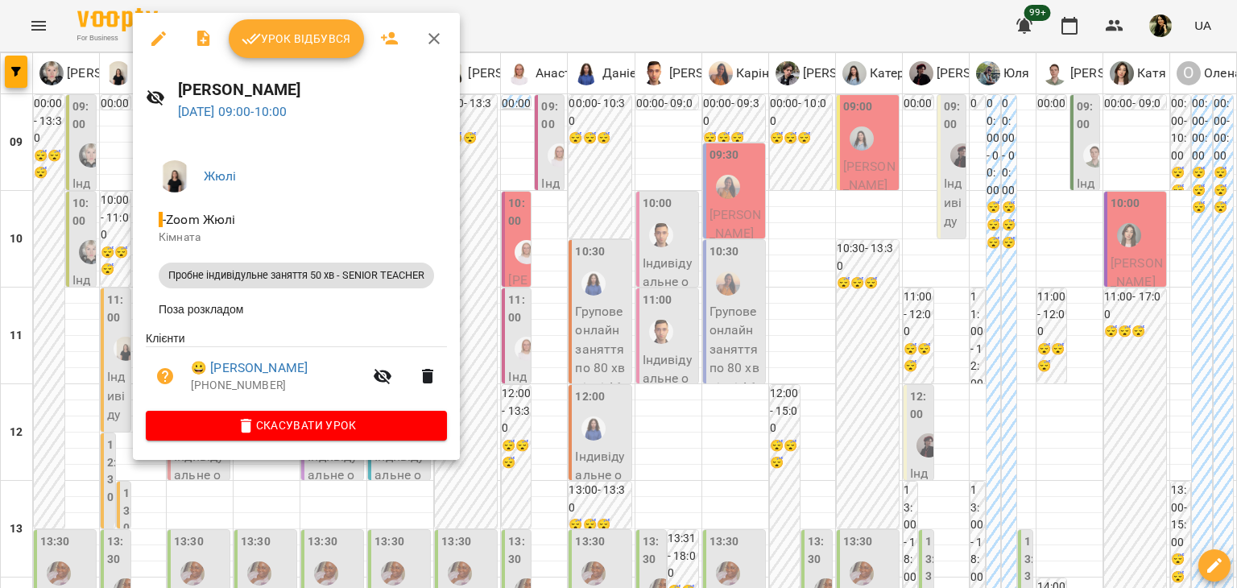
click at [856, 171] on div at bounding box center [618, 294] width 1237 height 588
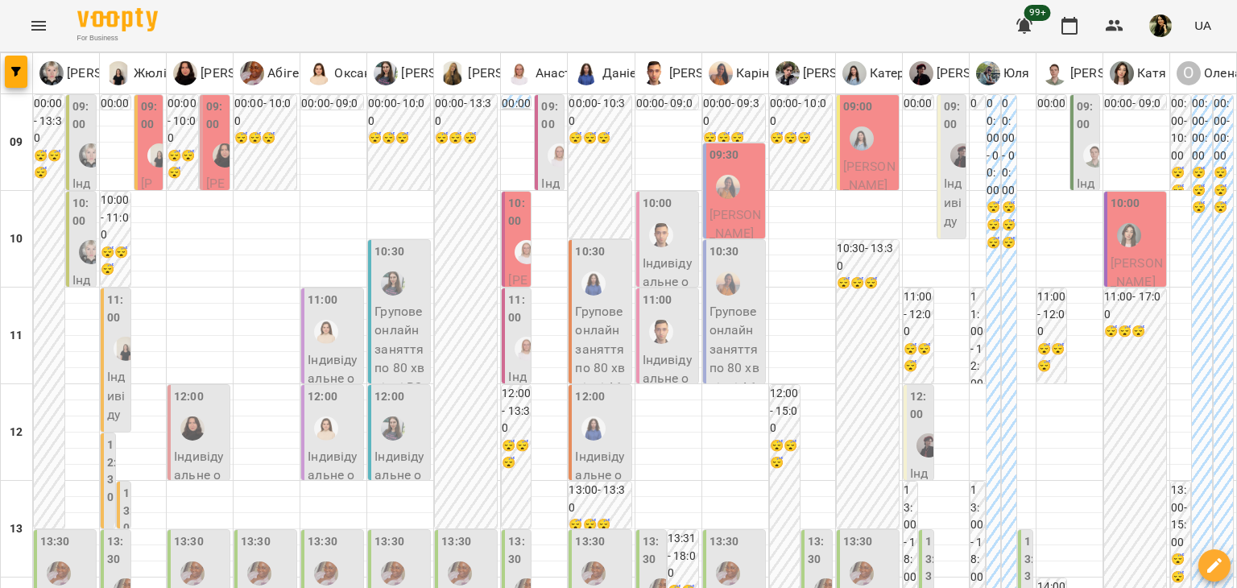
click at [856, 171] on span "[PERSON_NAME]" at bounding box center [869, 176] width 52 height 35
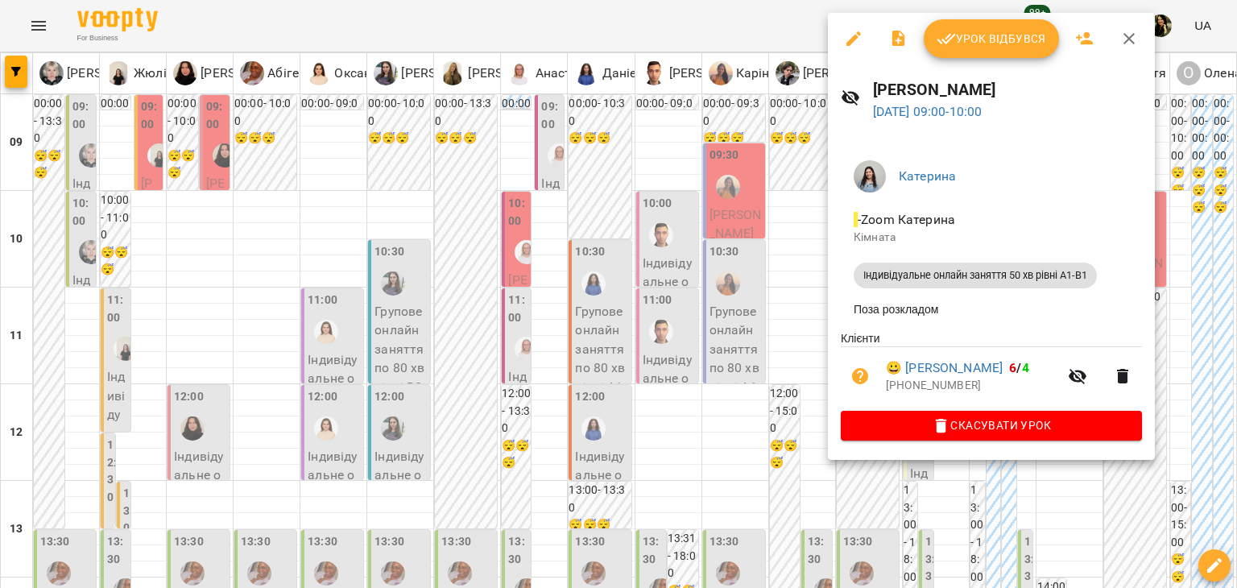
click at [769, 561] on div at bounding box center [618, 294] width 1237 height 588
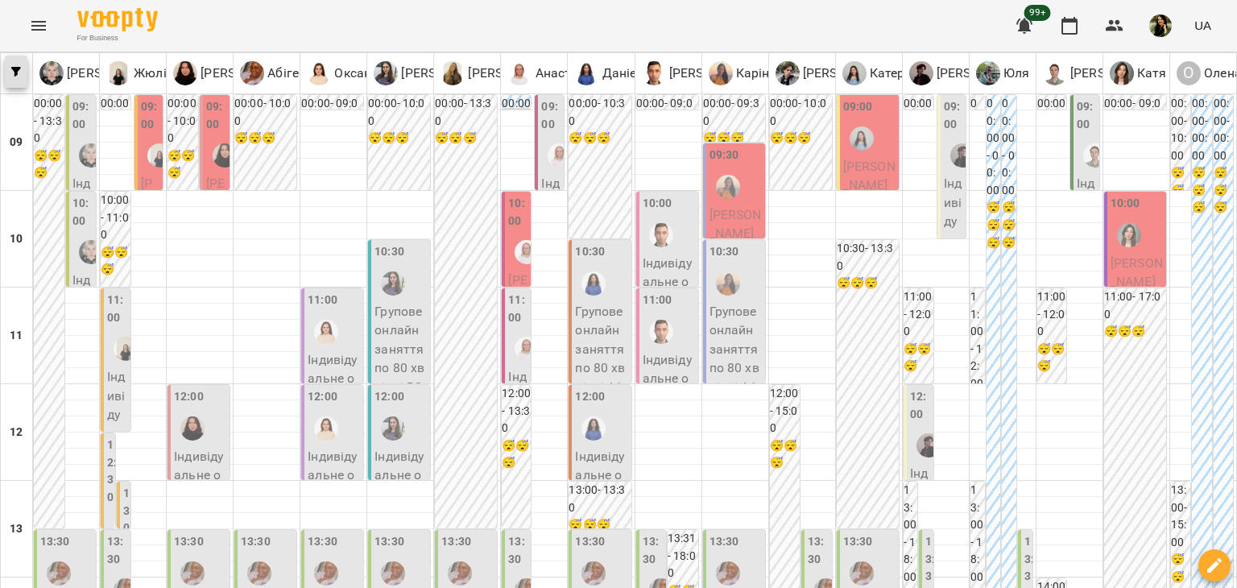
click at [16, 77] on button "button" at bounding box center [16, 72] width 23 height 32
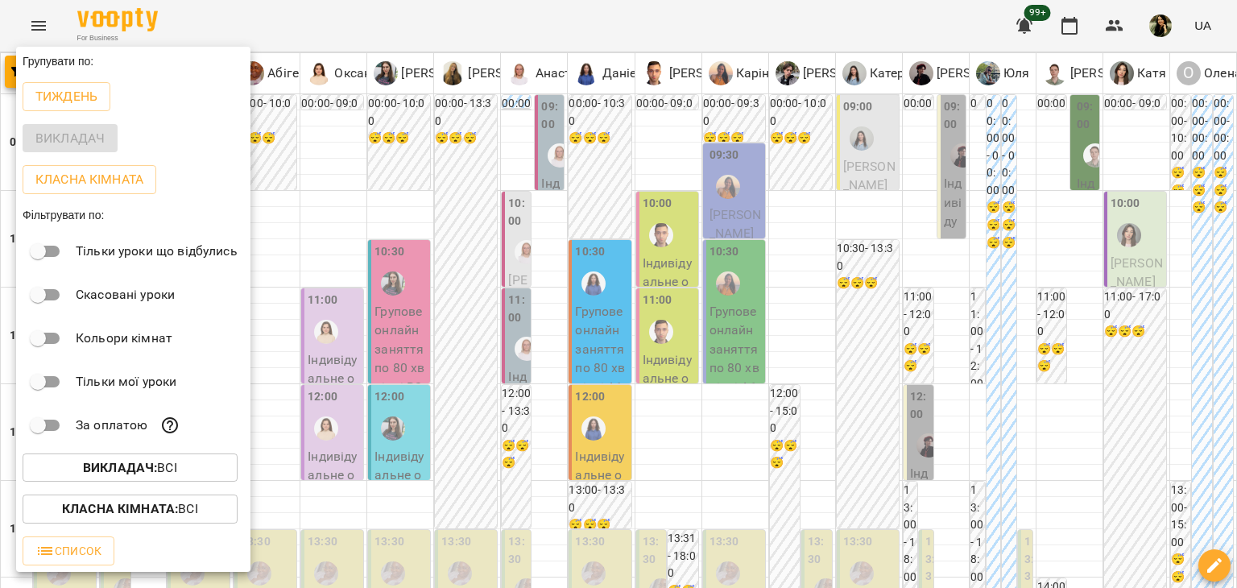
drag, startPoint x: 373, startPoint y: 495, endPoint x: 364, endPoint y: 536, distance: 42.0
click at [364, 536] on div at bounding box center [618, 294] width 1237 height 588
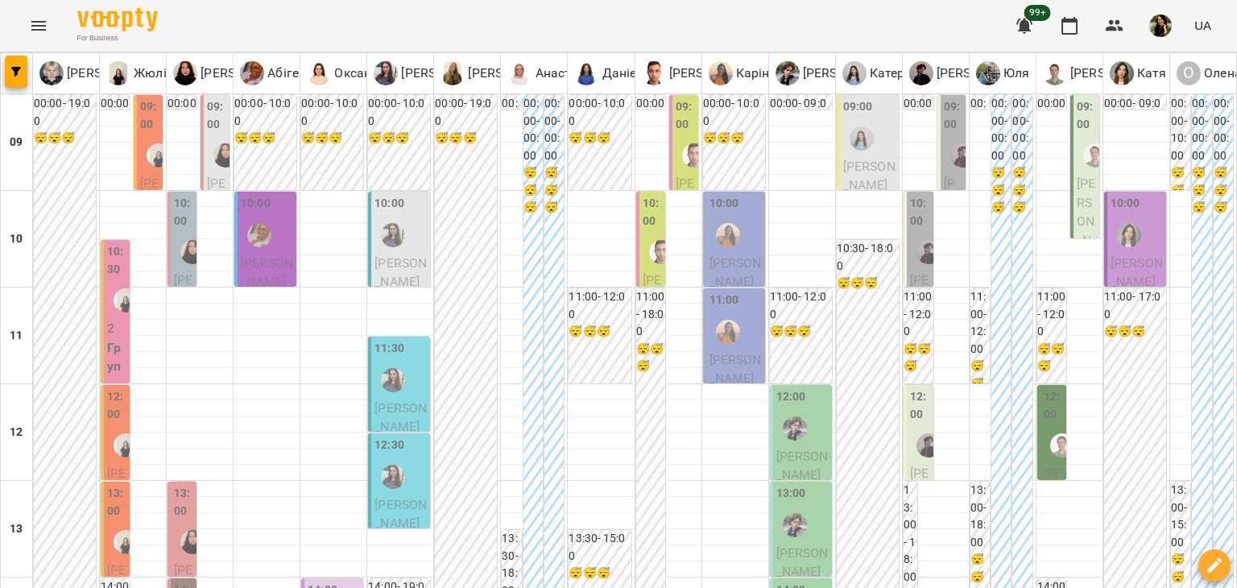
click at [944, 176] on span "[PERSON_NAME]" at bounding box center [952, 240] width 17 height 129
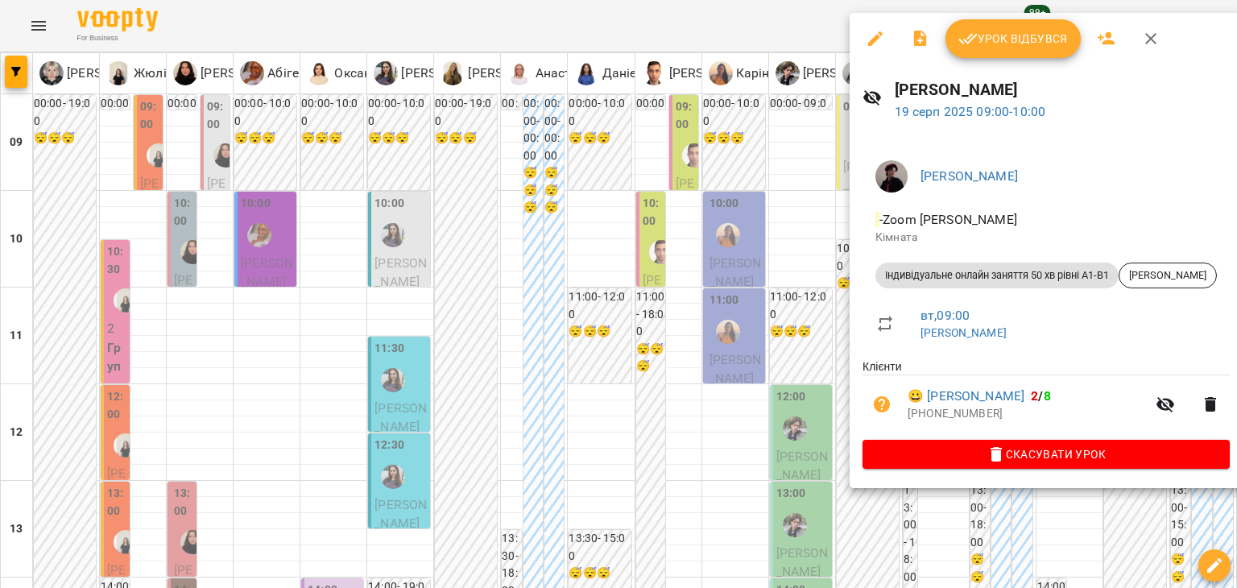
click at [793, 267] on div at bounding box center [618, 294] width 1237 height 588
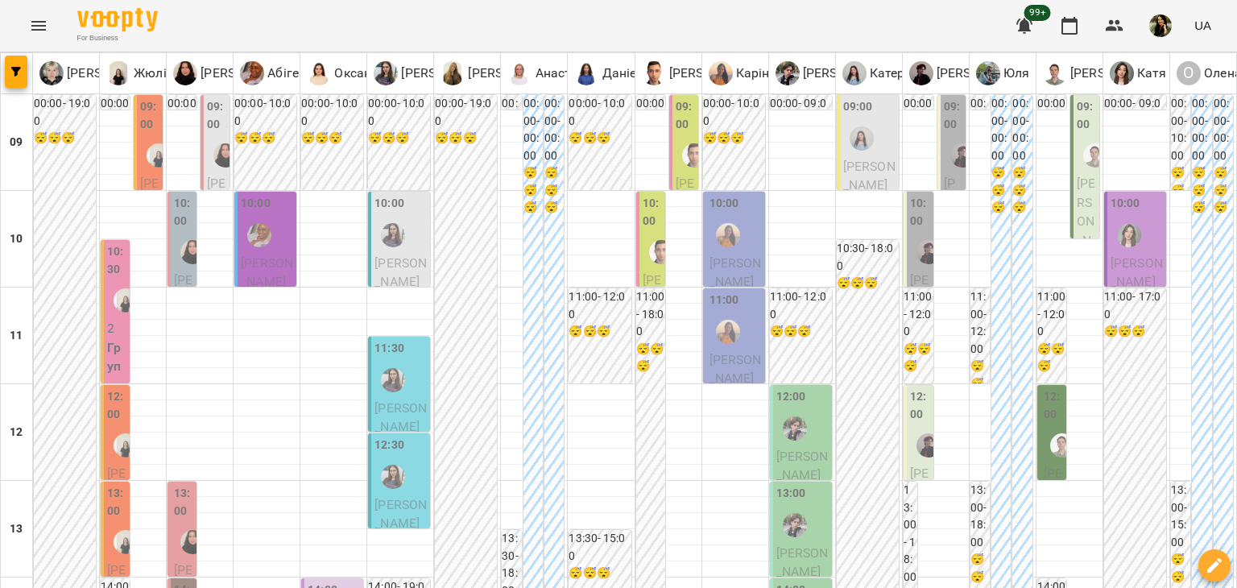
click at [917, 268] on div at bounding box center [928, 252] width 37 height 37
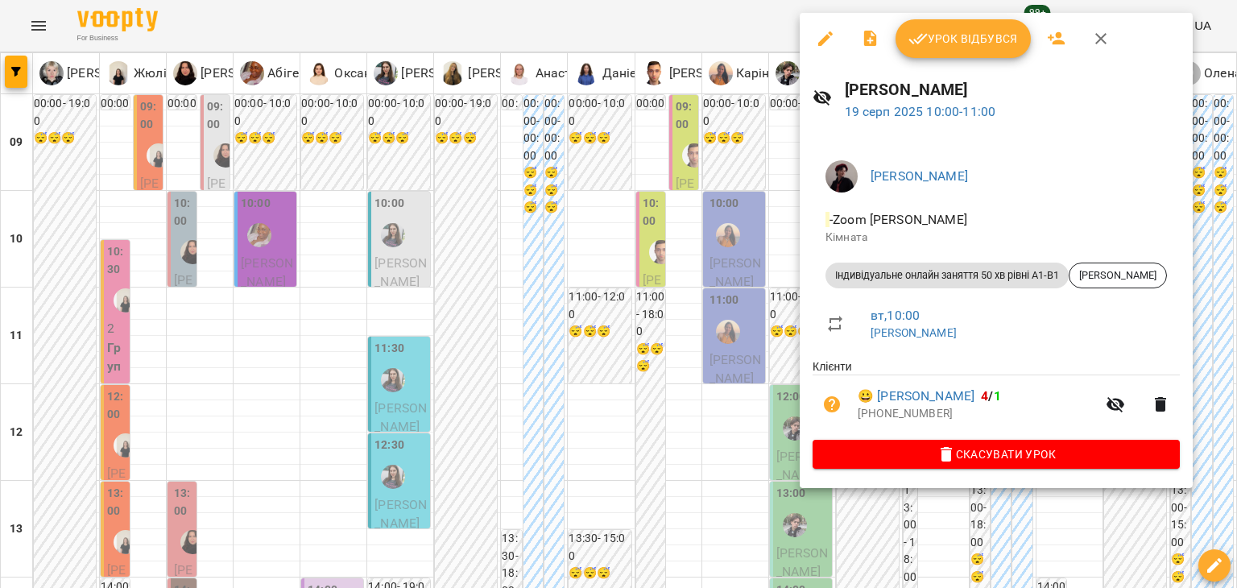
click at [772, 246] on div at bounding box center [618, 294] width 1237 height 588
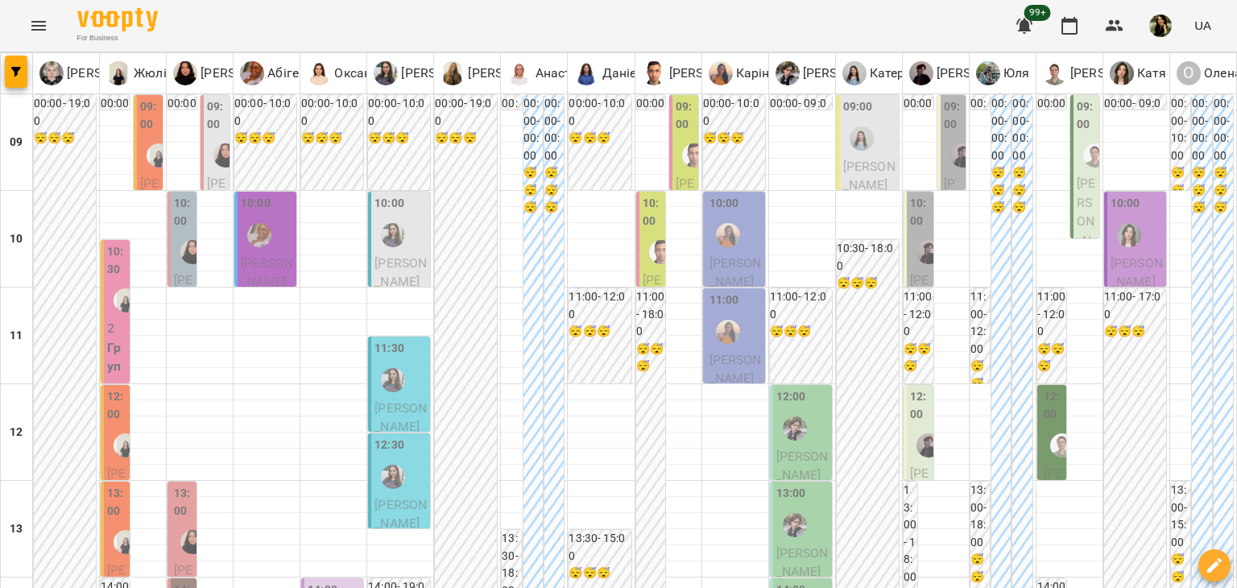
scroll to position [743, 0]
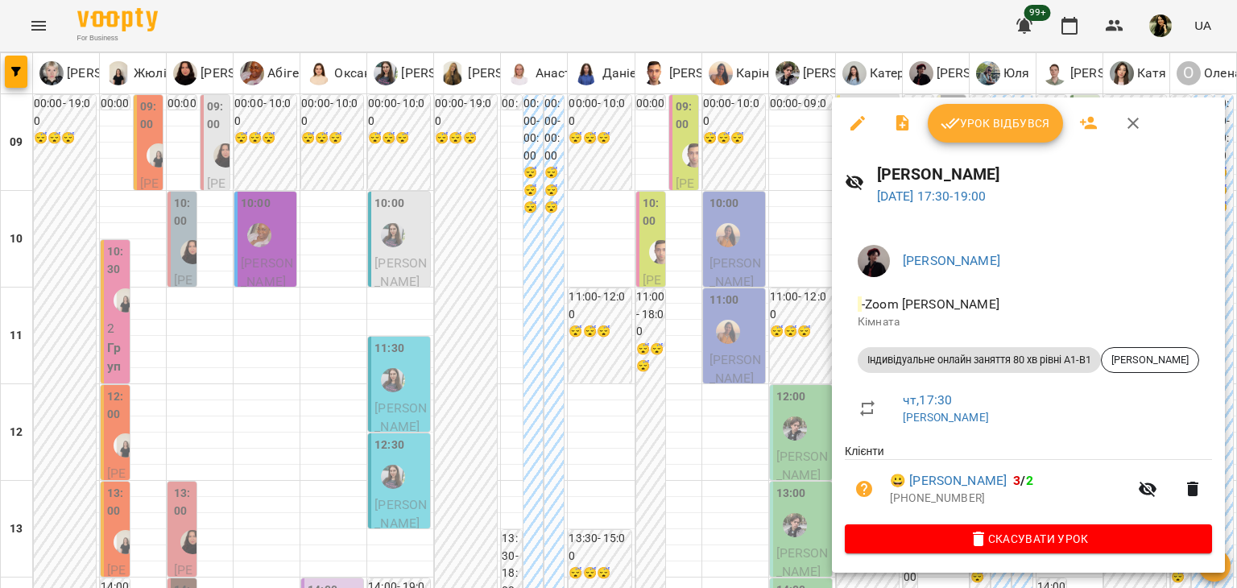
click at [763, 374] on div at bounding box center [618, 294] width 1237 height 588
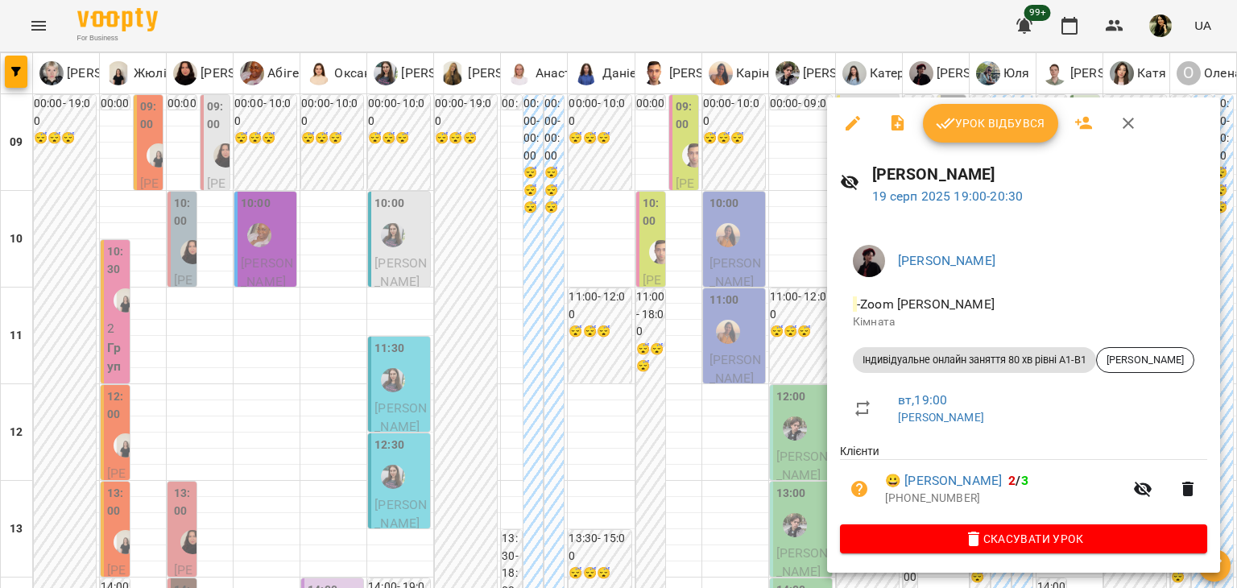
click at [744, 406] on div at bounding box center [618, 294] width 1237 height 588
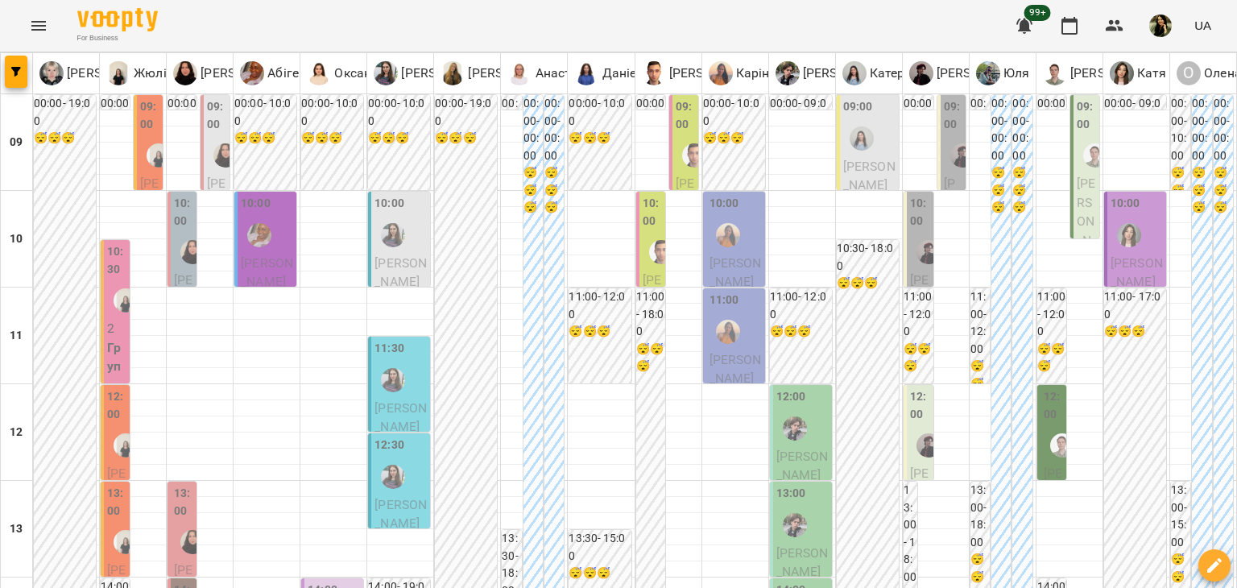
scroll to position [0, 0]
click at [12, 71] on icon "button" at bounding box center [16, 72] width 10 height 10
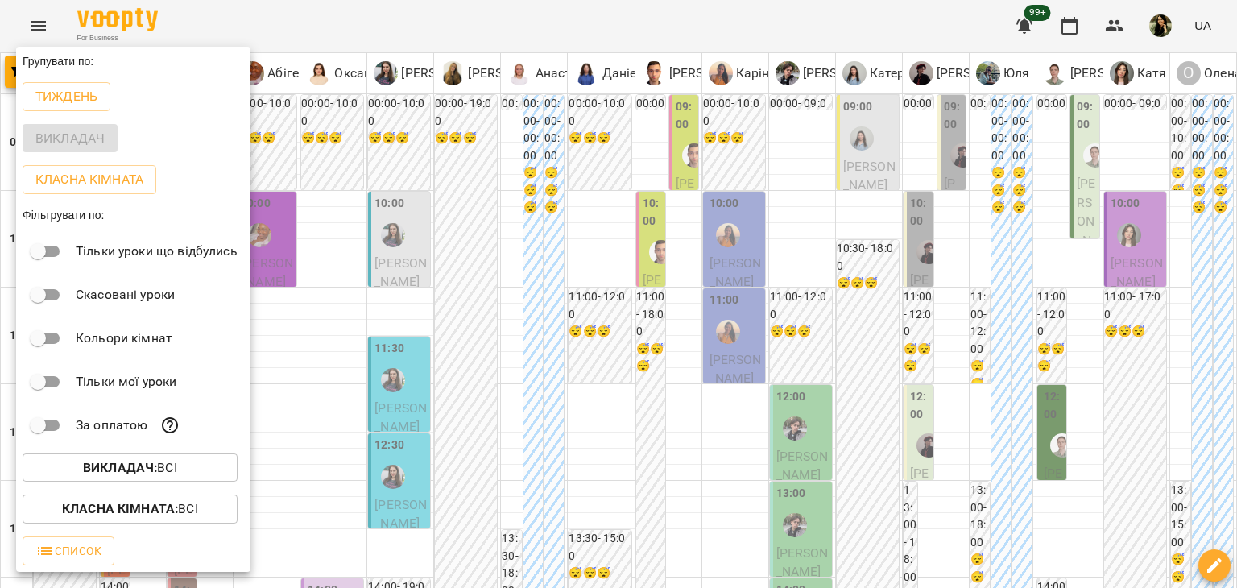
click at [459, 552] on div at bounding box center [618, 294] width 1237 height 588
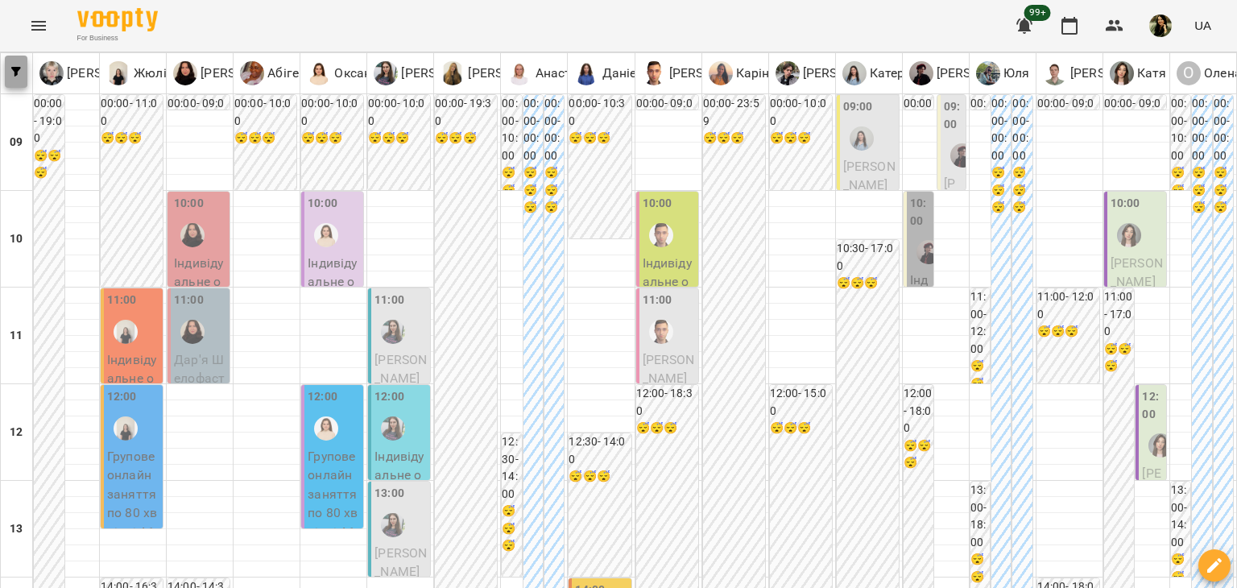
click at [19, 65] on button "button" at bounding box center [16, 72] width 23 height 32
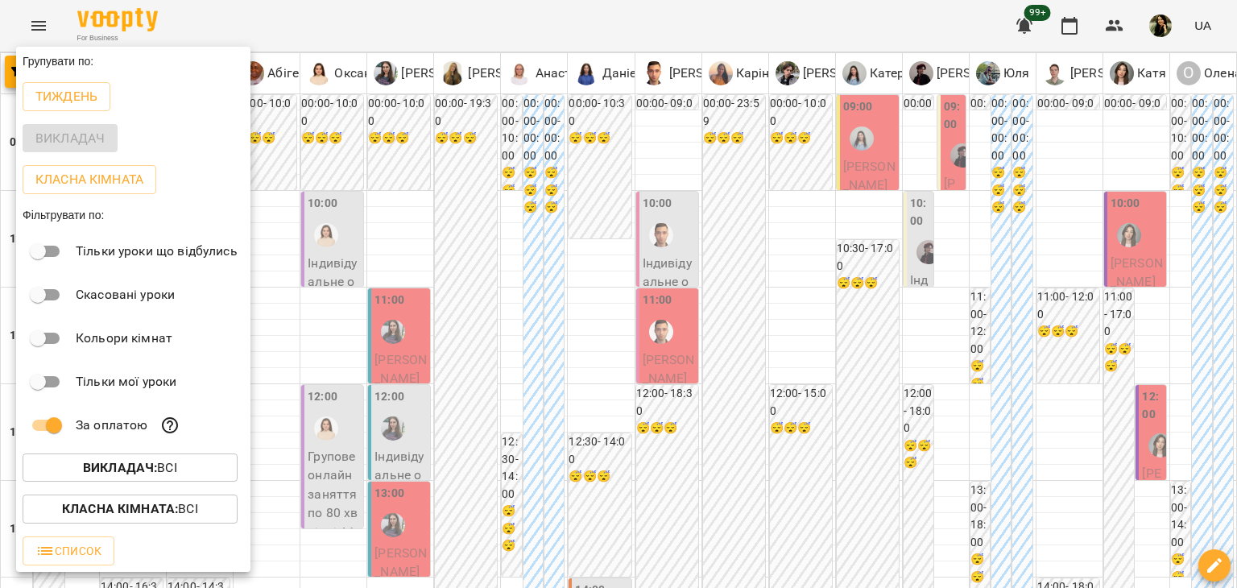
click at [293, 569] on div at bounding box center [618, 294] width 1237 height 588
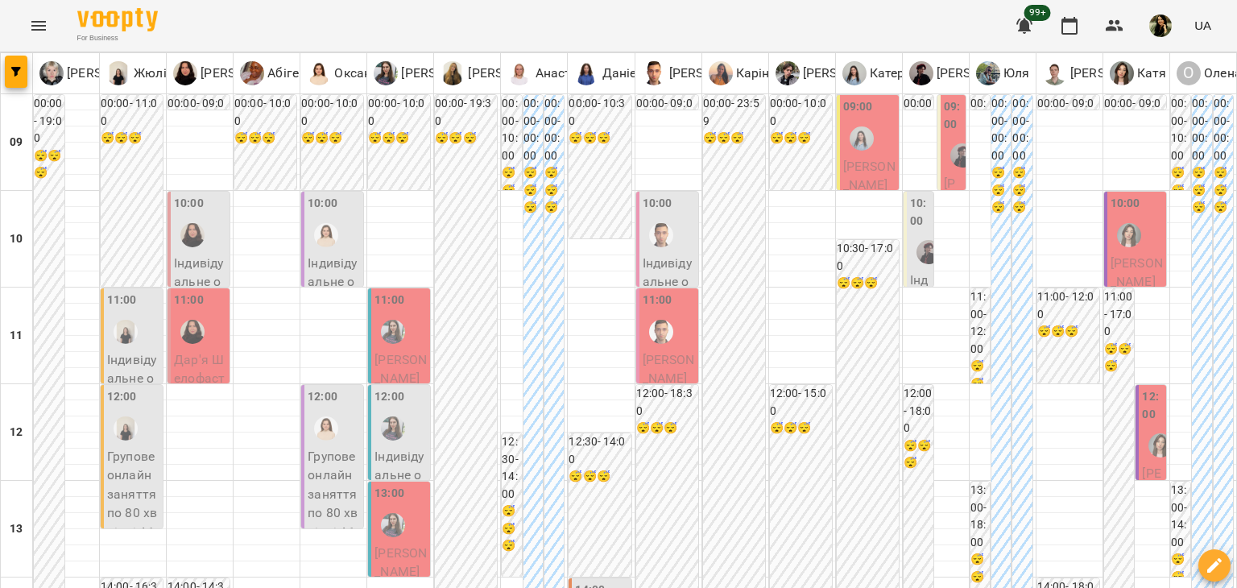
click at [657, 360] on span "[PERSON_NAME]" at bounding box center [669, 369] width 52 height 35
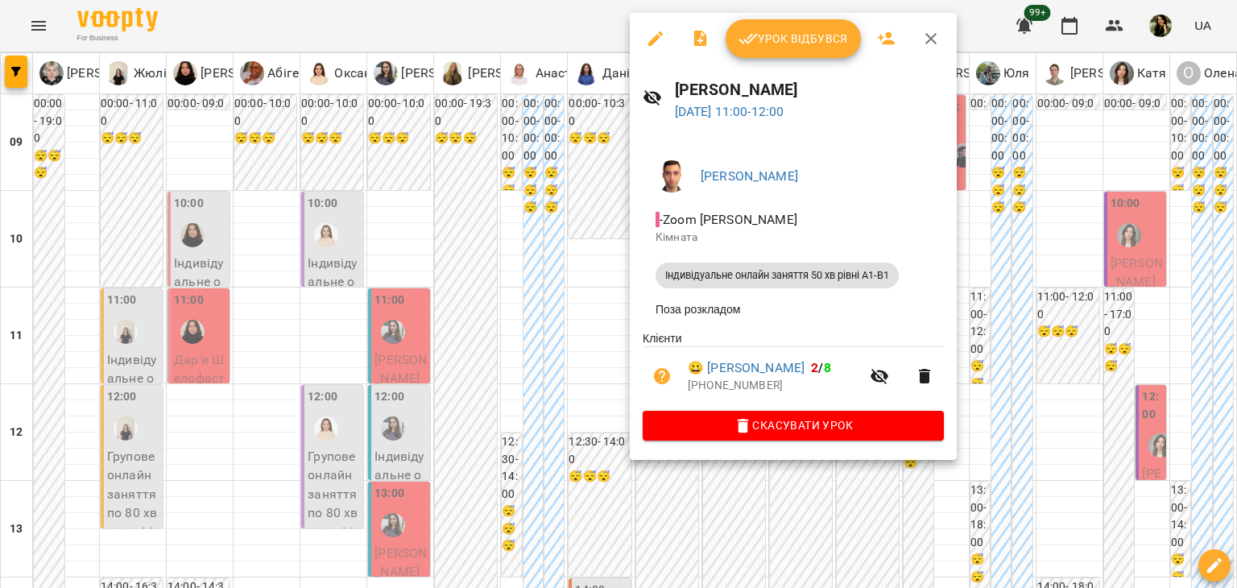
click at [548, 397] on div at bounding box center [618, 294] width 1237 height 588
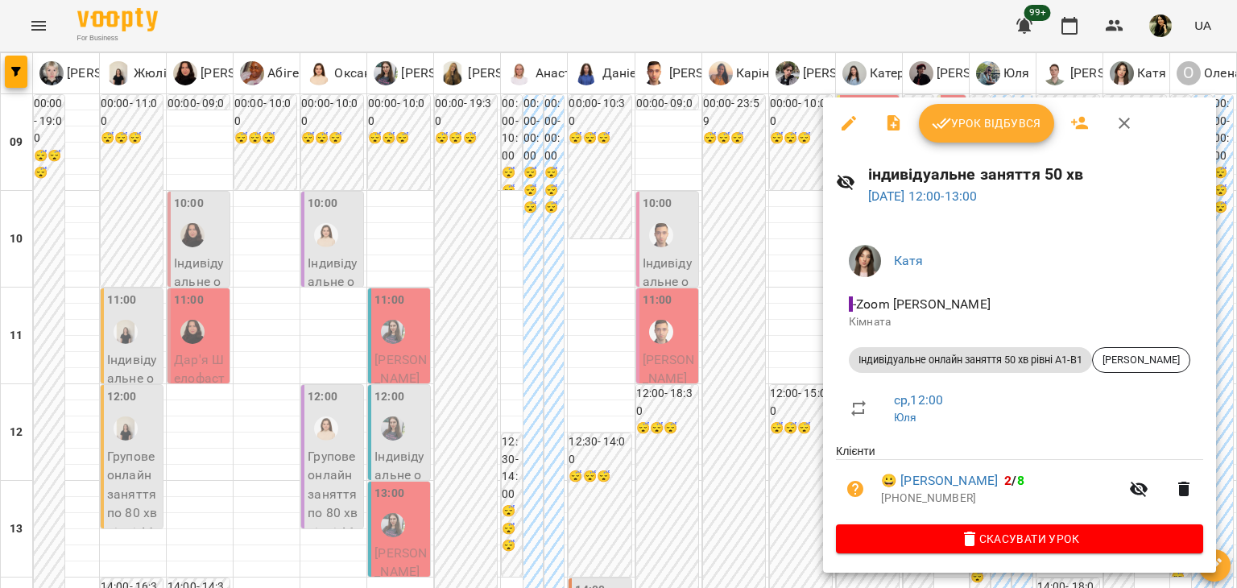
click at [773, 511] on div at bounding box center [618, 294] width 1237 height 588
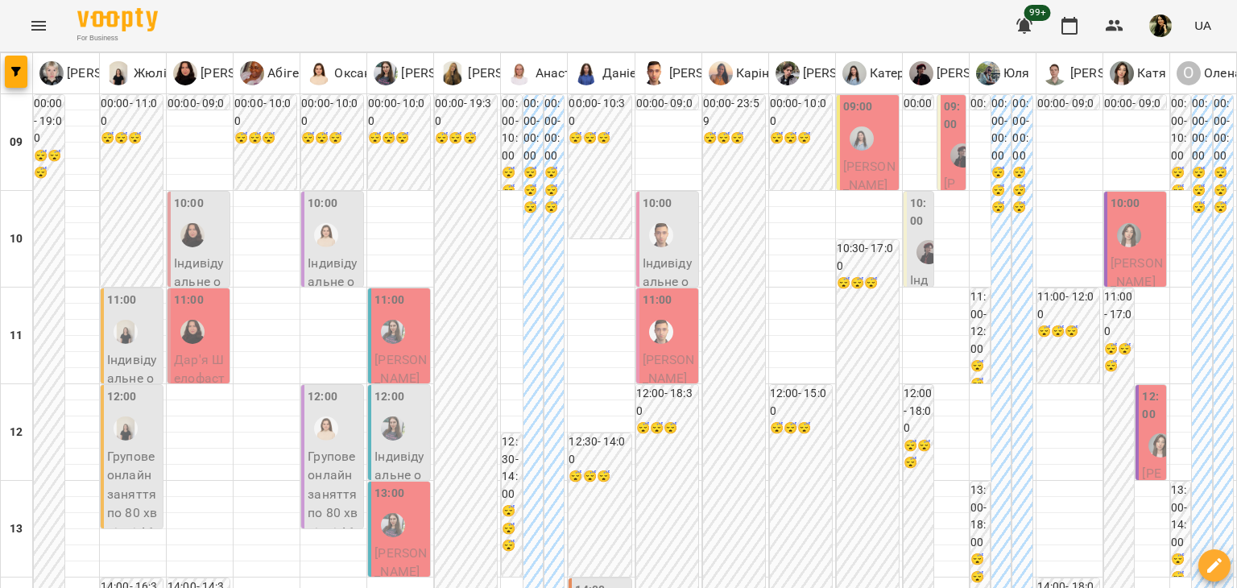
scroll to position [966, 0]
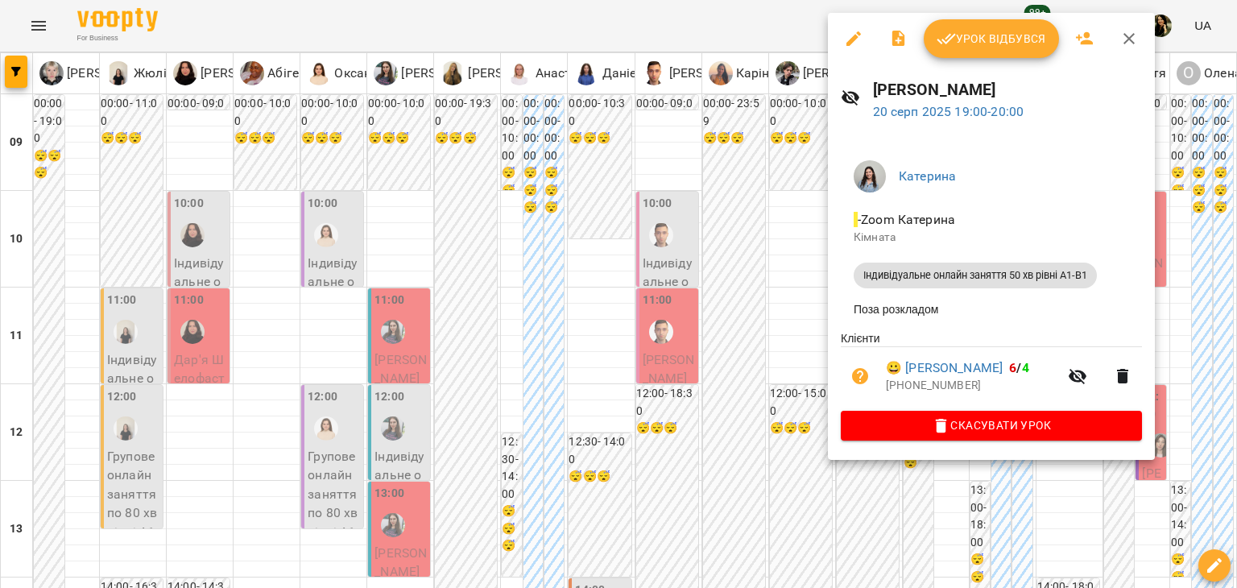
click at [702, 328] on div at bounding box center [618, 294] width 1237 height 588
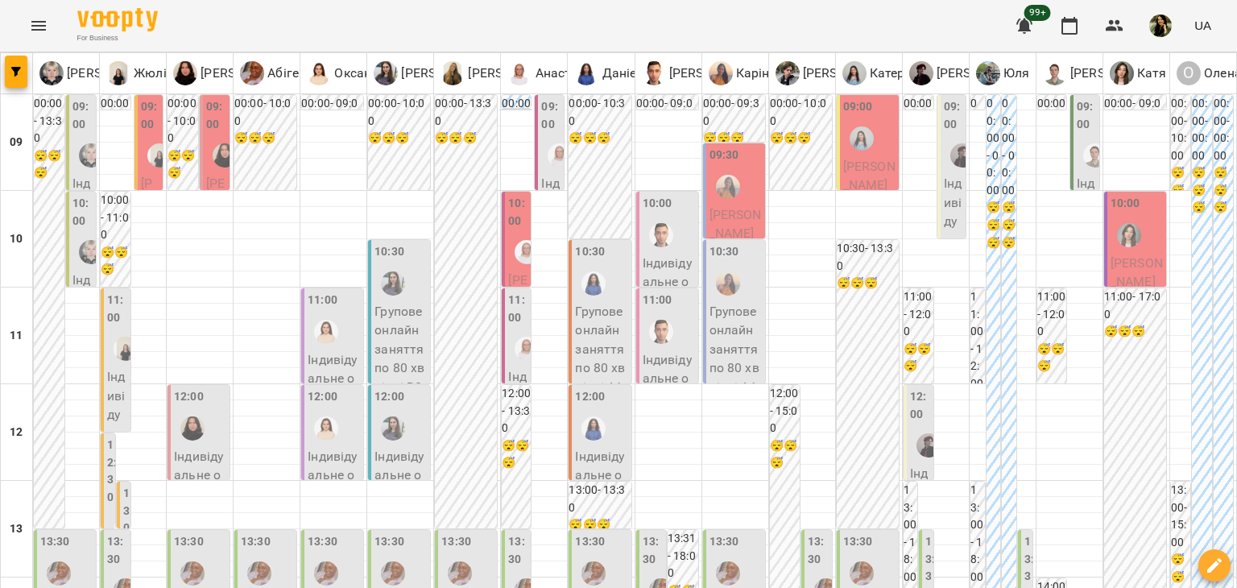
click at [81, 186] on p "Індивідуальне онлайн заняття 50 хв рівні А1-В1 - [PERSON_NAME]" at bounding box center [82, 392] width 21 height 437
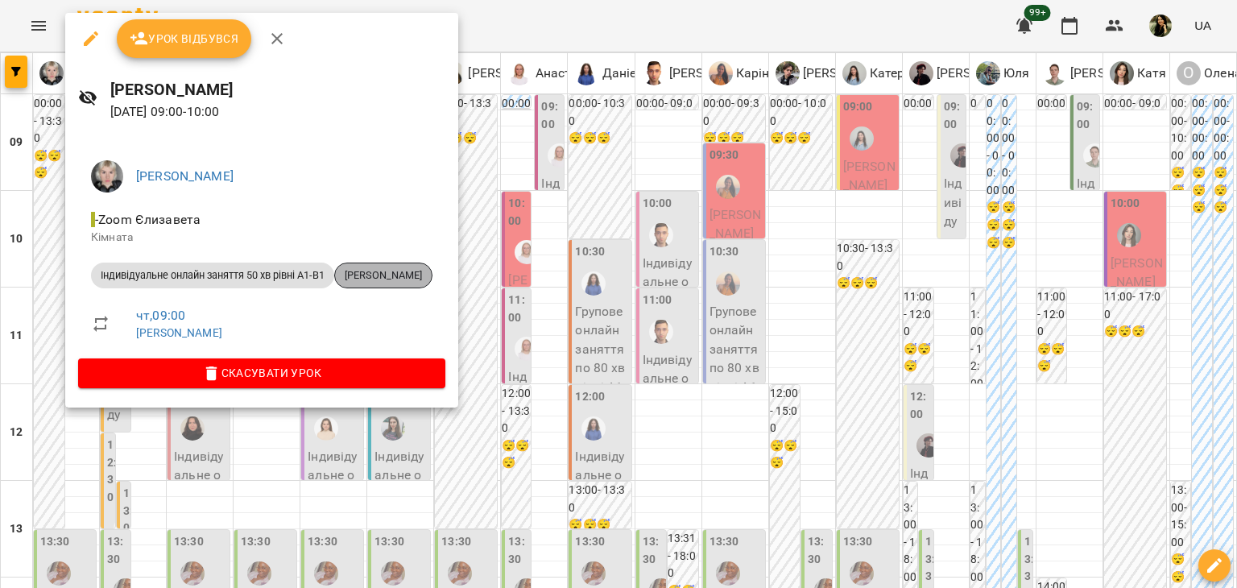
click at [418, 275] on span "[PERSON_NAME]" at bounding box center [383, 275] width 97 height 14
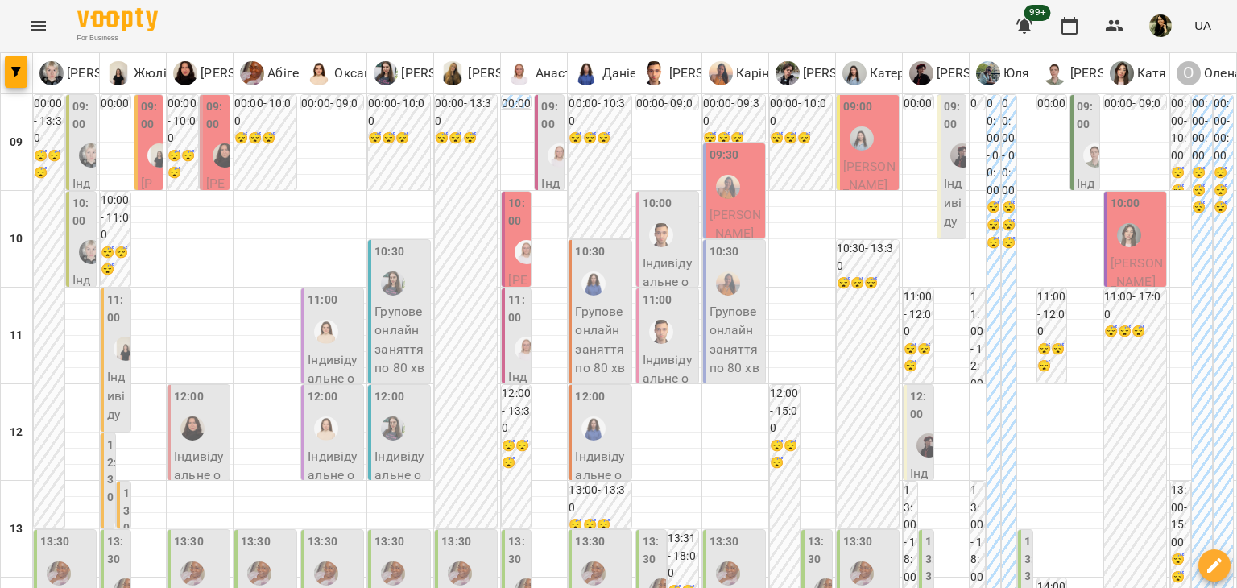
click at [153, 182] on span "[PERSON_NAME]" at bounding box center [149, 240] width 17 height 129
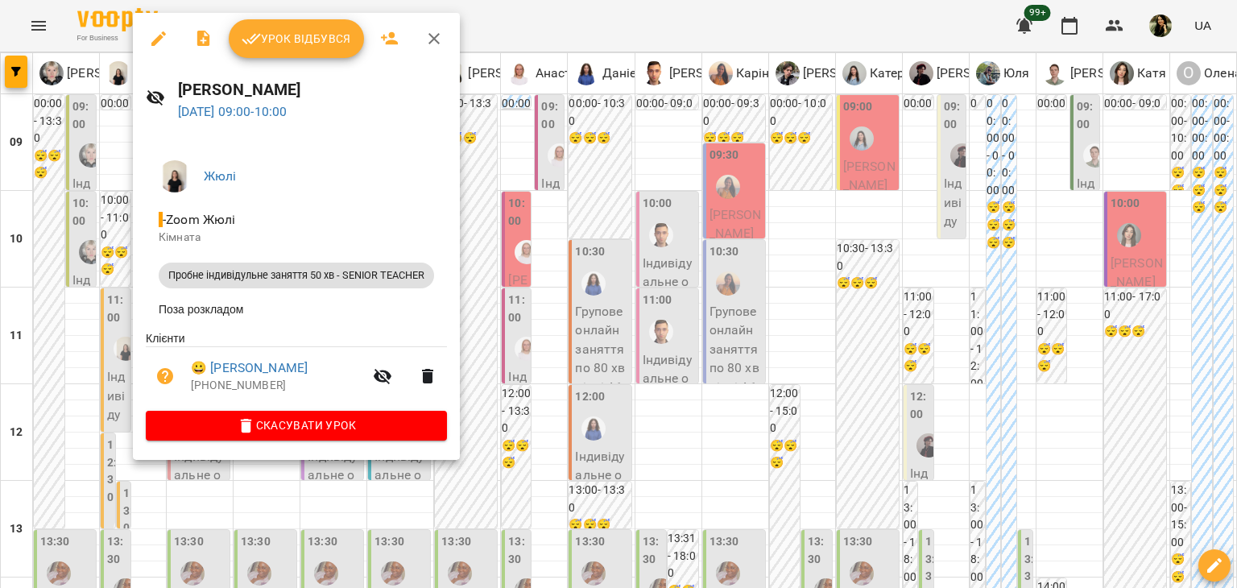
click at [728, 212] on div at bounding box center [618, 294] width 1237 height 588
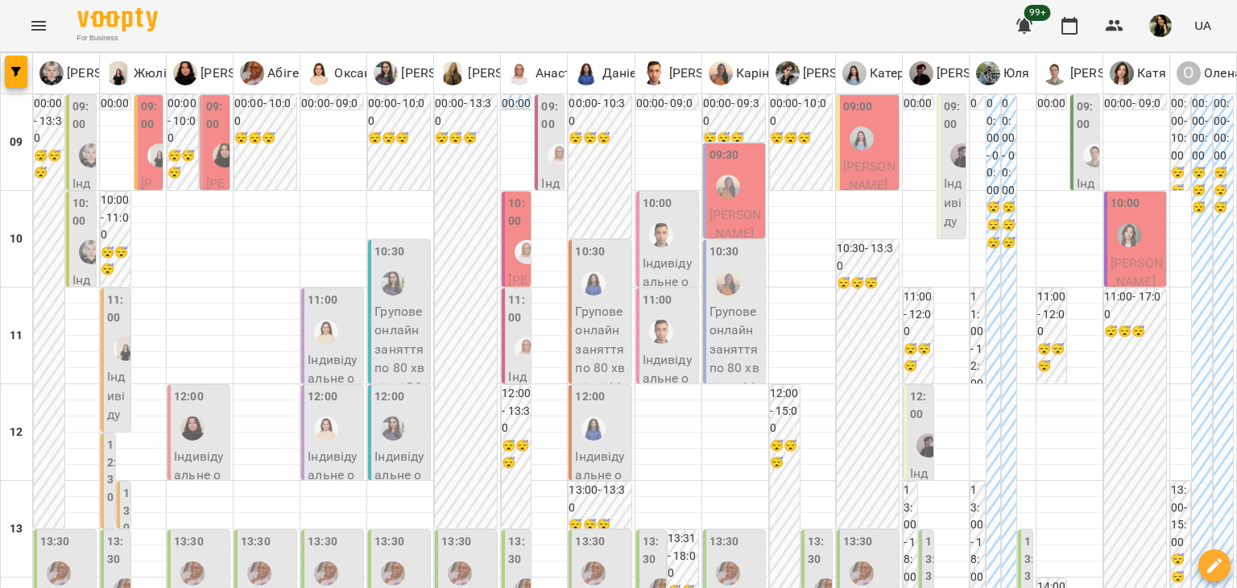
click at [728, 212] on span "[PERSON_NAME]" at bounding box center [736, 224] width 52 height 35
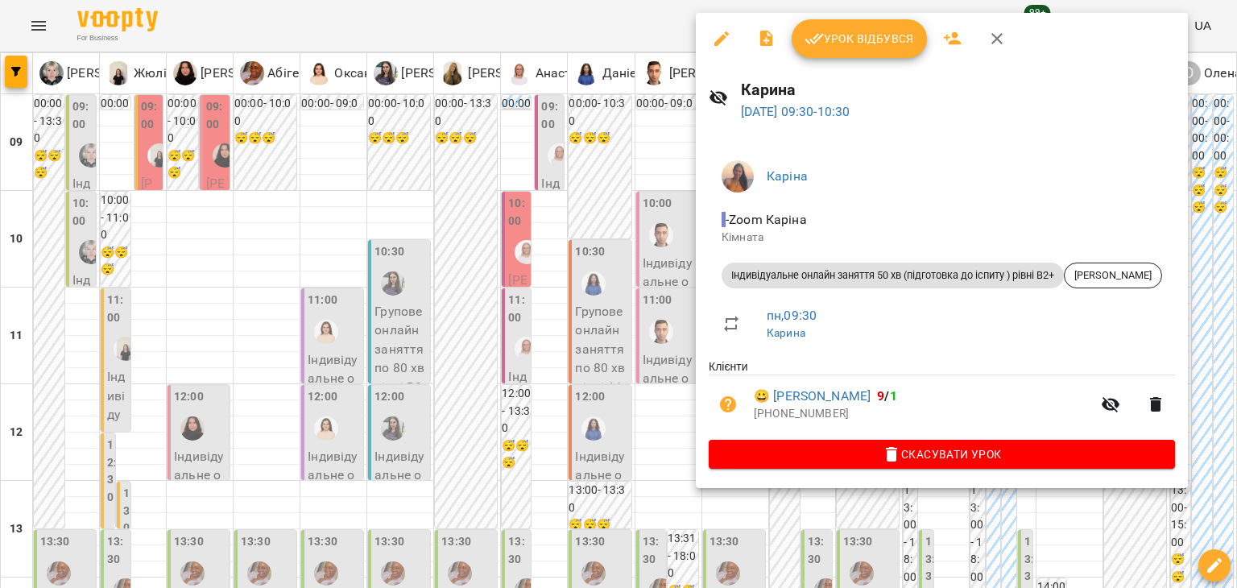
click at [659, 453] on div at bounding box center [618, 294] width 1237 height 588
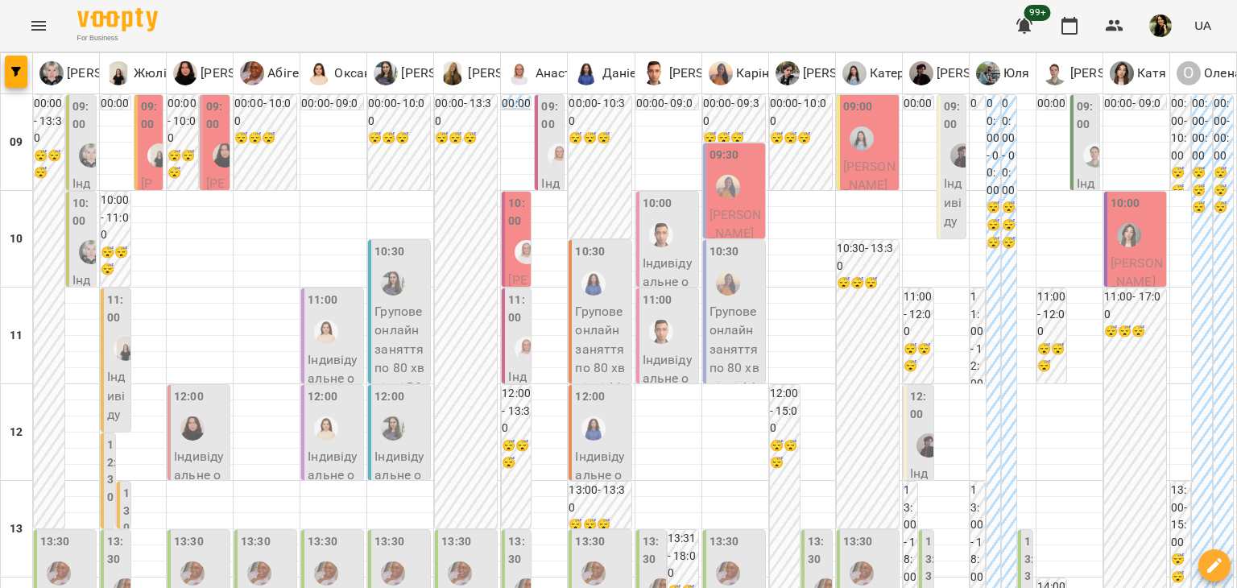
click at [1137, 255] on span "[PERSON_NAME]" at bounding box center [1137, 272] width 52 height 35
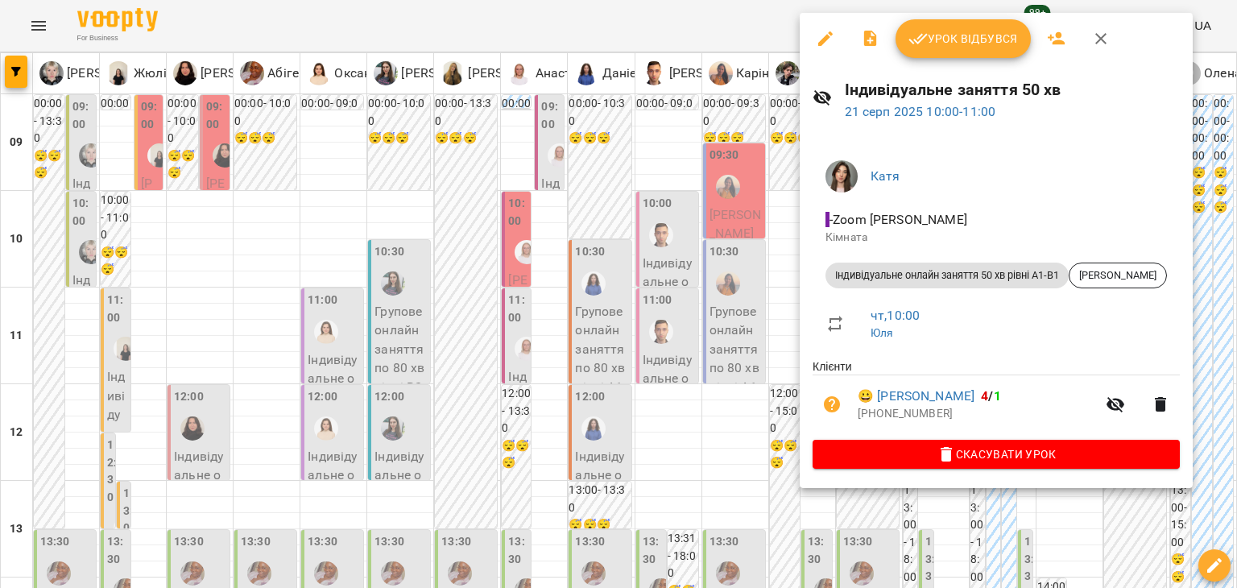
click at [725, 449] on div at bounding box center [618, 294] width 1237 height 588
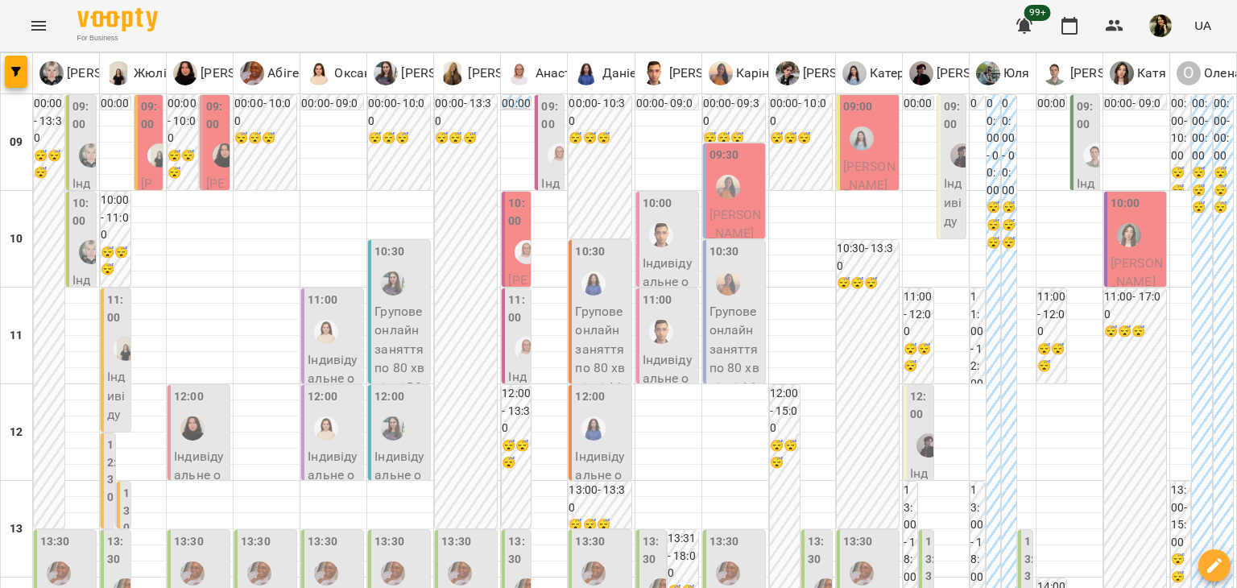
scroll to position [966, 0]
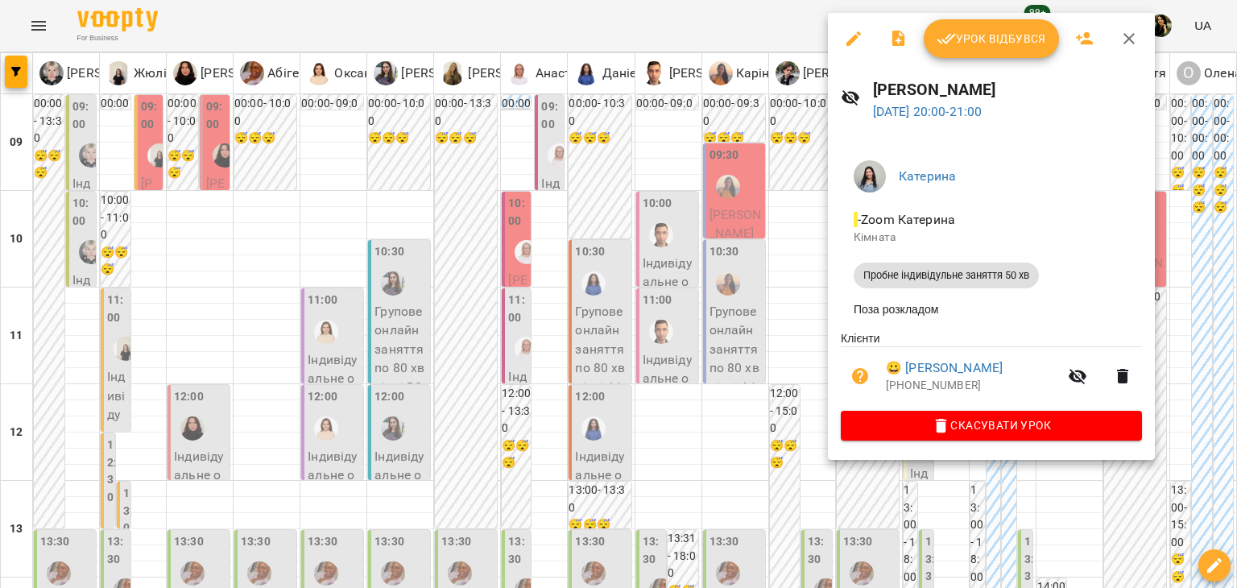
click at [670, 312] on div at bounding box center [618, 294] width 1237 height 588
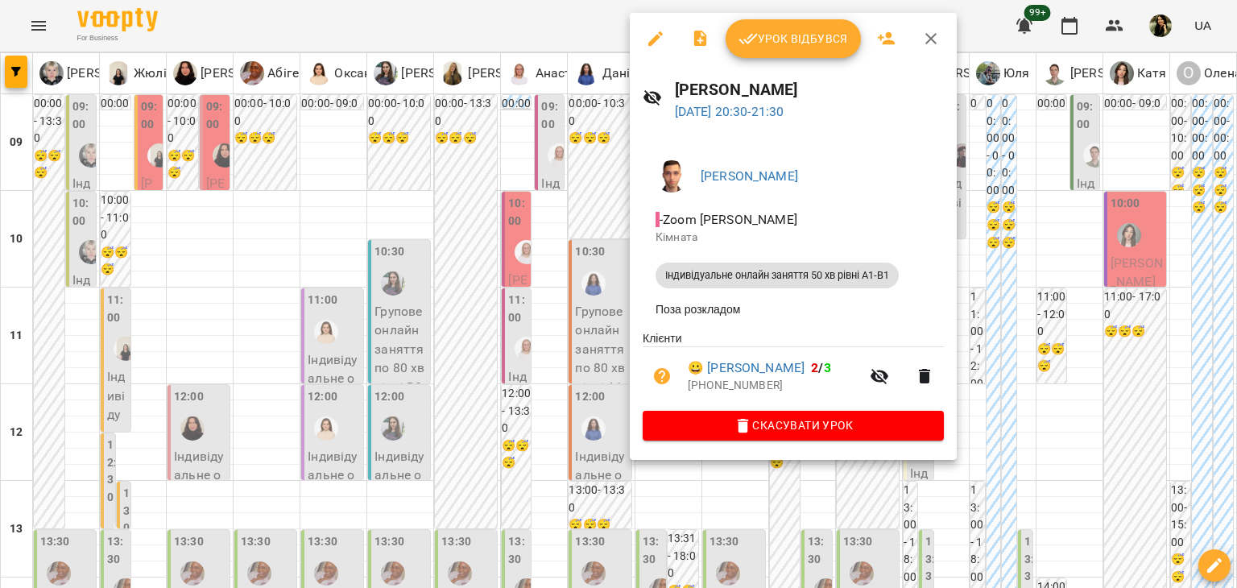
click at [583, 404] on div at bounding box center [618, 294] width 1237 height 588
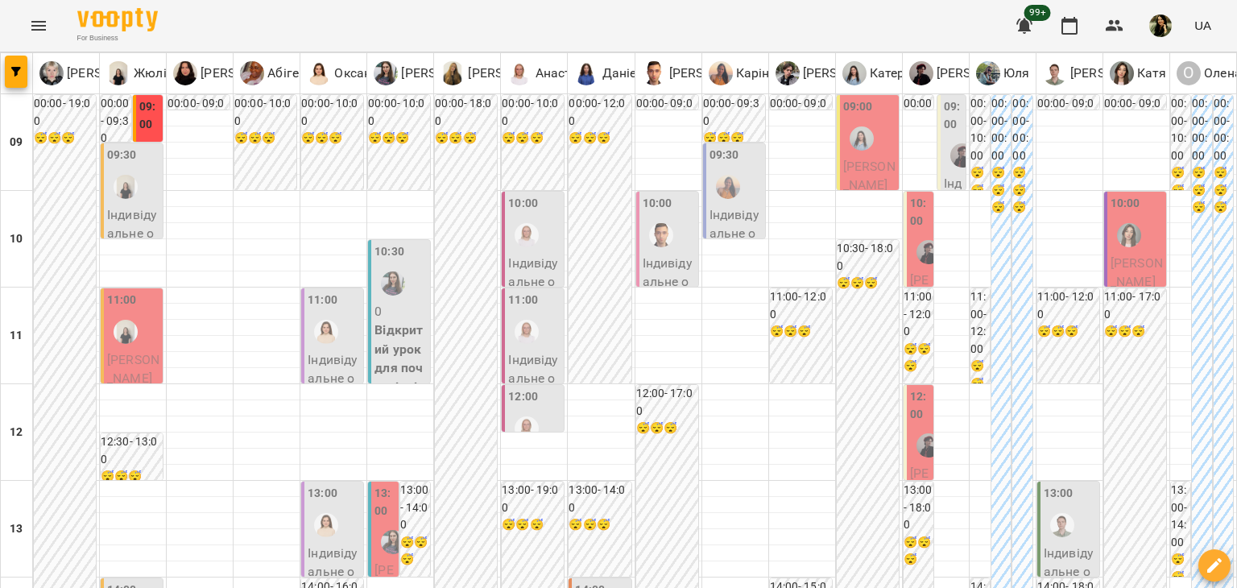
click at [910, 460] on div at bounding box center [928, 445] width 37 height 37
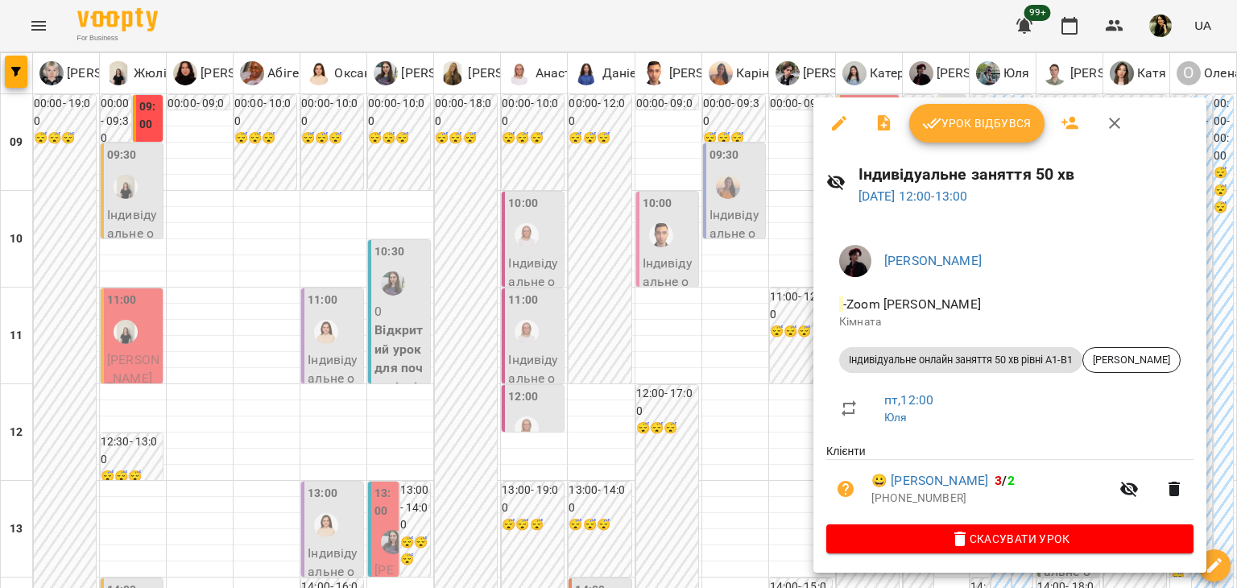
click at [144, 321] on div at bounding box center [618, 294] width 1237 height 588
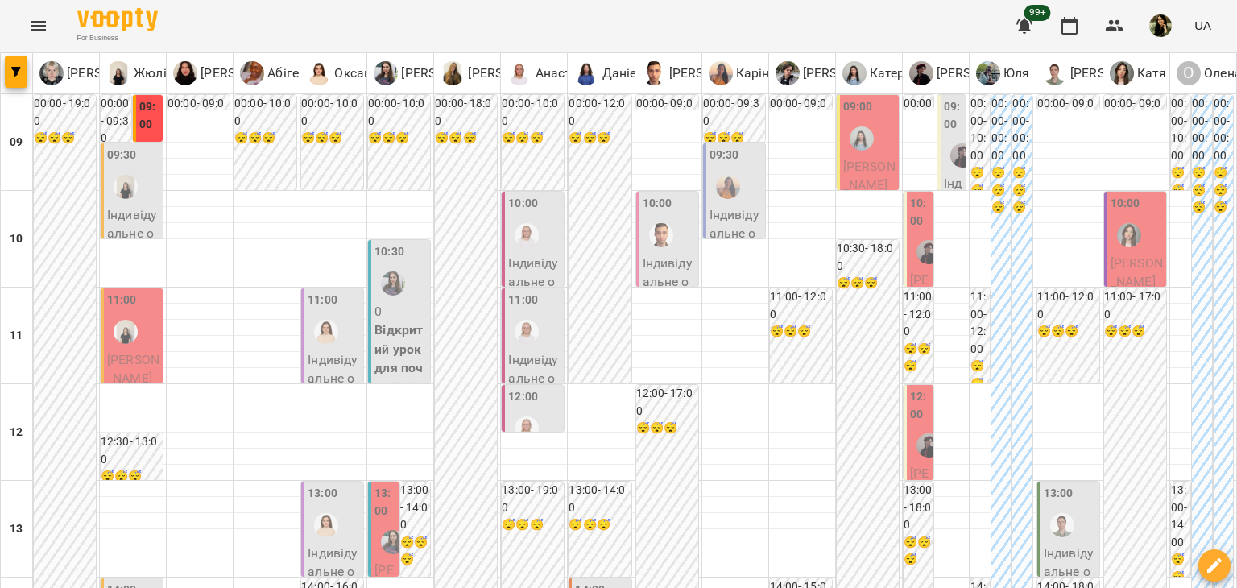
click at [144, 321] on div "11:00" at bounding box center [133, 321] width 52 height 59
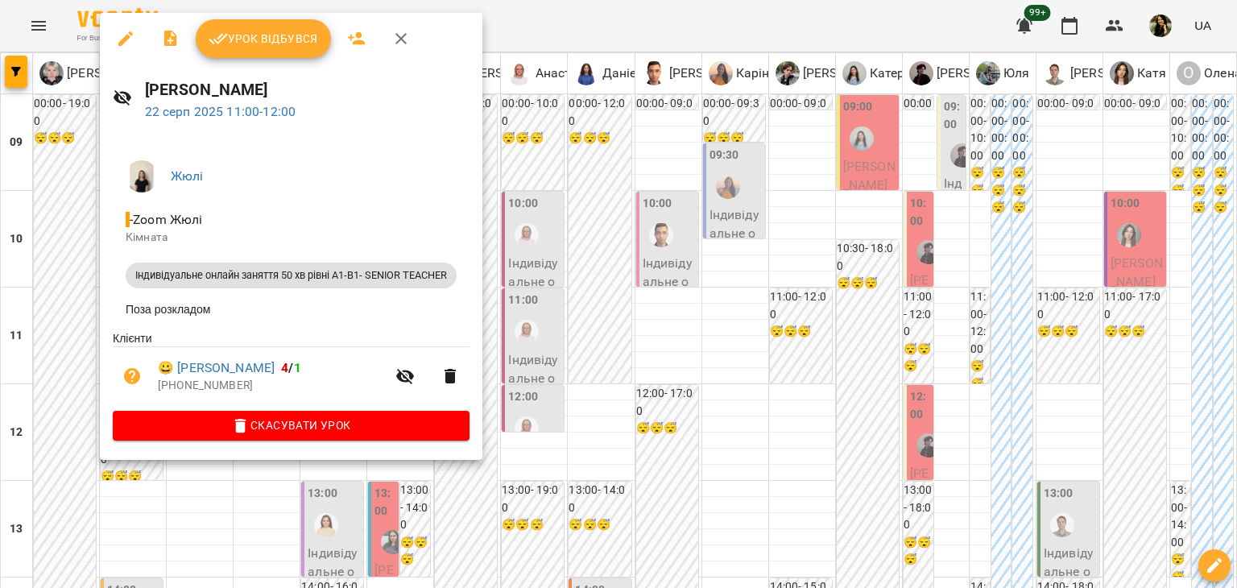
click at [60, 300] on div at bounding box center [618, 294] width 1237 height 588
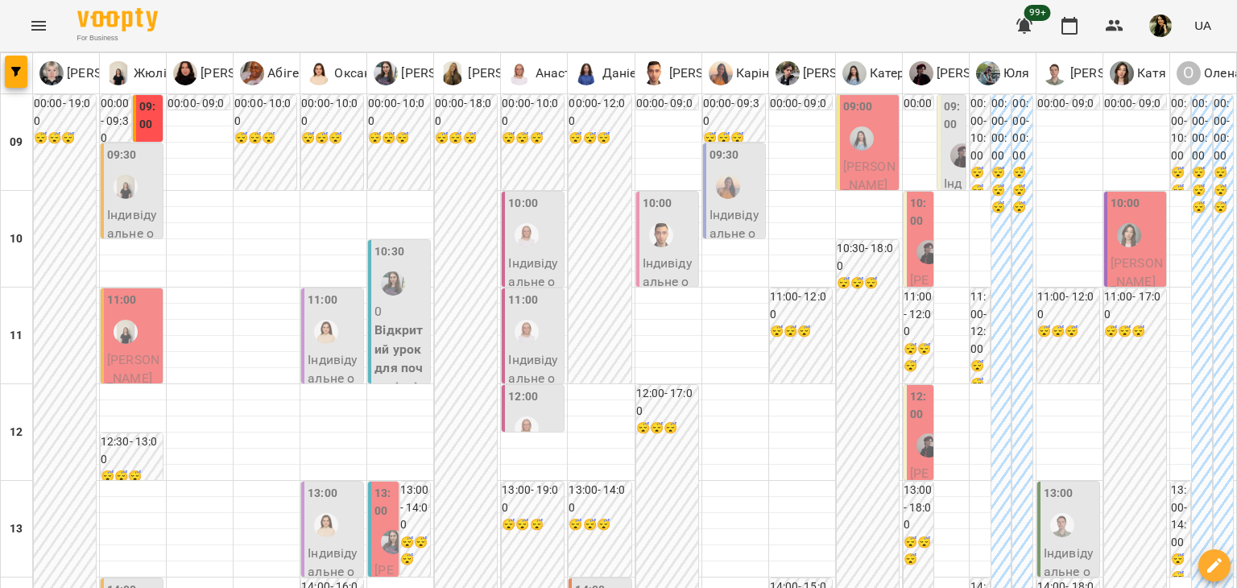
click at [1143, 263] on span "[PERSON_NAME]" at bounding box center [1137, 272] width 52 height 35
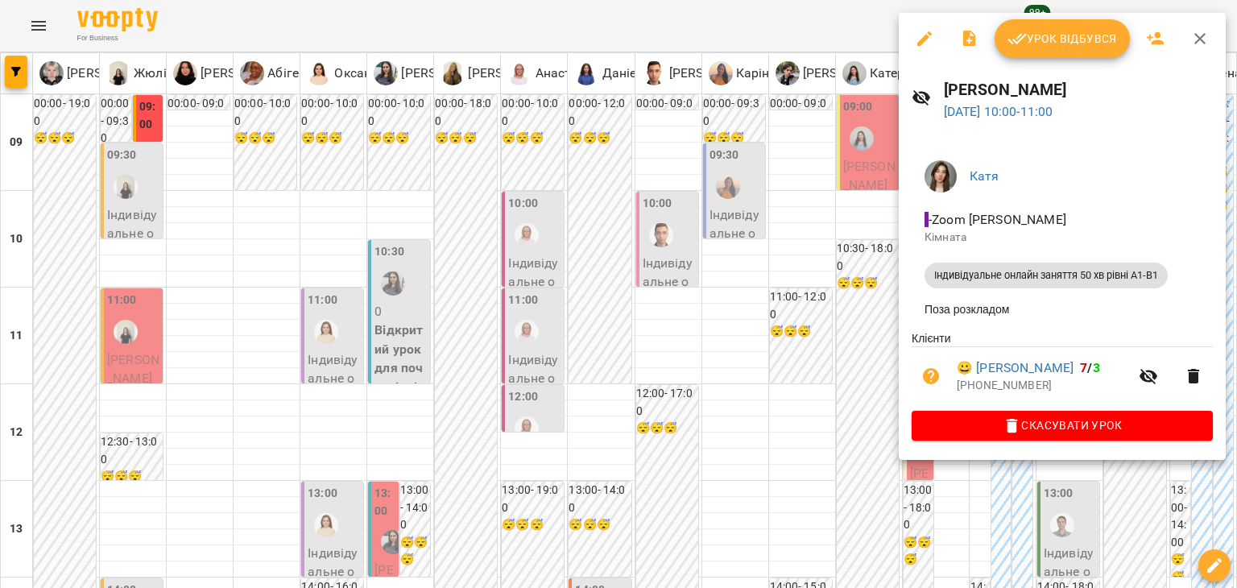
click at [849, 342] on div at bounding box center [618, 294] width 1237 height 588
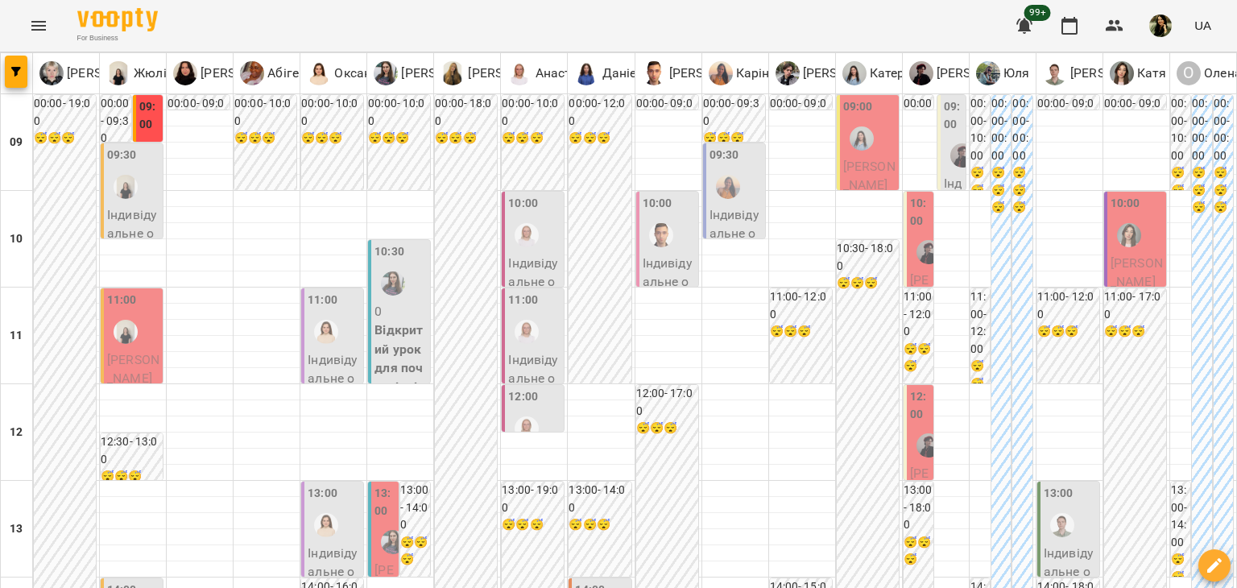
scroll to position [673, 0]
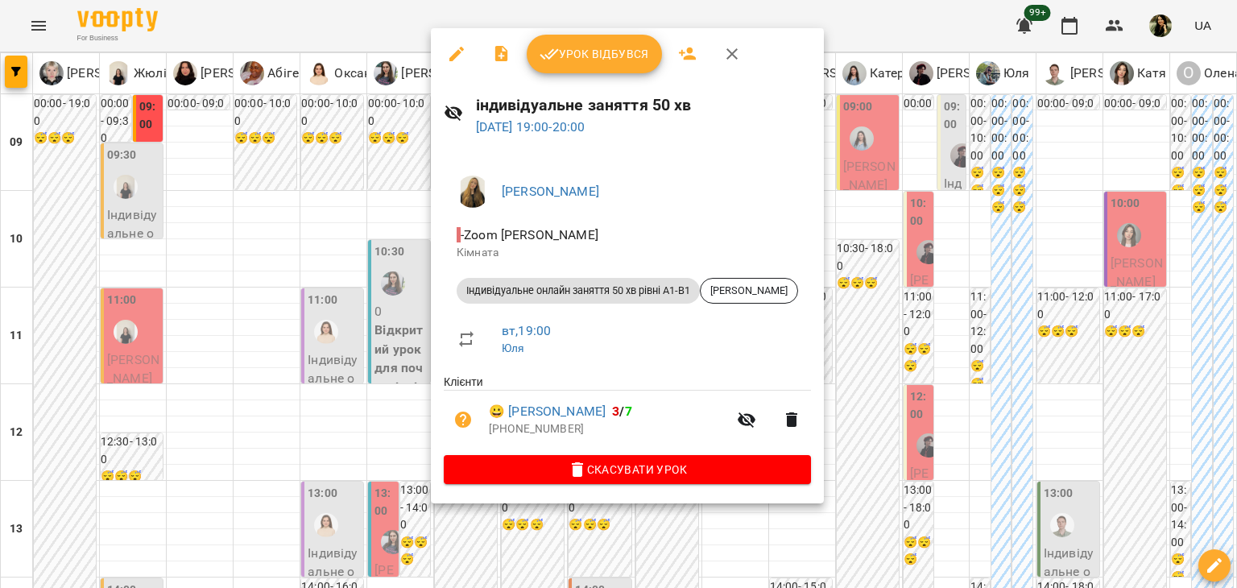
click at [337, 532] on div at bounding box center [618, 294] width 1237 height 588
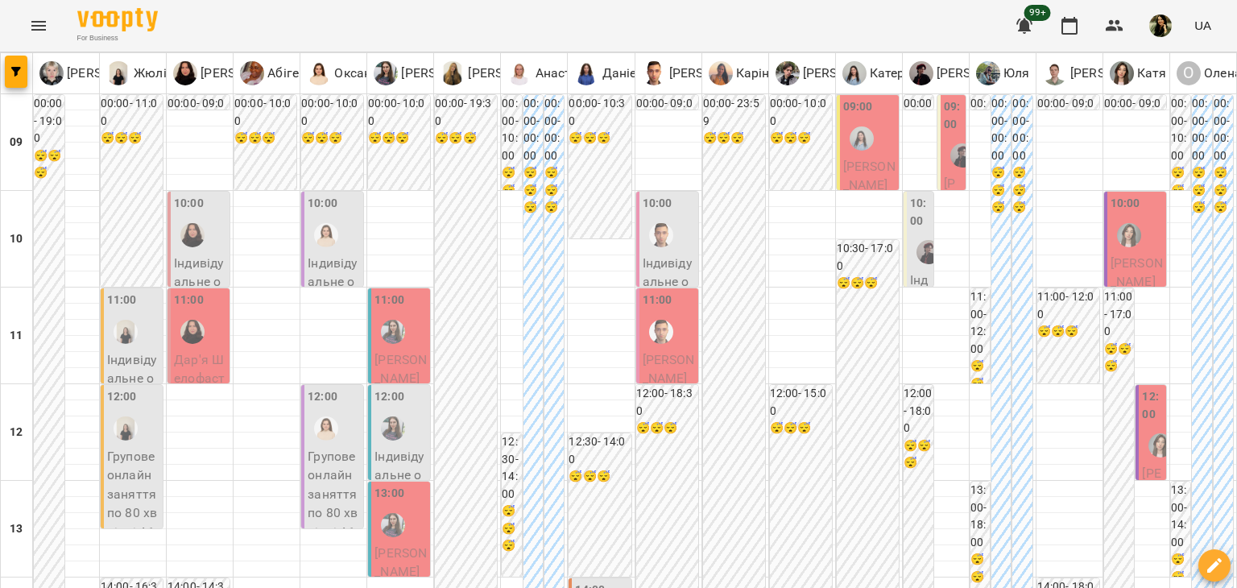
click at [181, 371] on span "Дар'я Шелофаст" at bounding box center [199, 369] width 51 height 35
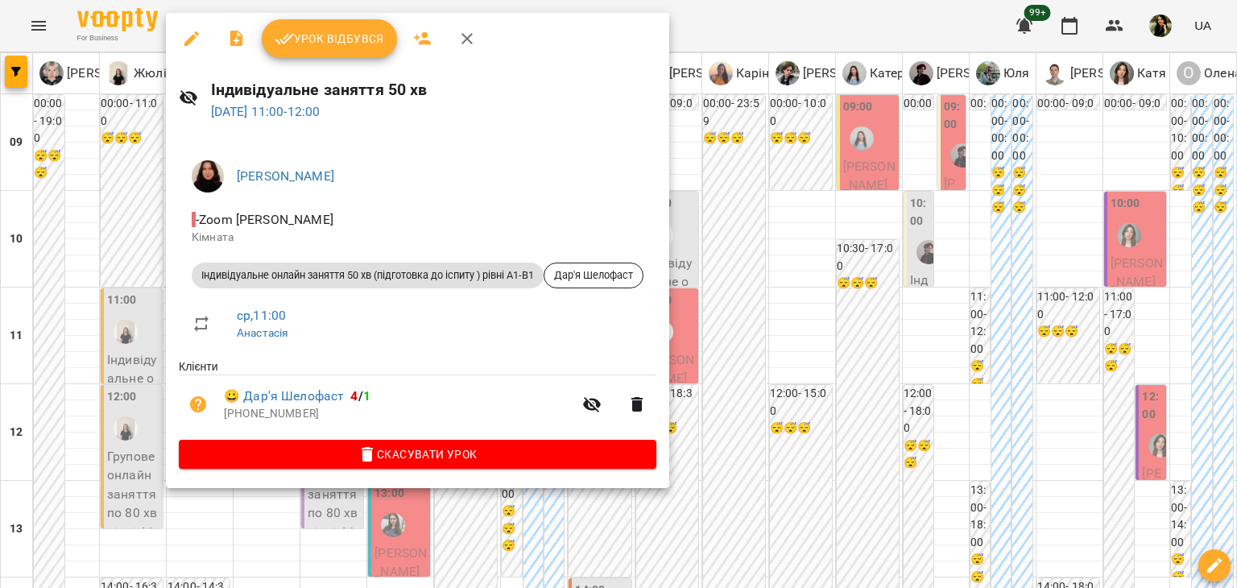
click at [55, 411] on div at bounding box center [618, 294] width 1237 height 588
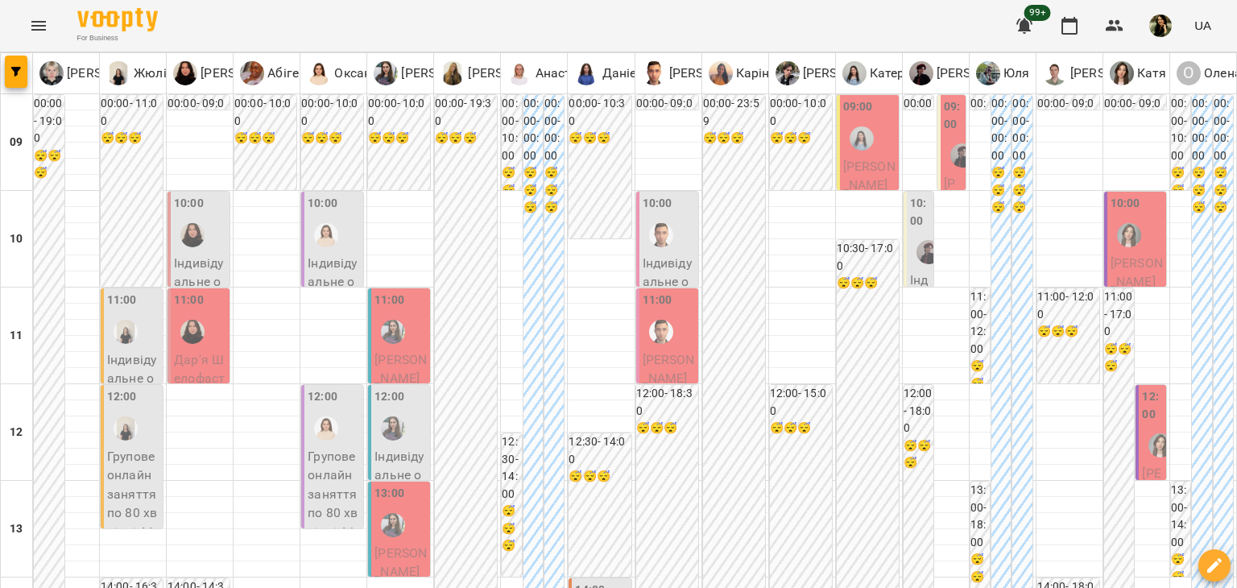
scroll to position [740, 0]
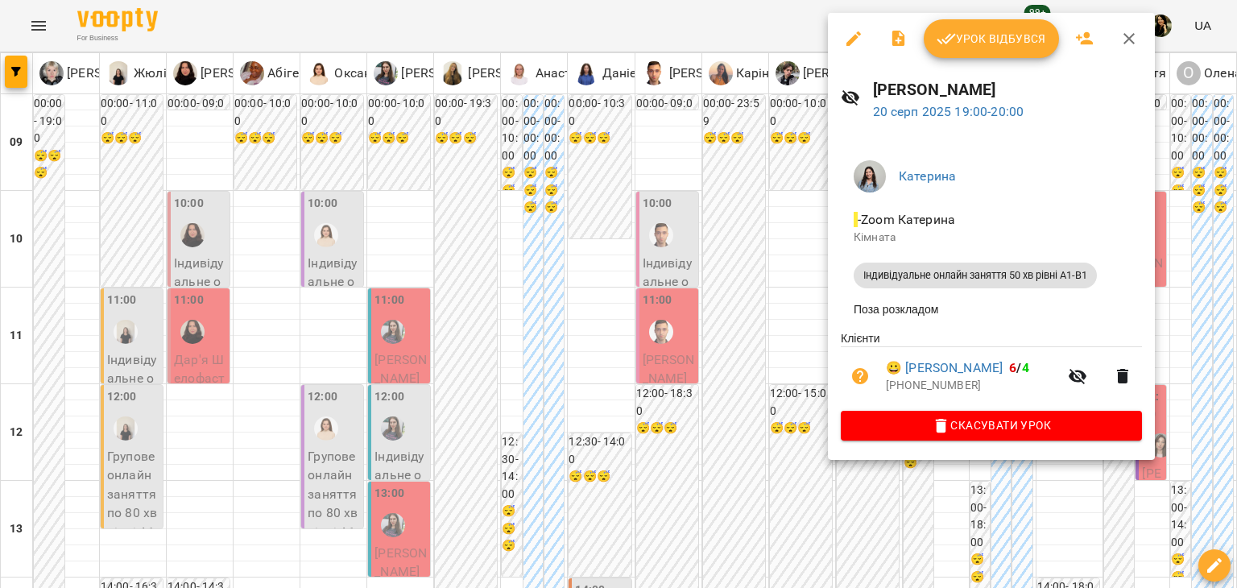
click at [754, 403] on div at bounding box center [618, 294] width 1237 height 588
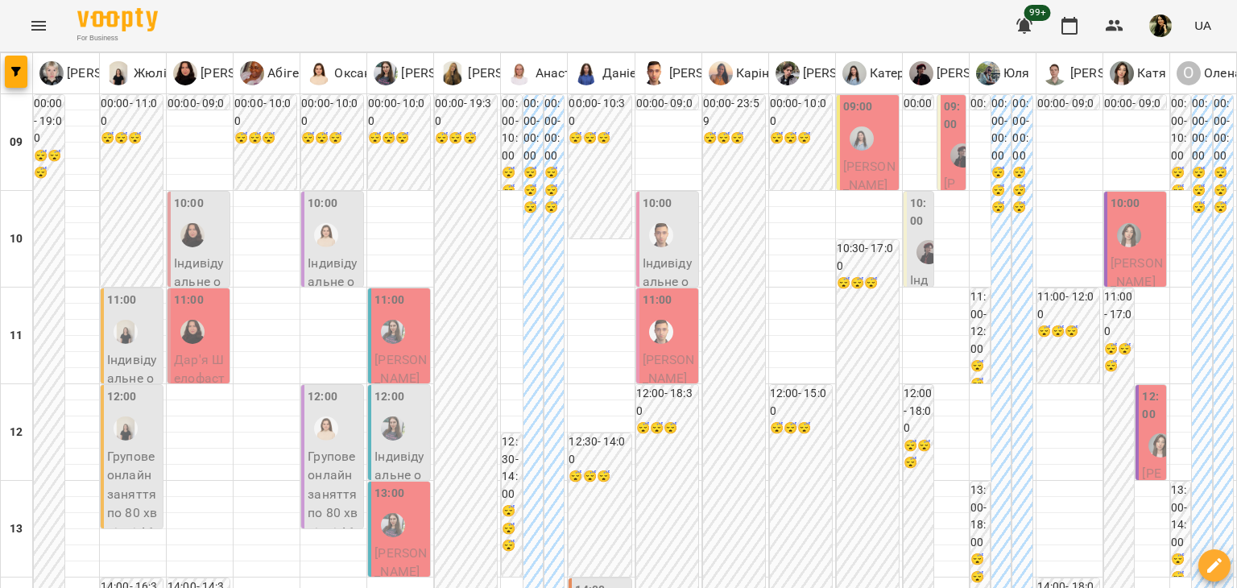
scroll to position [0, 0]
